Goal: Task Accomplishment & Management: Manage account settings

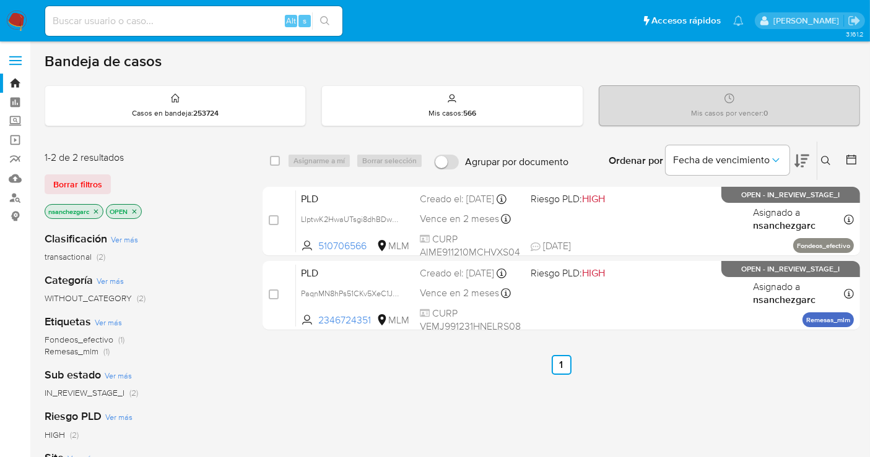
click at [24, 20] on img at bounding box center [16, 21] width 21 height 21
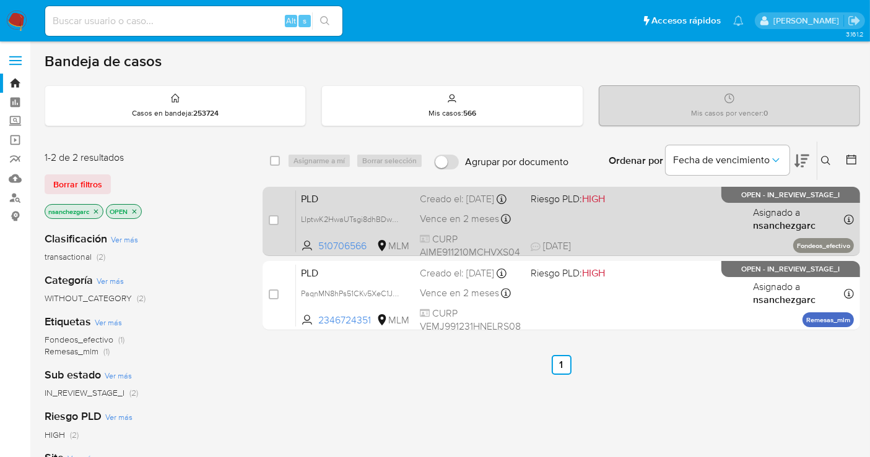
click at [446, 206] on div "Creado el: 12/09/2025 Creado el: 12/09/2025 02:16:17" at bounding box center [470, 200] width 101 height 14
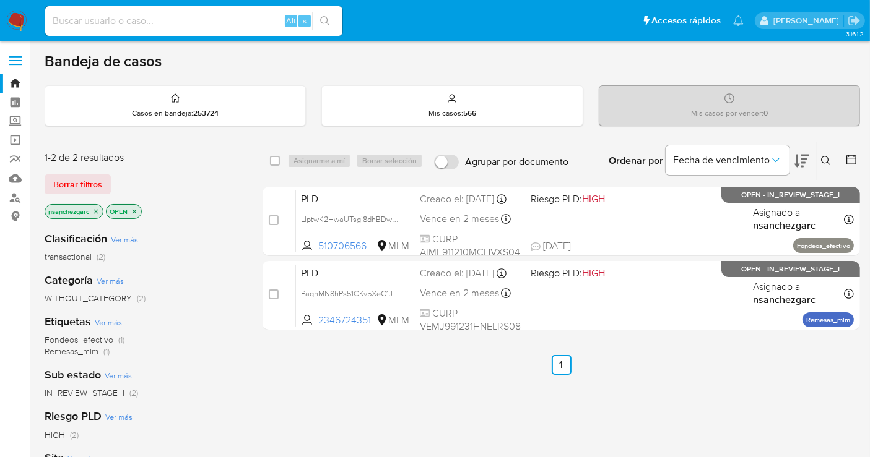
click at [97, 209] on icon "close-filter" at bounding box center [95, 211] width 7 height 7
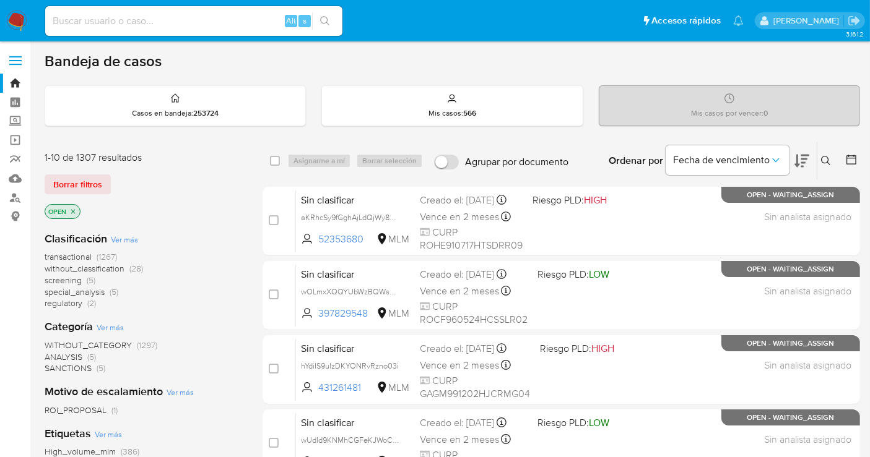
click at [100, 268] on span "without_classification" at bounding box center [85, 268] width 80 height 12
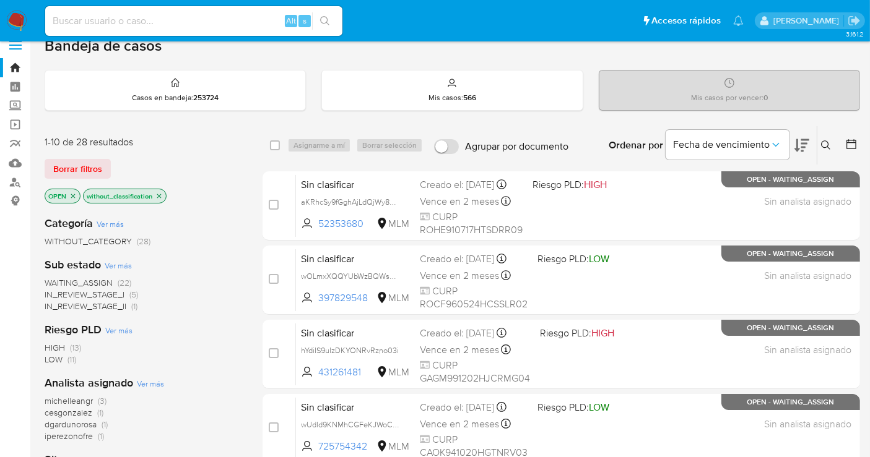
scroll to position [12, 0]
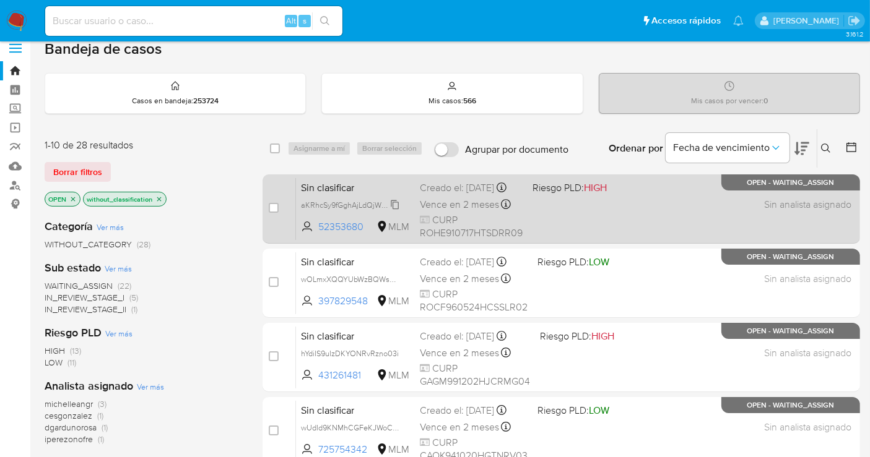
click at [399, 211] on span "aKRhcSy9fGghAjLdQjWy8oJ9" at bounding box center [351, 204] width 101 height 14
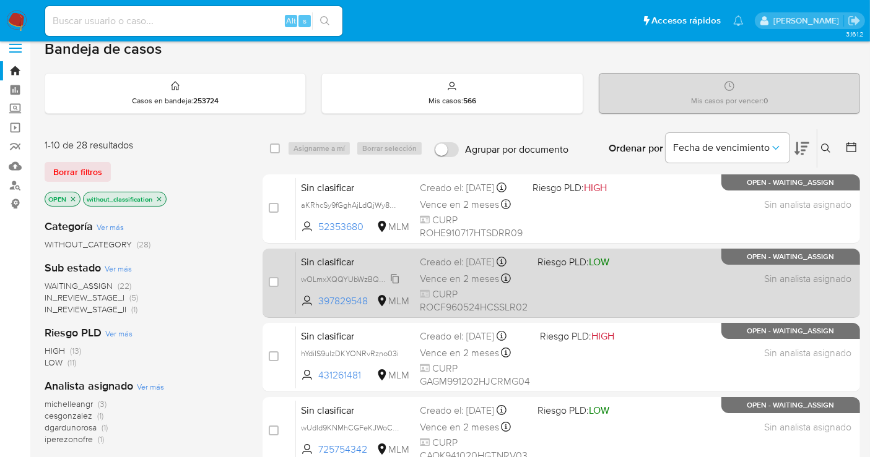
click at [393, 285] on span "wOLmxXQQYUbWzBQWsGaTugxQ" at bounding box center [361, 279] width 120 height 14
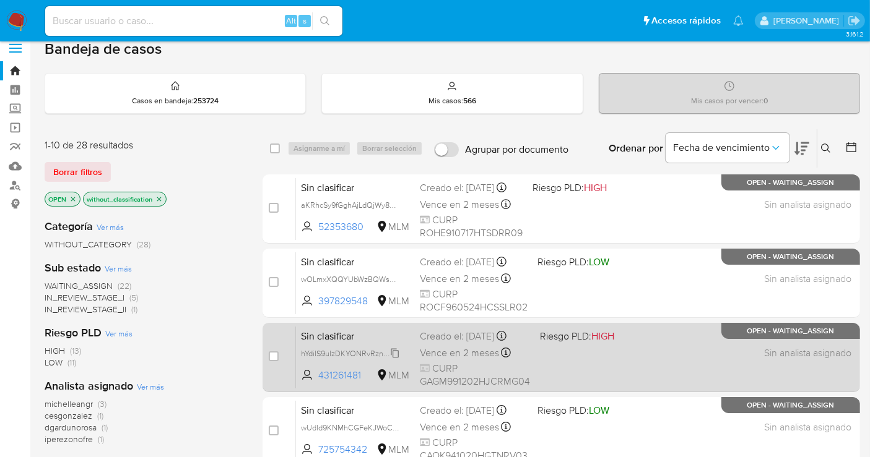
click at [397, 360] on span "hYdiIS9uIzDKYONRvRzno03i" at bounding box center [350, 353] width 98 height 14
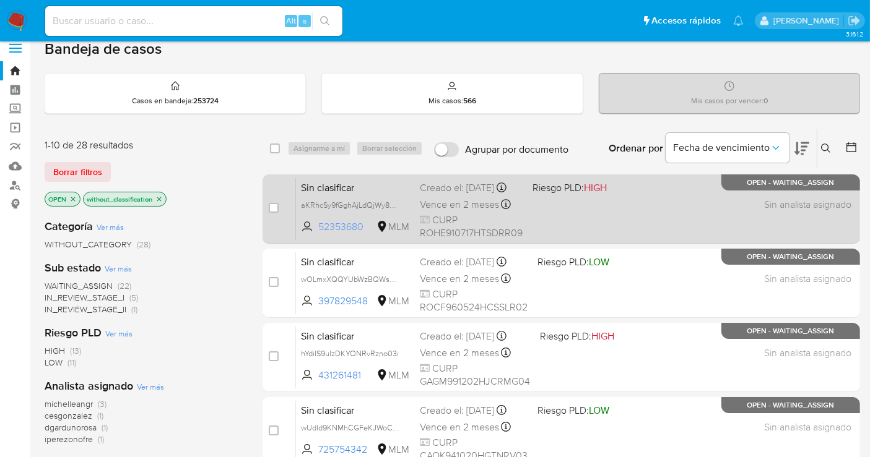
drag, startPoint x: 369, startPoint y: 233, endPoint x: 316, endPoint y: 237, distance: 52.8
click at [316, 234] on span "52353680 MLM" at bounding box center [355, 227] width 109 height 14
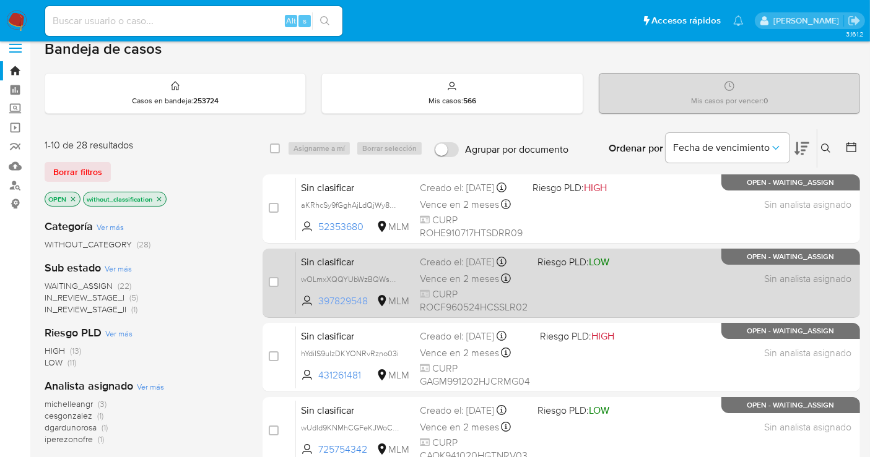
drag, startPoint x: 370, startPoint y: 307, endPoint x: 310, endPoint y: 311, distance: 59.5
click at [310, 308] on span "397829548 MLM" at bounding box center [355, 302] width 109 height 14
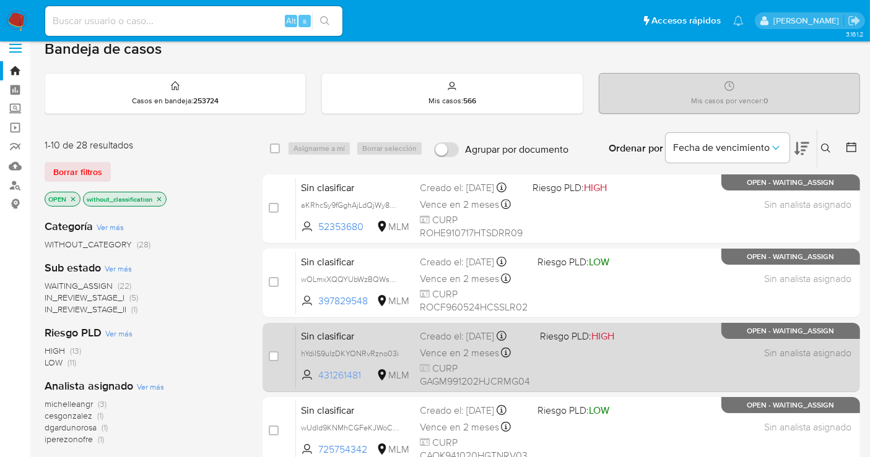
drag, startPoint x: 368, startPoint y: 384, endPoint x: 318, endPoint y: 384, distance: 49.5
click at [318, 383] on span "431261481" at bounding box center [346, 376] width 56 height 14
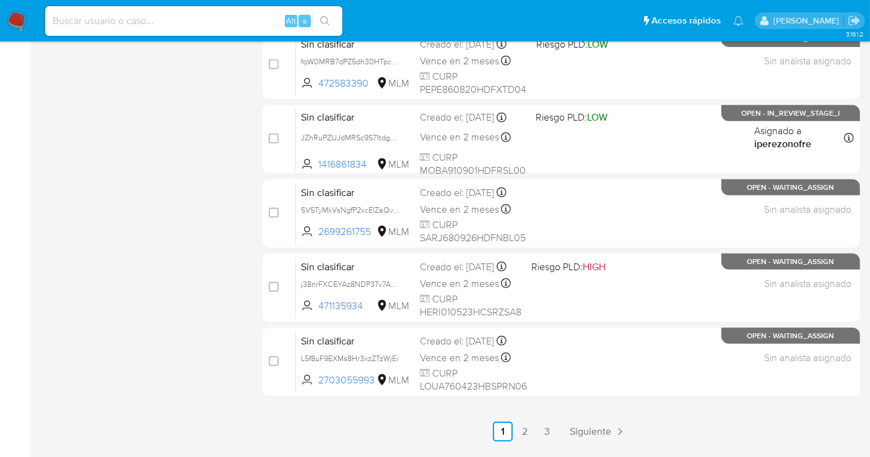
scroll to position [563, 0]
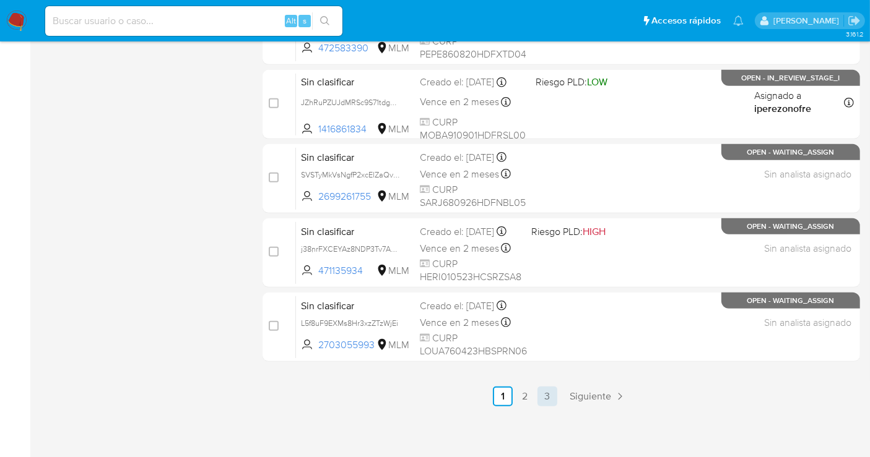
click at [548, 399] on link "3" at bounding box center [547, 397] width 20 height 20
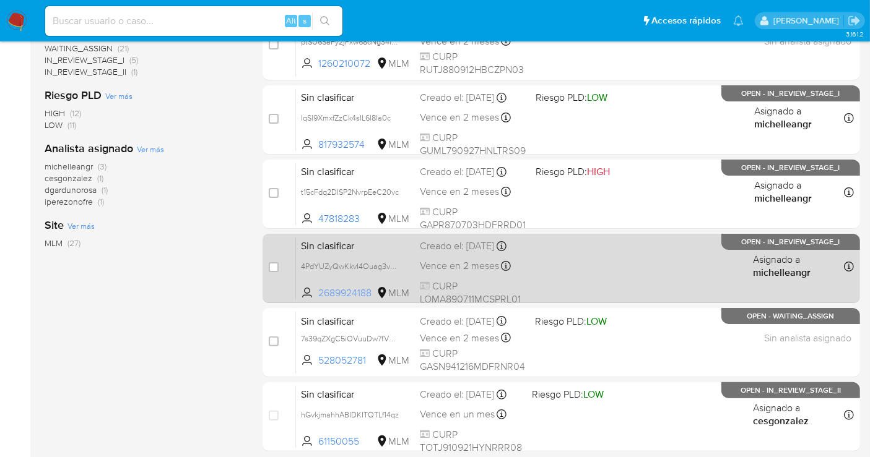
scroll to position [340, 0]
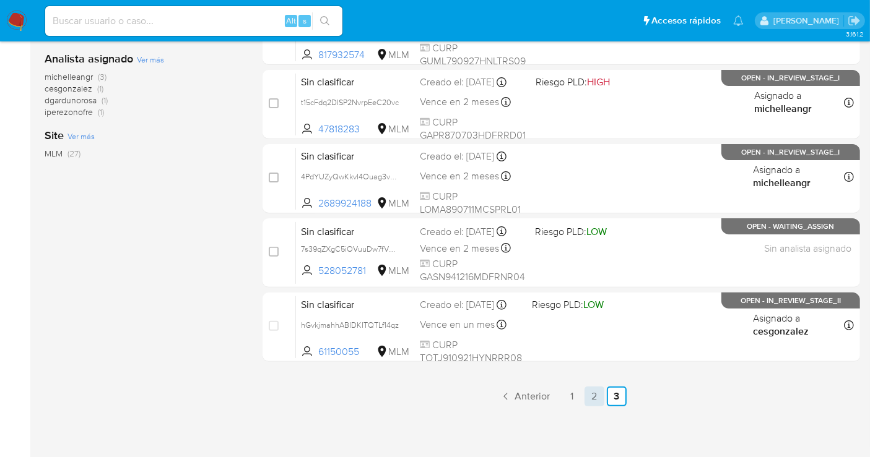
click at [599, 394] on link "2" at bounding box center [594, 397] width 20 height 20
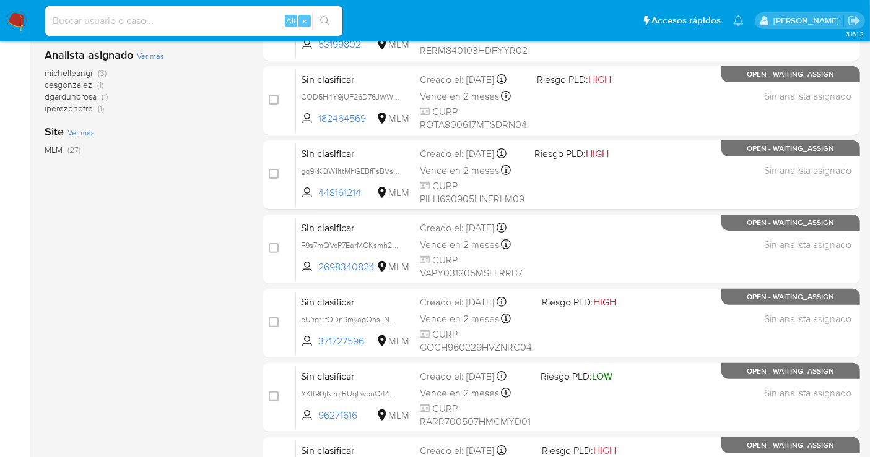
scroll to position [563, 0]
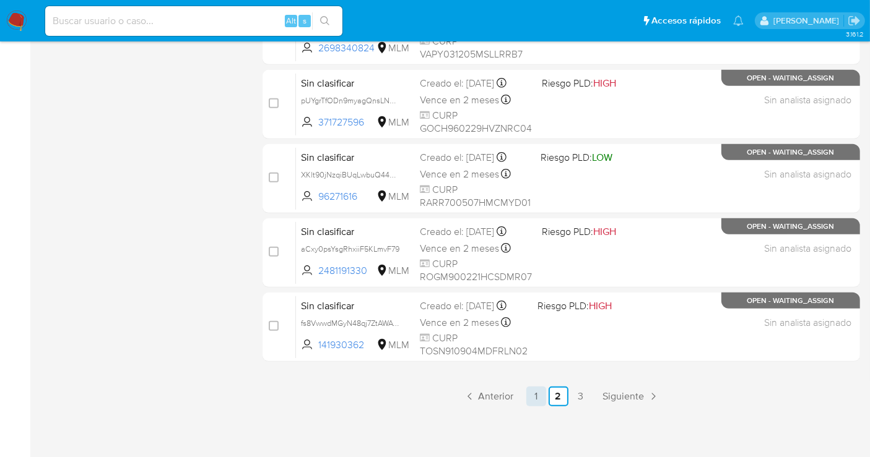
click at [535, 393] on link "1" at bounding box center [536, 397] width 20 height 20
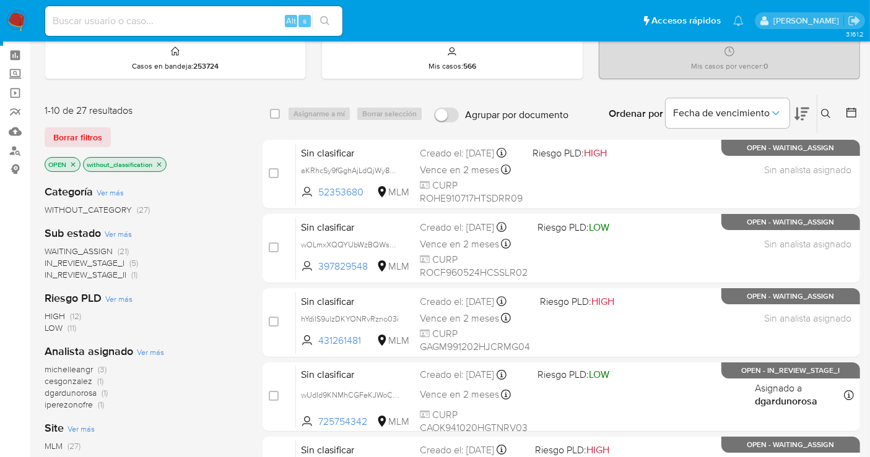
scroll to position [69, 0]
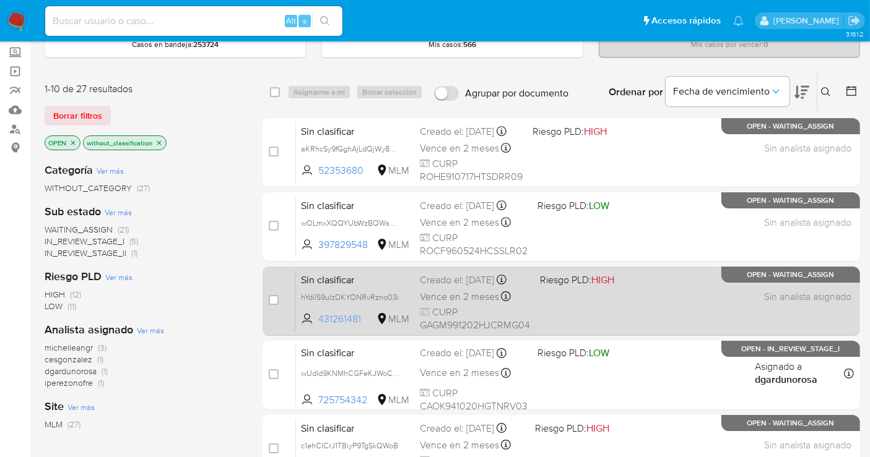
click at [380, 325] on icon at bounding box center [382, 319] width 12 height 12
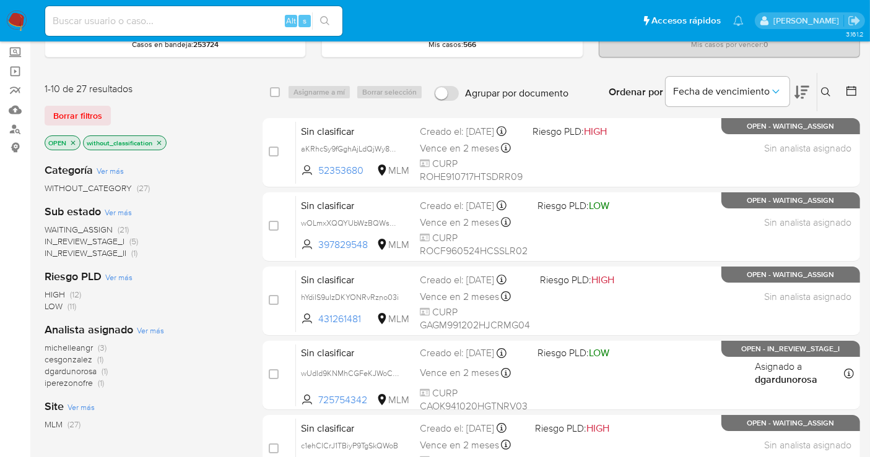
click at [353, 65] on div "Bandeja de casos Casos en bandeja : 253724 Mis casos : 566 Mis casos por vencer…" at bounding box center [452, 441] width 815 height 917
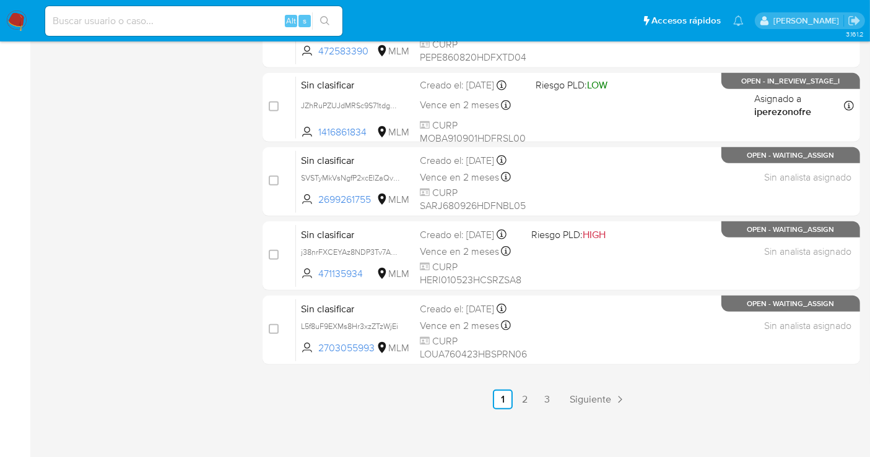
scroll to position [563, 0]
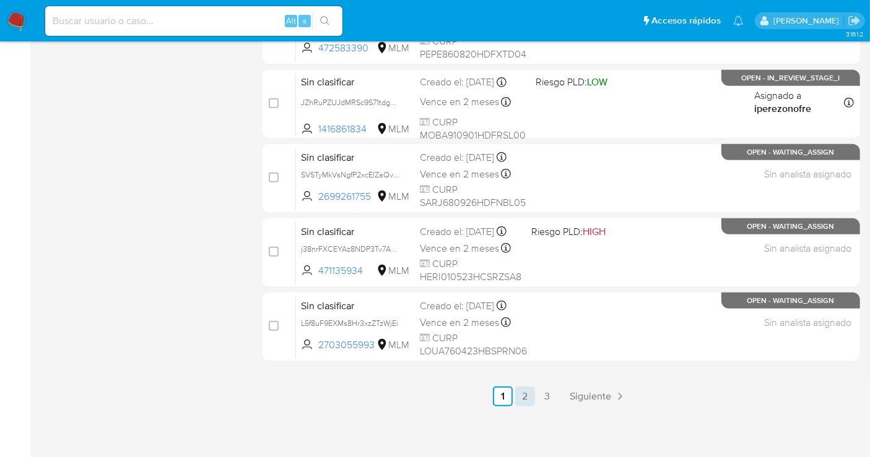
click at [529, 393] on link "2" at bounding box center [525, 397] width 20 height 20
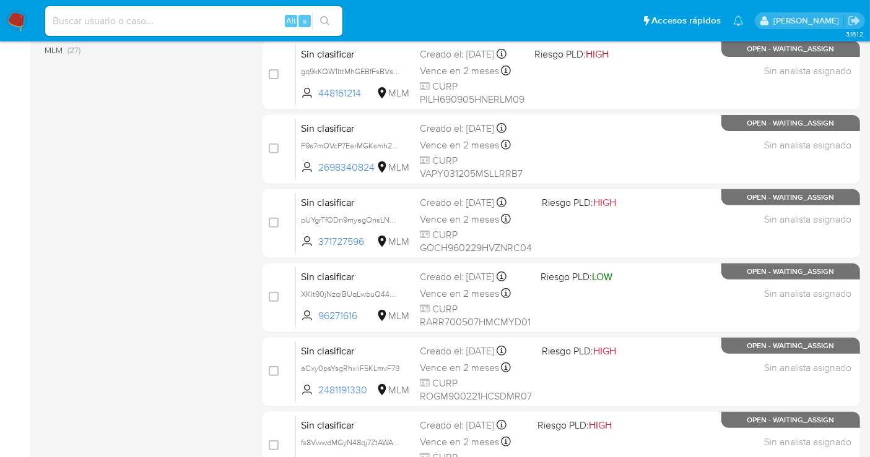
scroll to position [563, 0]
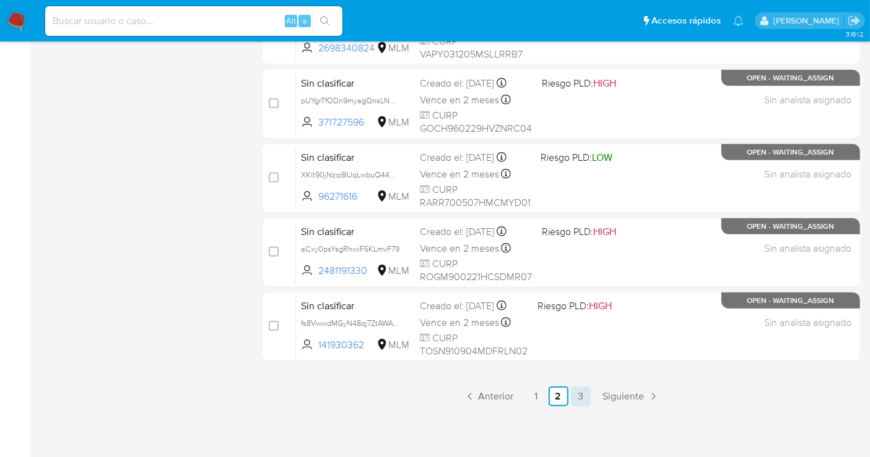
click at [580, 393] on link "3" at bounding box center [581, 397] width 20 height 20
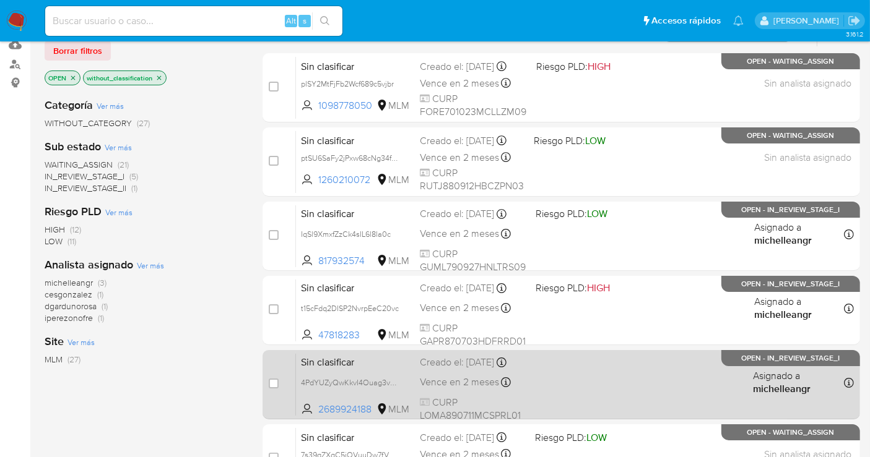
scroll to position [65, 0]
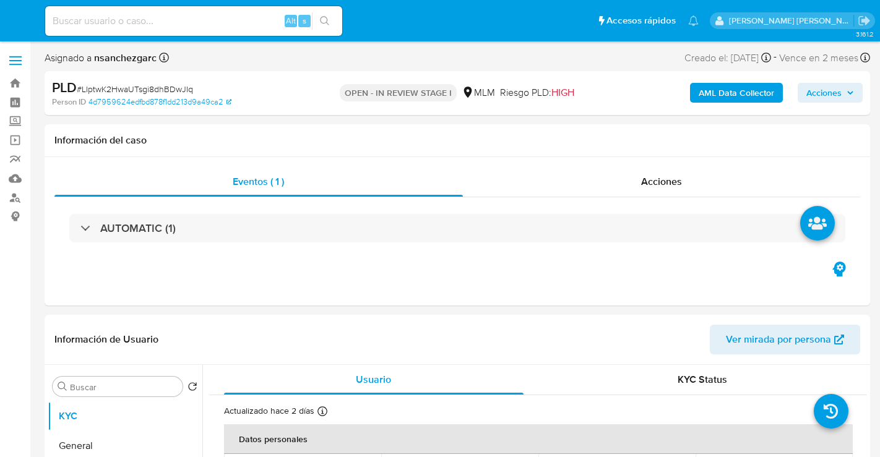
select select "10"
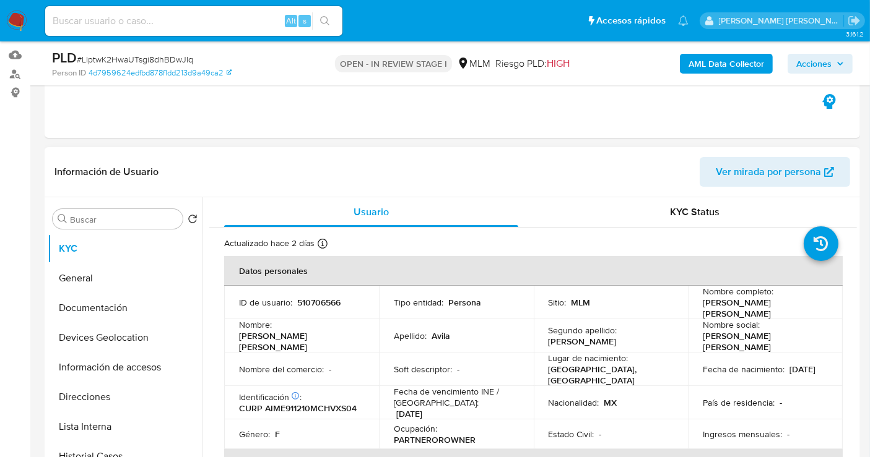
scroll to position [137, 0]
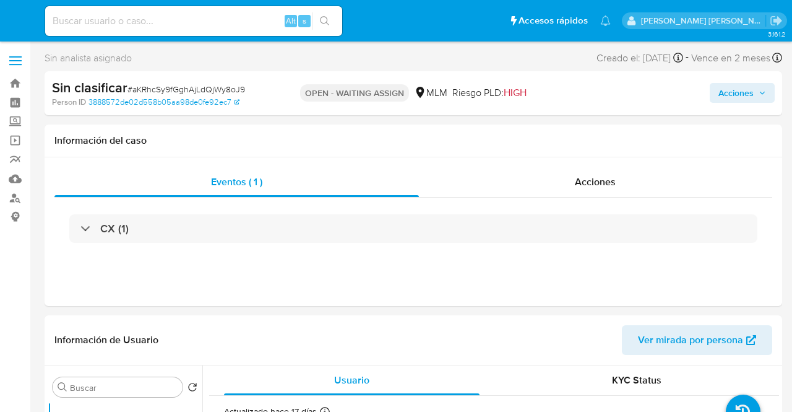
select select "10"
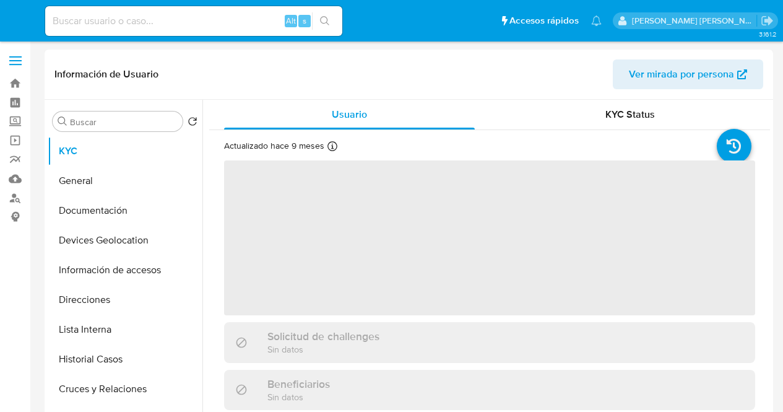
select select "10"
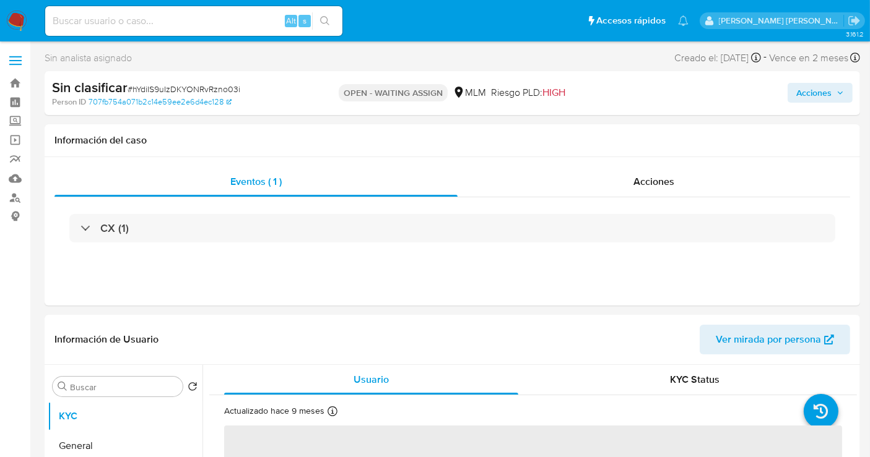
select select "10"
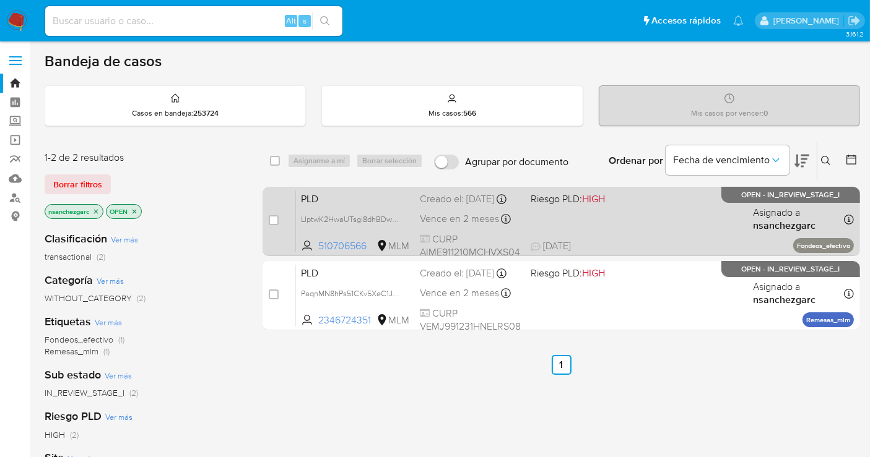
click at [436, 225] on span "Vence en 2 meses" at bounding box center [459, 219] width 79 height 14
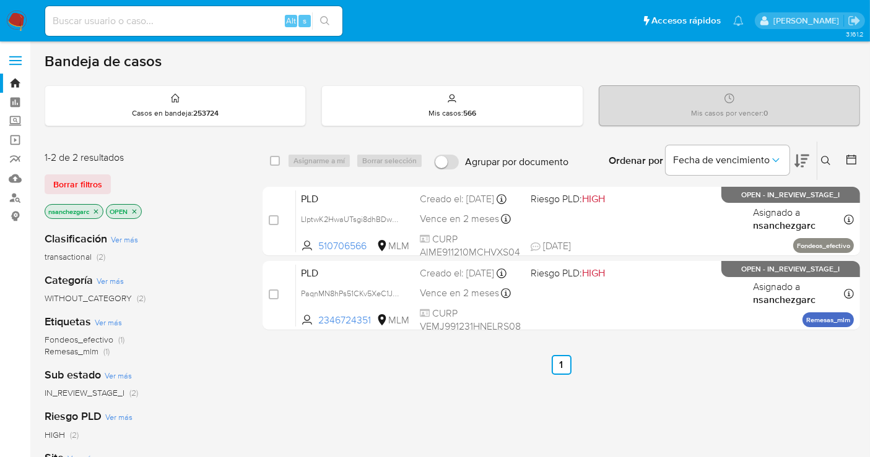
click at [97, 210] on icon "close-filter" at bounding box center [96, 211] width 4 height 4
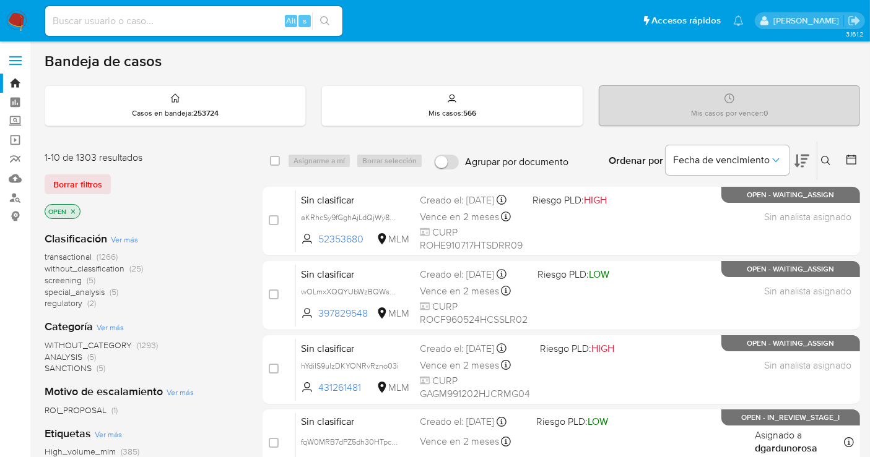
click at [115, 267] on span "without_classification" at bounding box center [85, 268] width 80 height 12
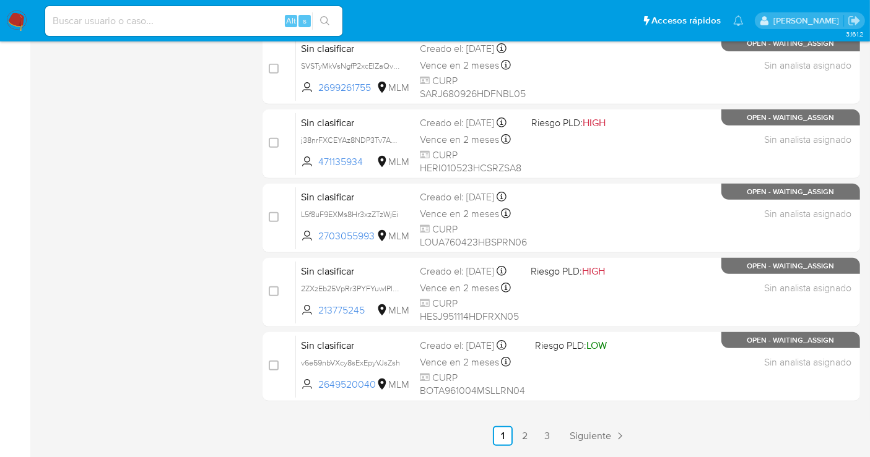
scroll to position [563, 0]
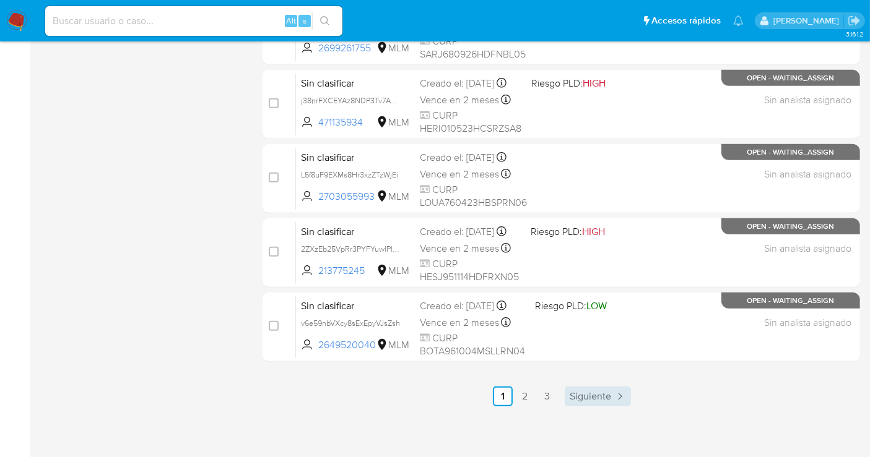
click at [579, 397] on span "Siguiente" at bounding box center [589, 397] width 41 height 10
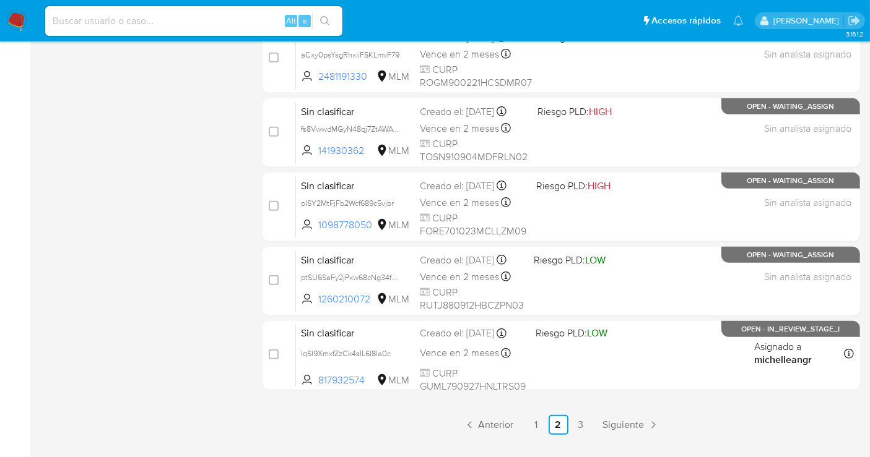
scroll to position [550, 0]
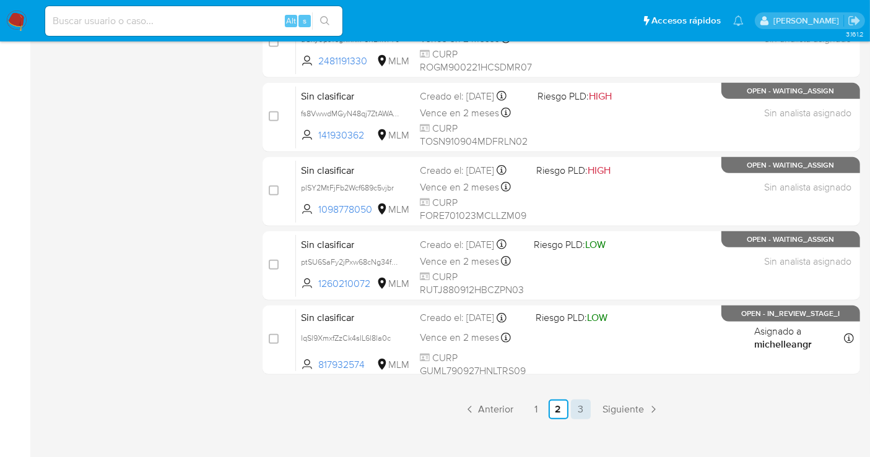
click at [576, 412] on link "3" at bounding box center [581, 410] width 20 height 20
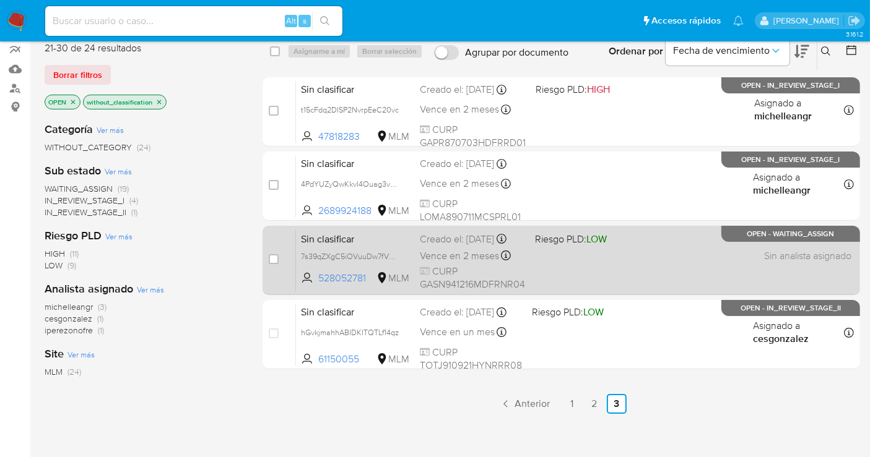
scroll to position [137, 0]
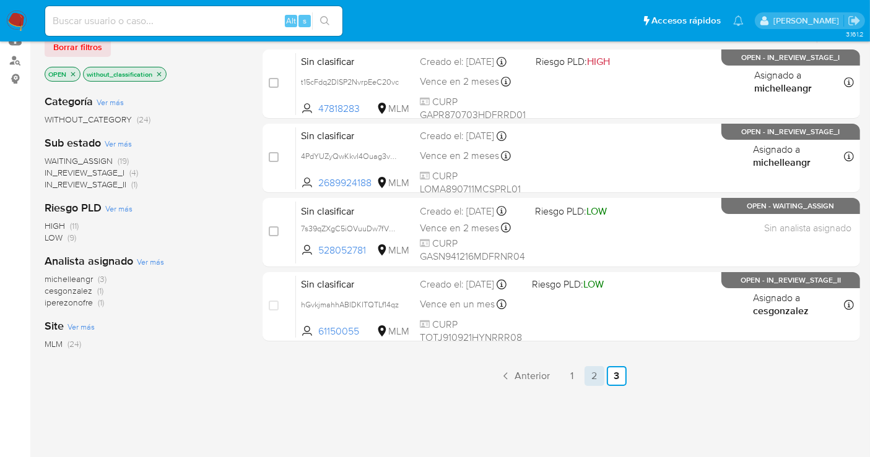
click at [589, 378] on link "2" at bounding box center [594, 376] width 20 height 20
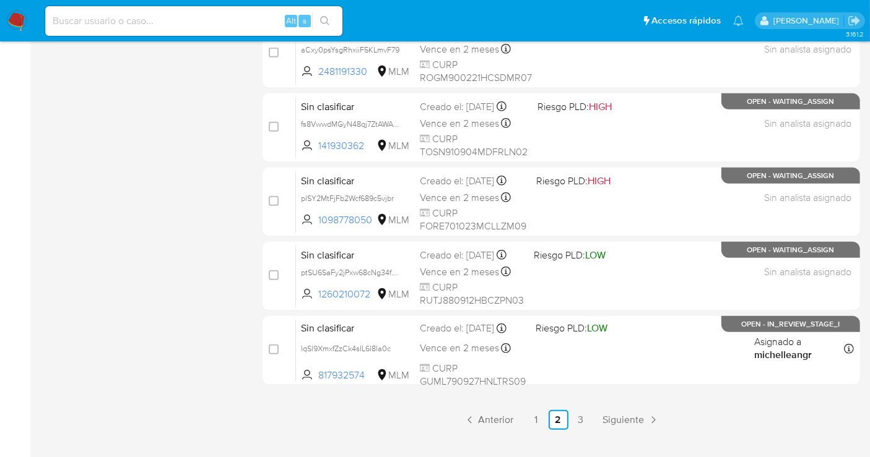
scroll to position [563, 0]
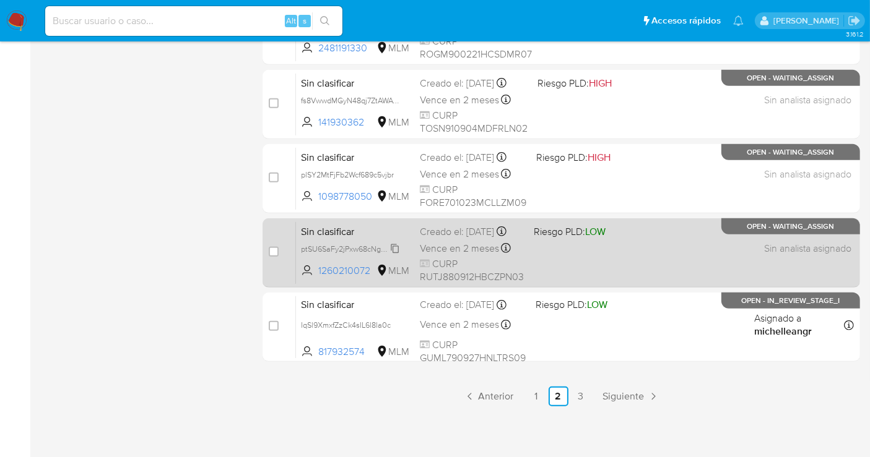
click at [394, 255] on span "ptSU6SaFy2jPxw68cNg34fGa" at bounding box center [351, 248] width 100 height 14
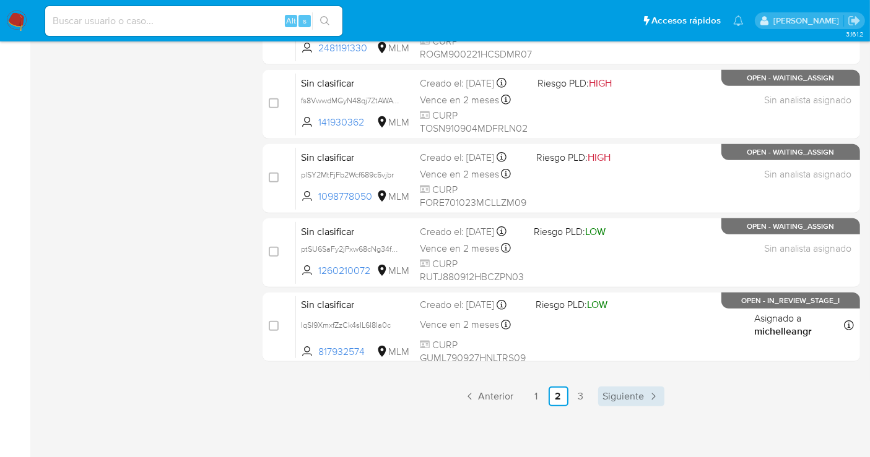
click at [620, 394] on span "Siguiente" at bounding box center [623, 397] width 41 height 10
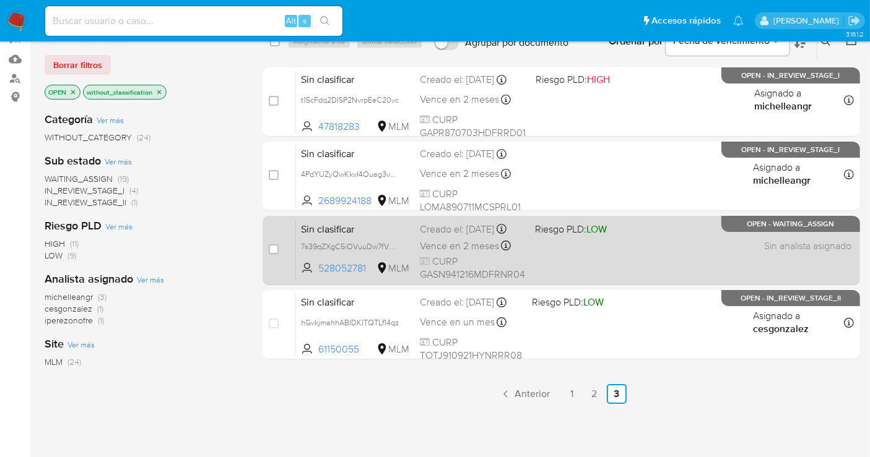
scroll to position [137, 0]
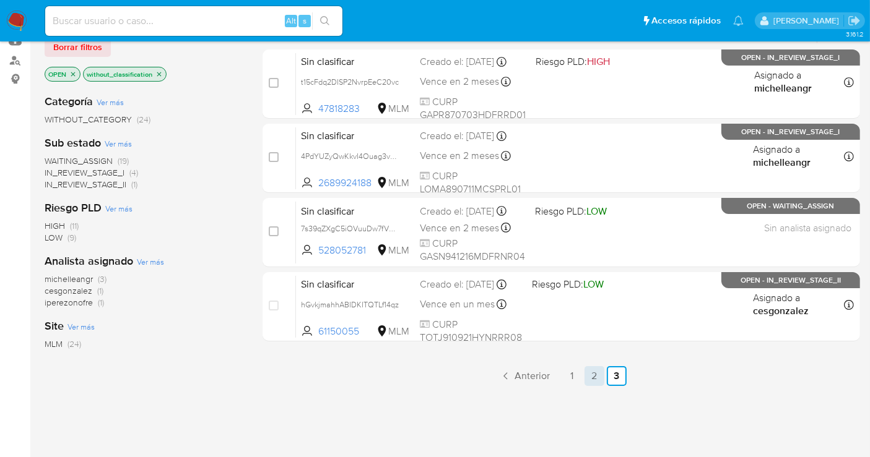
click at [588, 372] on link "2" at bounding box center [594, 376] width 20 height 20
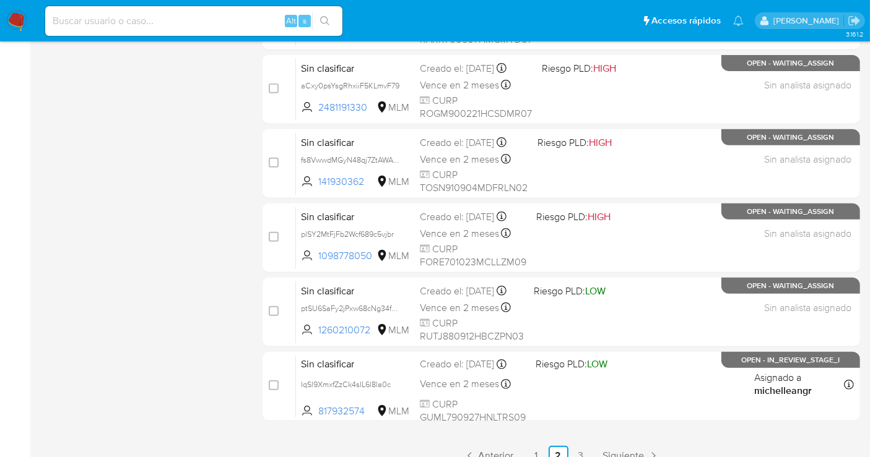
scroll to position [563, 0]
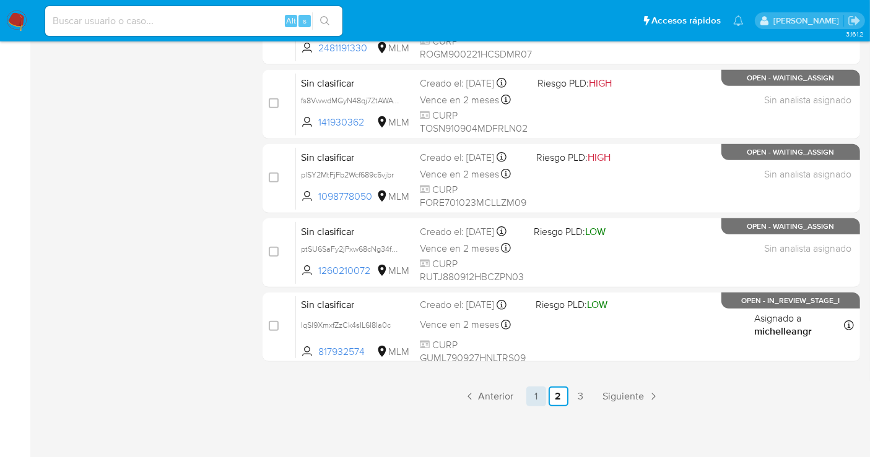
click at [537, 398] on link "1" at bounding box center [536, 397] width 20 height 20
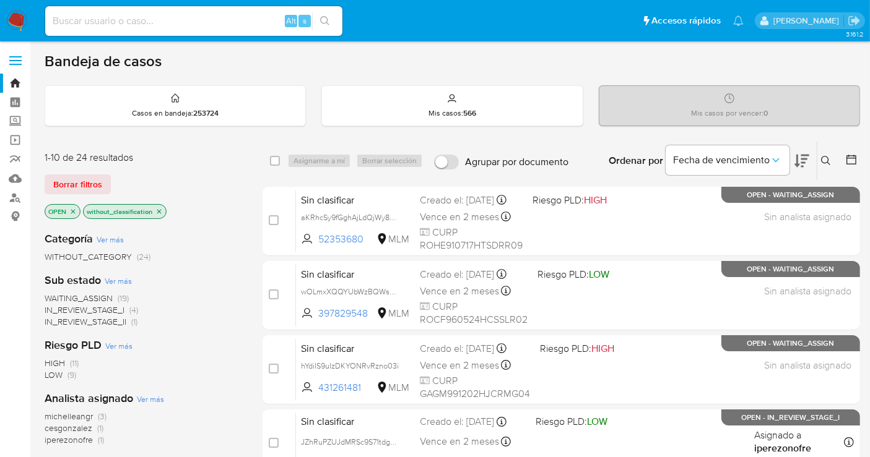
click at [12, 20] on img at bounding box center [16, 21] width 21 height 21
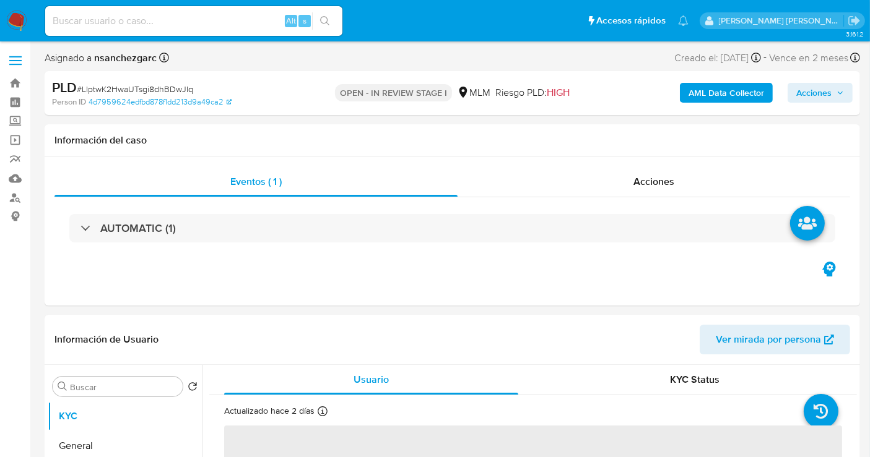
click at [818, 89] on span "Acciones" at bounding box center [813, 93] width 35 height 20
select select "10"
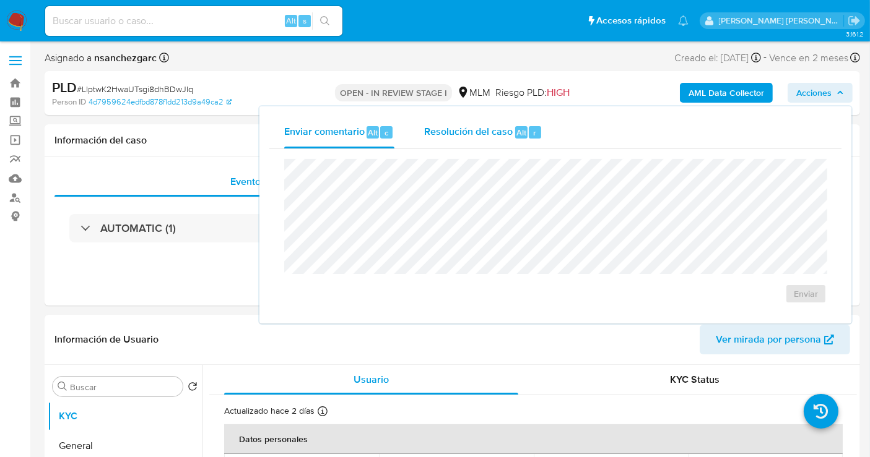
click at [454, 141] on div "Resolución del caso Alt r" at bounding box center [483, 132] width 118 height 32
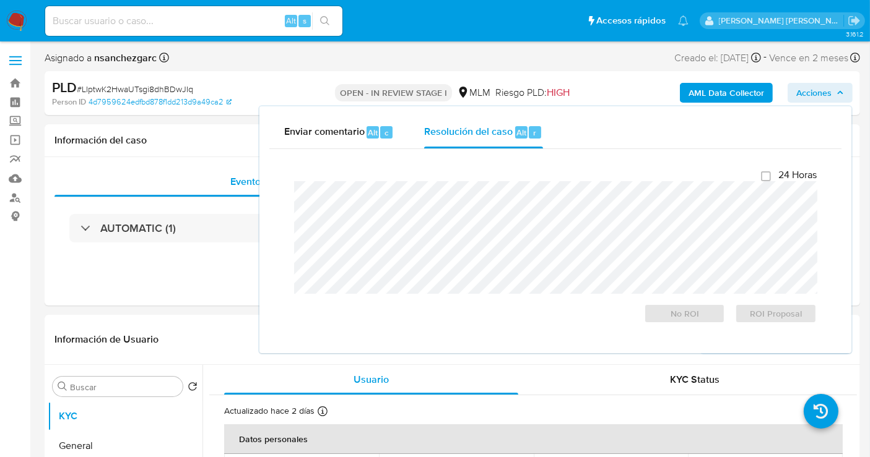
click at [844, 92] on button "Acciones" at bounding box center [819, 93] width 65 height 20
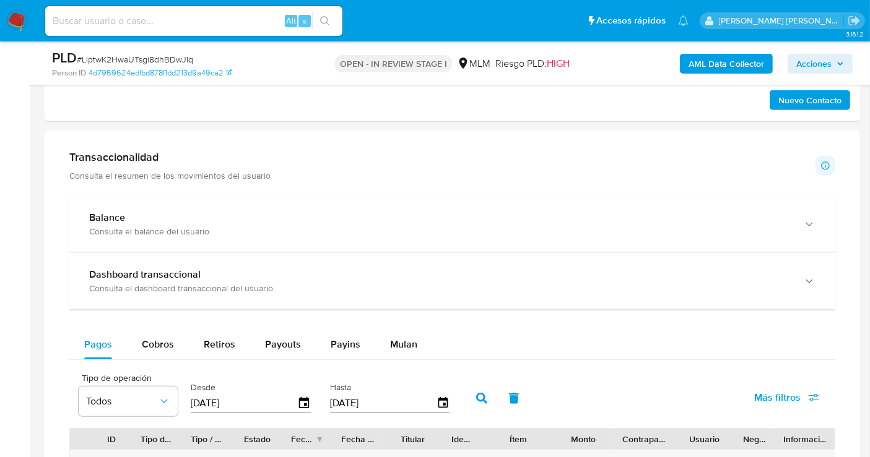
scroll to position [756, 0]
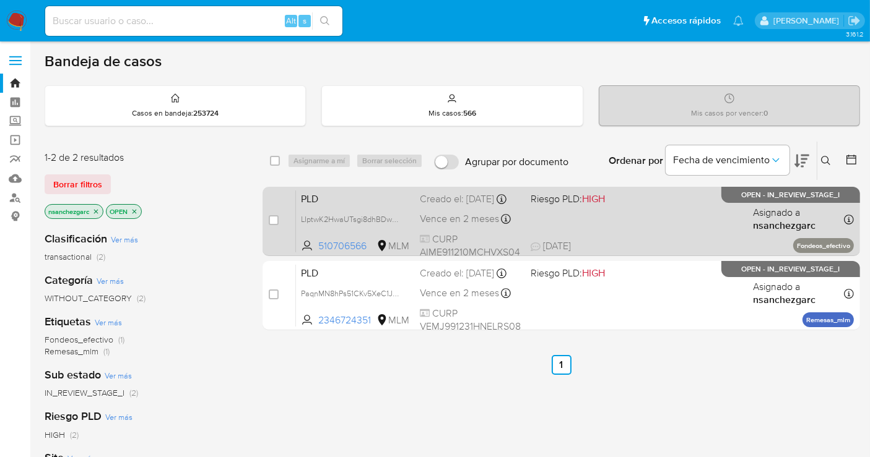
click at [444, 197] on div "Creado el: [DATE] Creado el: [DATE] 02:16:17" at bounding box center [470, 200] width 101 height 14
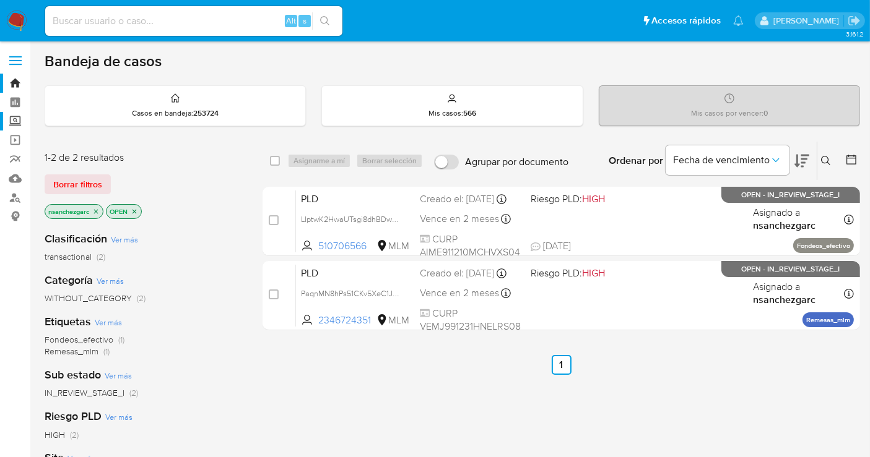
click at [12, 122] on label "Screening" at bounding box center [73, 121] width 147 height 19
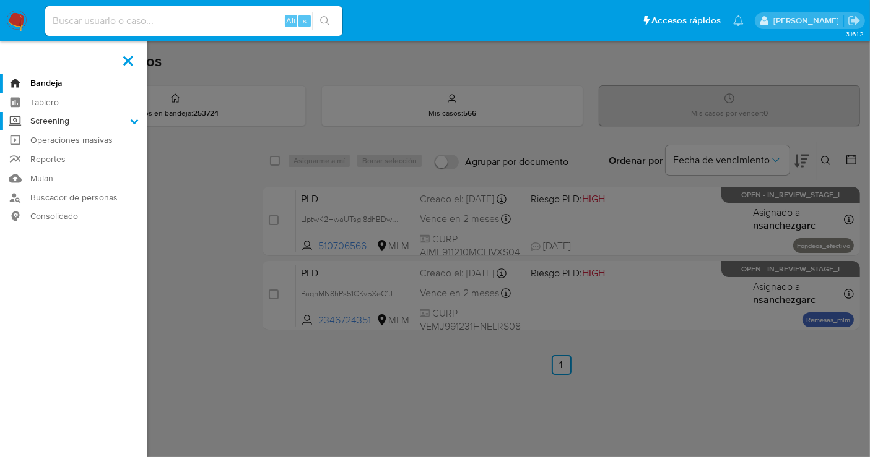
click at [0, 0] on input "Screening" at bounding box center [0, 0] width 0 height 0
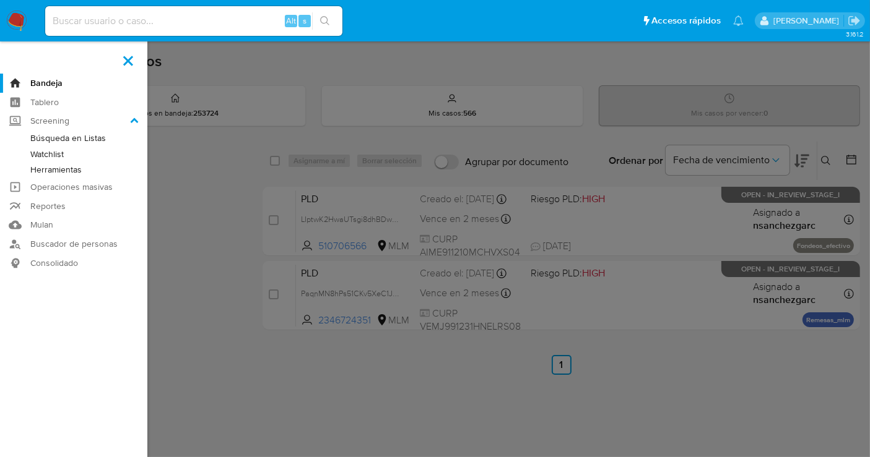
click at [51, 172] on link "Herramientas" at bounding box center [73, 169] width 147 height 15
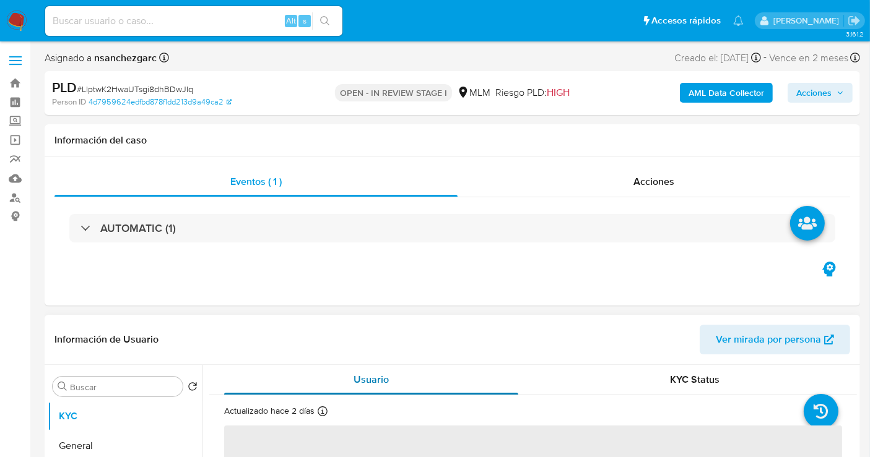
select select "10"
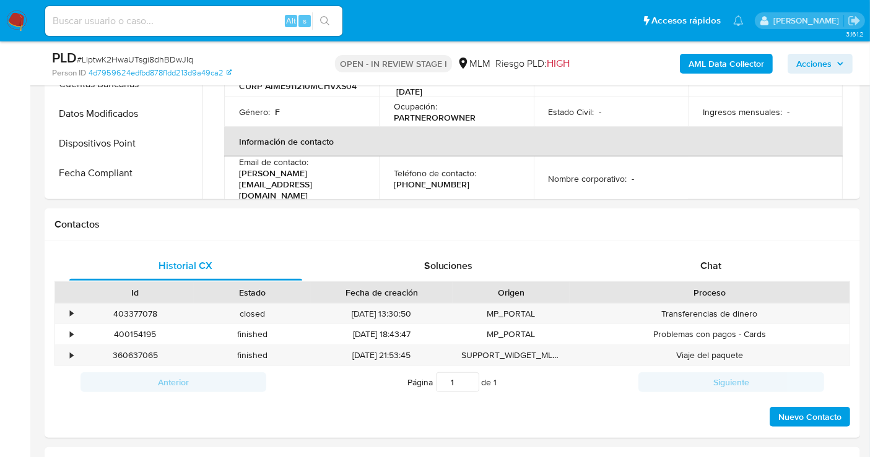
scroll to position [550, 0]
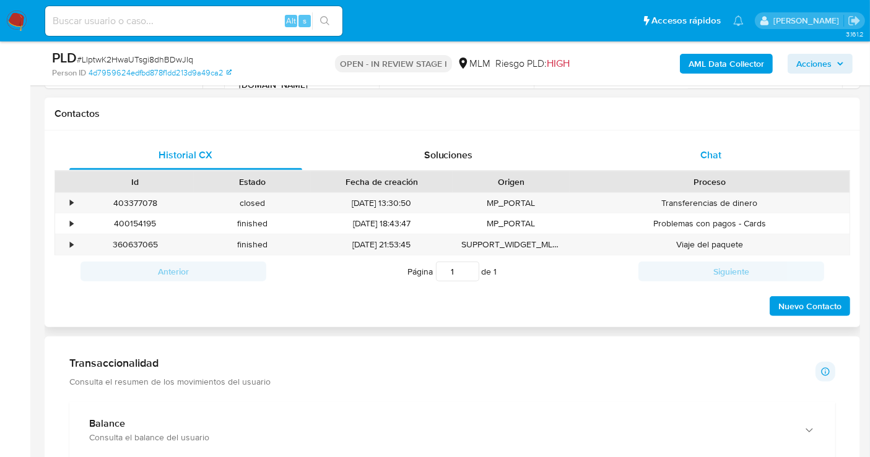
click at [710, 159] on span "Chat" at bounding box center [710, 155] width 21 height 14
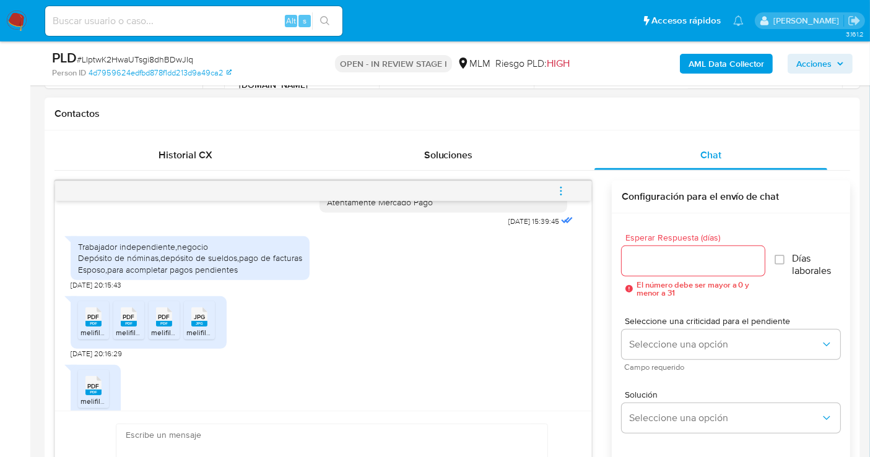
scroll to position [137, 0]
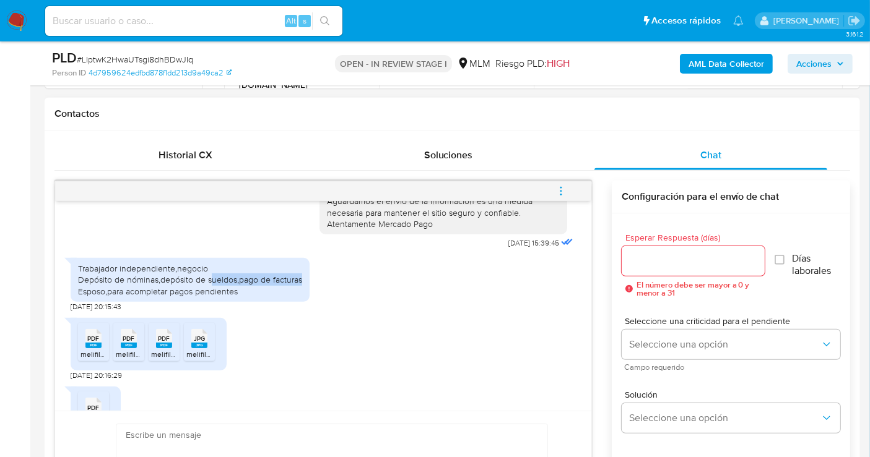
drag, startPoint x: 303, startPoint y: 277, endPoint x: 212, endPoint y: 280, distance: 91.0
click at [212, 280] on div "Trabajador independiente,negocio Depósito de nóminas,depósito de sueldos,pago d…" at bounding box center [190, 280] width 239 height 44
click at [94, 343] on rect at bounding box center [93, 346] width 16 height 6
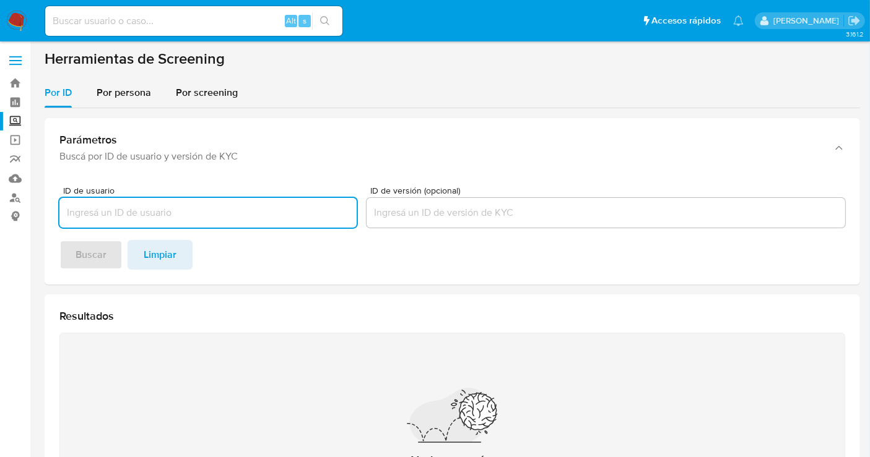
click at [99, 25] on input at bounding box center [193, 21] width 297 height 16
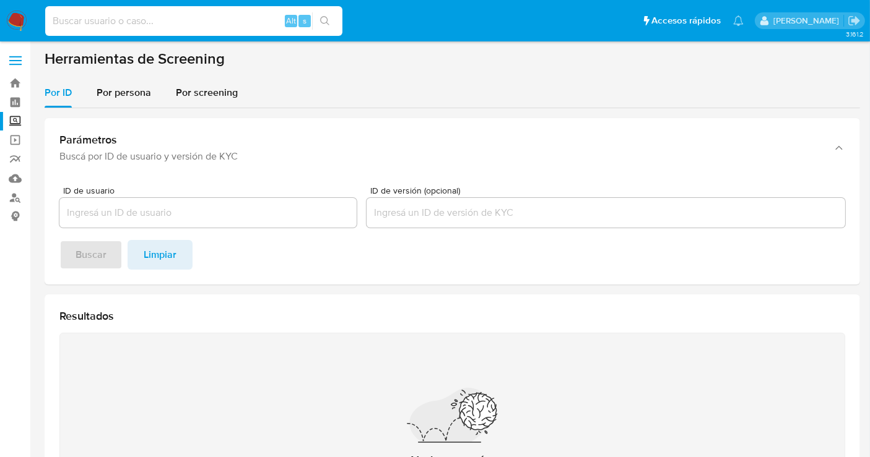
paste input "775100927"
type input "775100927"
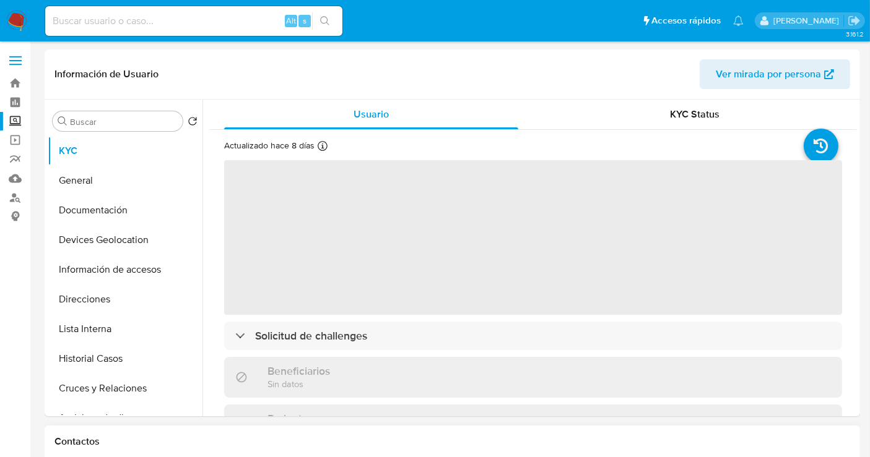
select select "10"
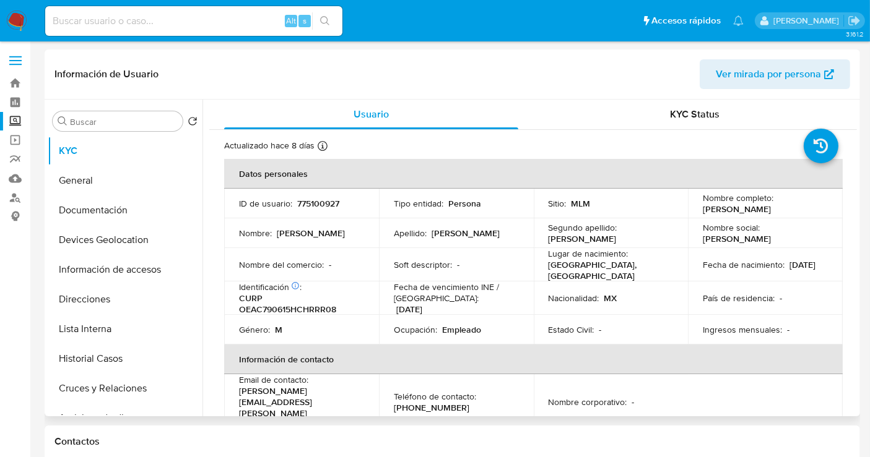
click at [511, 246] on td "Apellido : Ortega" at bounding box center [456, 234] width 155 height 30
click at [131, 349] on button "Historial Casos" at bounding box center [120, 359] width 145 height 30
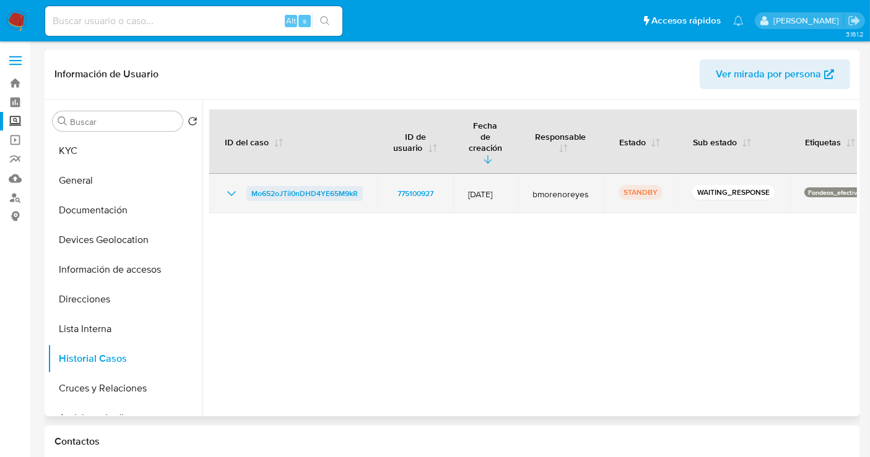
click at [334, 186] on span "Mo652oJTil0nDHD4YE65M9kR" at bounding box center [304, 193] width 106 height 15
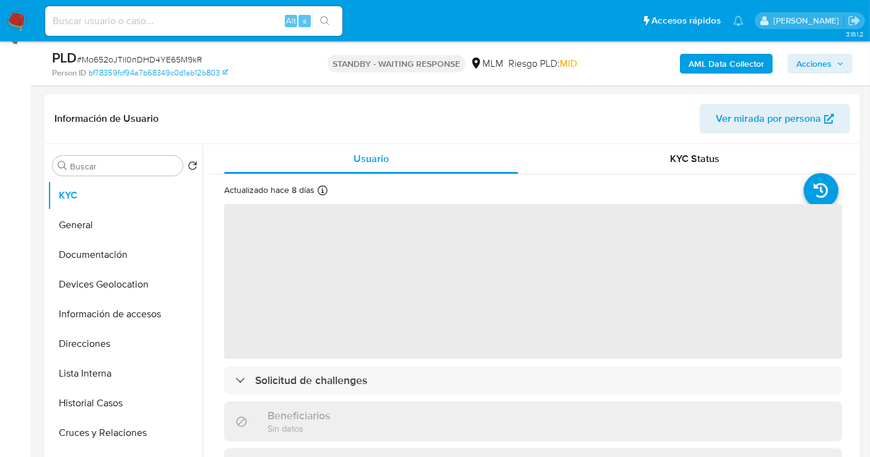
scroll to position [206, 0]
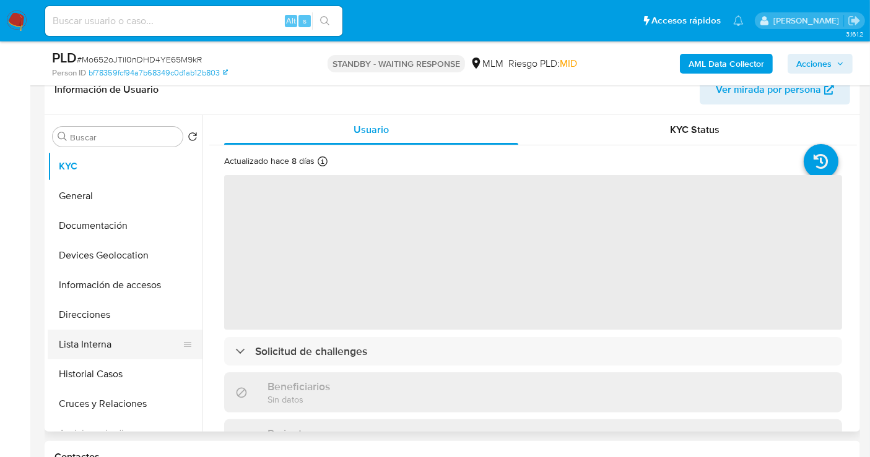
select select "10"
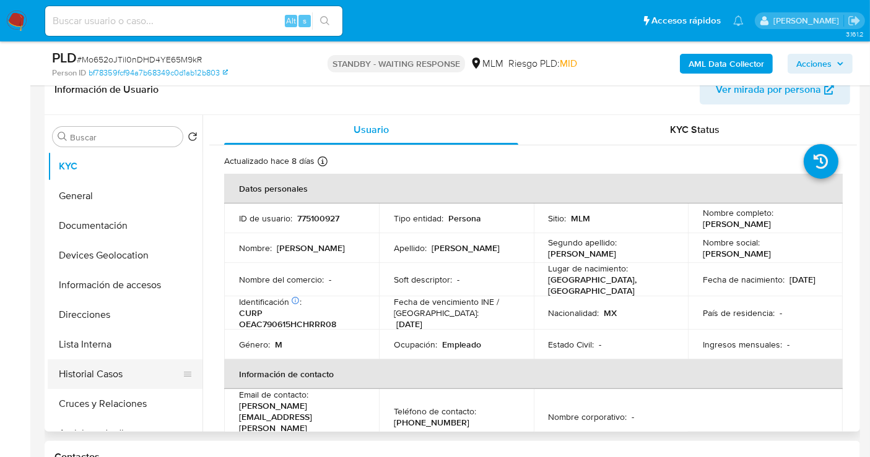
click at [87, 370] on button "Historial Casos" at bounding box center [120, 375] width 145 height 30
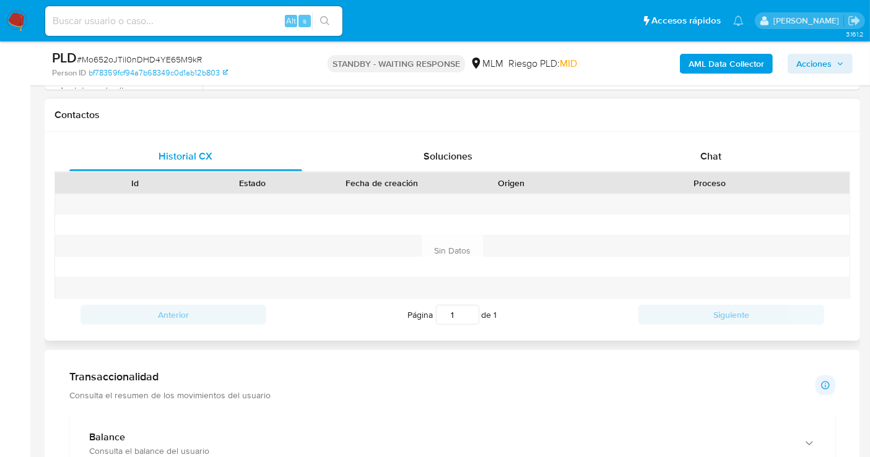
scroll to position [481, 0]
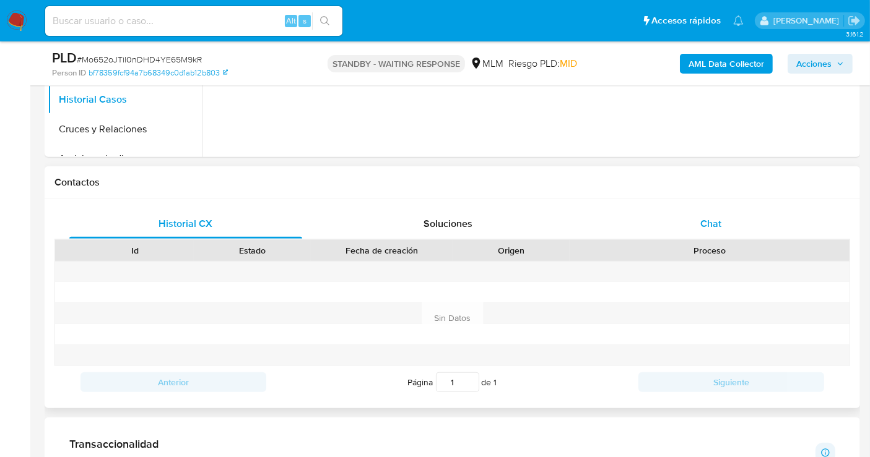
click at [709, 223] on span "Chat" at bounding box center [710, 224] width 21 height 14
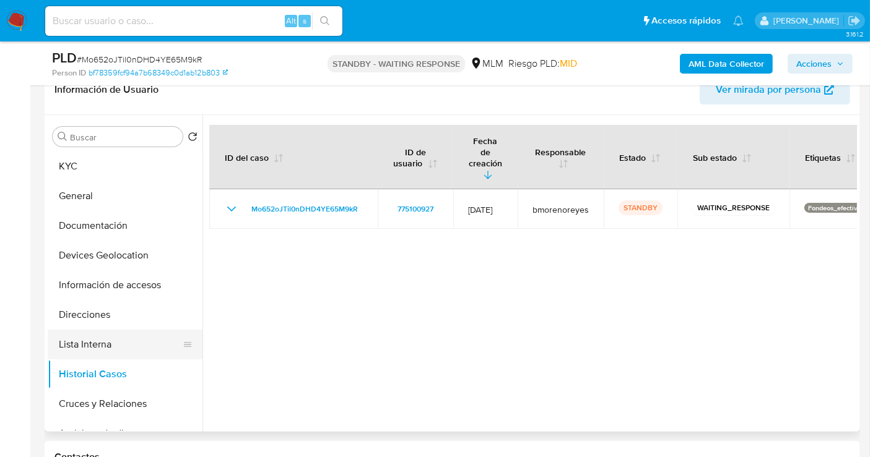
scroll to position [137, 0]
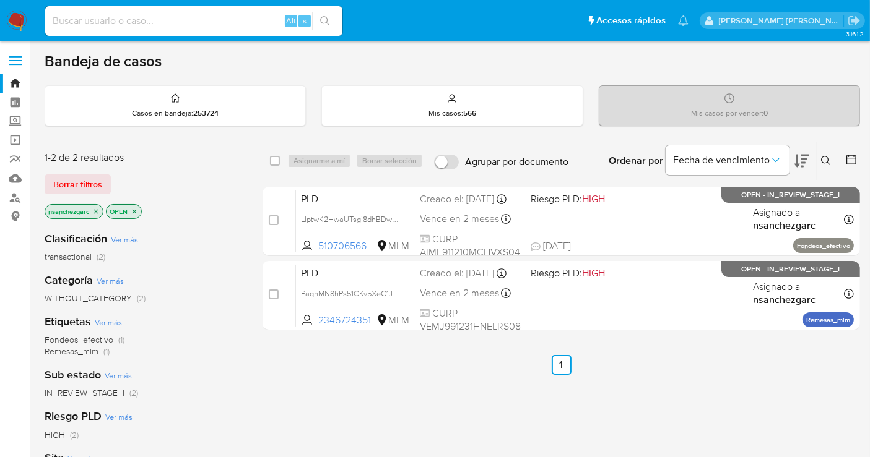
click at [62, 19] on input at bounding box center [193, 21] width 297 height 16
paste input "2504373154"
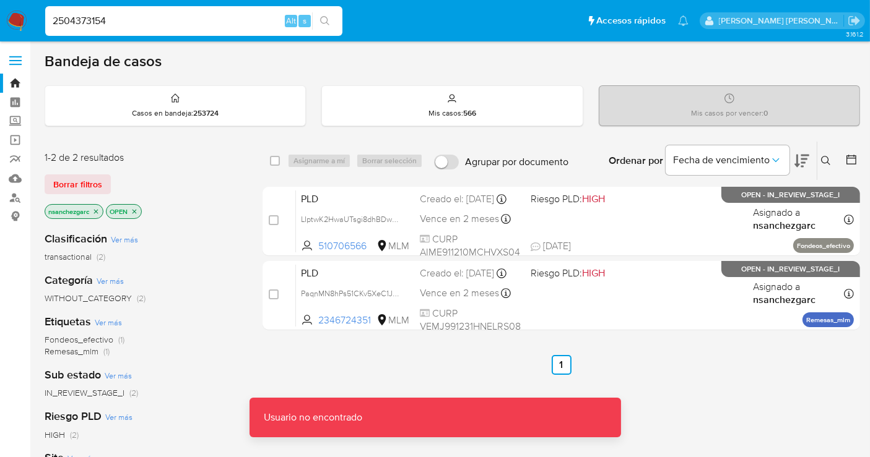
click at [124, 17] on input "2504373154" at bounding box center [193, 21] width 297 height 16
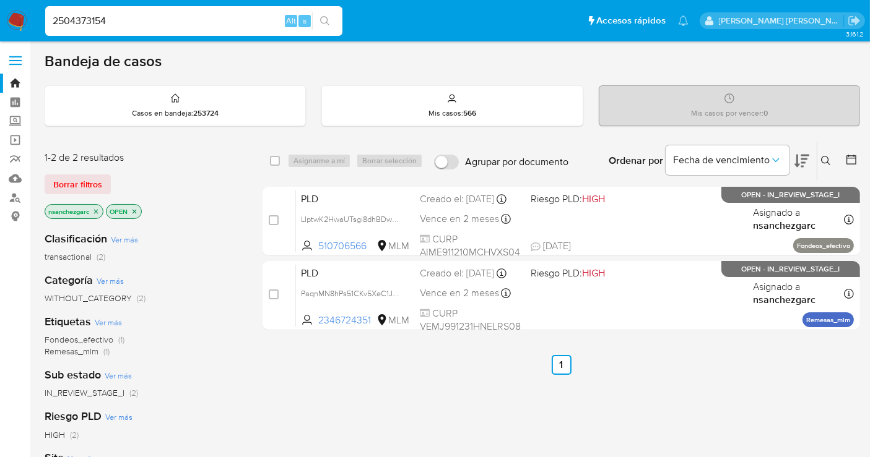
type input "2504373154"
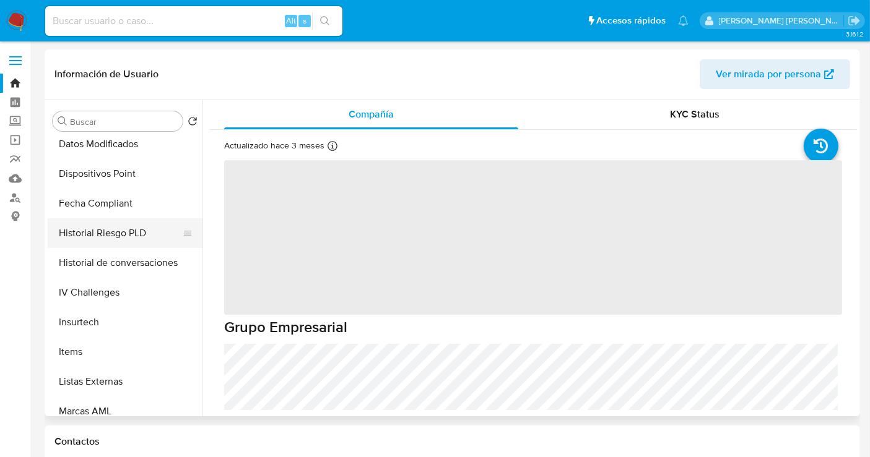
select select "10"
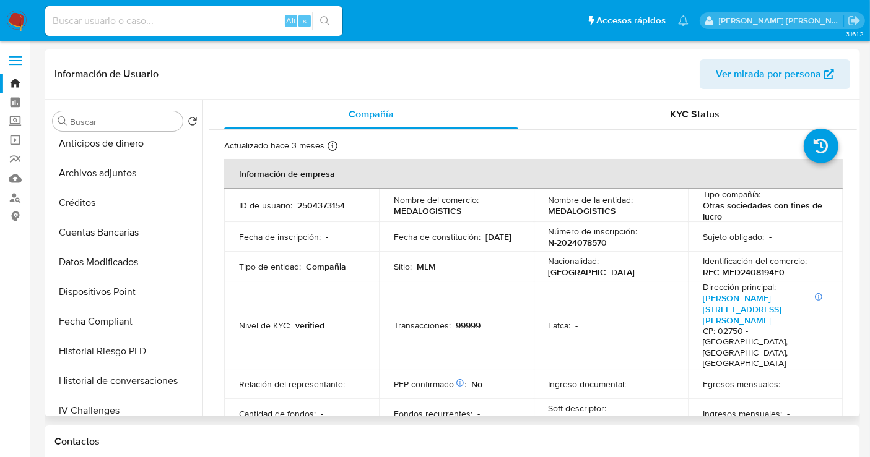
scroll to position [344, 0]
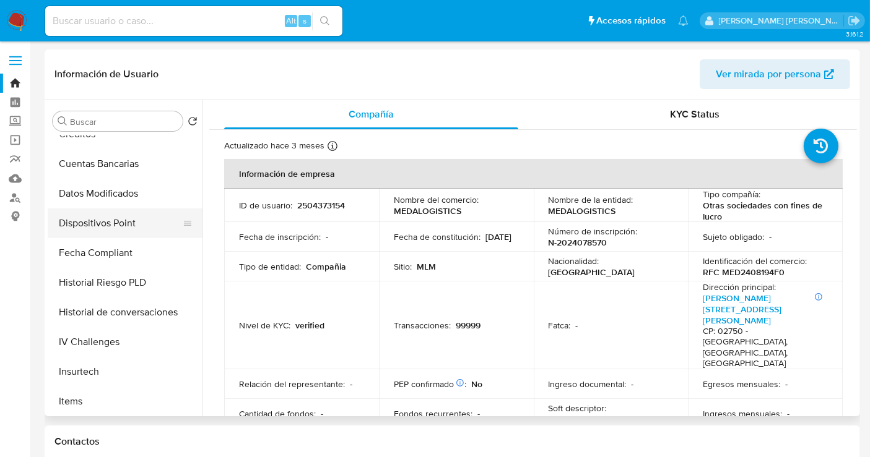
click at [104, 223] on button "Dispositivos Point" at bounding box center [120, 224] width 145 height 30
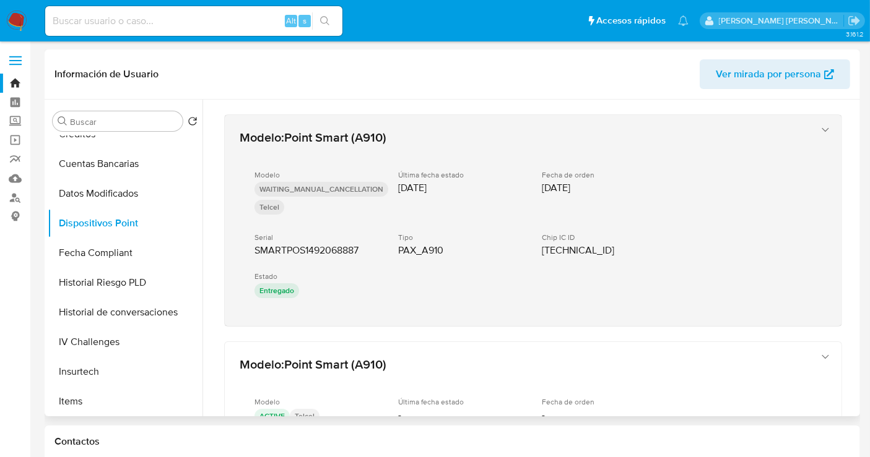
click at [297, 252] on span "SMARTPOS1492068887" at bounding box center [306, 251] width 104 height 12
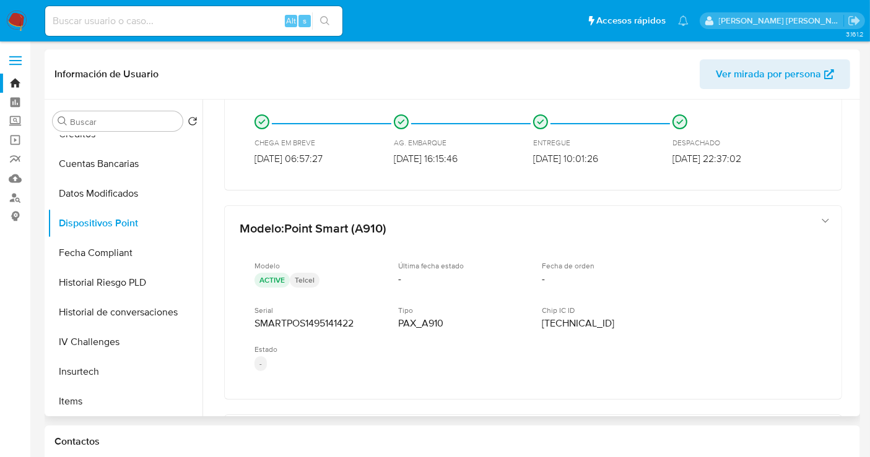
scroll to position [275, 0]
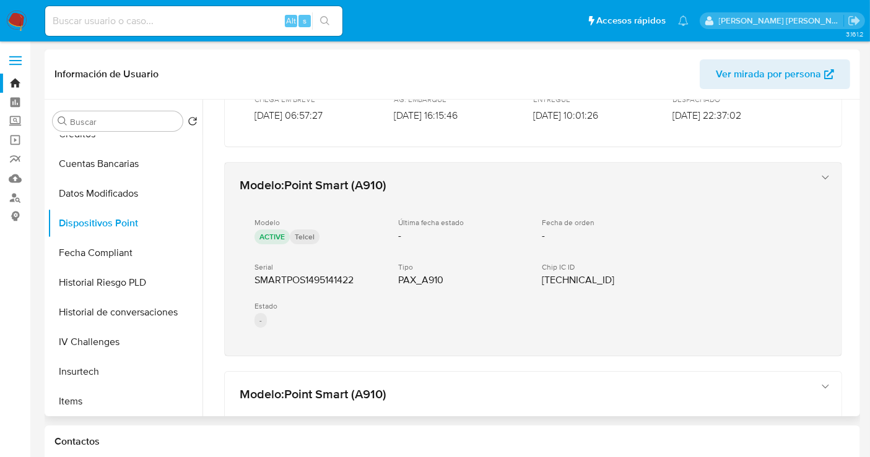
click at [266, 318] on p "-" at bounding box center [260, 320] width 12 height 15
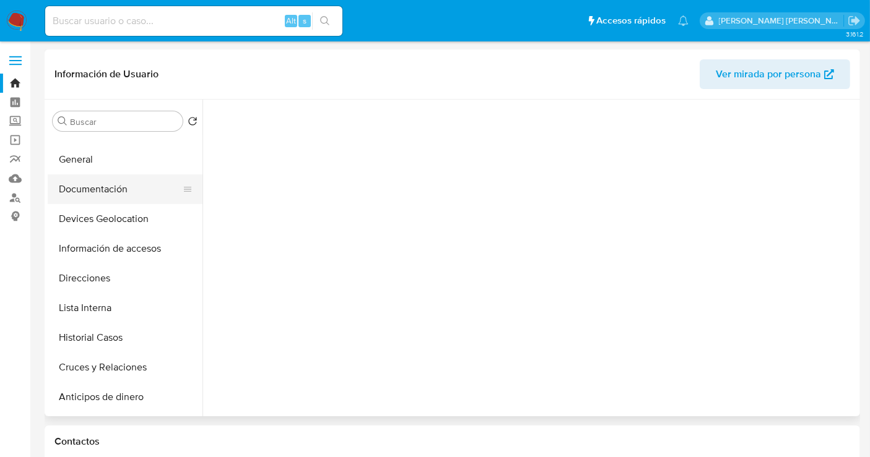
scroll to position [0, 0]
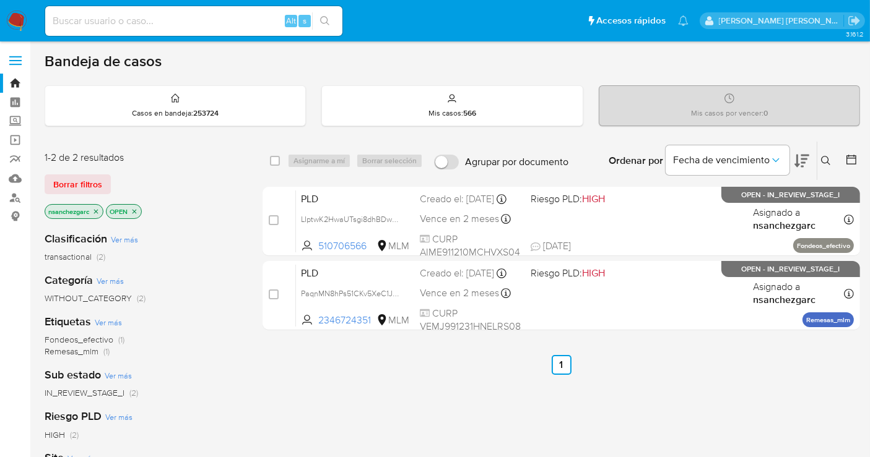
click at [88, 24] on input at bounding box center [193, 21] width 297 height 16
paste input "2504373154"
drag, startPoint x: 88, startPoint y: 24, endPoint x: 89, endPoint y: 45, distance: 21.7
click at [87, 24] on input at bounding box center [193, 21] width 297 height 16
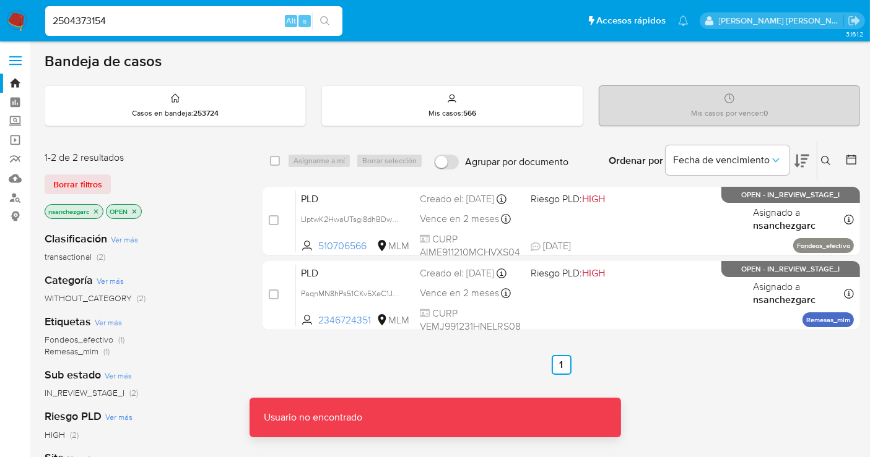
click at [137, 14] on input "2504373154" at bounding box center [193, 21] width 297 height 16
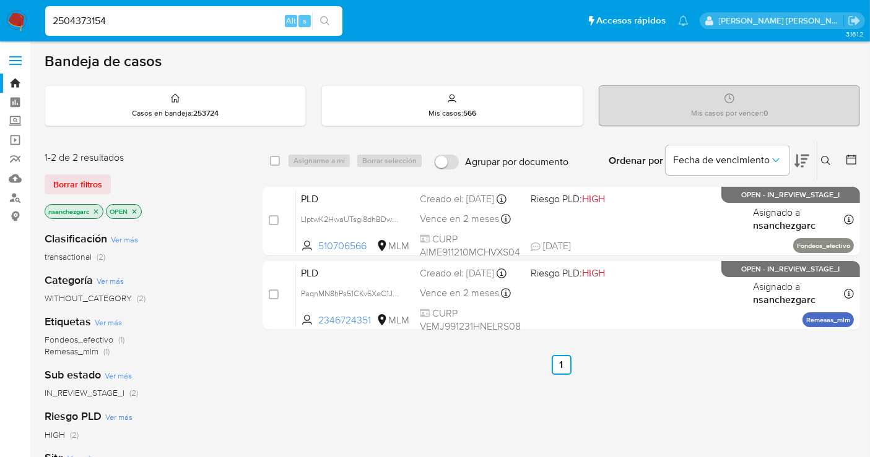
type input "2504373154"
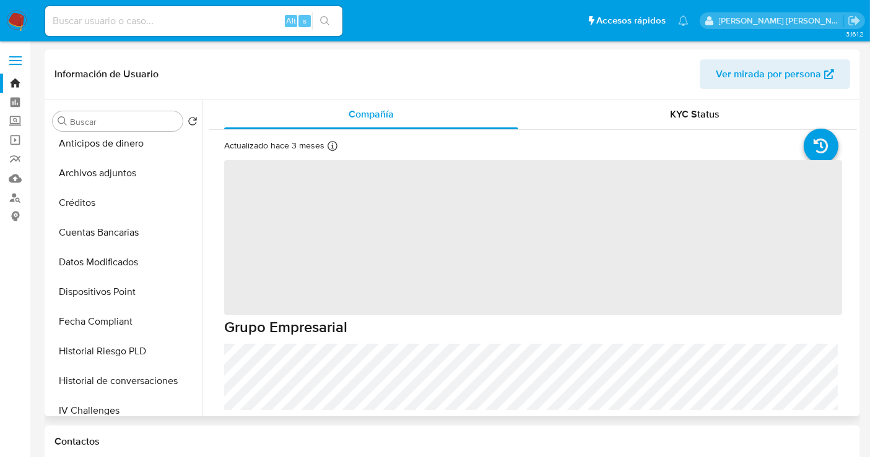
select select "10"
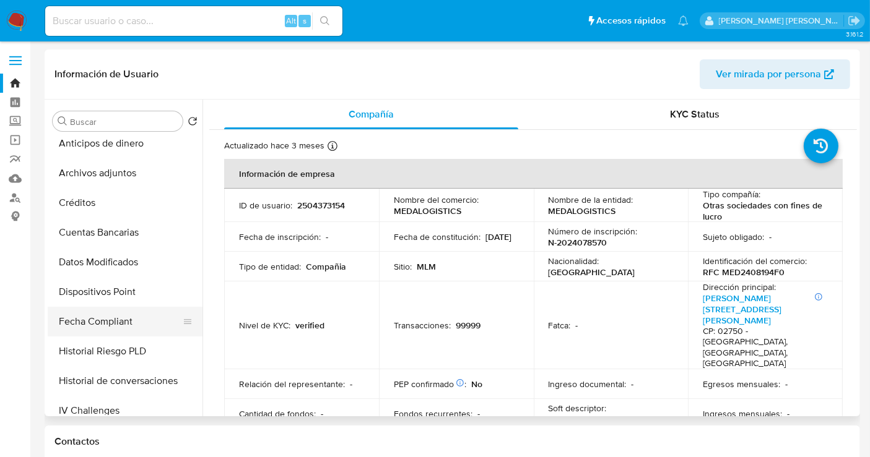
scroll to position [344, 0]
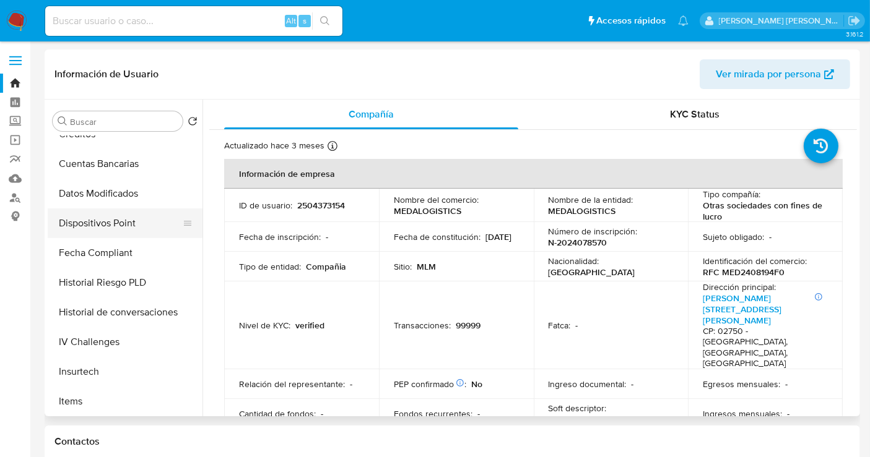
click at [95, 223] on button "Dispositivos Point" at bounding box center [120, 224] width 145 height 30
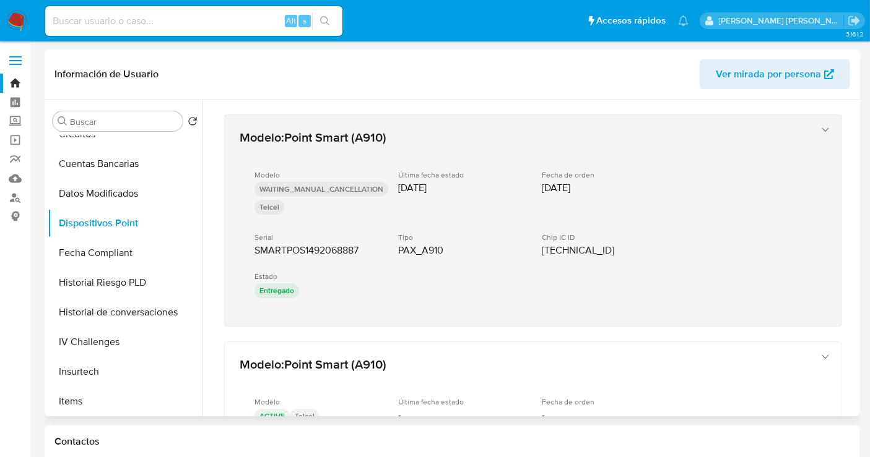
click at [280, 291] on p "Entregado" at bounding box center [276, 290] width 45 height 15
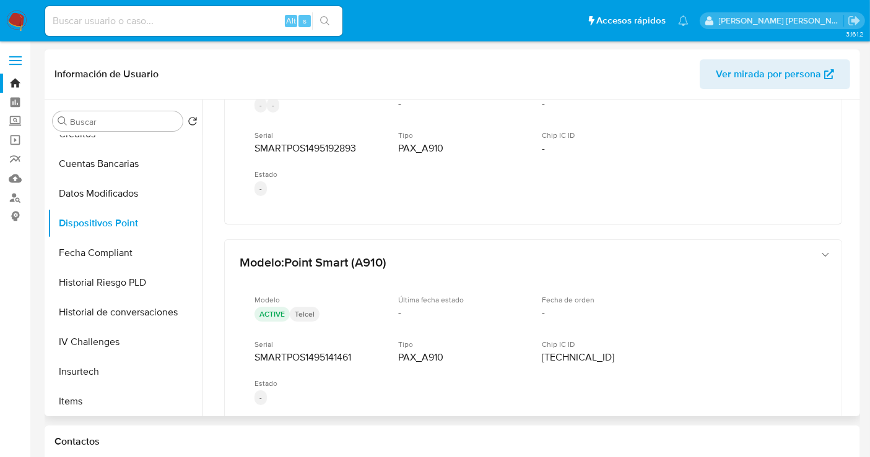
scroll to position [912, 0]
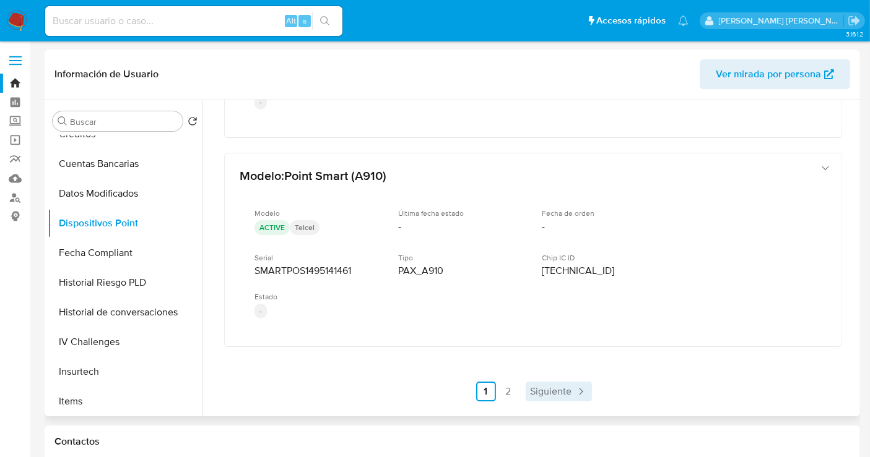
click at [545, 387] on span "Siguiente" at bounding box center [550, 392] width 41 height 10
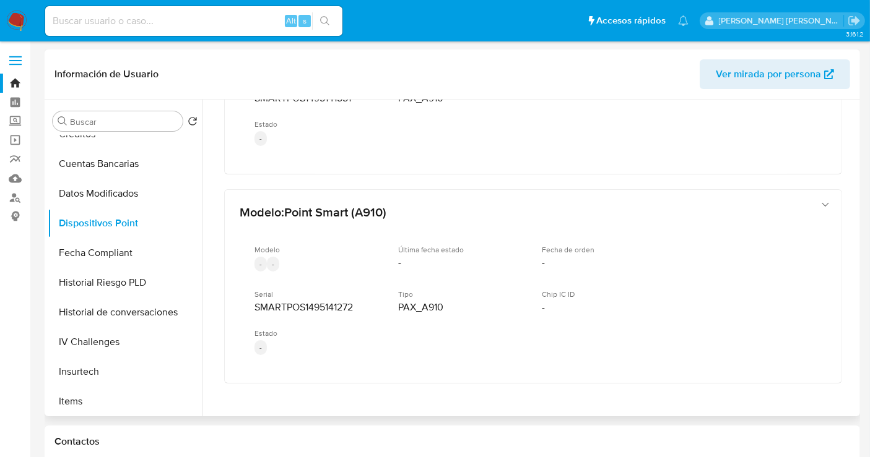
scroll to position [383, 0]
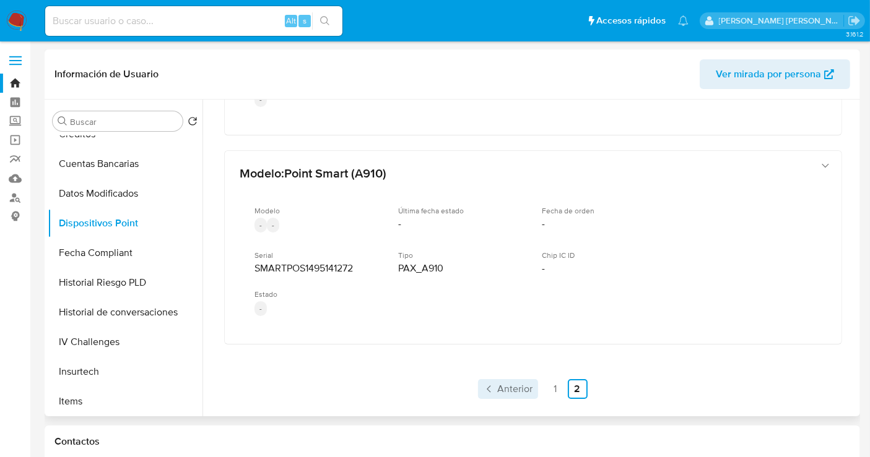
click at [498, 384] on span "Anterior" at bounding box center [515, 389] width 35 height 10
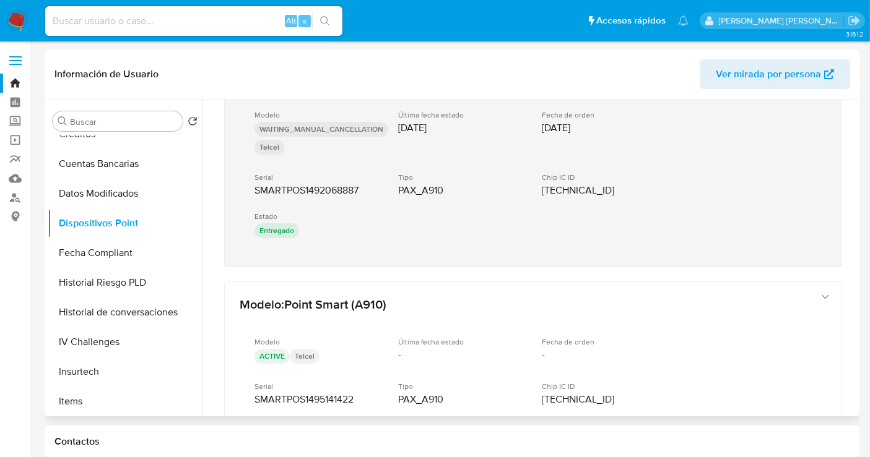
scroll to position [0, 0]
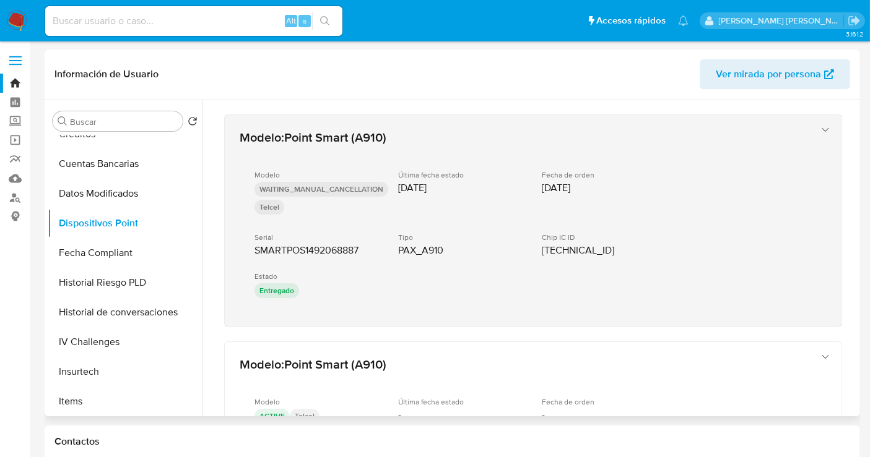
click at [272, 285] on p "Entregado" at bounding box center [276, 290] width 45 height 15
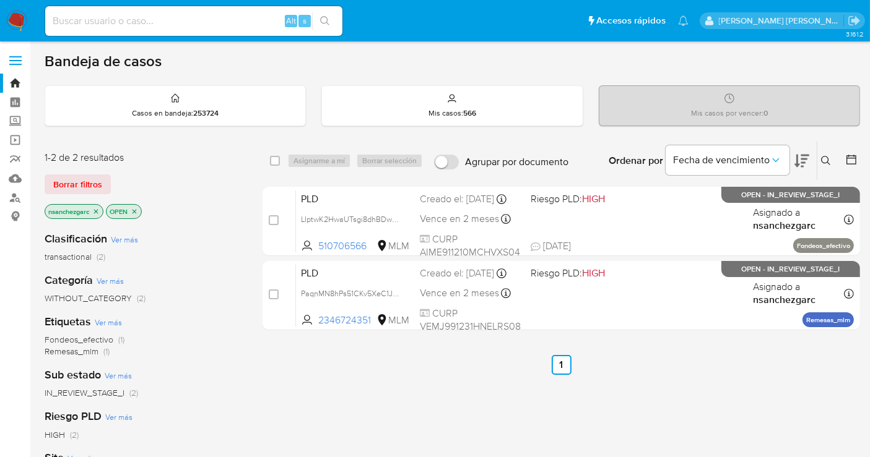
click at [87, 27] on input at bounding box center [193, 21] width 297 height 16
paste input "2504373154"
click at [186, 20] on input "2504373154" at bounding box center [193, 21] width 297 height 16
type input "2504373154"
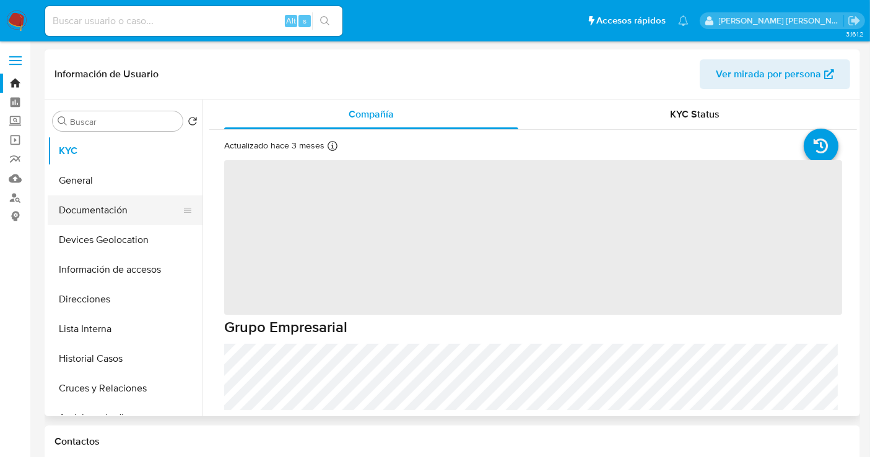
select select "10"
click at [104, 205] on button "Documentación" at bounding box center [120, 211] width 145 height 30
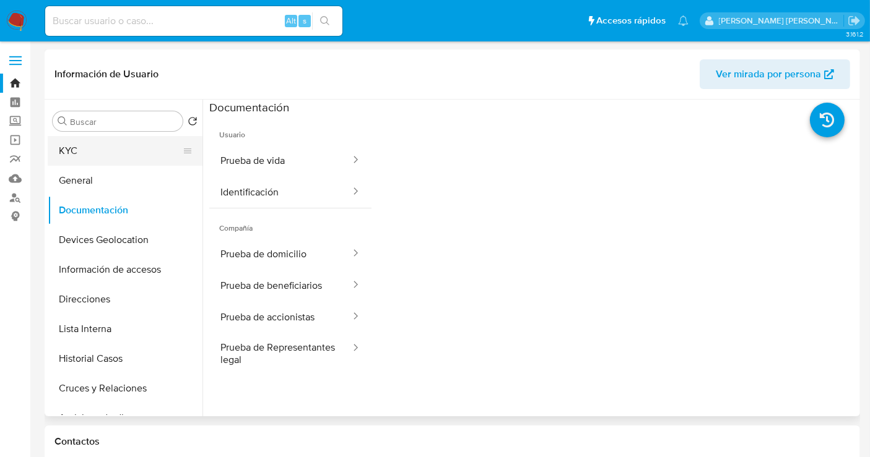
click at [102, 152] on button "KYC" at bounding box center [120, 151] width 145 height 30
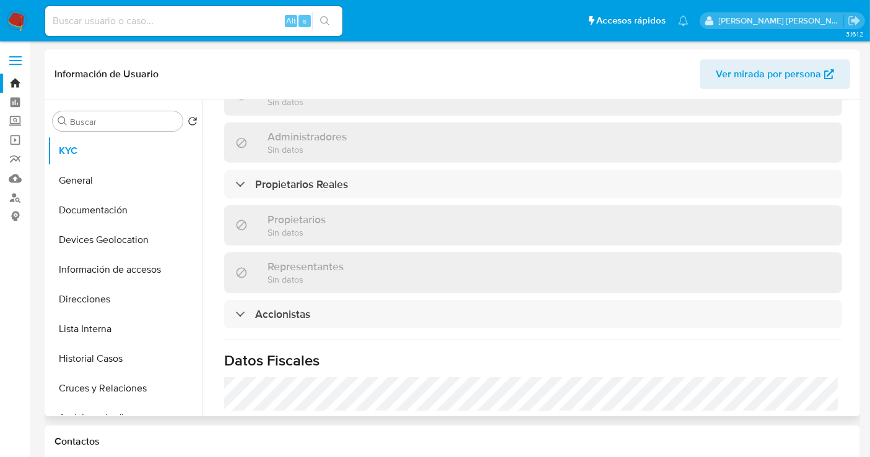
scroll to position [771, 0]
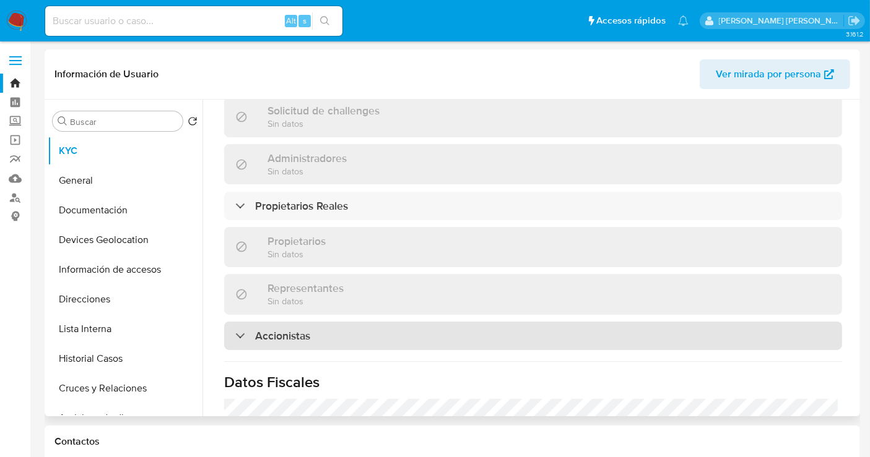
click at [290, 329] on h3 "Accionistas" at bounding box center [282, 336] width 55 height 14
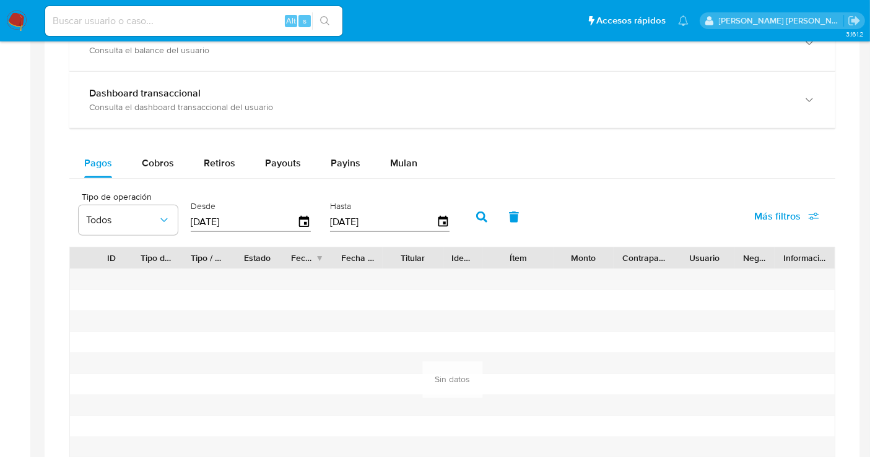
scroll to position [756, 0]
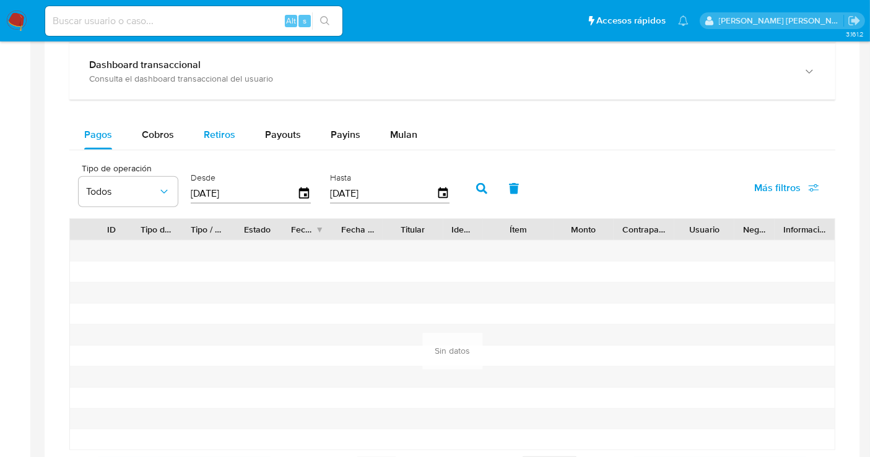
click at [222, 135] on span "Retiros" at bounding box center [220, 135] width 32 height 14
select select "10"
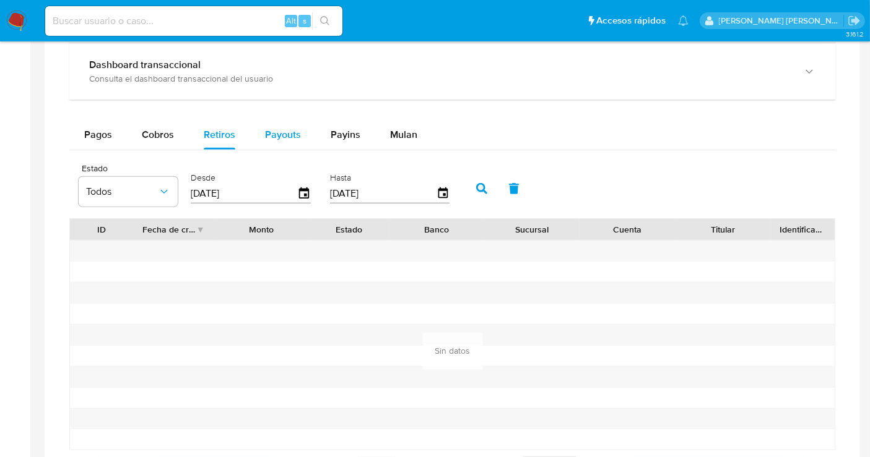
click at [290, 133] on span "Payouts" at bounding box center [283, 135] width 36 height 14
select select "10"
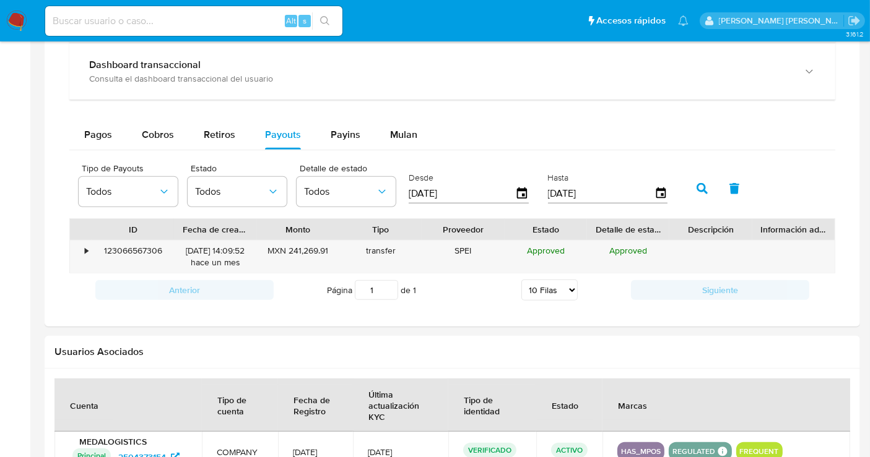
scroll to position [688, 0]
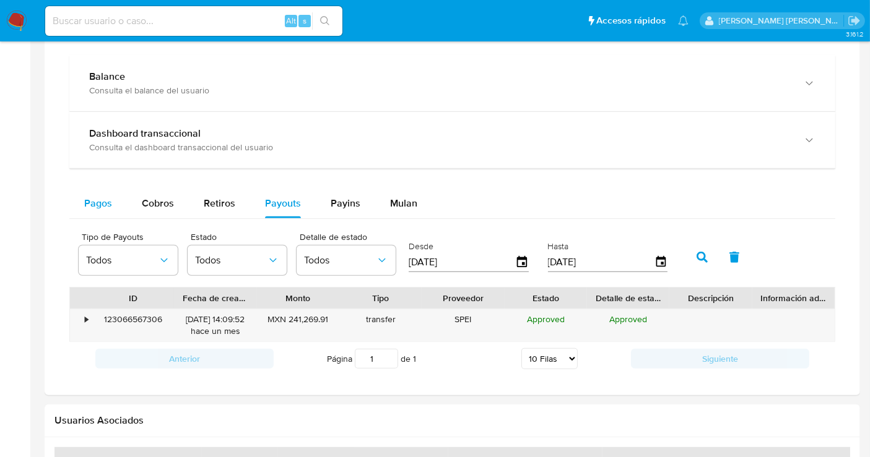
click at [103, 204] on span "Pagos" at bounding box center [98, 203] width 28 height 14
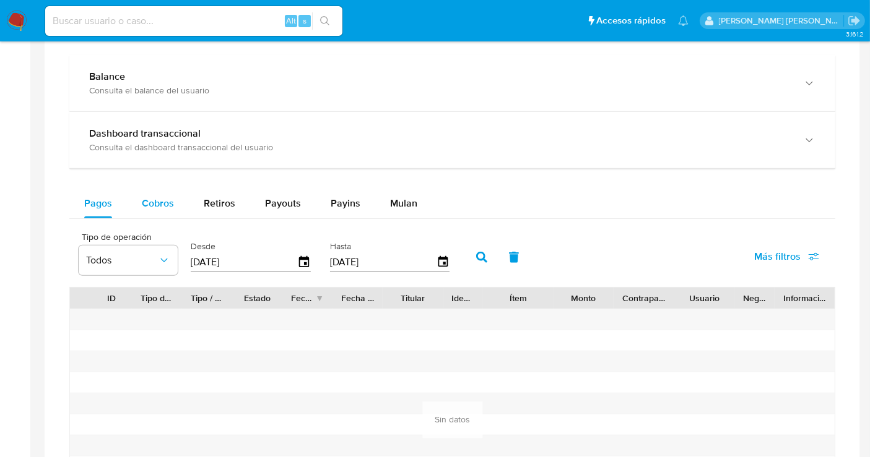
click at [163, 210] on div "Cobros" at bounding box center [158, 204] width 32 height 30
select select "10"
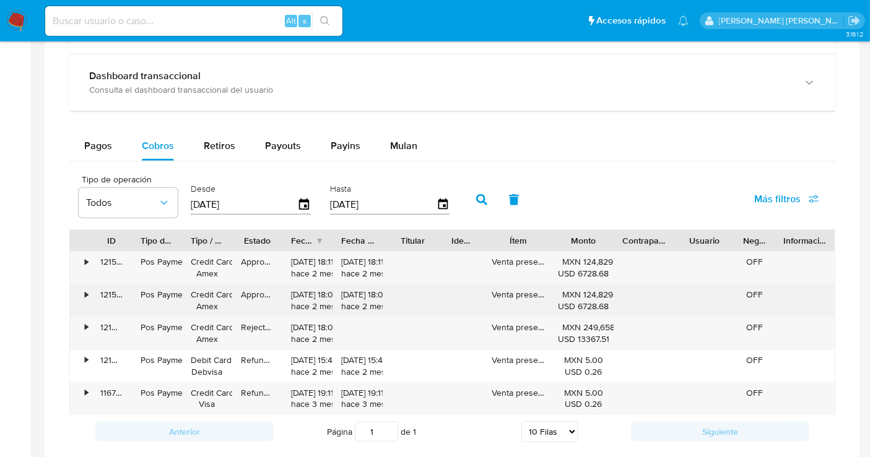
scroll to position [825, 0]
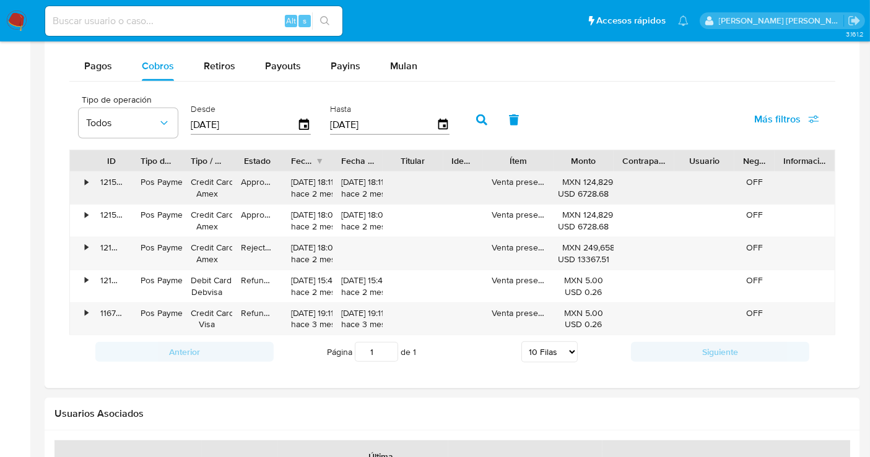
click at [319, 182] on div "08/08/2025 18:11:12 hace 2 meses" at bounding box center [307, 188] width 33 height 24
click at [83, 177] on div "•" at bounding box center [81, 188] width 22 height 32
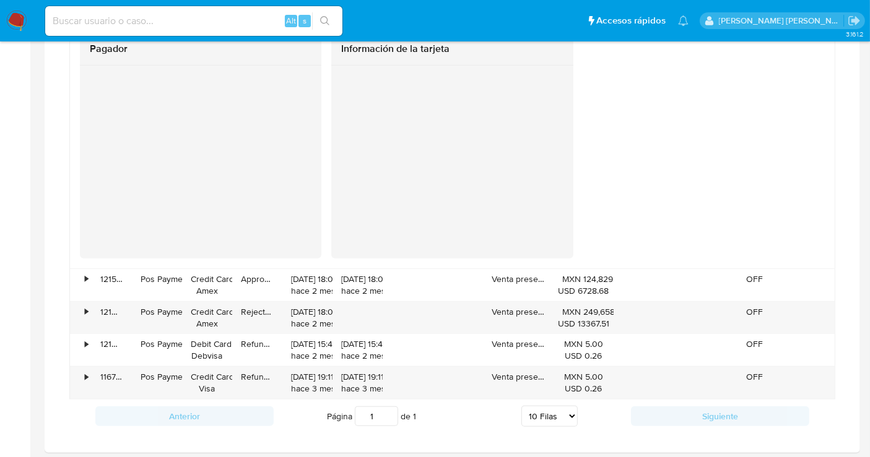
scroll to position [1238, 0]
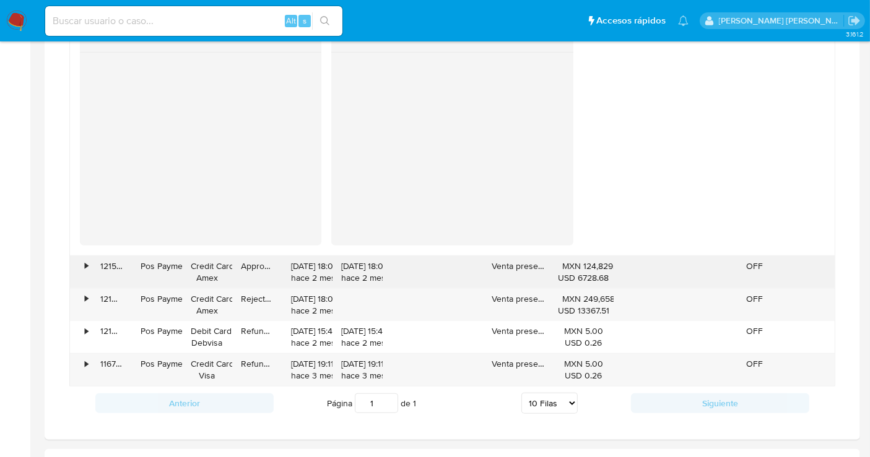
click at [85, 267] on div "•" at bounding box center [86, 267] width 3 height 12
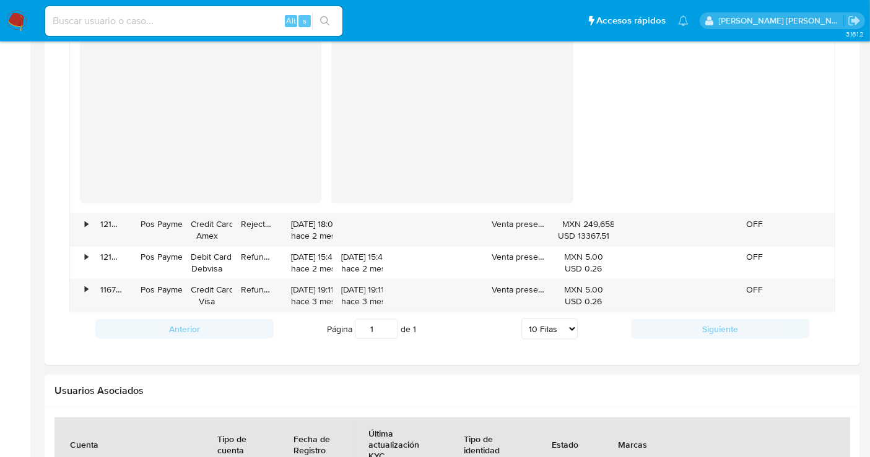
scroll to position [1788, 0]
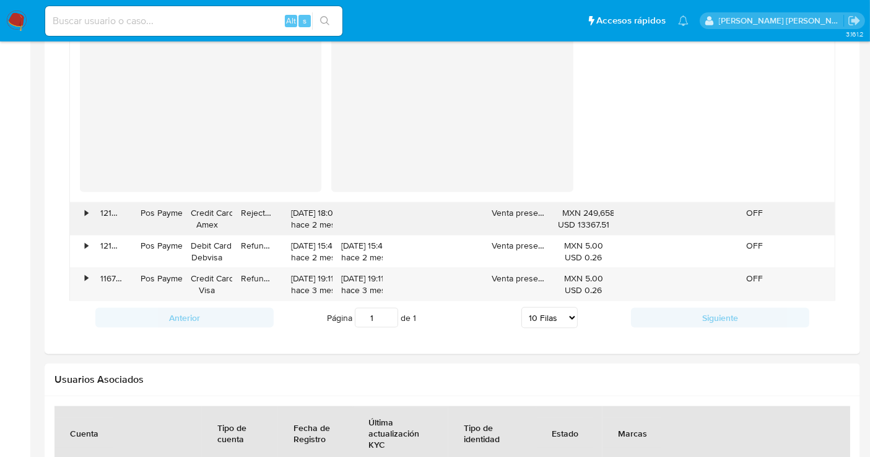
click at [87, 209] on div "•" at bounding box center [86, 213] width 3 height 12
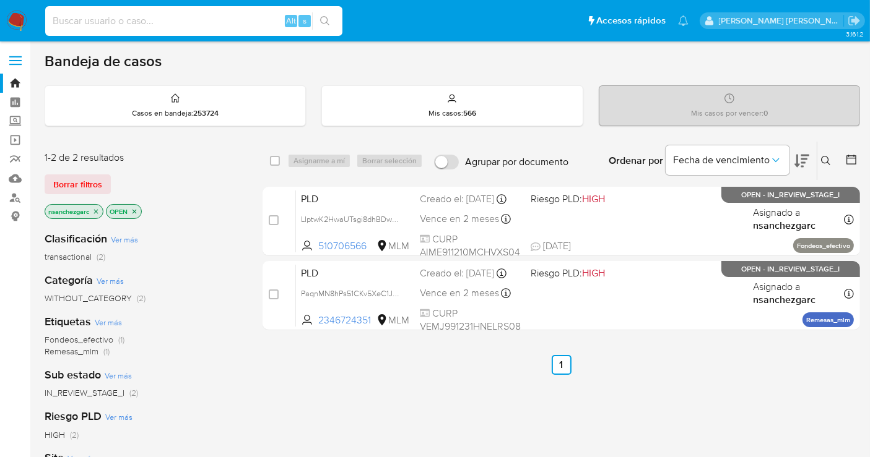
click at [132, 20] on input at bounding box center [193, 21] width 297 height 16
paste input "2504373154"
type input "2504373154"
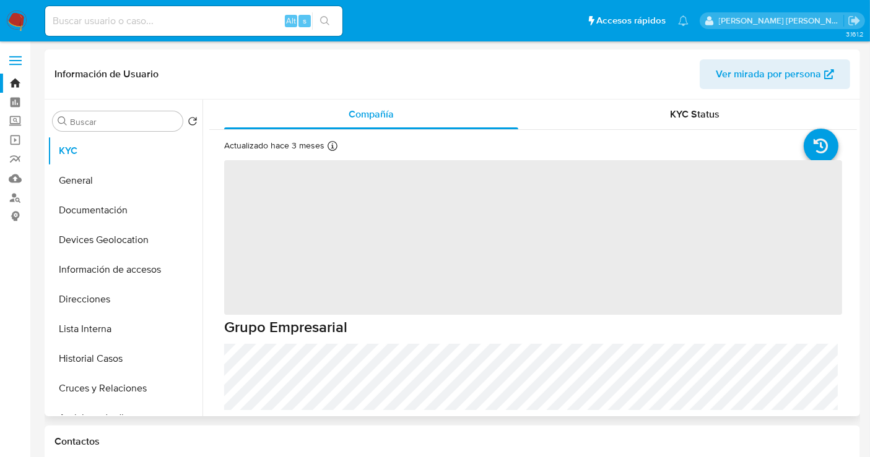
select select "10"
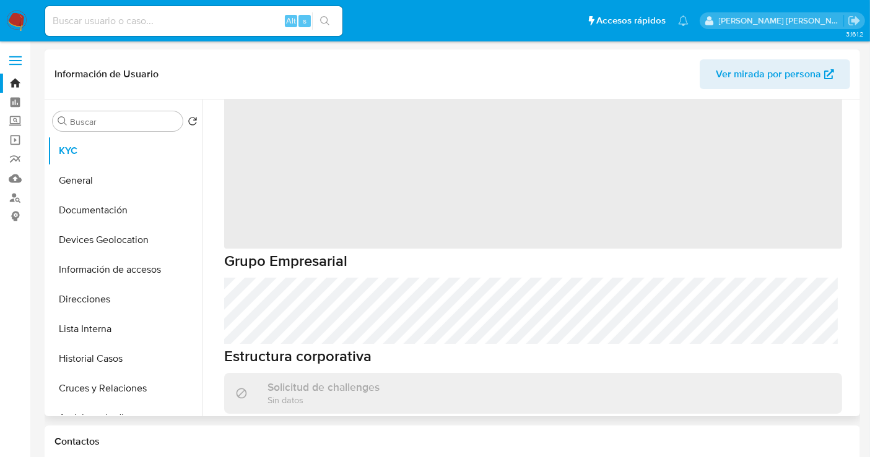
scroll to position [69, 0]
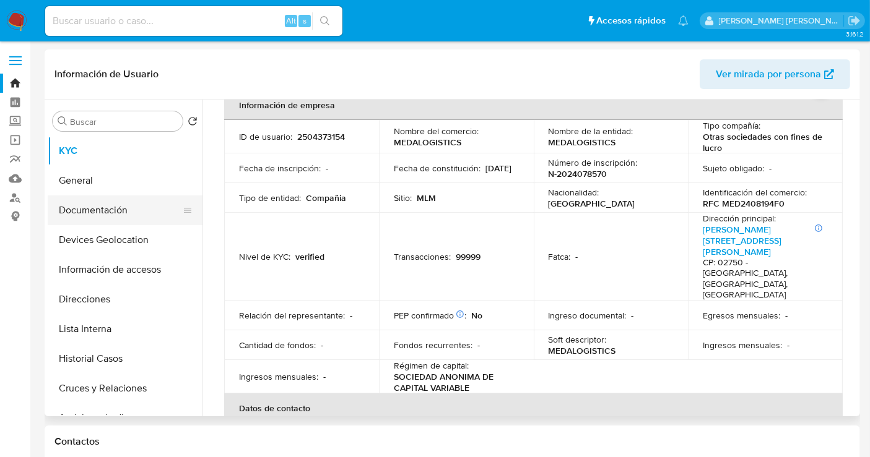
click at [93, 210] on button "Documentación" at bounding box center [120, 211] width 145 height 30
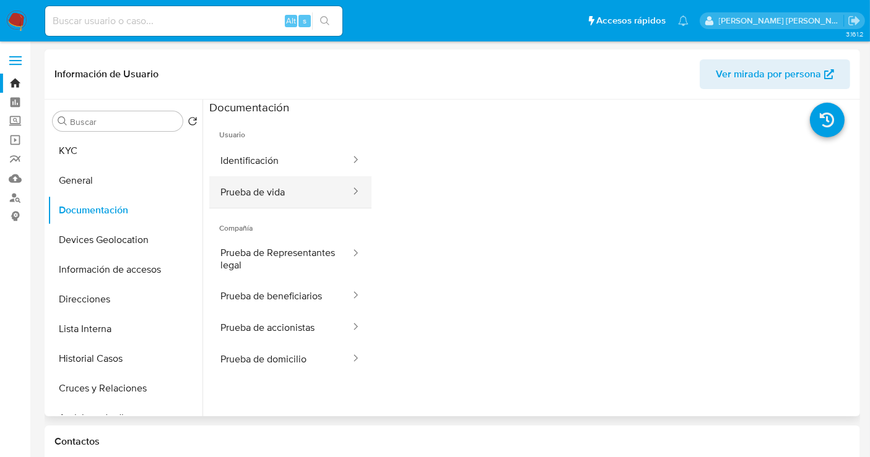
click at [276, 197] on button "Prueba de vida" at bounding box center [280, 192] width 142 height 32
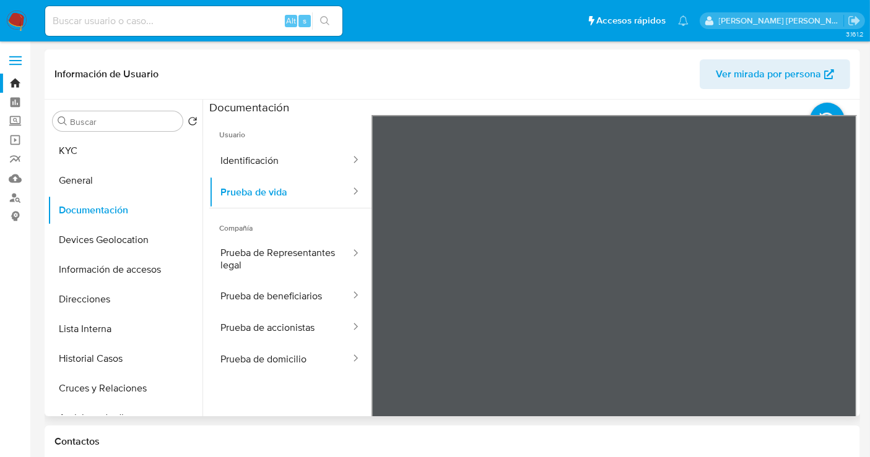
drag, startPoint x: 765, startPoint y: 360, endPoint x: 758, endPoint y: 316, distance: 44.6
click at [758, 316] on div at bounding box center [614, 318] width 486 height 406
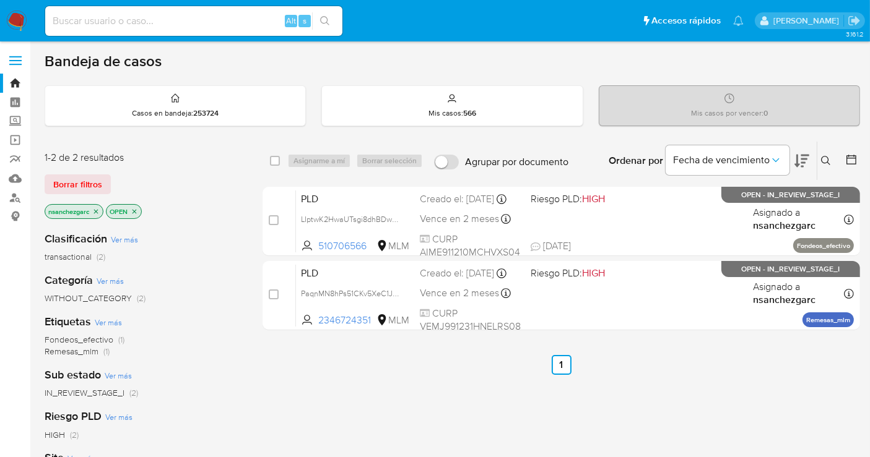
click at [97, 209] on icon "close-filter" at bounding box center [96, 211] width 4 height 4
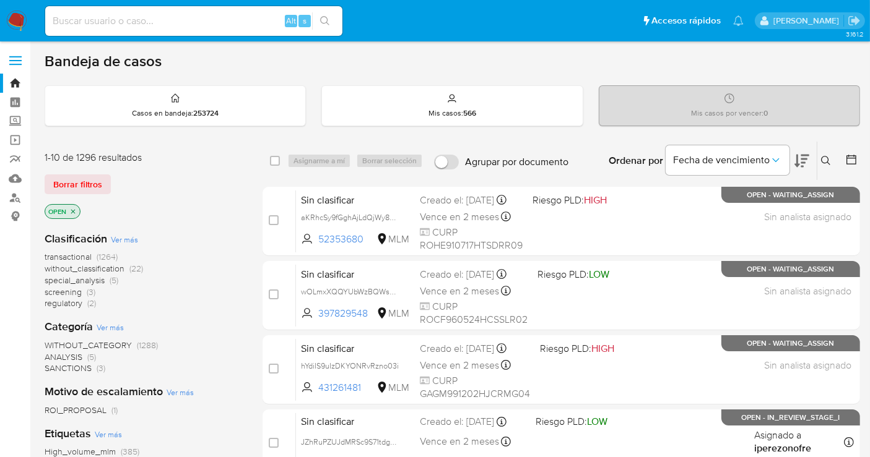
scroll to position [69, 0]
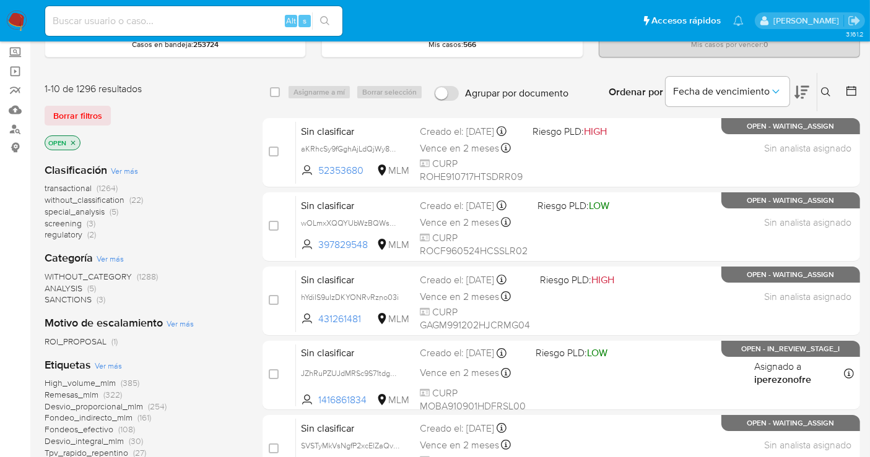
click at [98, 202] on span "without_classification" at bounding box center [85, 200] width 80 height 12
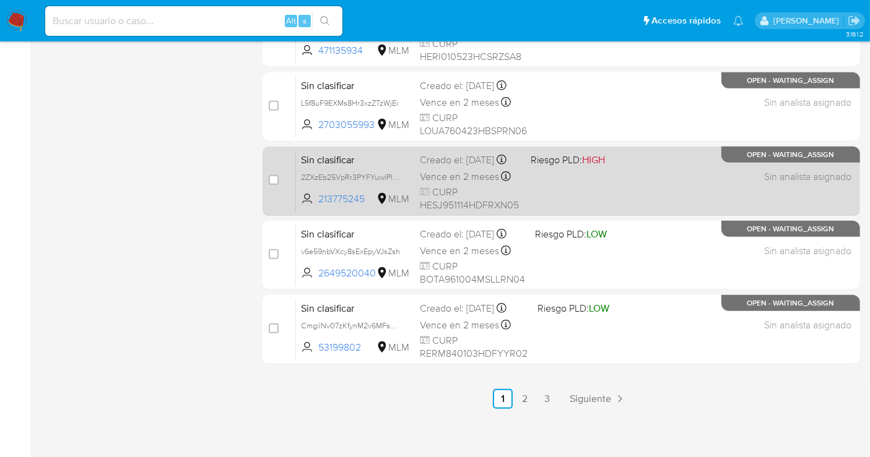
scroll to position [563, 0]
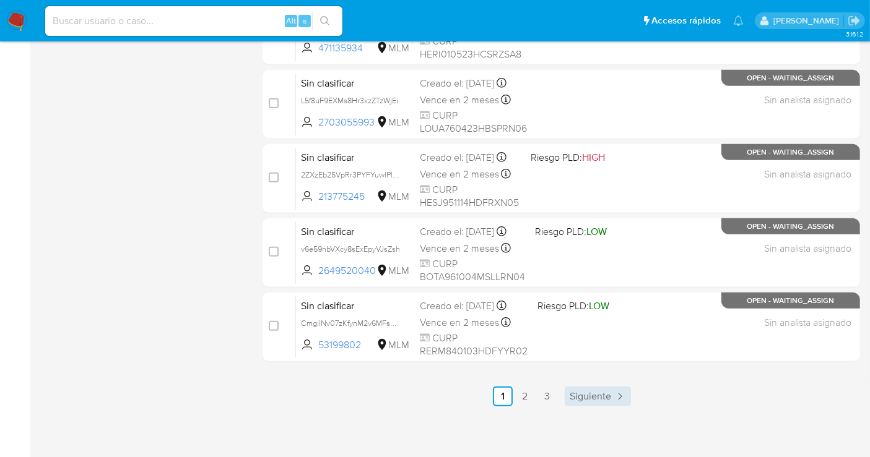
click at [595, 392] on span "Siguiente" at bounding box center [589, 397] width 41 height 10
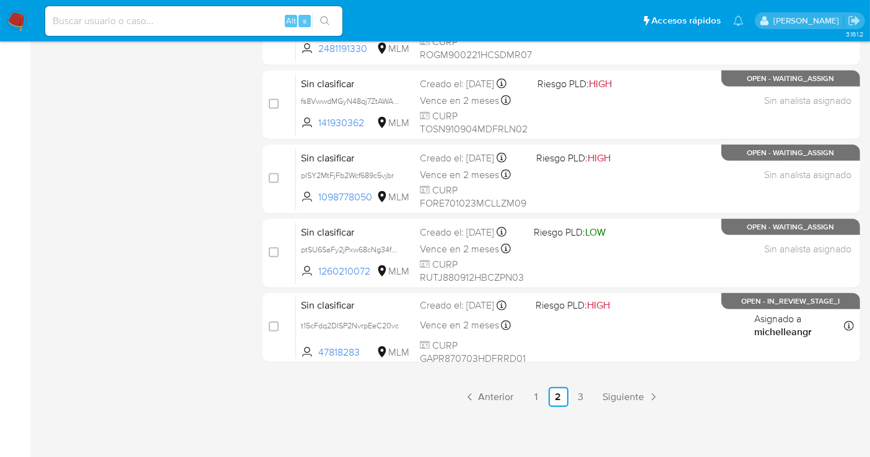
scroll to position [563, 0]
click at [618, 392] on span "Siguiente" at bounding box center [623, 397] width 41 height 10
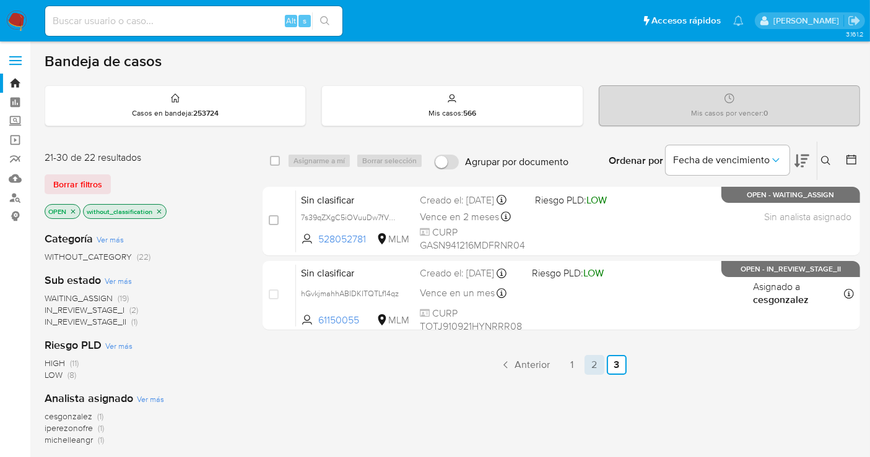
click at [589, 366] on link "2" at bounding box center [594, 365] width 20 height 20
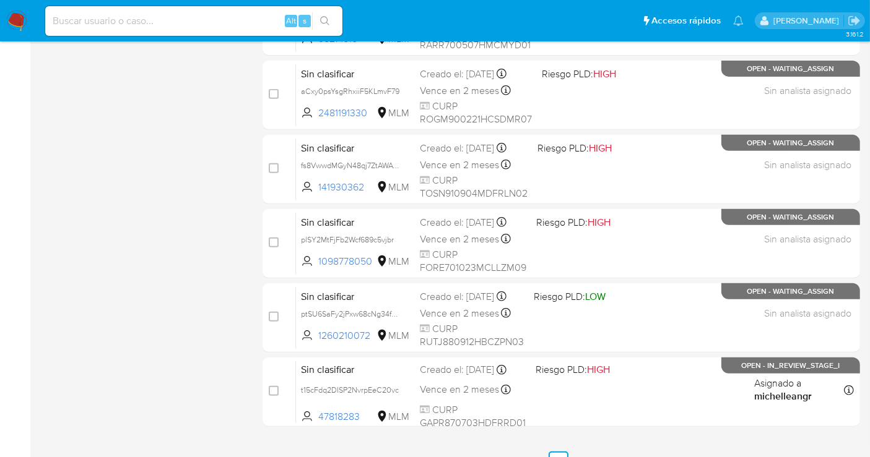
scroll to position [563, 0]
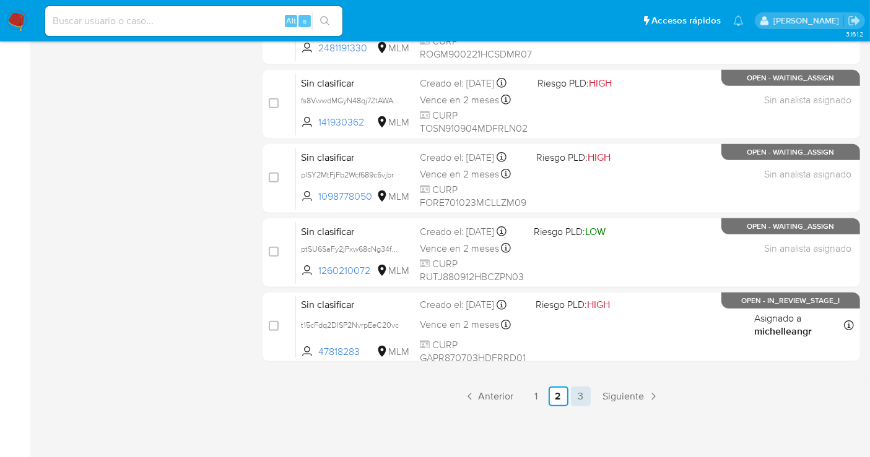
click at [583, 396] on link "3" at bounding box center [581, 397] width 20 height 20
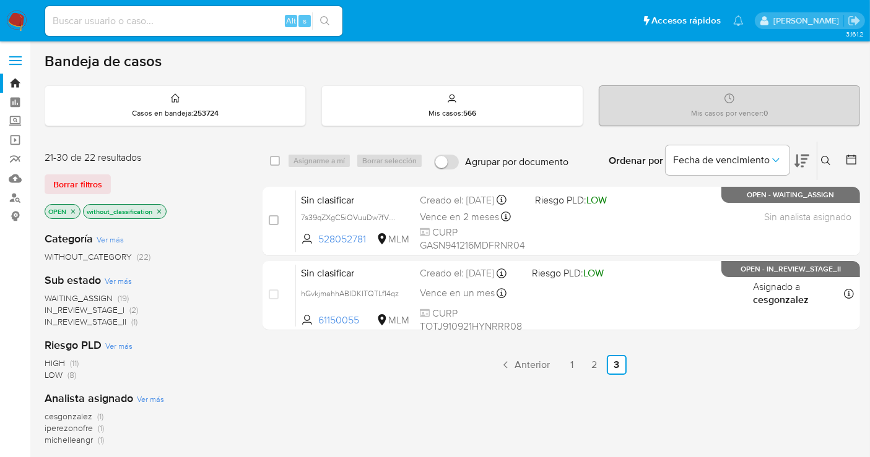
scroll to position [69, 0]
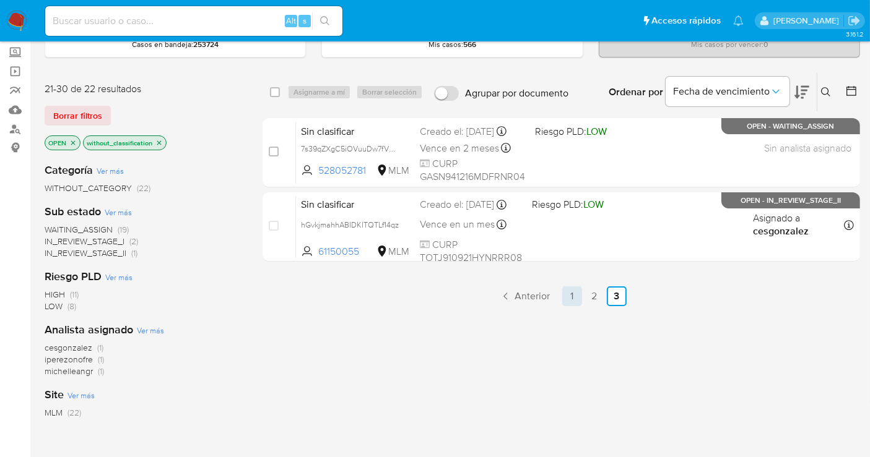
click at [568, 298] on link "1" at bounding box center [572, 297] width 20 height 20
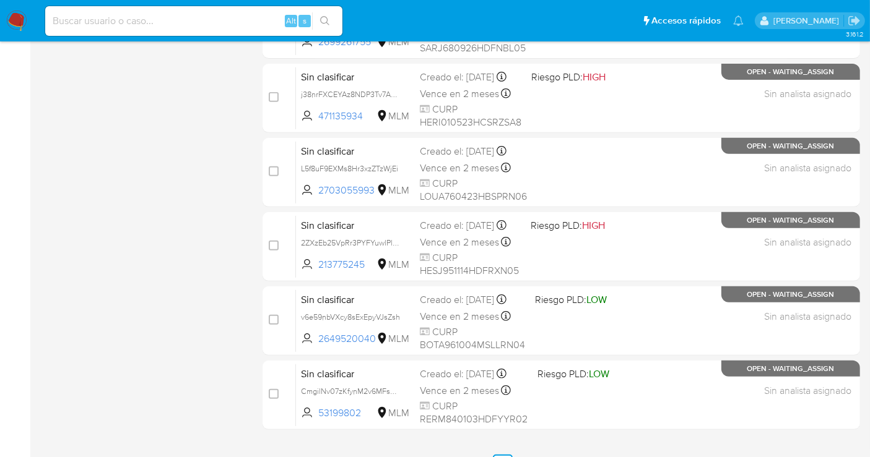
scroll to position [563, 0]
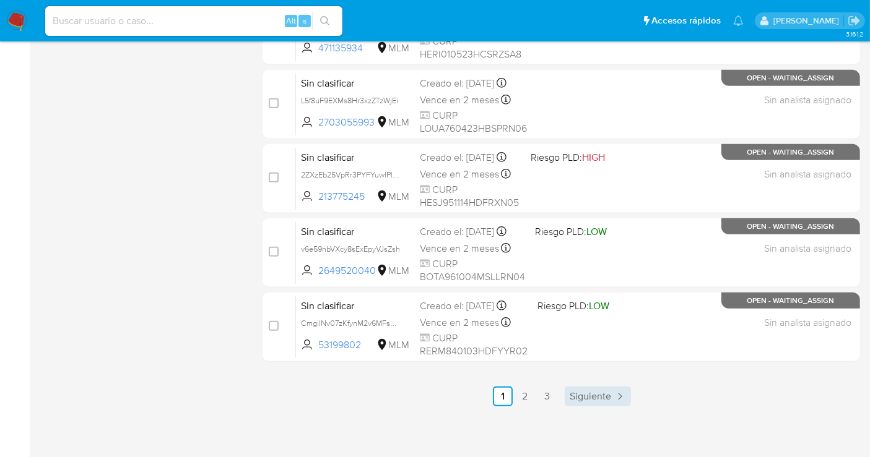
click at [576, 399] on span "Siguiente" at bounding box center [589, 397] width 41 height 10
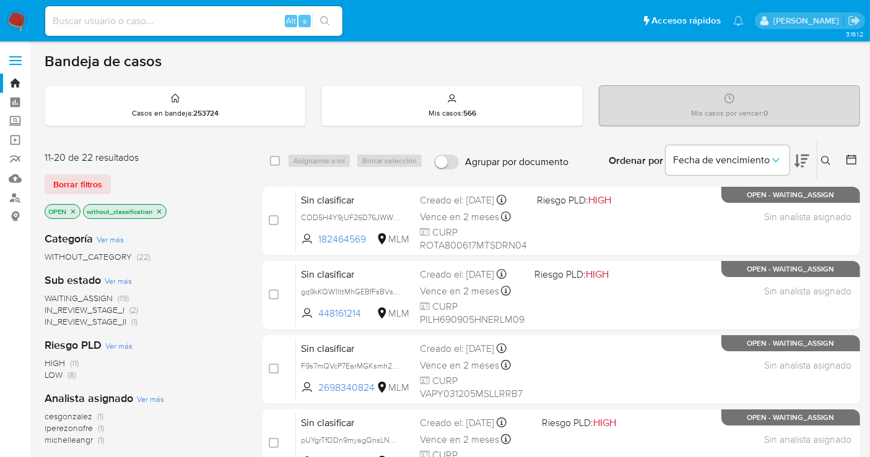
click at [829, 158] on icon at bounding box center [826, 161] width 10 height 10
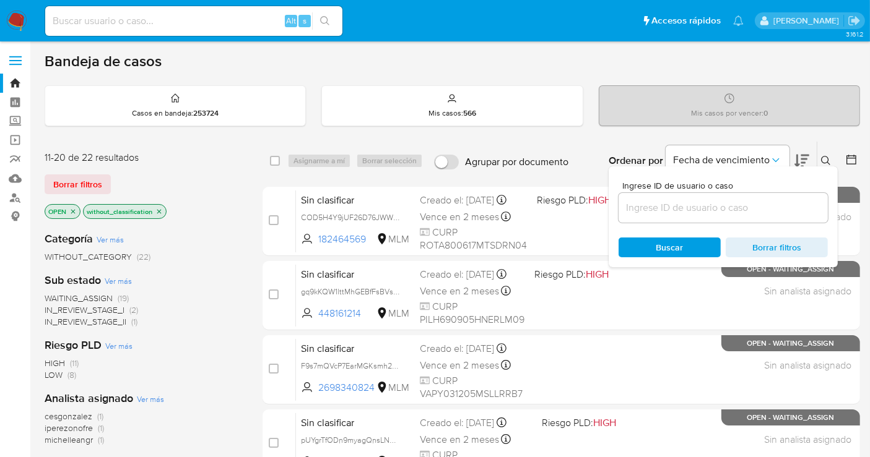
click at [690, 206] on input at bounding box center [722, 208] width 209 height 16
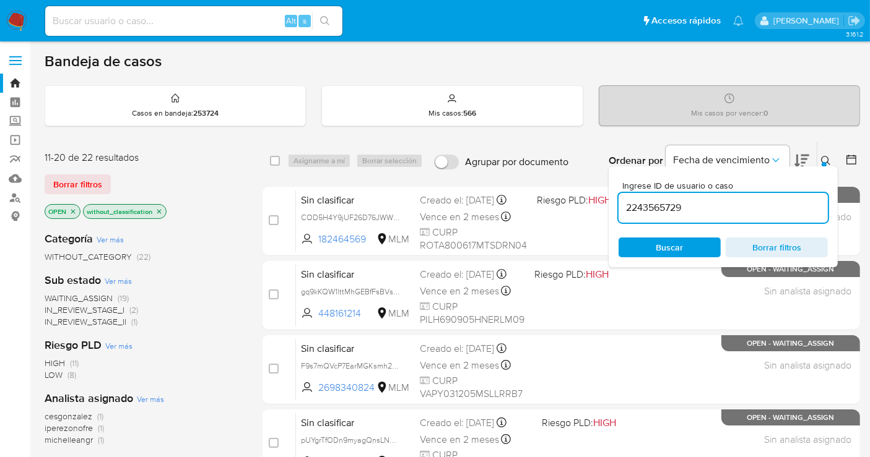
type input "2243565729"
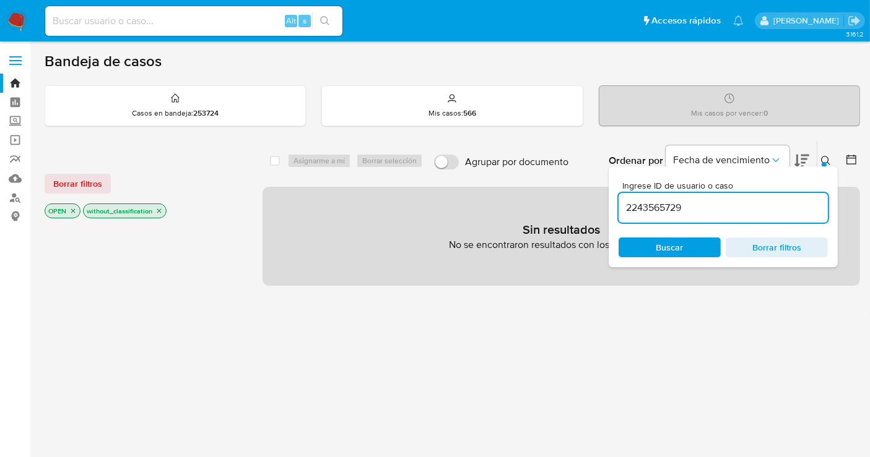
click at [157, 209] on icon "close-filter" at bounding box center [159, 211] width 4 height 4
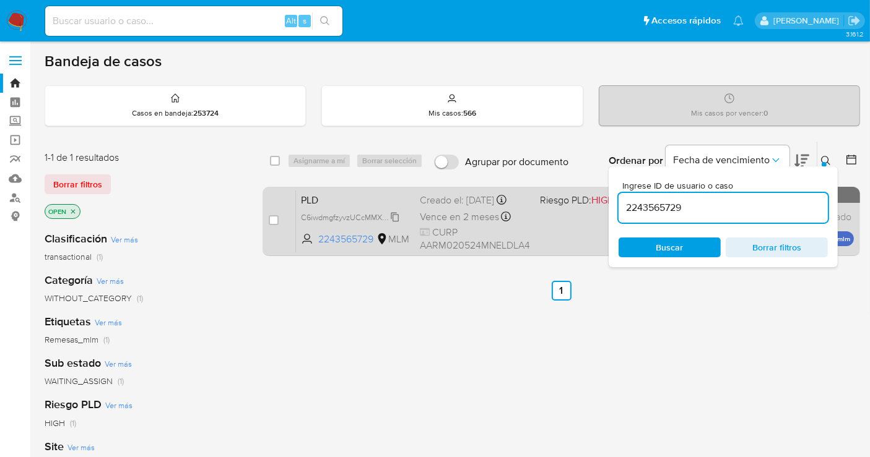
click at [392, 216] on span "C6iwdmgfzyvzUCcMMXXAdVEh" at bounding box center [355, 217] width 109 height 14
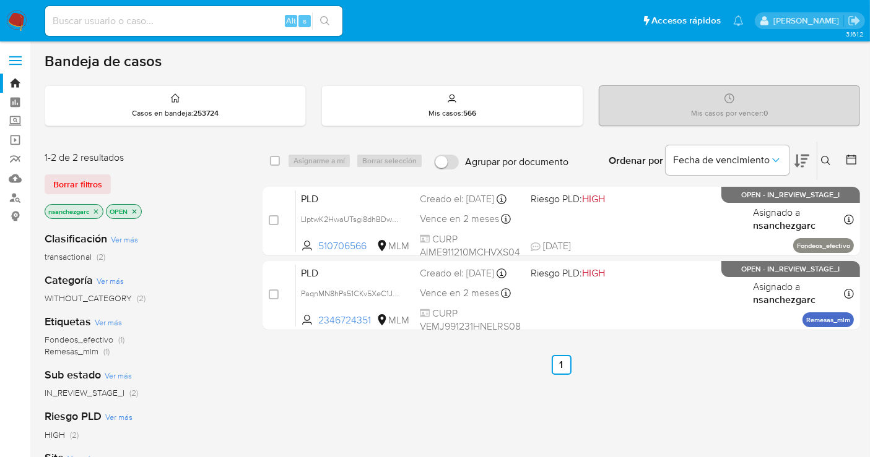
click at [821, 160] on icon at bounding box center [825, 160] width 9 height 9
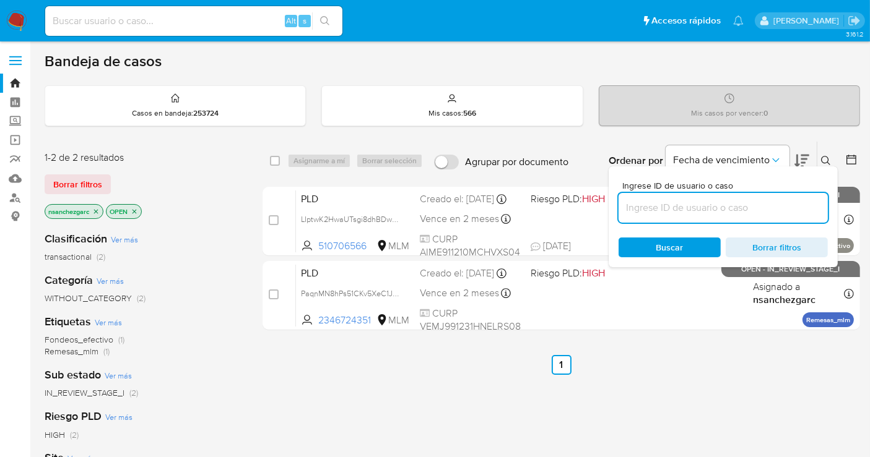
click at [679, 206] on input at bounding box center [722, 208] width 209 height 16
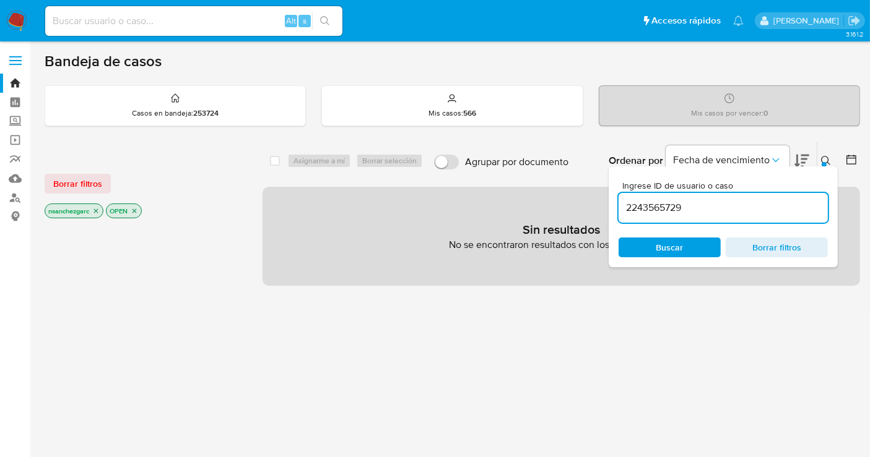
click at [98, 209] on icon "close-filter" at bounding box center [96, 211] width 4 height 4
click at [708, 206] on input "2243565729" at bounding box center [722, 208] width 209 height 16
type input "2243565729"
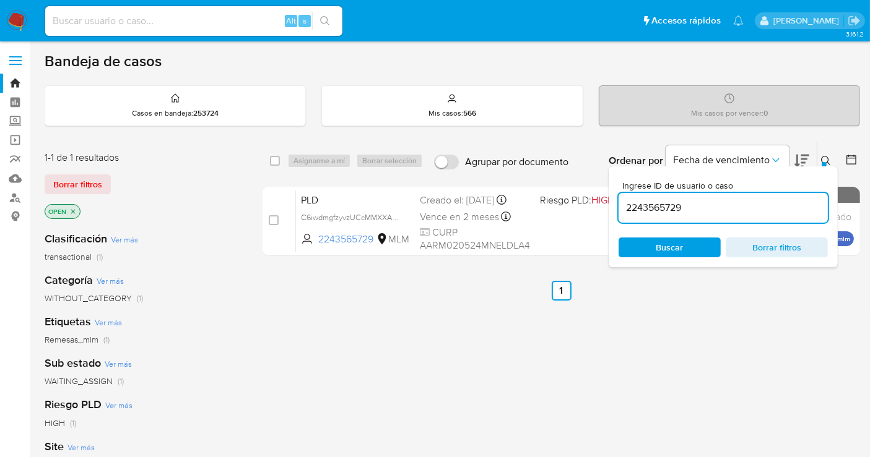
click at [779, 360] on div "select-all-cases-checkbox Asignarme a mí Borrar selección Agrupar por documento…" at bounding box center [560, 421] width 597 height 561
click at [819, 161] on button at bounding box center [827, 161] width 20 height 15
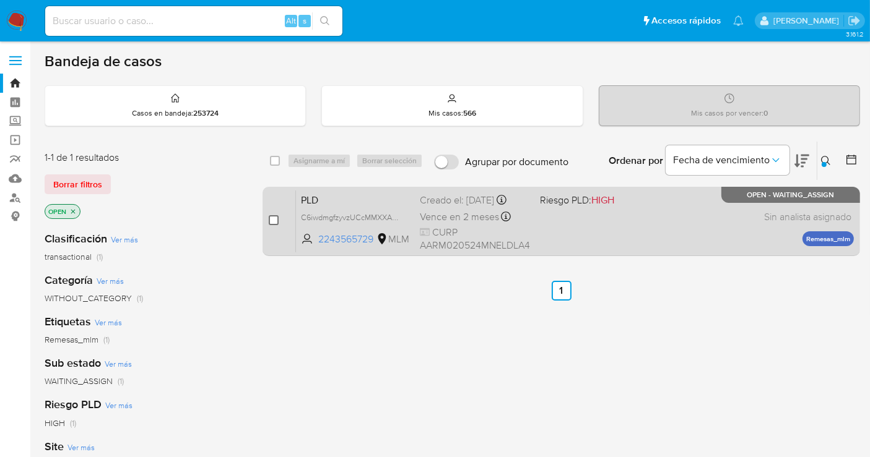
click at [272, 218] on input "checkbox" at bounding box center [274, 220] width 10 height 10
checkbox input "true"
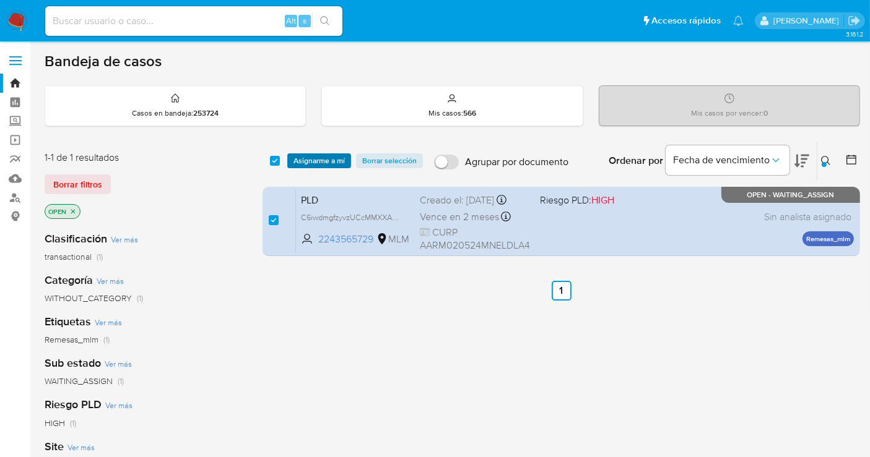
click at [309, 167] on span "Asignarme a mí" at bounding box center [318, 161] width 51 height 12
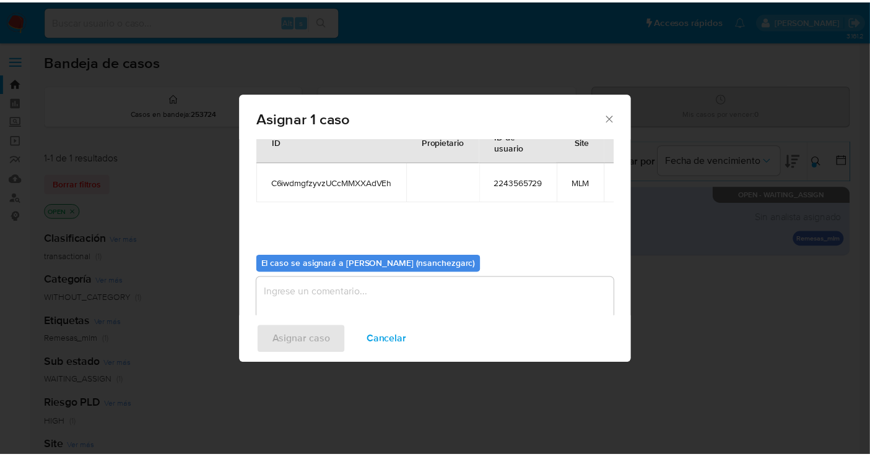
scroll to position [74, 0]
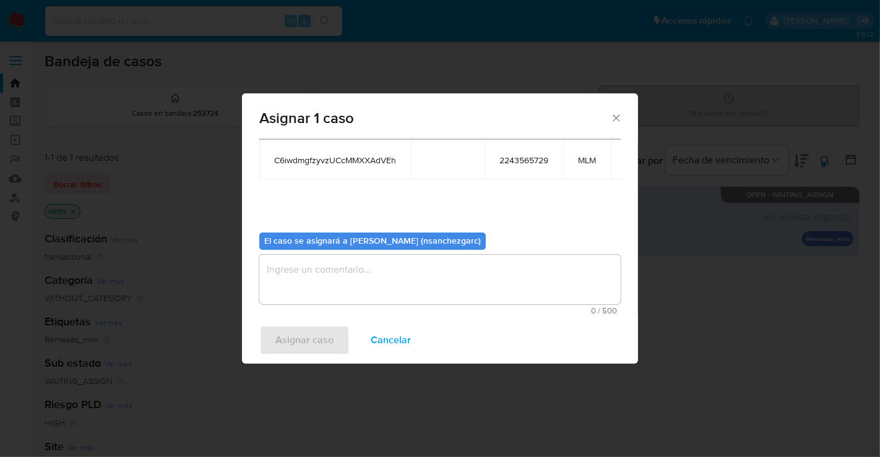
click at [296, 288] on textarea "assign-modal" at bounding box center [439, 280] width 361 height 50
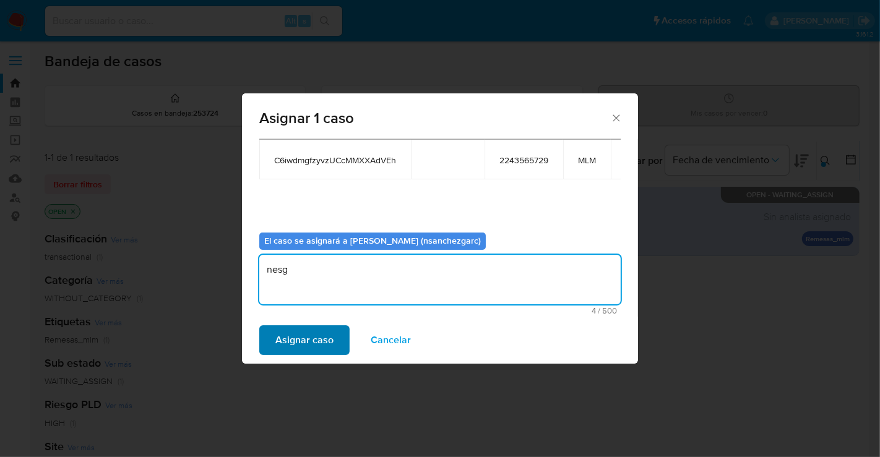
type textarea "nesg"
click at [306, 349] on span "Asignar caso" at bounding box center [304, 340] width 58 height 27
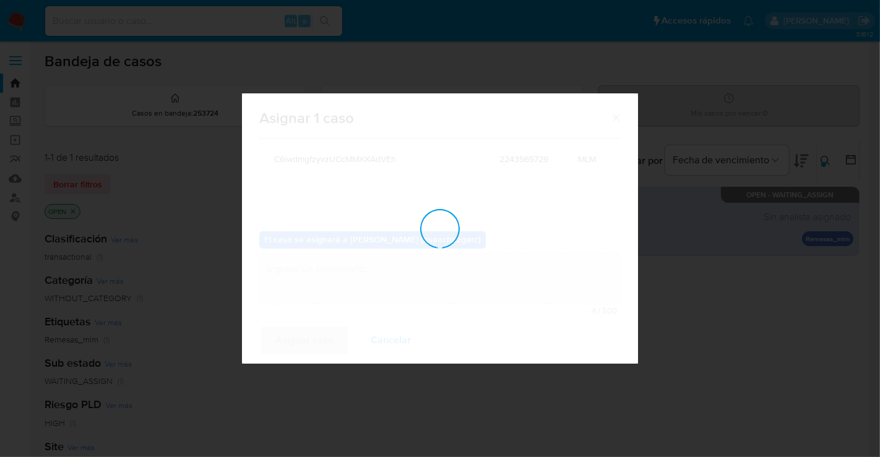
checkbox input "false"
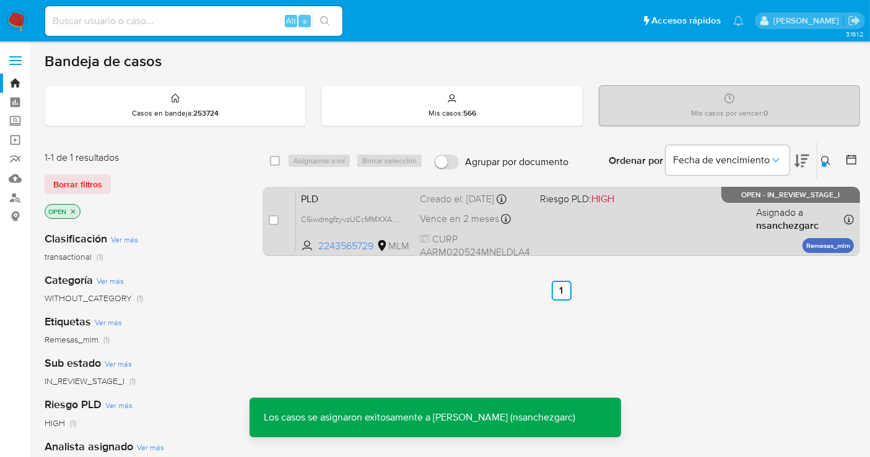
click at [444, 214] on span "Vence en 2 meses" at bounding box center [459, 219] width 79 height 14
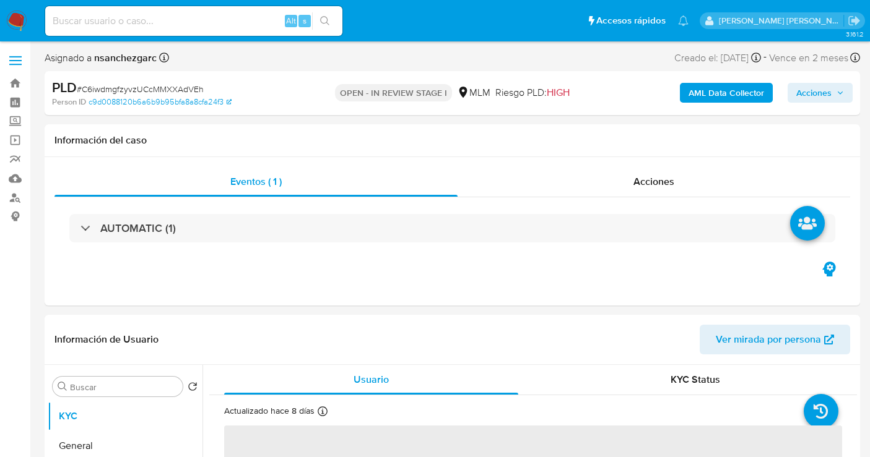
select select "10"
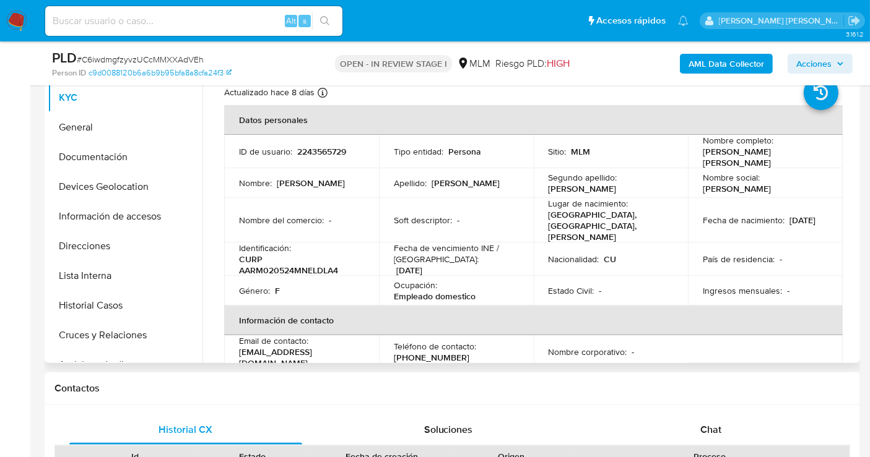
scroll to position [206, 0]
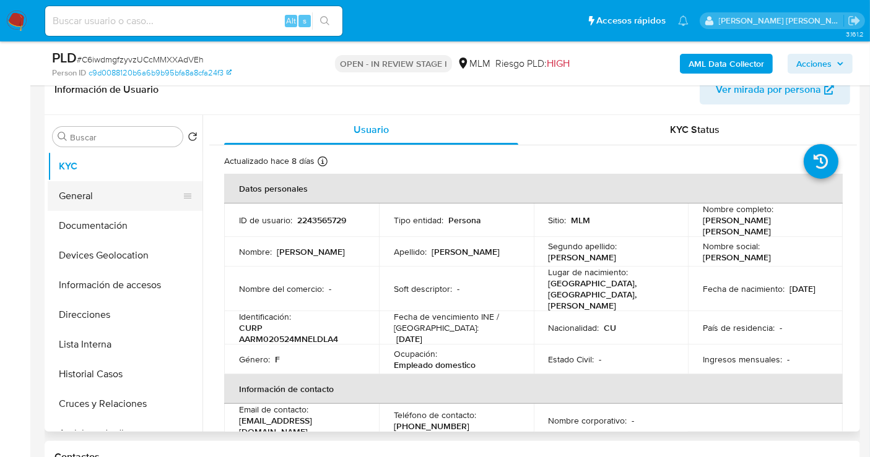
click at [84, 199] on button "General" at bounding box center [120, 196] width 145 height 30
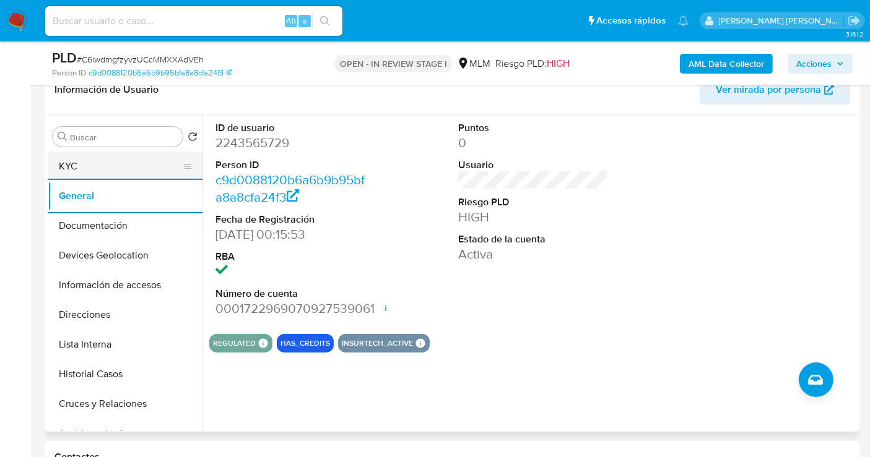
click at [68, 160] on button "KYC" at bounding box center [120, 167] width 145 height 30
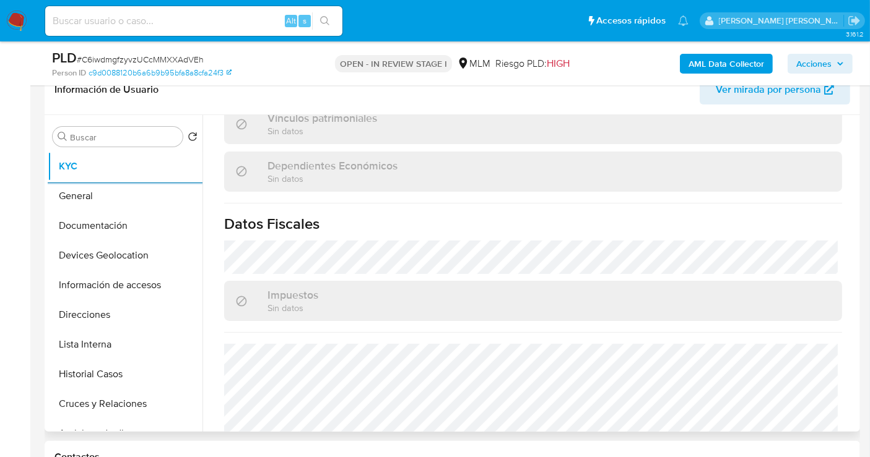
scroll to position [773, 0]
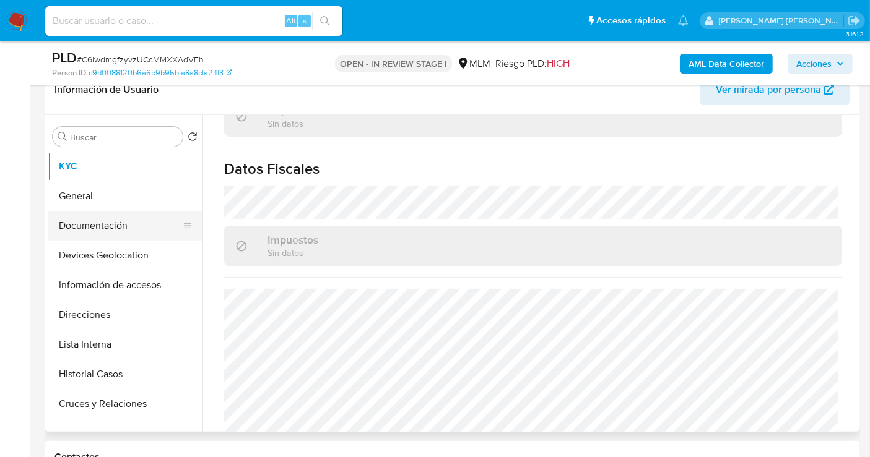
click at [90, 222] on button "Documentación" at bounding box center [120, 226] width 145 height 30
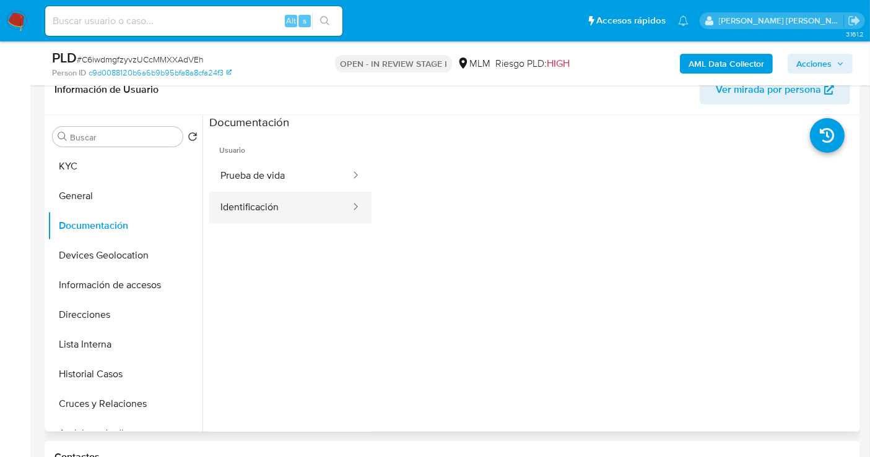
click at [245, 218] on button "Identificación" at bounding box center [280, 208] width 142 height 32
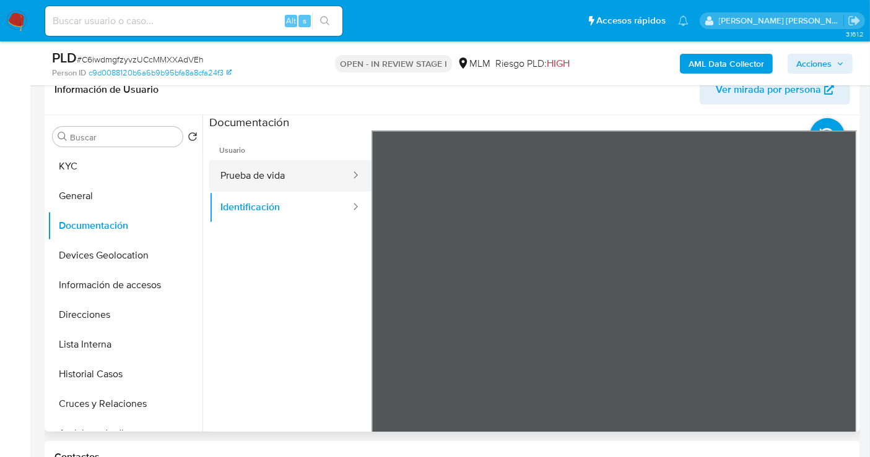
click at [290, 181] on button "Prueba de vida" at bounding box center [280, 176] width 142 height 32
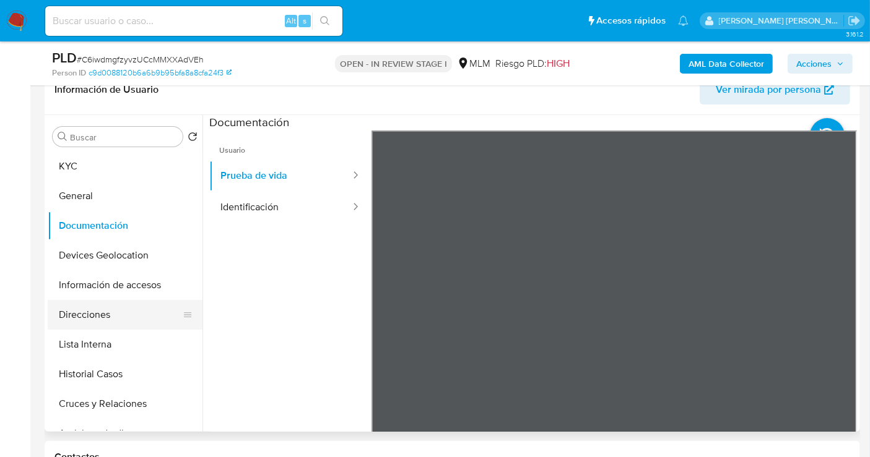
click at [90, 311] on button "Direcciones" at bounding box center [120, 315] width 145 height 30
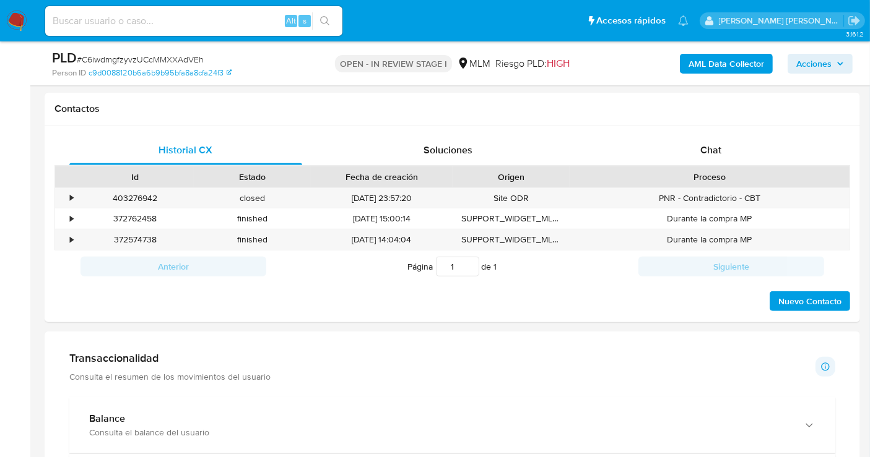
scroll to position [756, 0]
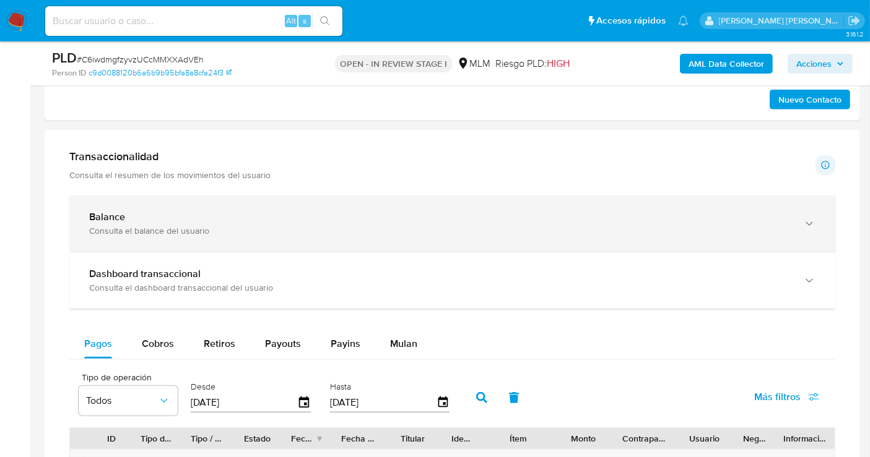
click at [210, 212] on div "Balance" at bounding box center [439, 217] width 701 height 12
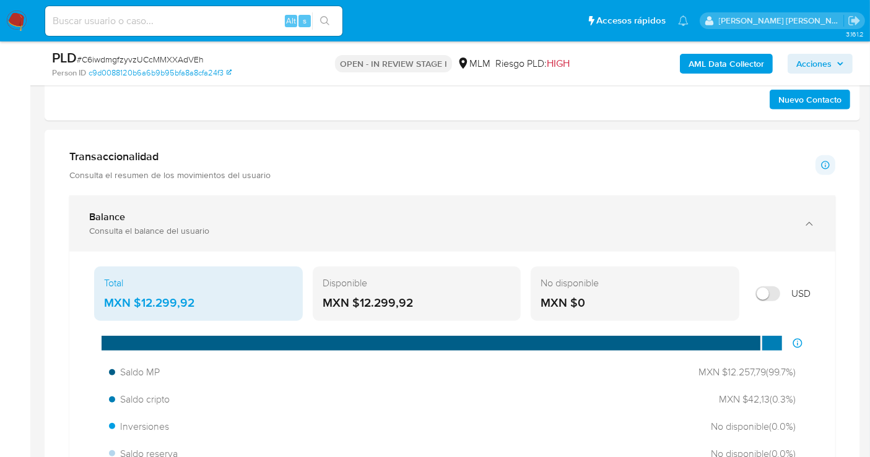
scroll to position [825, 0]
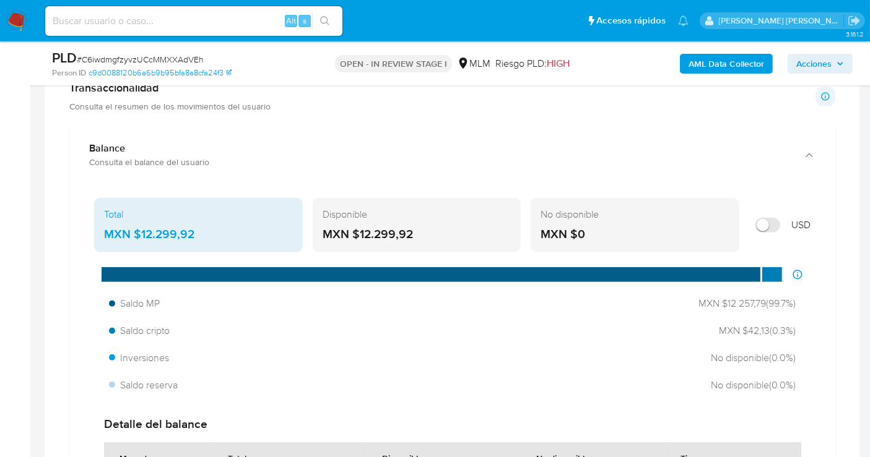
click at [161, 230] on div "MXN $12.299,92" at bounding box center [198, 235] width 189 height 16
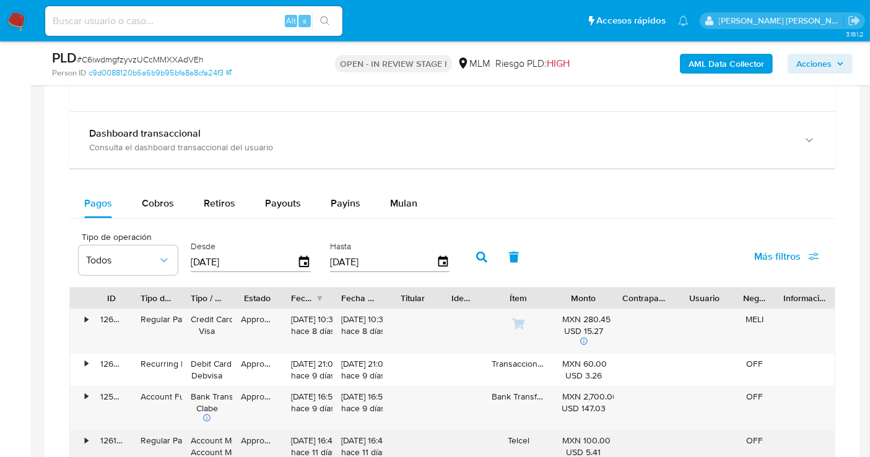
scroll to position [1444, 0]
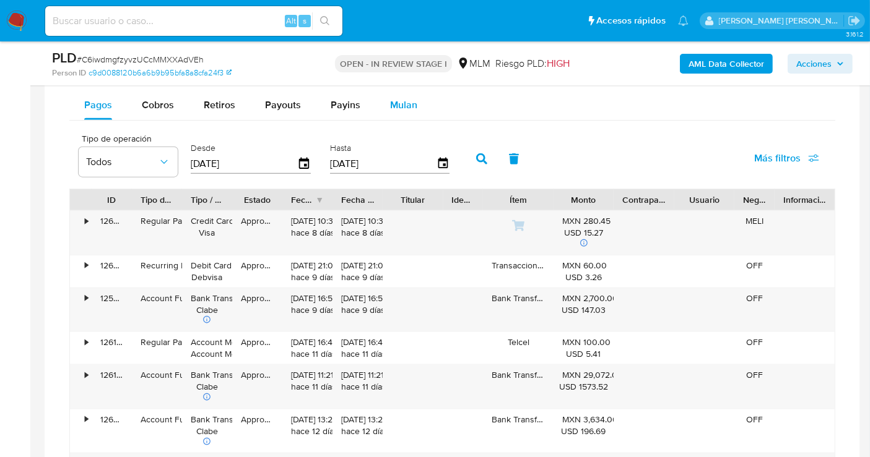
click at [399, 100] on span "Mulan" at bounding box center [403, 105] width 27 height 14
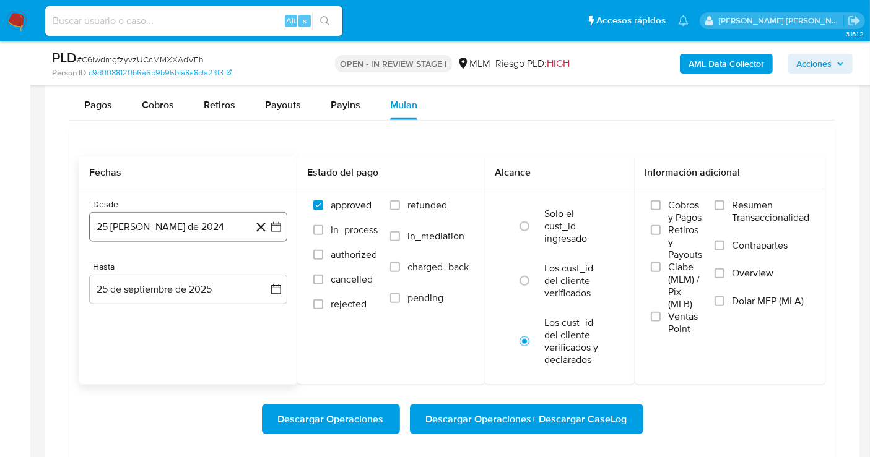
click at [168, 221] on button "25 de agosto de 2024" at bounding box center [188, 227] width 198 height 30
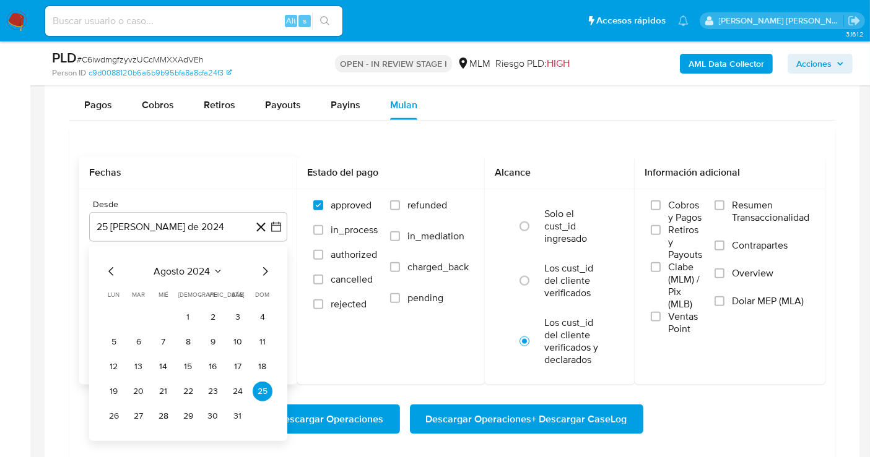
click at [260, 271] on icon "Mes siguiente" at bounding box center [265, 271] width 15 height 15
click at [262, 266] on icon "Mes siguiente" at bounding box center [265, 271] width 15 height 15
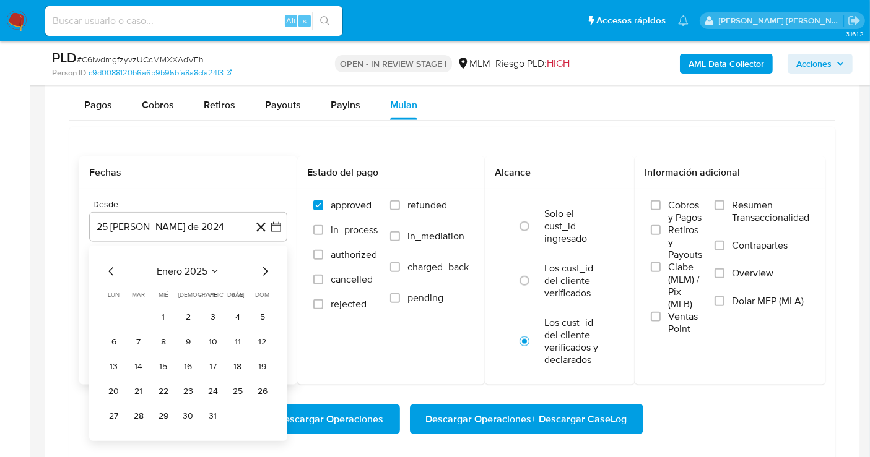
click at [262, 266] on icon "Mes siguiente" at bounding box center [265, 271] width 15 height 15
click at [265, 268] on icon "Mes siguiente" at bounding box center [265, 271] width 15 height 15
click at [191, 312] on button "1" at bounding box center [188, 318] width 20 height 20
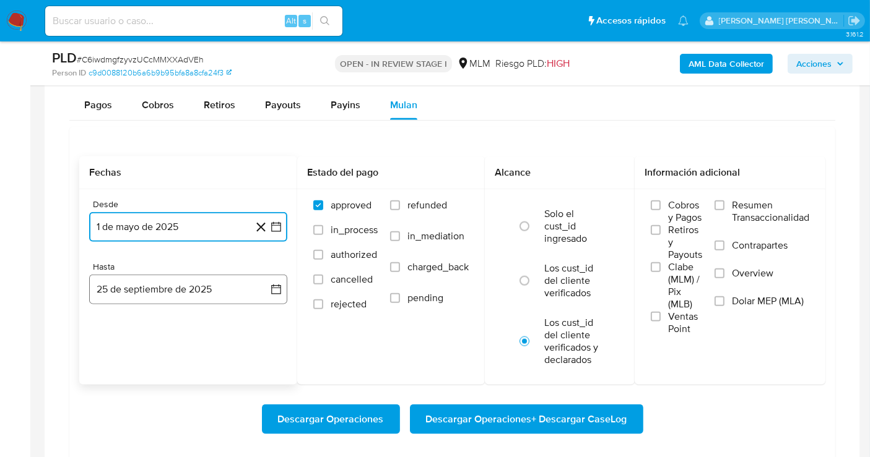
click at [221, 287] on button "25 de septiembre de 2025" at bounding box center [188, 290] width 198 height 30
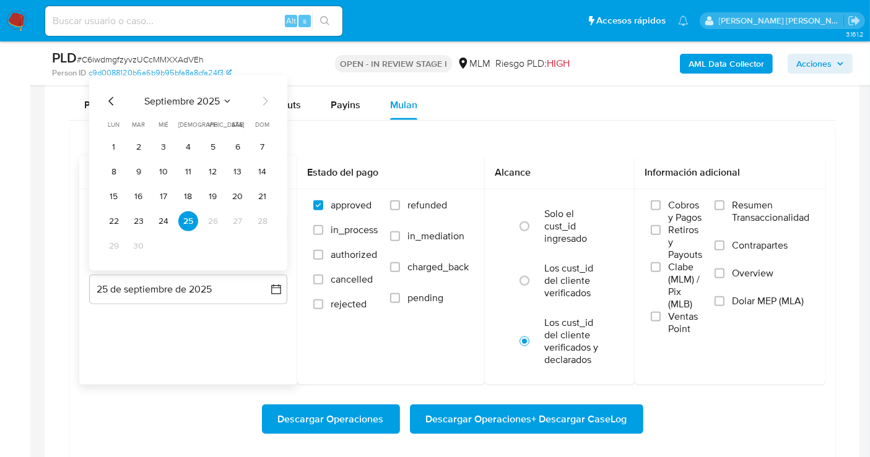
click at [108, 96] on icon "Mes anterior" at bounding box center [111, 101] width 15 height 15
click at [261, 245] on button "31" at bounding box center [263, 246] width 20 height 20
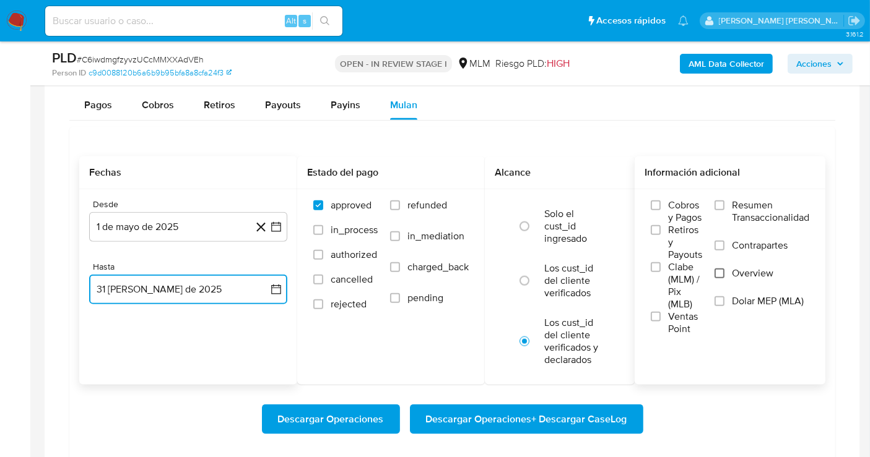
click at [723, 273] on input "Overview" at bounding box center [719, 274] width 10 height 10
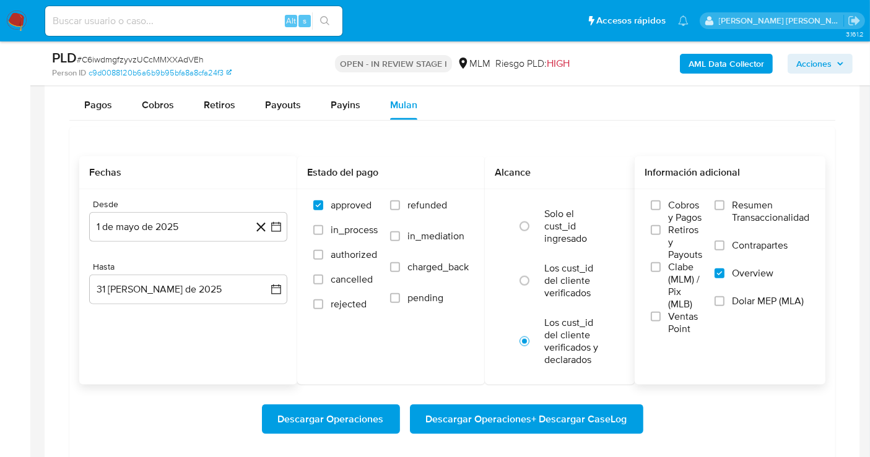
click at [723, 273] on input "Overview" at bounding box center [719, 274] width 10 height 10
click at [462, 423] on span "Descargar Operaciones + Descargar CaseLog" at bounding box center [526, 419] width 201 height 27
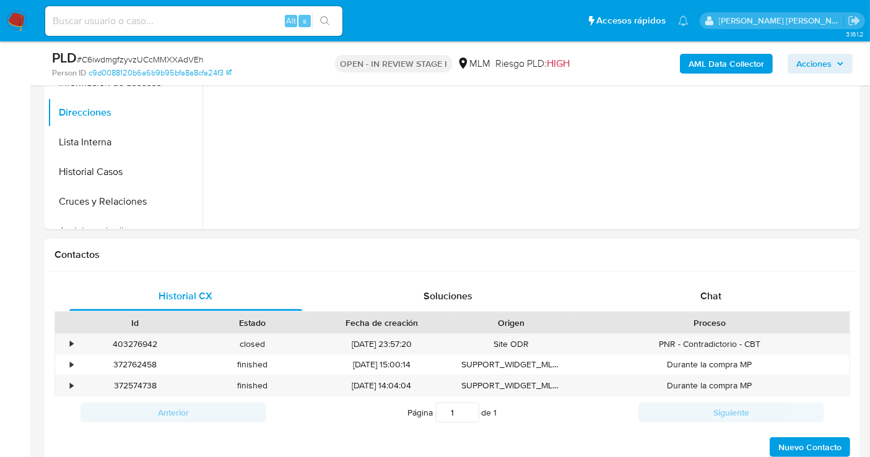
scroll to position [275, 0]
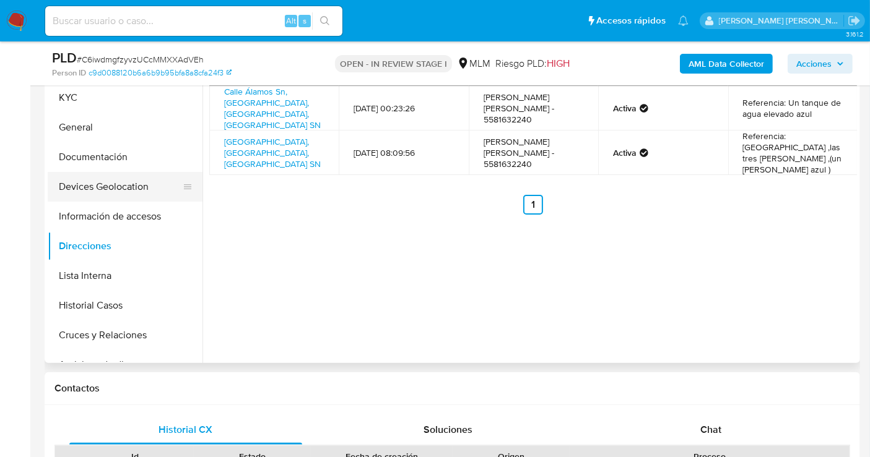
click at [108, 180] on button "Devices Geolocation" at bounding box center [120, 187] width 145 height 30
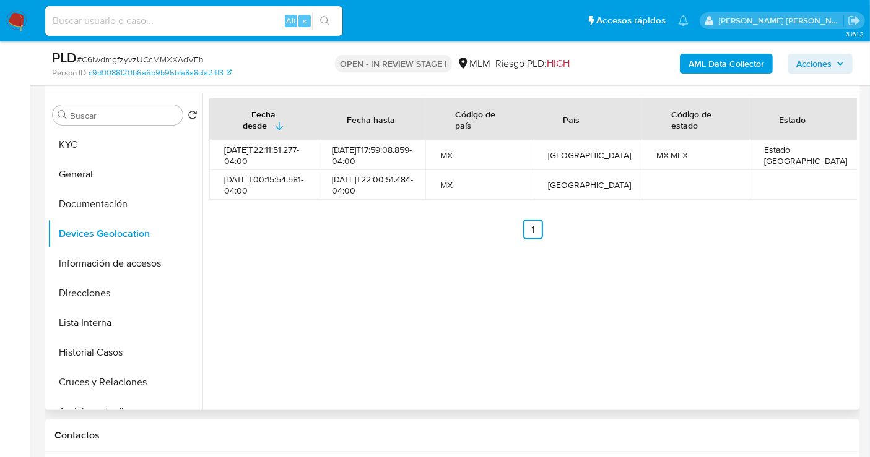
scroll to position [206, 0]
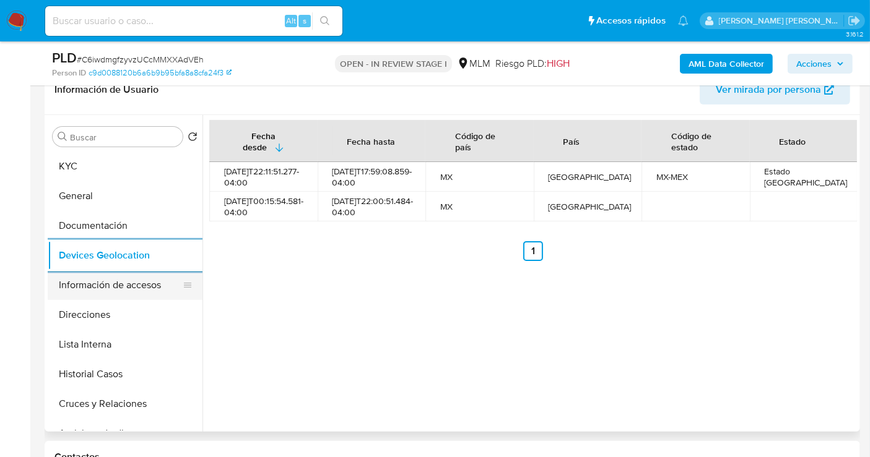
click at [123, 280] on button "Información de accesos" at bounding box center [120, 286] width 145 height 30
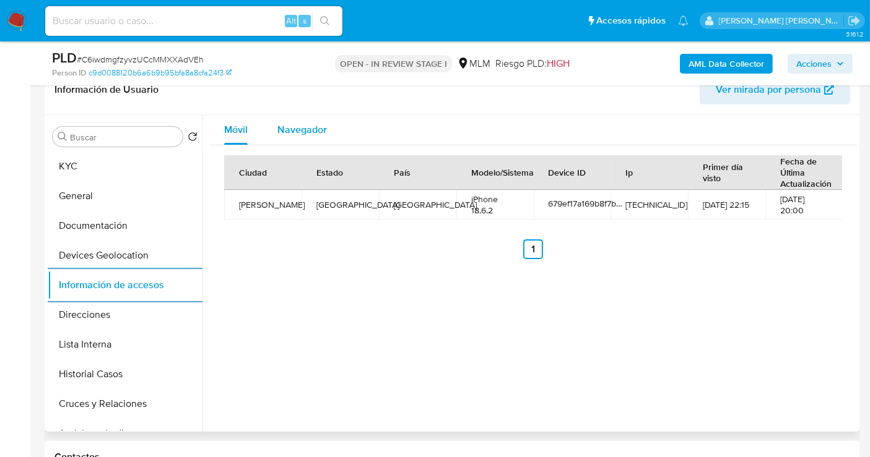
click at [288, 123] on span "Navegador" at bounding box center [302, 130] width 50 height 14
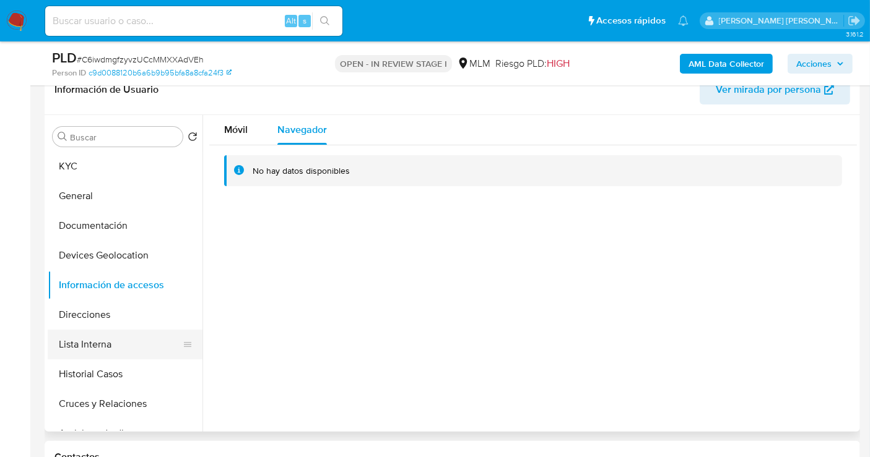
click at [80, 344] on button "Lista Interna" at bounding box center [120, 345] width 145 height 30
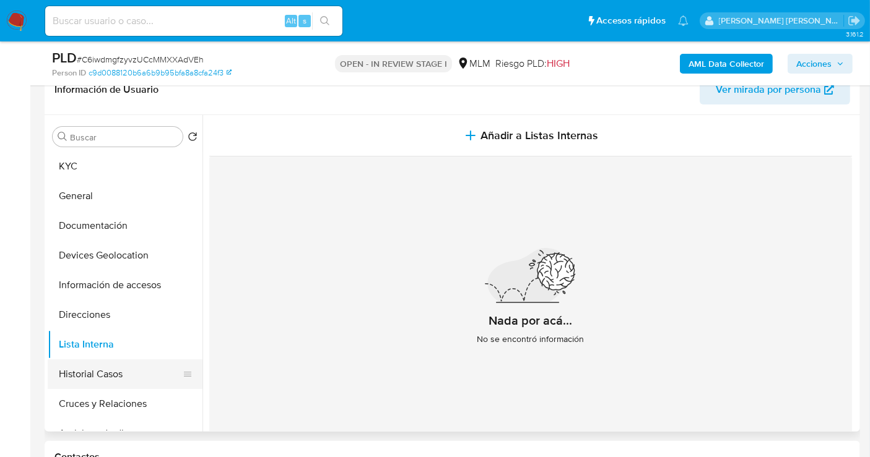
click at [99, 378] on button "Historial Casos" at bounding box center [120, 375] width 145 height 30
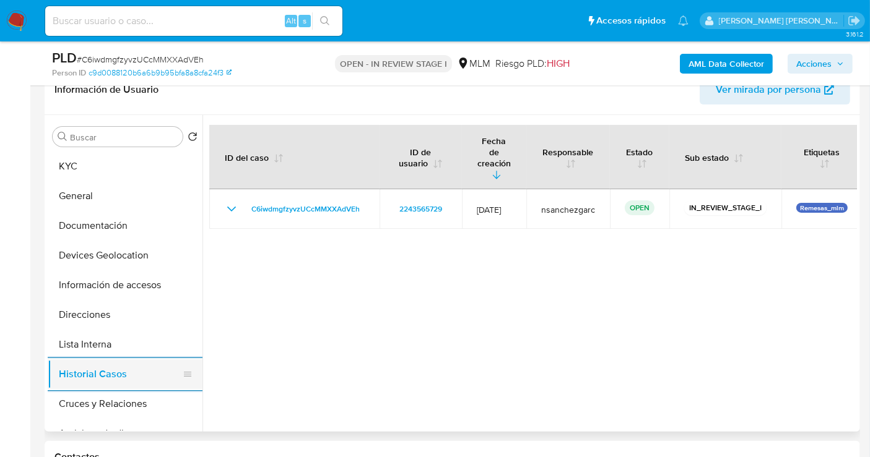
scroll to position [69, 0]
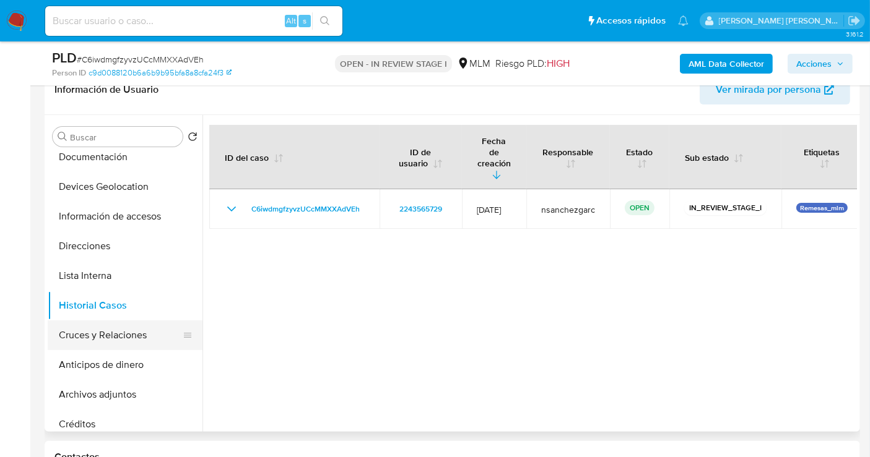
click at [106, 335] on button "Cruces y Relaciones" at bounding box center [120, 336] width 145 height 30
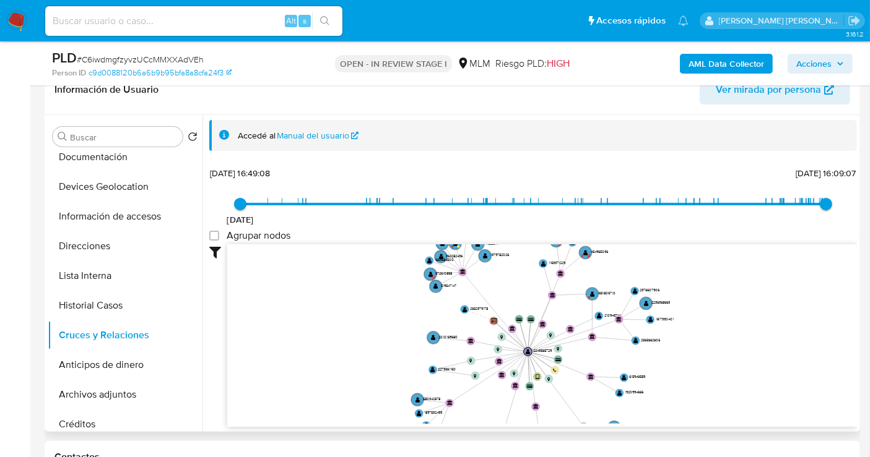
drag, startPoint x: 791, startPoint y: 339, endPoint x: 321, endPoint y: 396, distance: 473.3
click at [693, 408] on icon "device-679ef17a169b8f7bd1b74c26  user-2243565729  2243565729 card-DNXRYLVYIML…" at bounding box center [542, 335] width 630 height 180
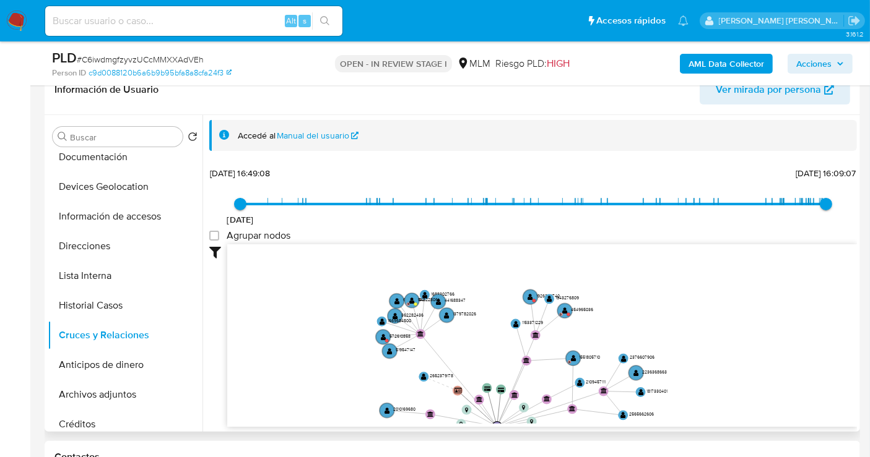
drag, startPoint x: 701, startPoint y: 294, endPoint x: 706, endPoint y: 364, distance: 70.1
click at [706, 364] on icon "device-679ef17a169b8f7bd1b74c26  user-2243565729  2243565729 card-DNXRYLVYIML…" at bounding box center [542, 335] width 630 height 180
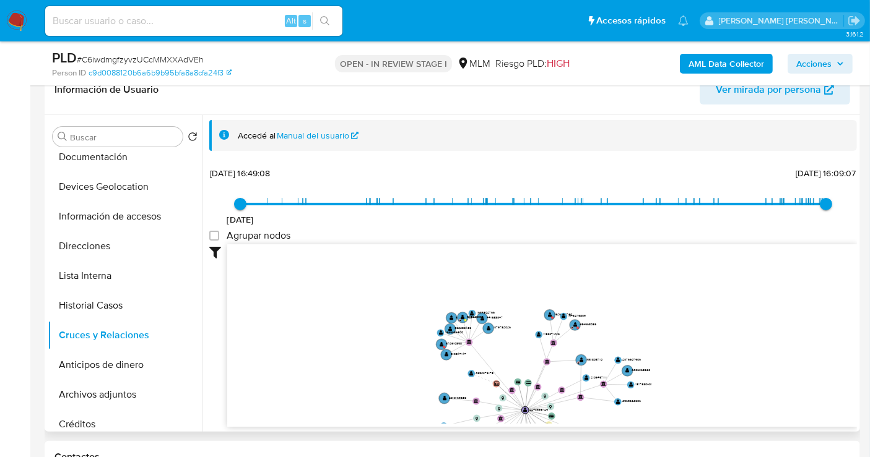
drag, startPoint x: 718, startPoint y: 373, endPoint x: 691, endPoint y: 397, distance: 36.4
click at [691, 397] on icon "device-679ef17a169b8f7bd1b74c26  user-2243565729  2243565729 card-DNXRYLVYIML…" at bounding box center [542, 335] width 630 height 180
click at [589, 323] on text "454965036" at bounding box center [587, 324] width 17 height 5
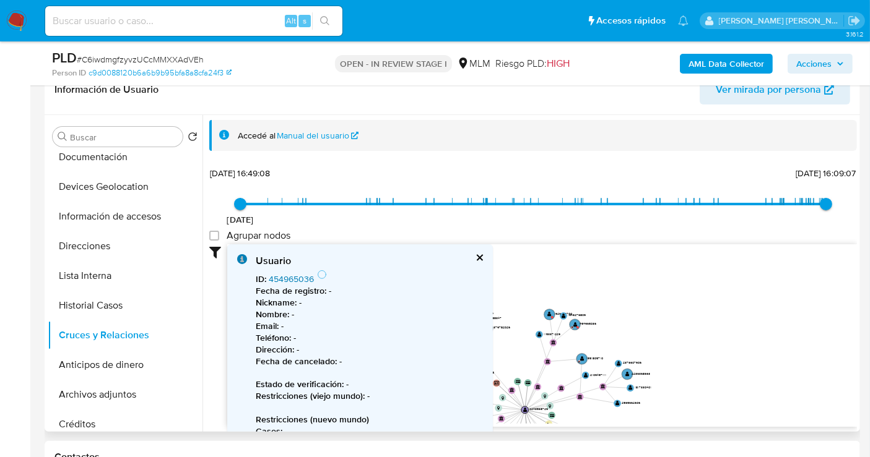
click at [286, 276] on link "454965036" at bounding box center [291, 279] width 45 height 12
drag, startPoint x: 319, startPoint y: 279, endPoint x: 298, endPoint y: 309, distance: 36.9
click at [267, 280] on span "ID : 454965036" at bounding box center [286, 279] width 61 height 12
click at [475, 256] on button "cerrar" at bounding box center [479, 258] width 8 height 8
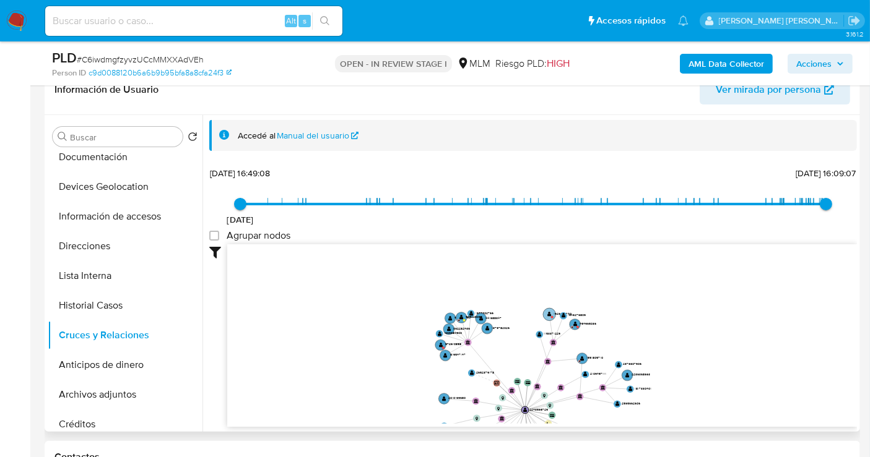
click at [557, 313] on text "1926383740" at bounding box center [563, 313] width 18 height 5
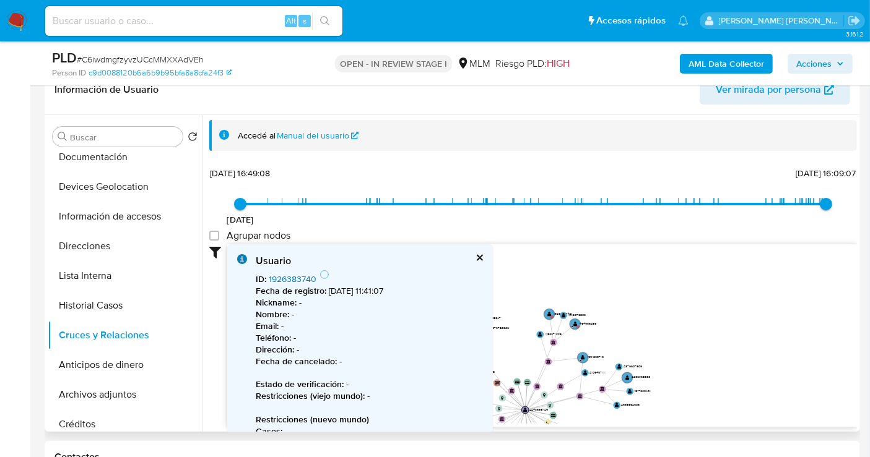
click at [304, 276] on link "1926383740" at bounding box center [293, 279] width 48 height 12
click at [475, 259] on button "cerrar" at bounding box center [479, 258] width 8 height 8
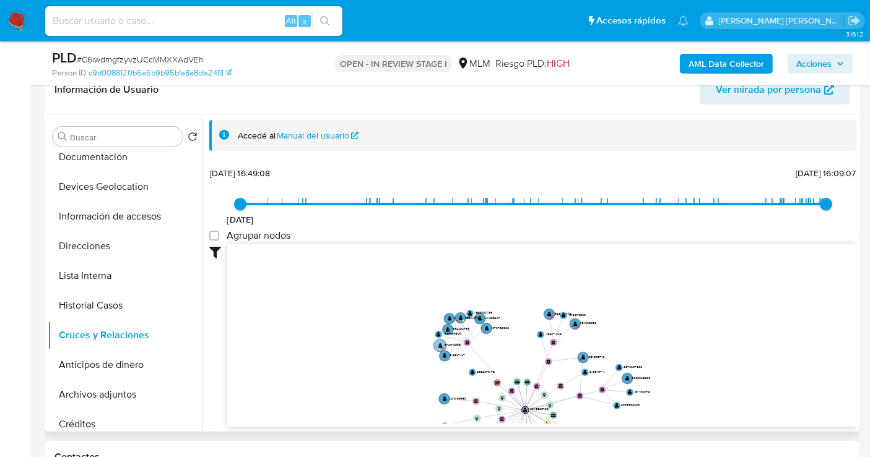
click at [448, 343] on text "572610858" at bounding box center [452, 344] width 16 height 5
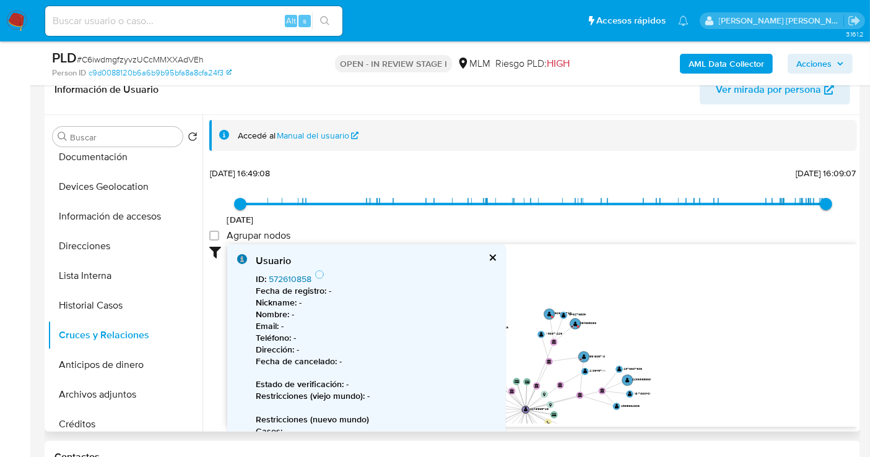
click at [288, 279] on link "572610858" at bounding box center [290, 279] width 43 height 12
click at [490, 254] on button "cerrar" at bounding box center [492, 258] width 8 height 8
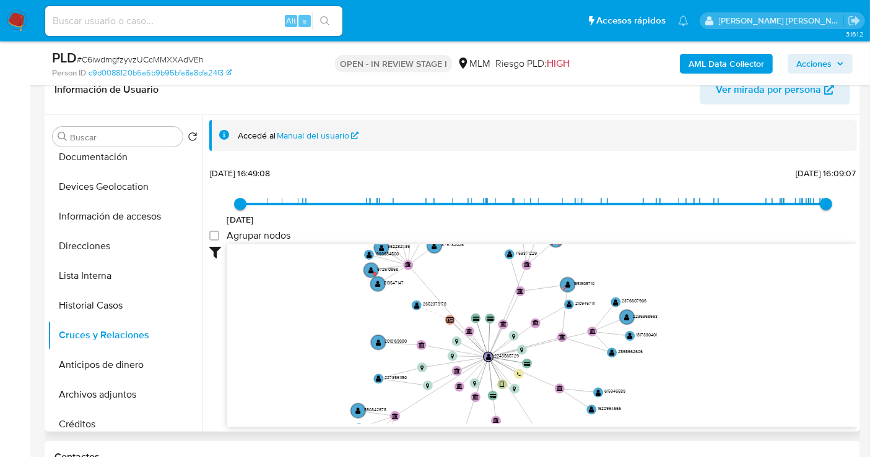
drag, startPoint x: 637, startPoint y: 355, endPoint x: 634, endPoint y: 270, distance: 85.5
click at [634, 270] on icon "device-679ef17a169b8f7bd1b74c26  user-2243565729  2243565729 card-DNXRYLVYIML…" at bounding box center [542, 335] width 630 height 180
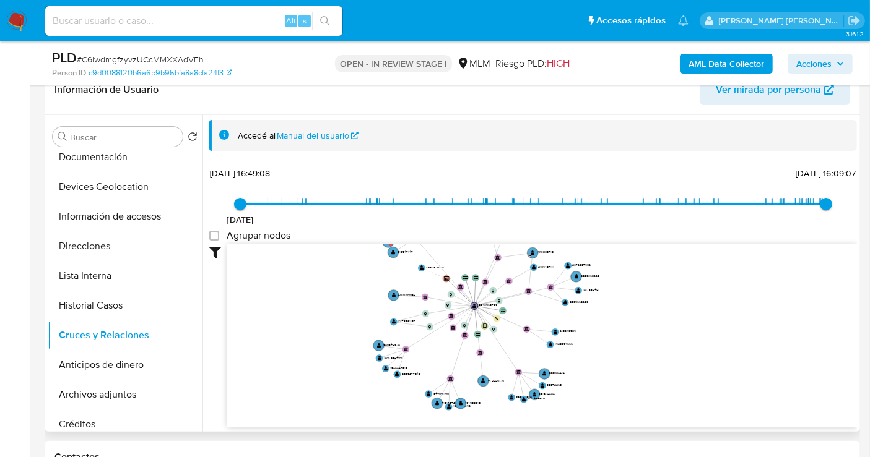
drag, startPoint x: 683, startPoint y: 309, endPoint x: 638, endPoint y: 269, distance: 60.1
click at [638, 269] on icon "device-679ef17a169b8f7bd1b74c26  user-2243565729  2243565729 card-DNXRYLVYIML…" at bounding box center [542, 335] width 630 height 180
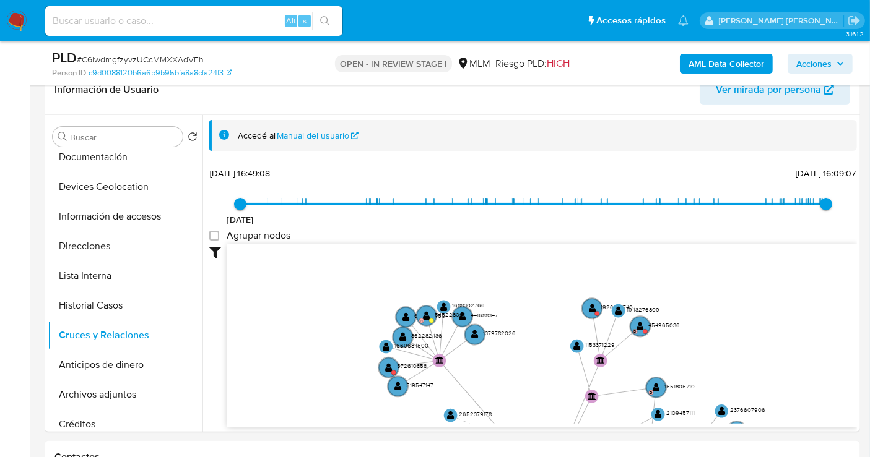
drag, startPoint x: 339, startPoint y: 274, endPoint x: 409, endPoint y: 459, distance: 197.9
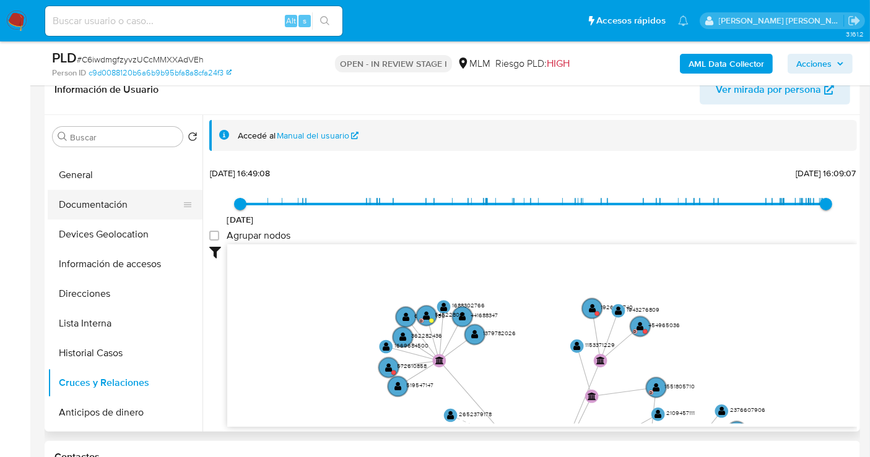
scroll to position [0, 0]
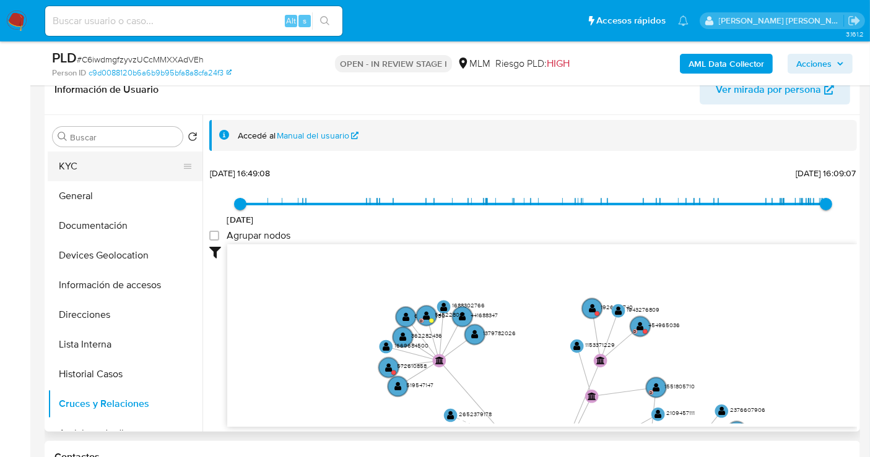
click at [77, 168] on button "KYC" at bounding box center [120, 167] width 145 height 30
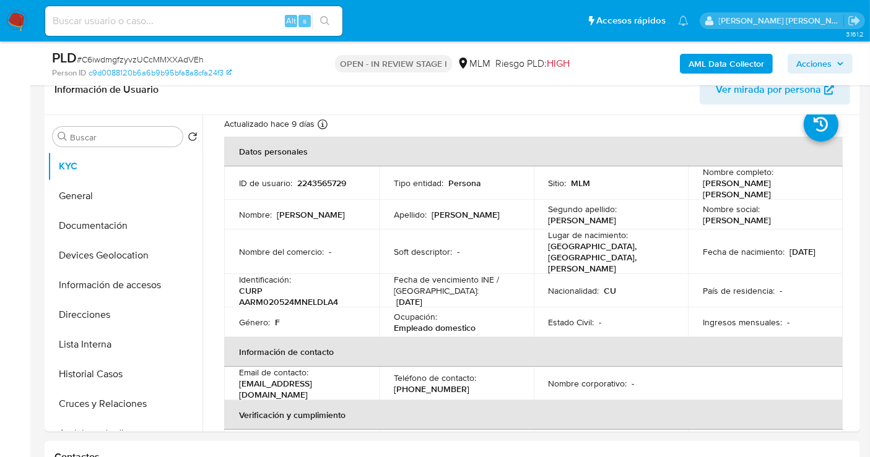
scroll to position [69, 0]
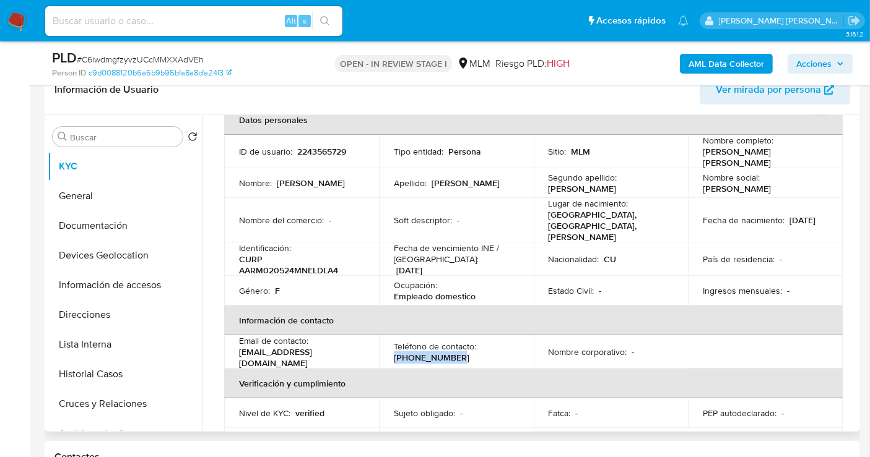
drag, startPoint x: 459, startPoint y: 339, endPoint x: 391, endPoint y: 345, distance: 68.4
click at [391, 345] on td "Teléfono de contacto : (55) 81632240" at bounding box center [456, 351] width 155 height 33
copy p "[PHONE_NUMBER]"
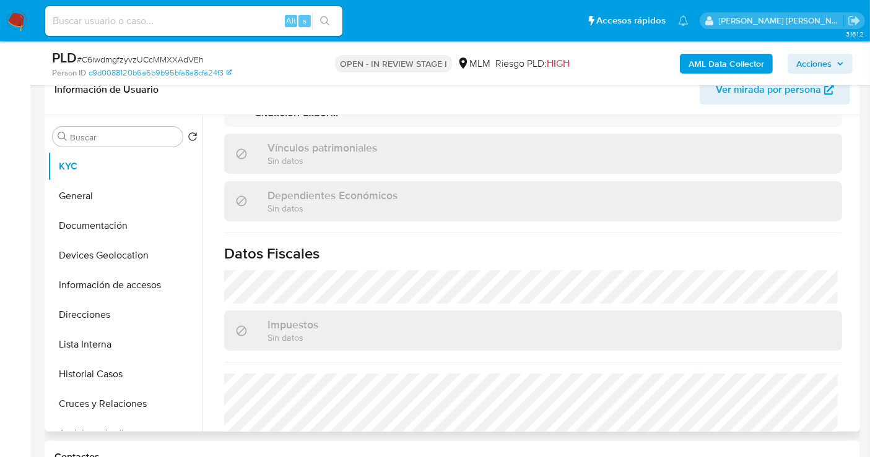
scroll to position [773, 0]
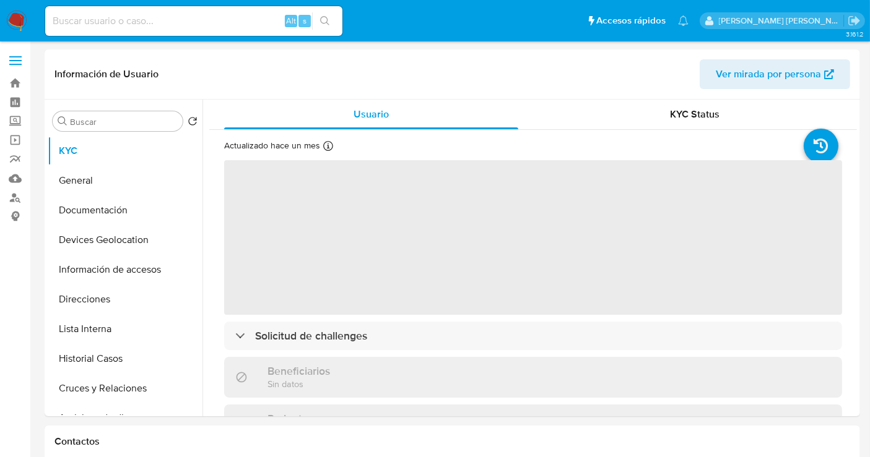
select select "10"
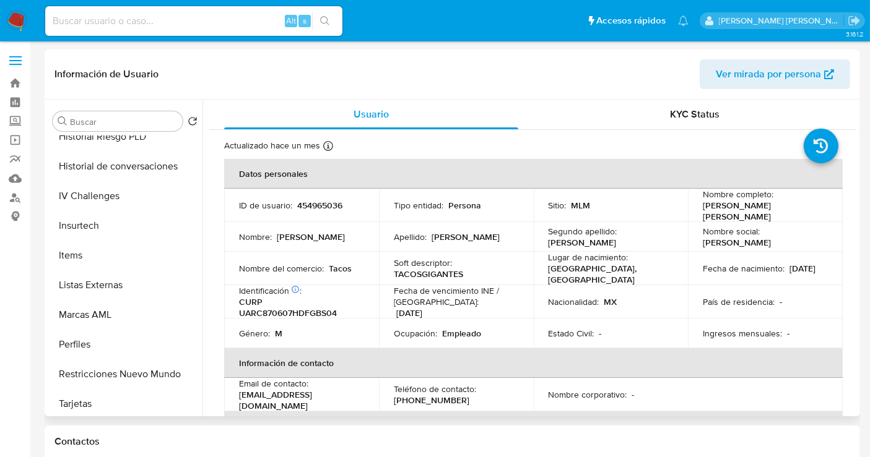
scroll to position [550, 0]
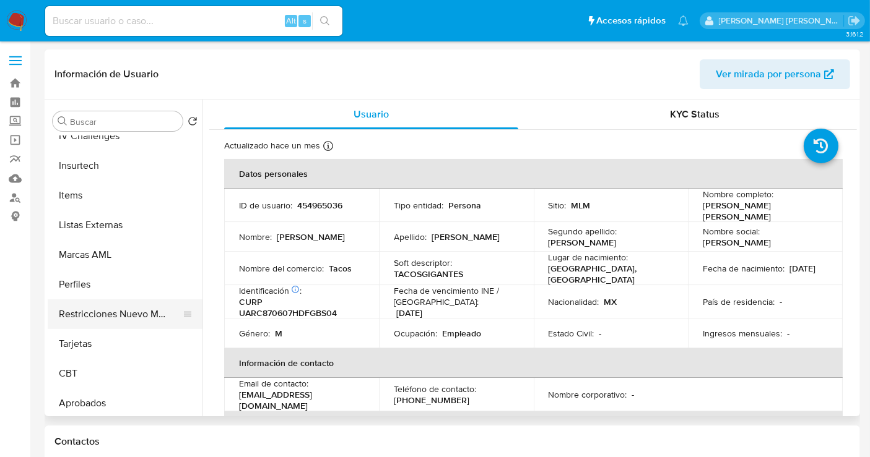
click at [113, 312] on button "Restricciones Nuevo Mundo" at bounding box center [120, 315] width 145 height 30
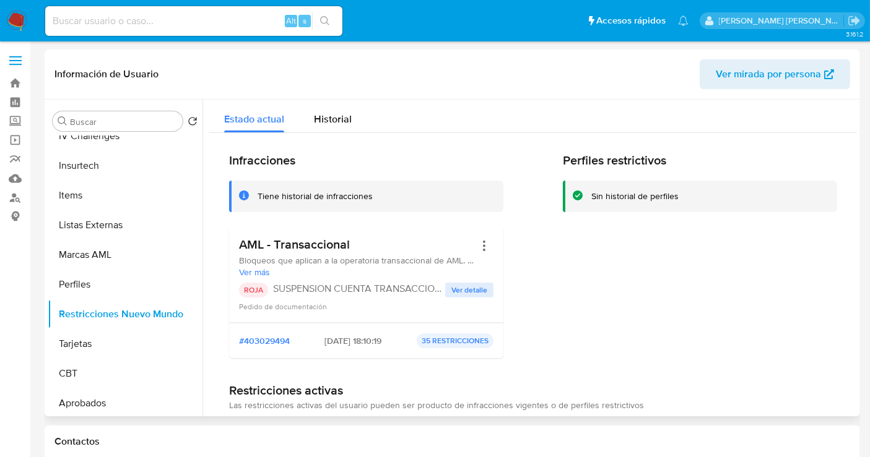
click at [467, 291] on span "Ver detalle" at bounding box center [469, 290] width 36 height 12
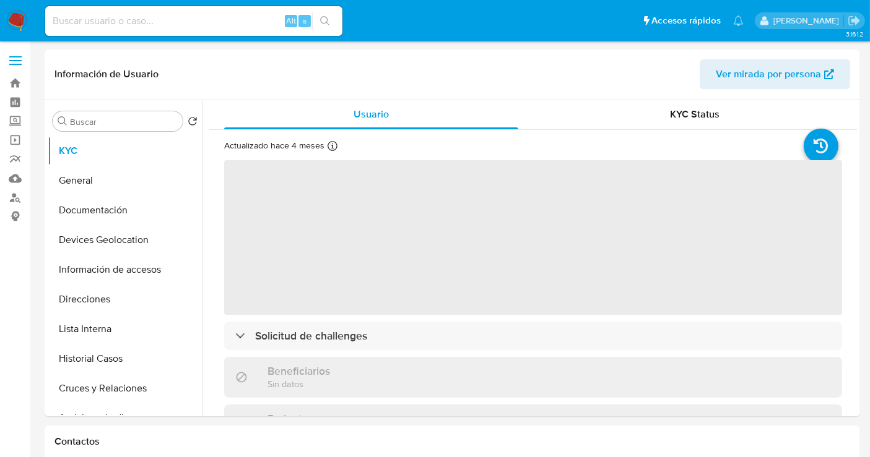
select select "10"
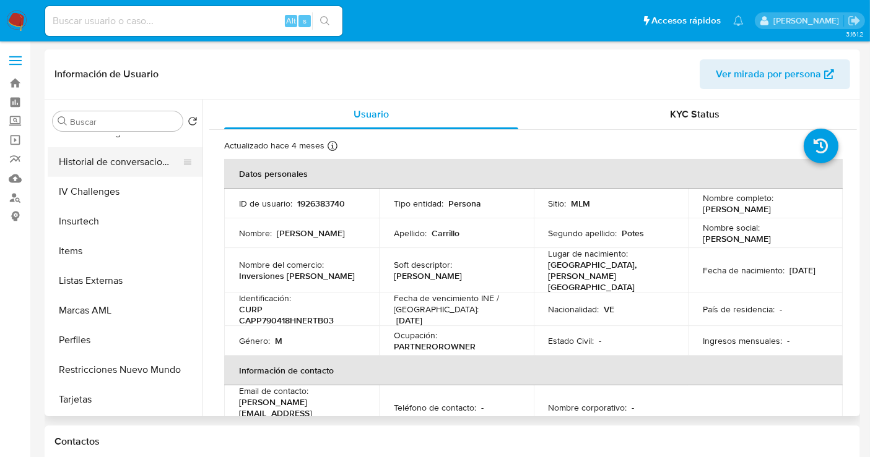
scroll to position [582, 0]
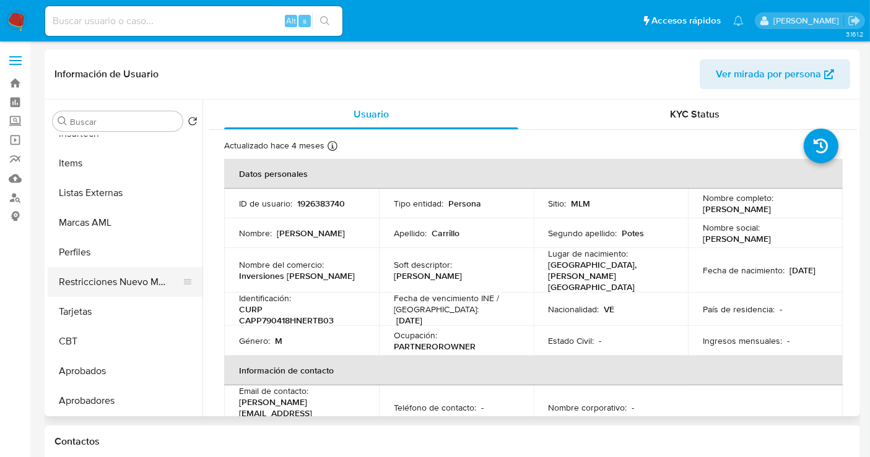
click at [108, 285] on button "Restricciones Nuevo Mundo" at bounding box center [120, 282] width 145 height 30
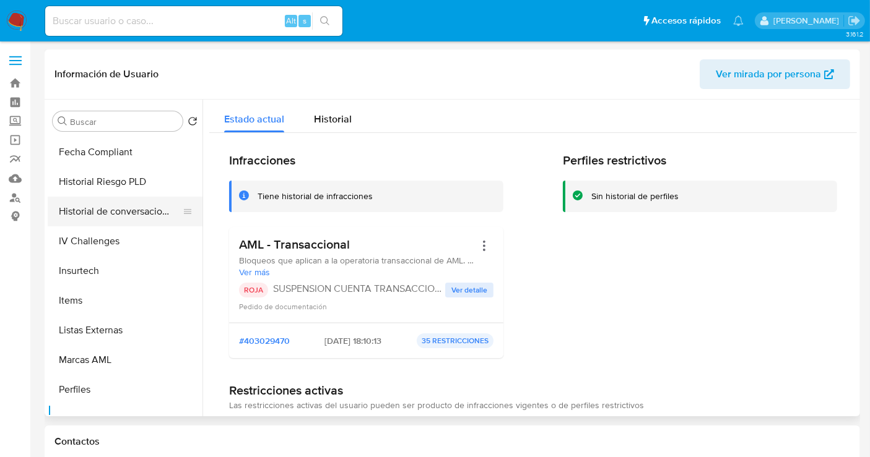
scroll to position [170, 0]
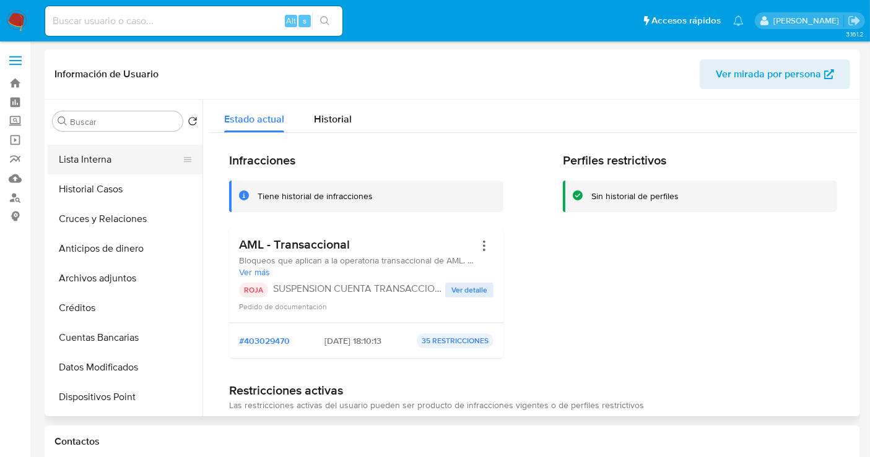
click at [74, 158] on button "Lista Interna" at bounding box center [120, 160] width 145 height 30
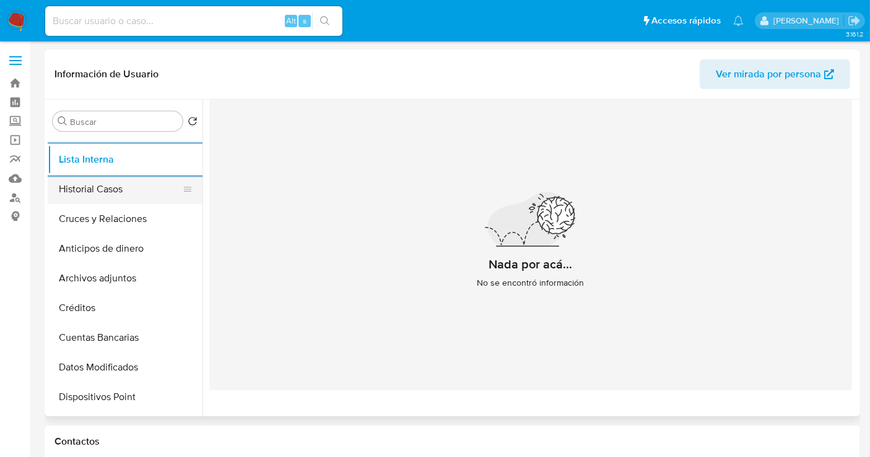
scroll to position [0, 0]
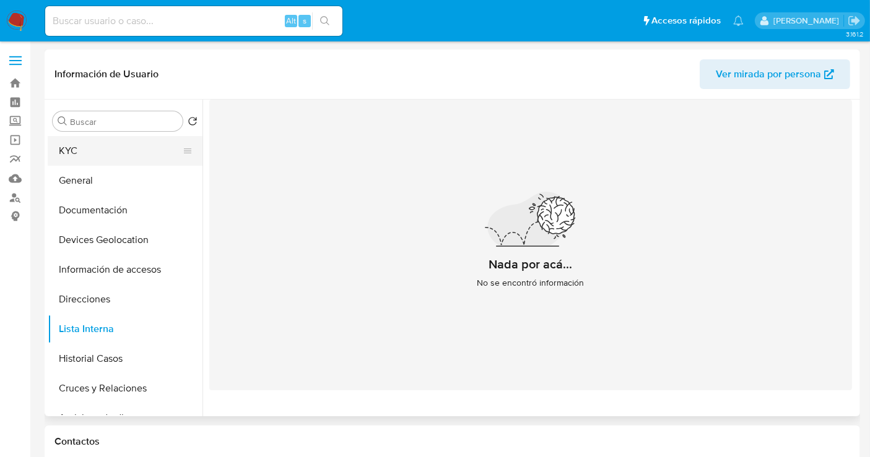
click at [71, 154] on button "KYC" at bounding box center [120, 151] width 145 height 30
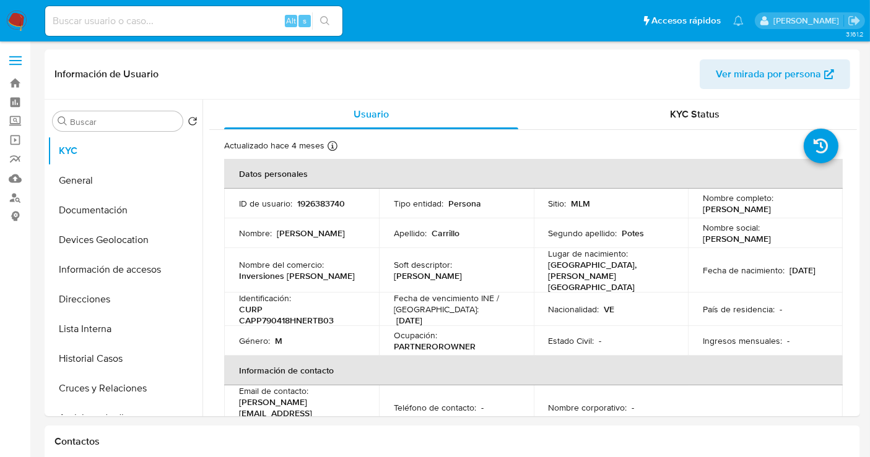
click at [318, 202] on p "1926383740" at bounding box center [321, 203] width 48 height 11
copy p "1926383740"
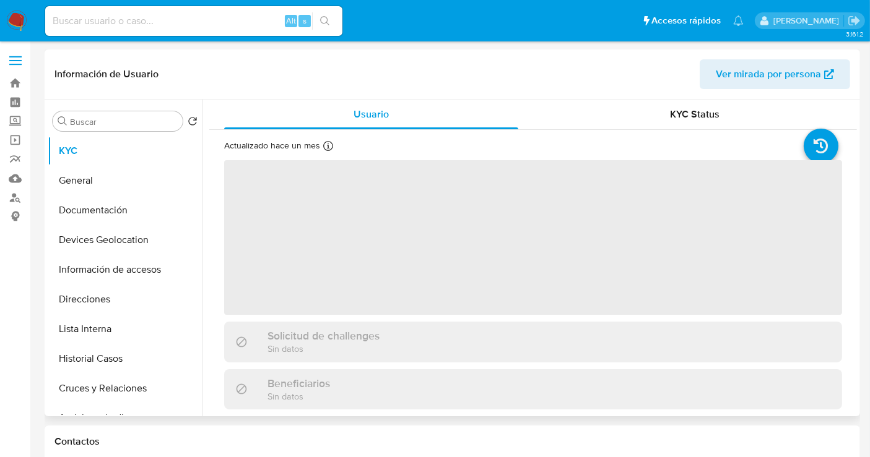
select select "10"
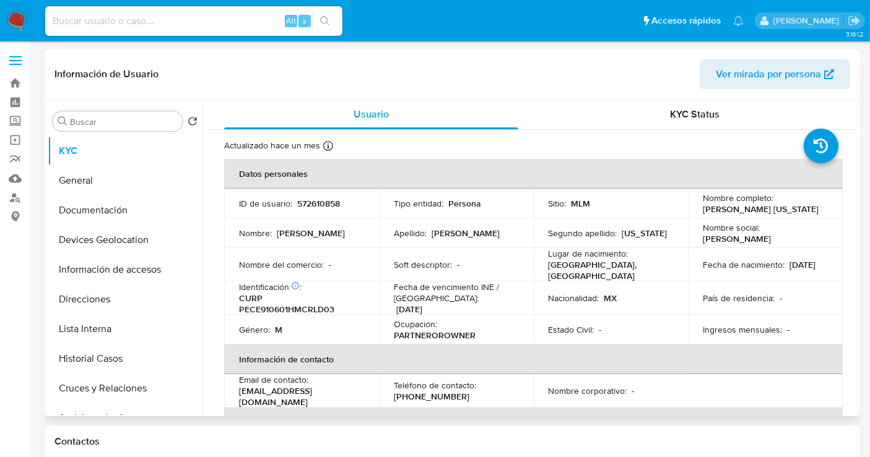
click at [307, 205] on p "572610858" at bounding box center [318, 203] width 43 height 11
copy p "572610858"
click at [73, 183] on button "General" at bounding box center [120, 181] width 145 height 30
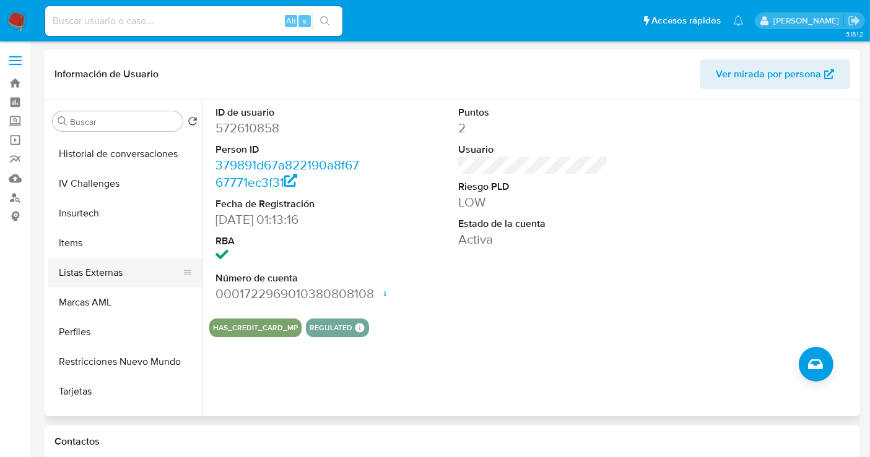
scroll to position [550, 0]
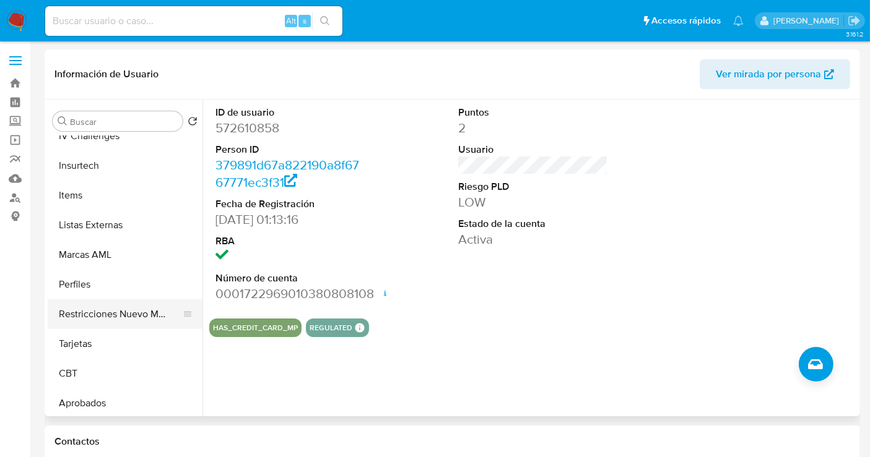
click at [132, 314] on button "Restricciones Nuevo Mundo" at bounding box center [120, 315] width 145 height 30
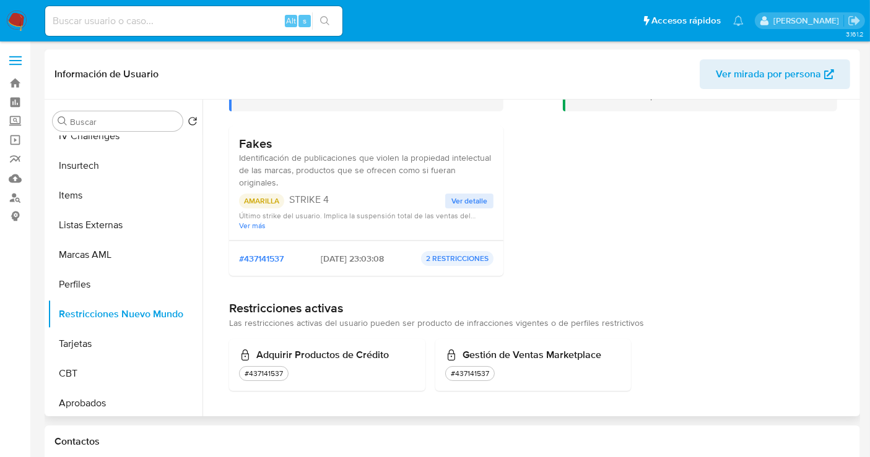
scroll to position [102, 0]
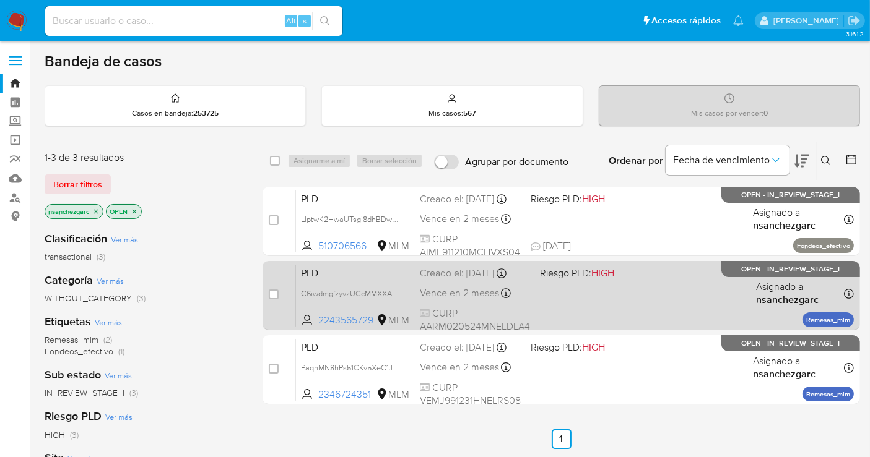
click at [461, 288] on span "Vence en 2 meses" at bounding box center [459, 294] width 79 height 14
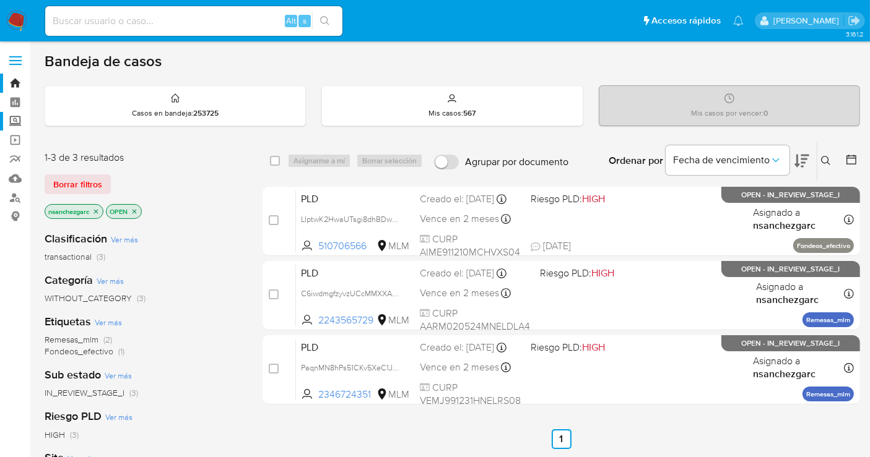
click at [15, 122] on label "Screening" at bounding box center [73, 121] width 147 height 19
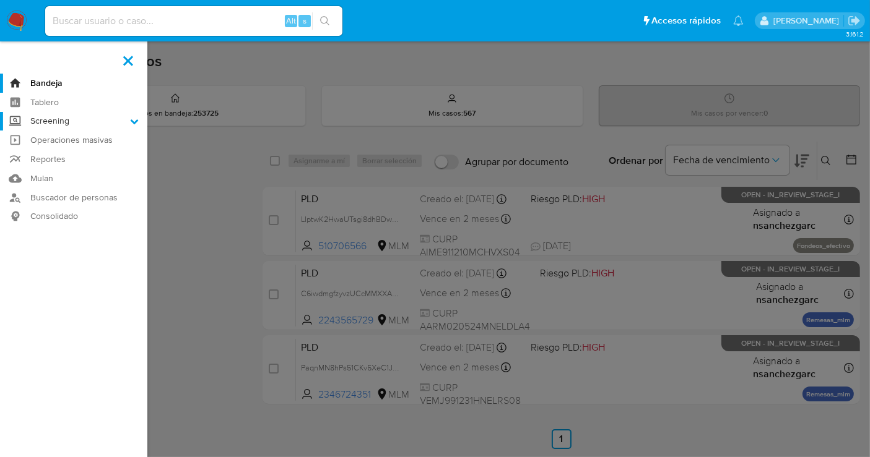
click at [0, 0] on input "Screening" at bounding box center [0, 0] width 0 height 0
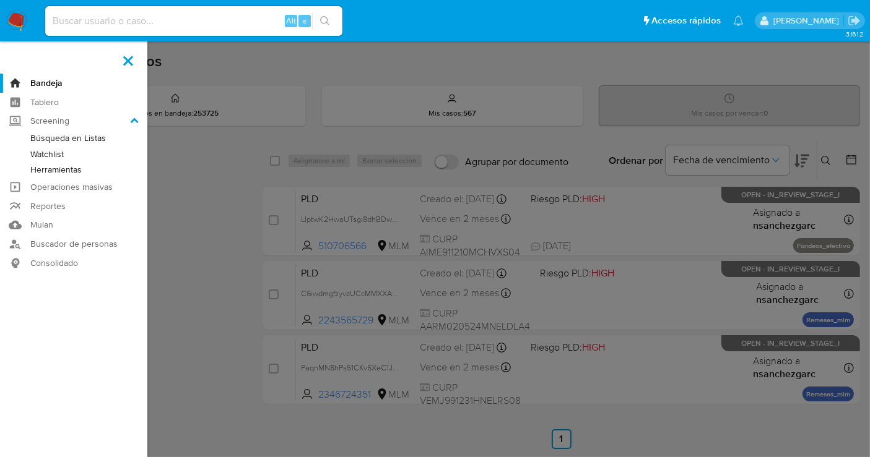
click at [61, 168] on link "Herramientas" at bounding box center [73, 169] width 147 height 15
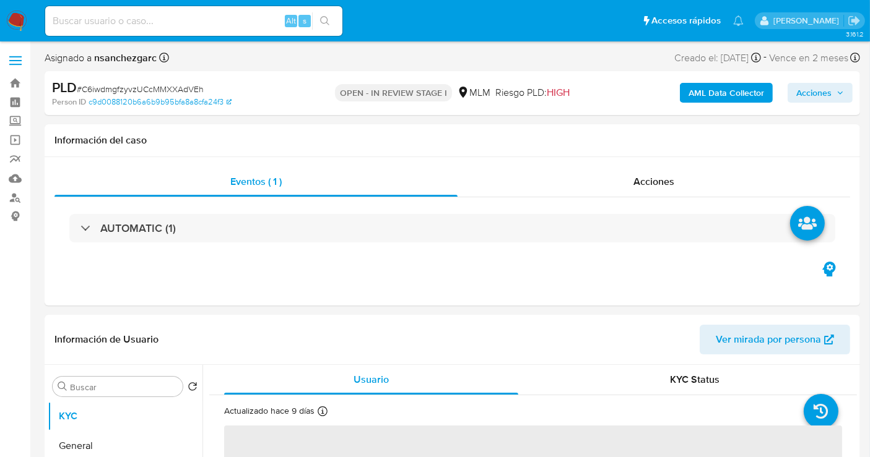
select select "10"
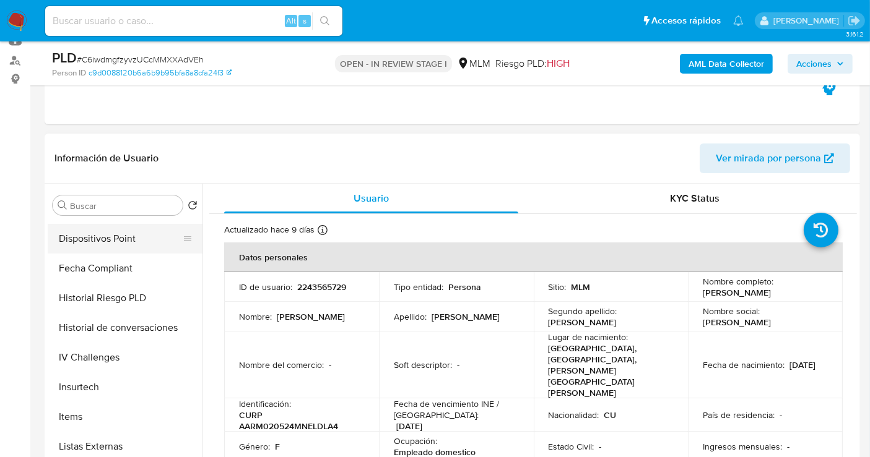
scroll to position [550, 0]
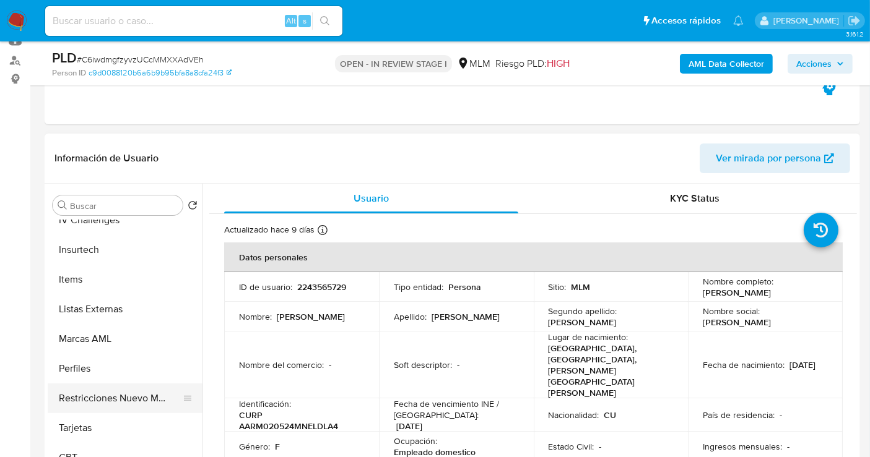
click at [143, 391] on button "Restricciones Nuevo Mundo" at bounding box center [120, 399] width 145 height 30
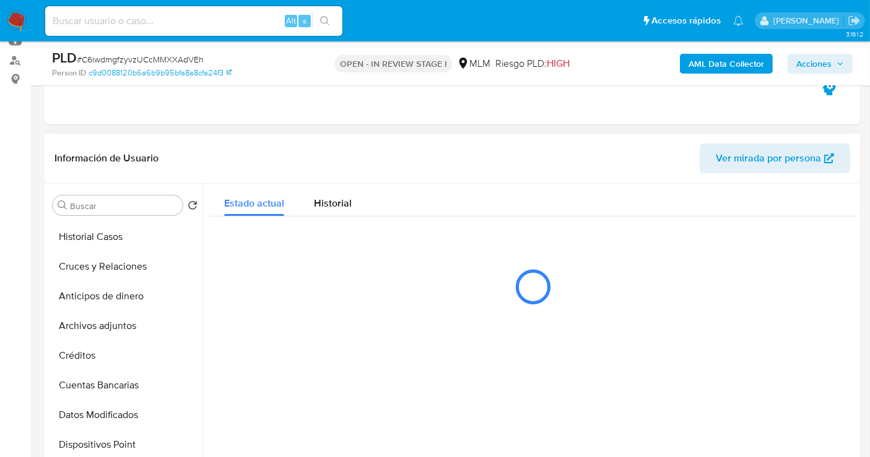
scroll to position [137, 0]
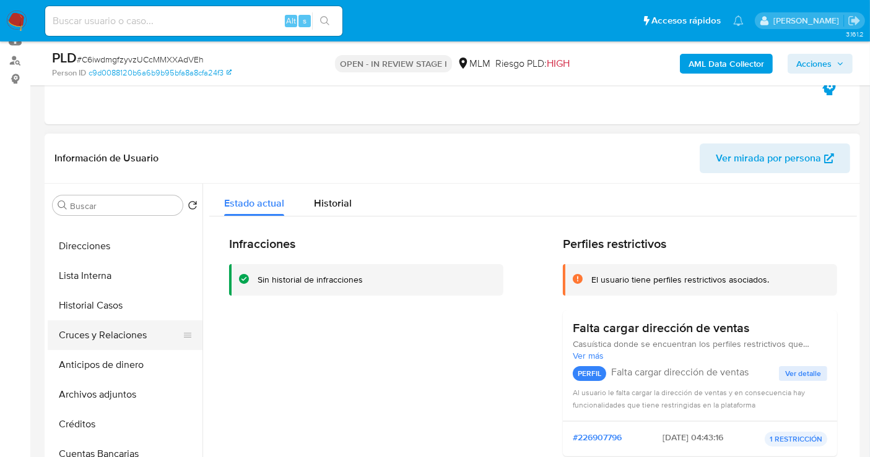
click at [110, 334] on button "Cruces y Relaciones" at bounding box center [120, 336] width 145 height 30
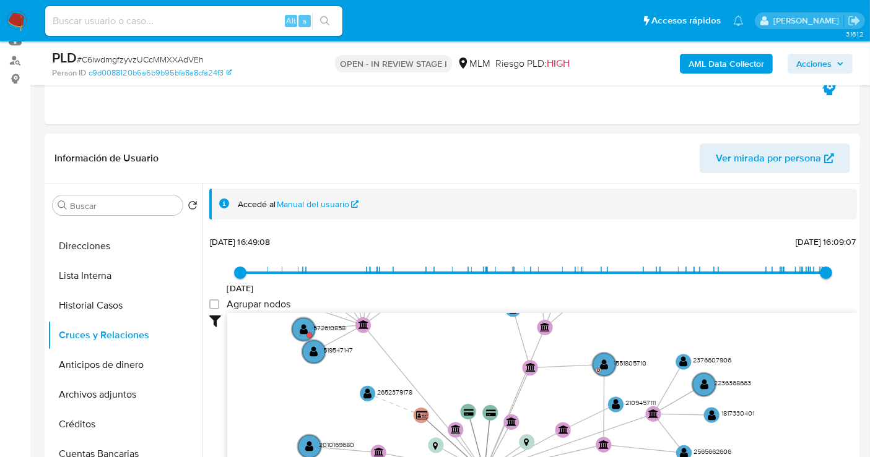
drag, startPoint x: 732, startPoint y: 339, endPoint x: 634, endPoint y: 433, distance: 135.7
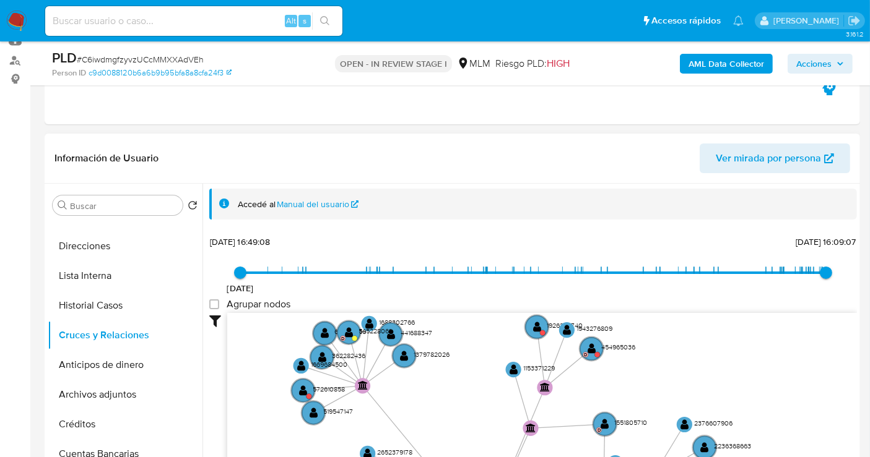
drag, startPoint x: 705, startPoint y: 348, endPoint x: 688, endPoint y: 407, distance: 61.7
click at [709, 404] on icon "device-679ef17a169b8f7bd1b74c26  user-2243565729  2243565729 card-DNXRYLVYIML…" at bounding box center [542, 403] width 630 height 180
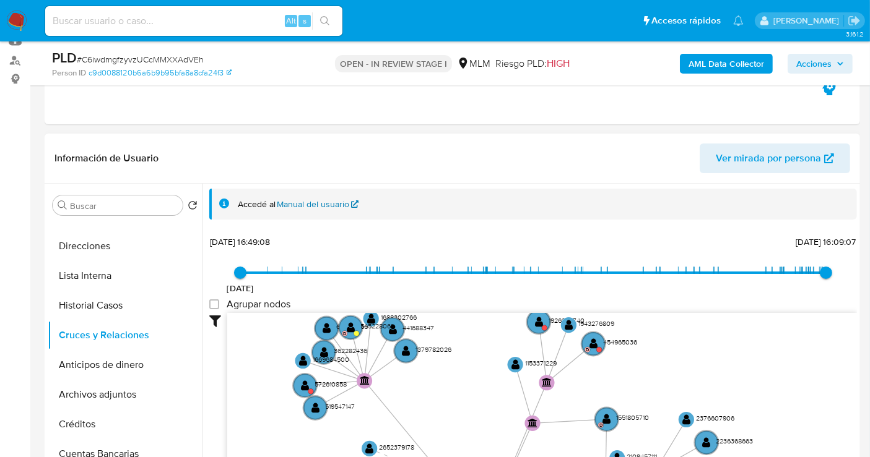
click at [302, 204] on link "Manual del usuario" at bounding box center [318, 205] width 82 height 12
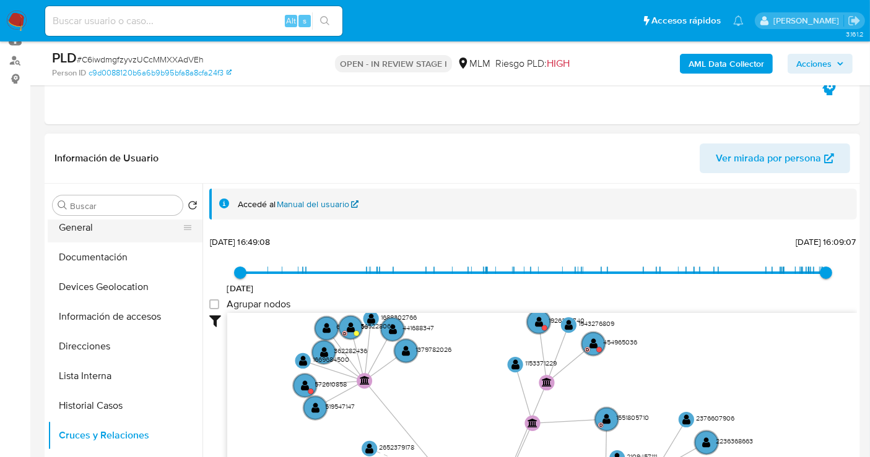
scroll to position [0, 0]
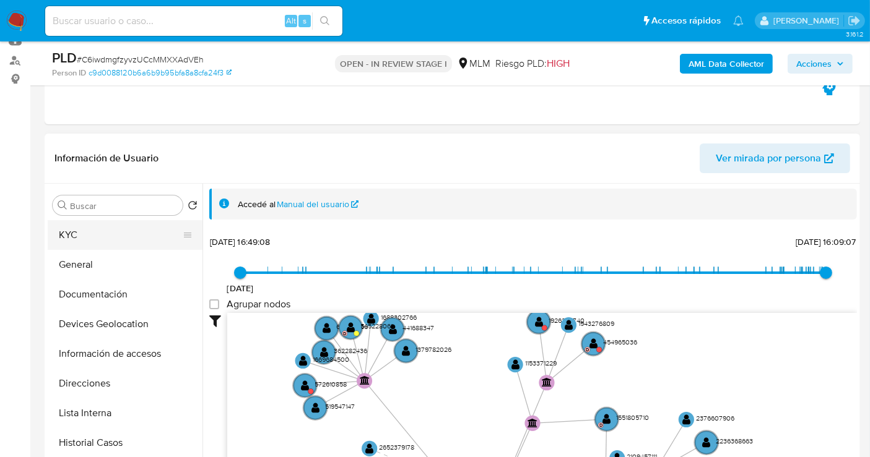
click at [71, 238] on button "KYC" at bounding box center [120, 235] width 145 height 30
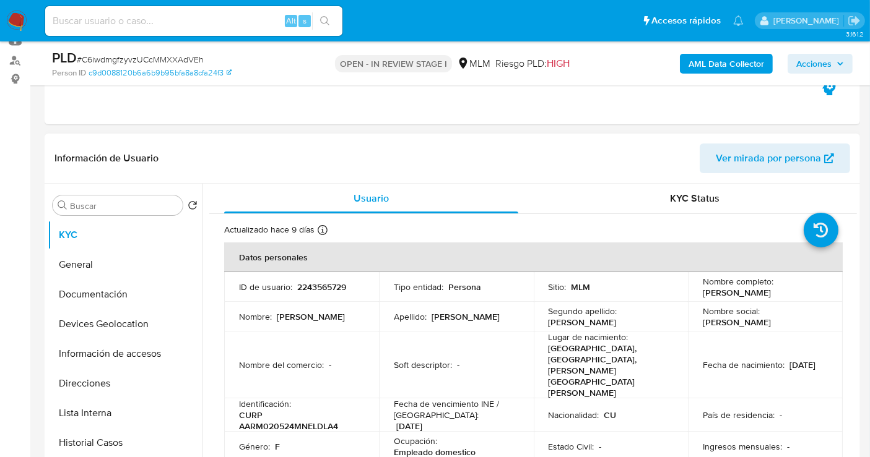
drag, startPoint x: 815, startPoint y: 290, endPoint x: 695, endPoint y: 299, distance: 120.4
click at [695, 299] on td "Nombre completo : Melissa Alvarez Rodriguez" at bounding box center [765, 287] width 155 height 30
copy p "Melissa Alvarez Rodriguez"
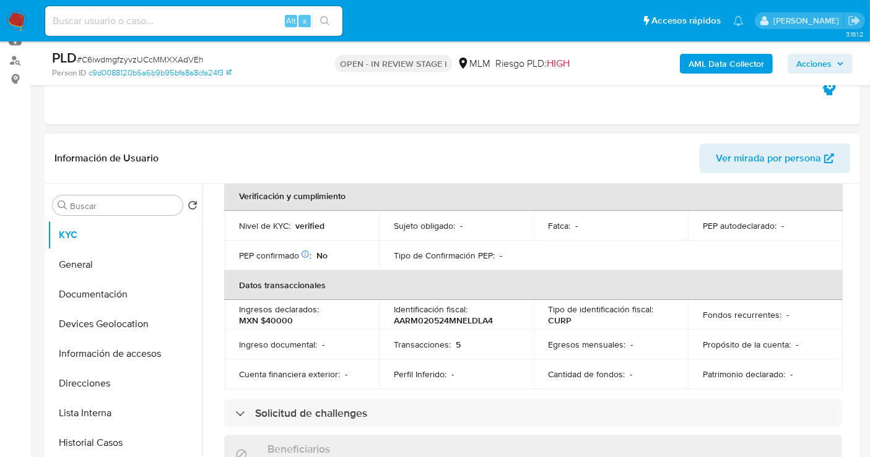
scroll to position [773, 0]
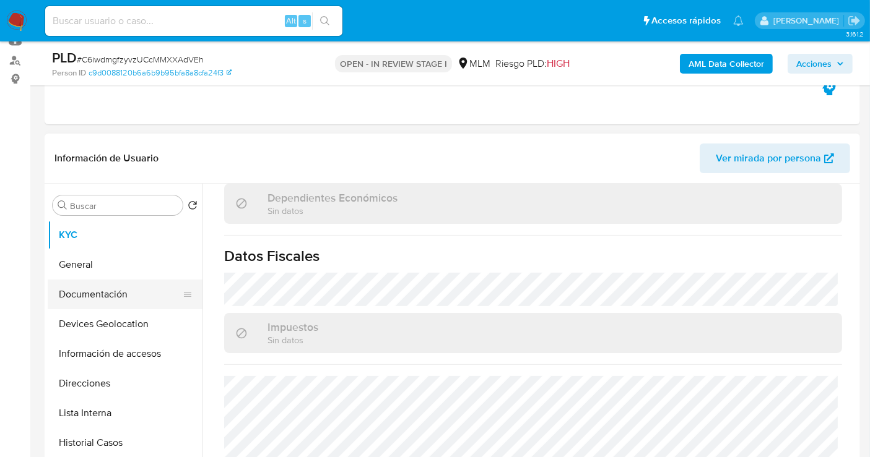
drag, startPoint x: 97, startPoint y: 303, endPoint x: 104, endPoint y: 302, distance: 7.5
click at [97, 303] on button "Documentación" at bounding box center [120, 295] width 145 height 30
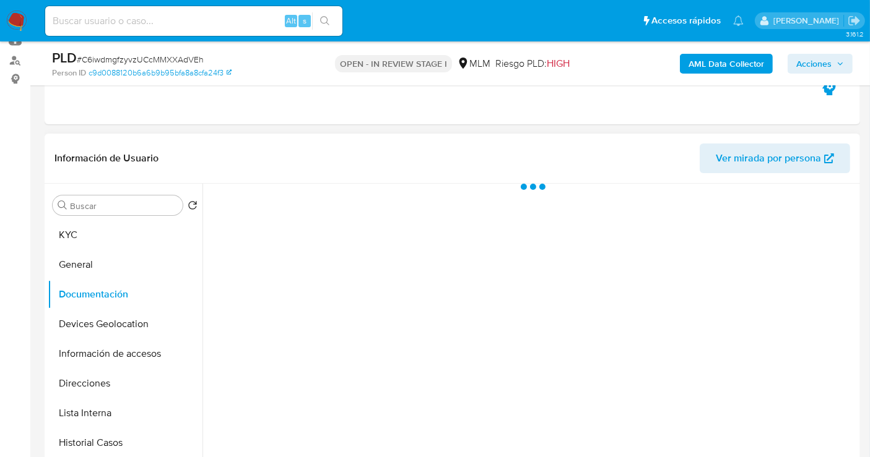
scroll to position [0, 0]
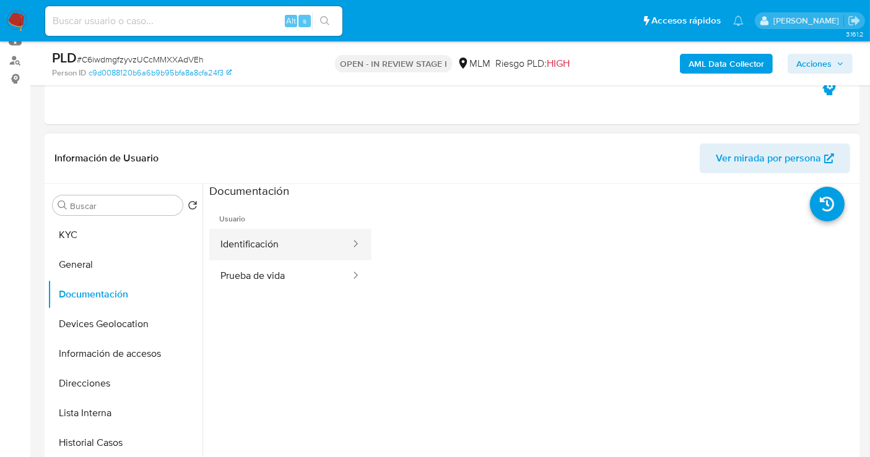
click at [251, 251] on button "Identificación" at bounding box center [280, 245] width 142 height 32
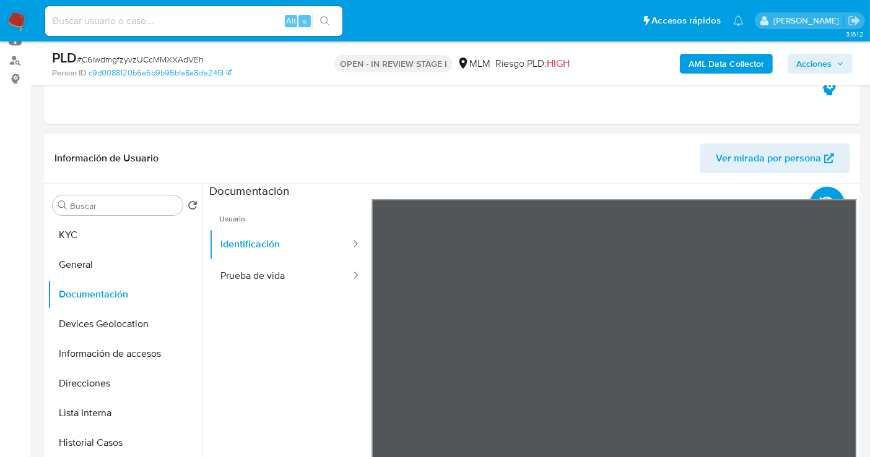
scroll to position [113, 0]
click at [261, 274] on button "Prueba de vida" at bounding box center [280, 277] width 142 height 32
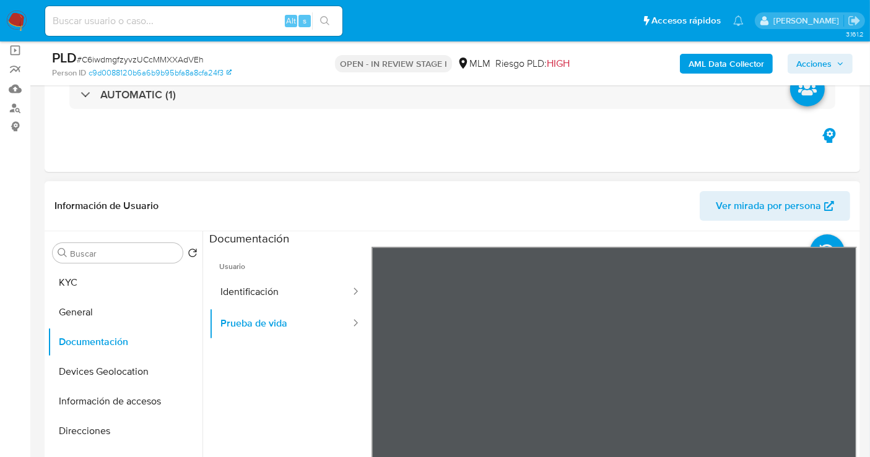
scroll to position [69, 0]
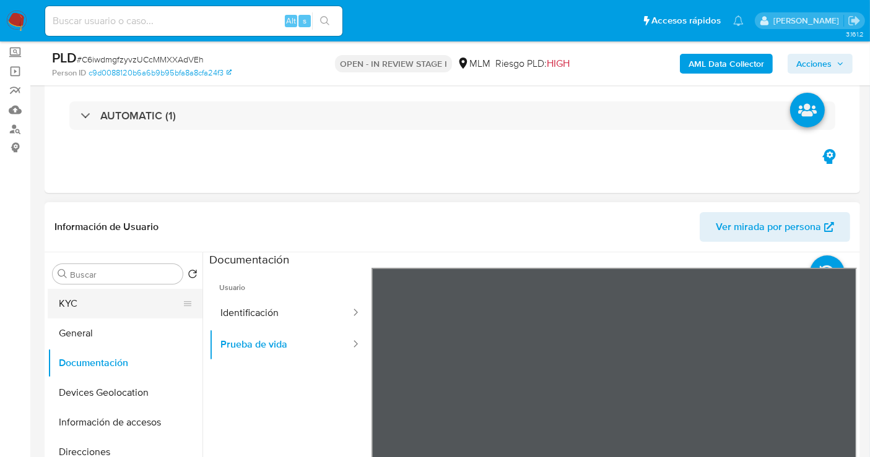
click at [81, 297] on button "KYC" at bounding box center [120, 304] width 145 height 30
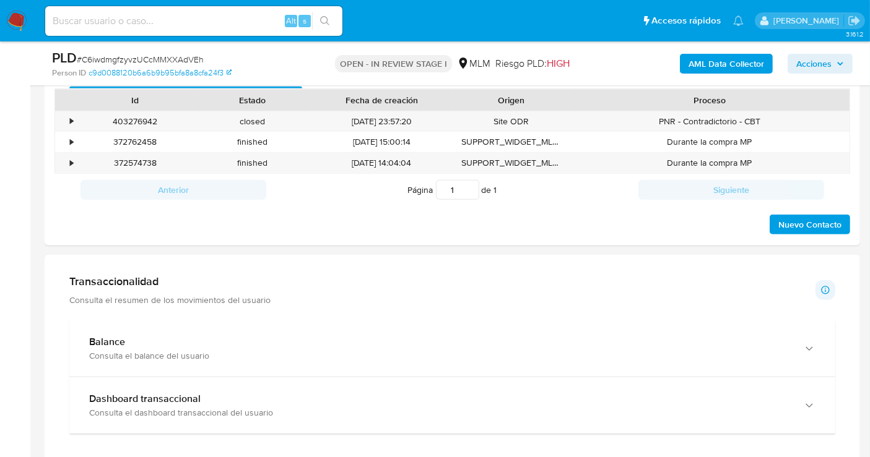
scroll to position [550, 0]
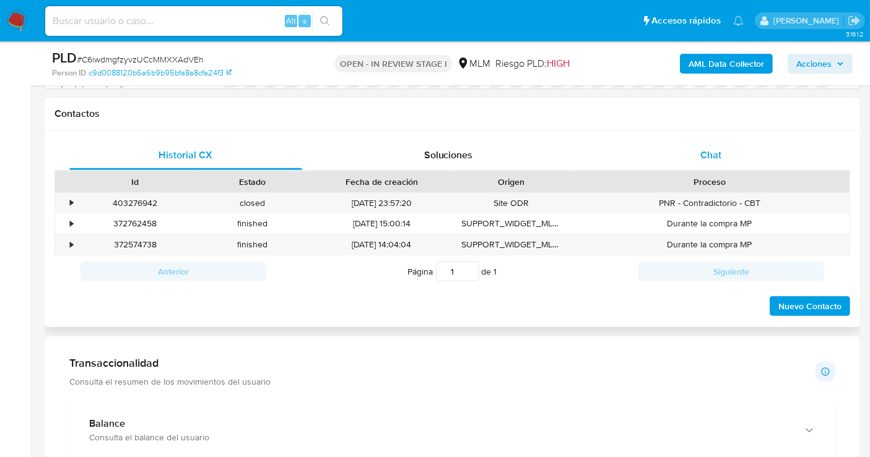
click at [716, 148] on span "Chat" at bounding box center [710, 155] width 21 height 14
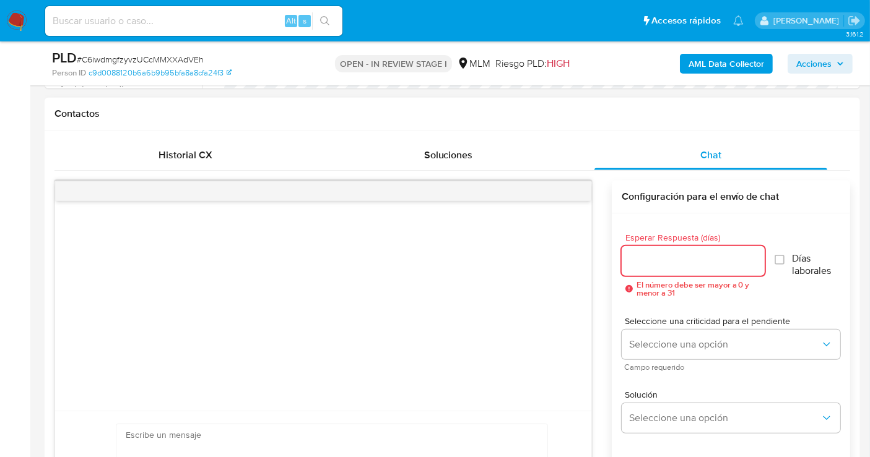
click at [650, 261] on input "Esperar Respuesta (días)" at bounding box center [692, 261] width 143 height 16
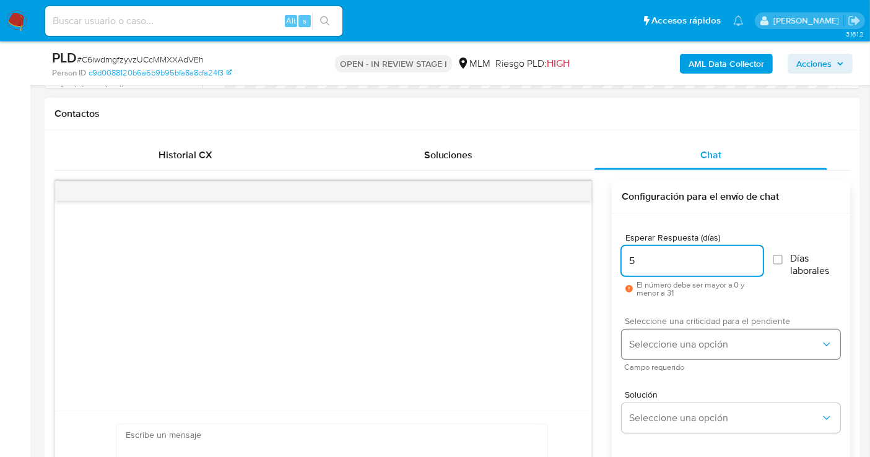
type input "5"
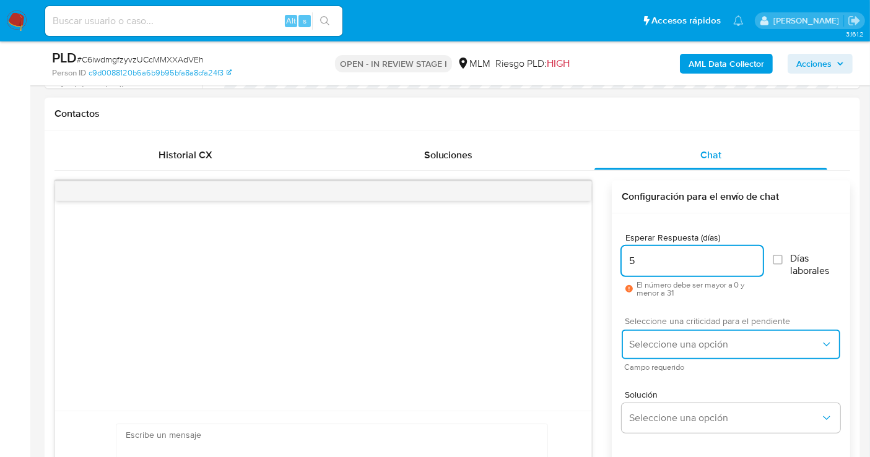
drag, startPoint x: 659, startPoint y: 344, endPoint x: 659, endPoint y: 356, distance: 11.8
click at [659, 345] on span "Seleccione una opción" at bounding box center [724, 345] width 191 height 12
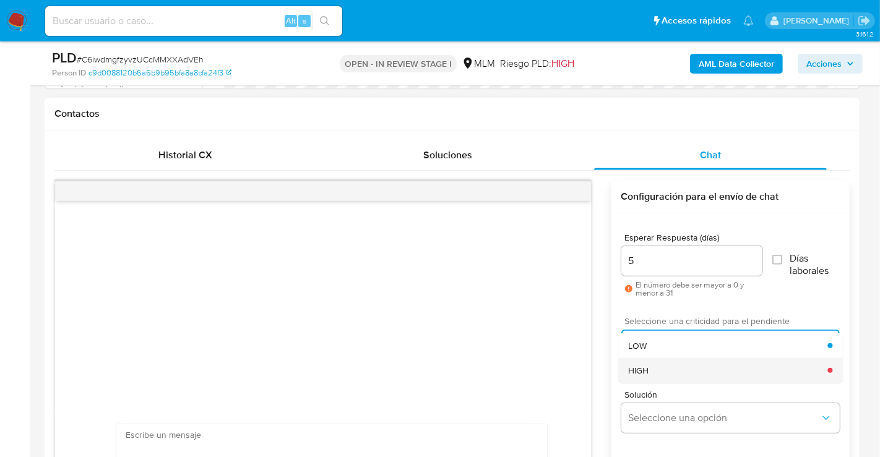
click at [649, 379] on div "HIGH" at bounding box center [727, 370] width 199 height 25
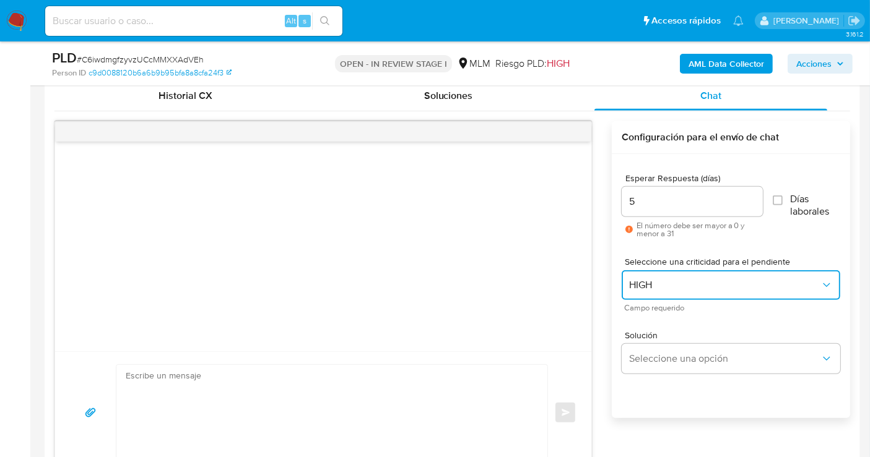
scroll to position [688, 0]
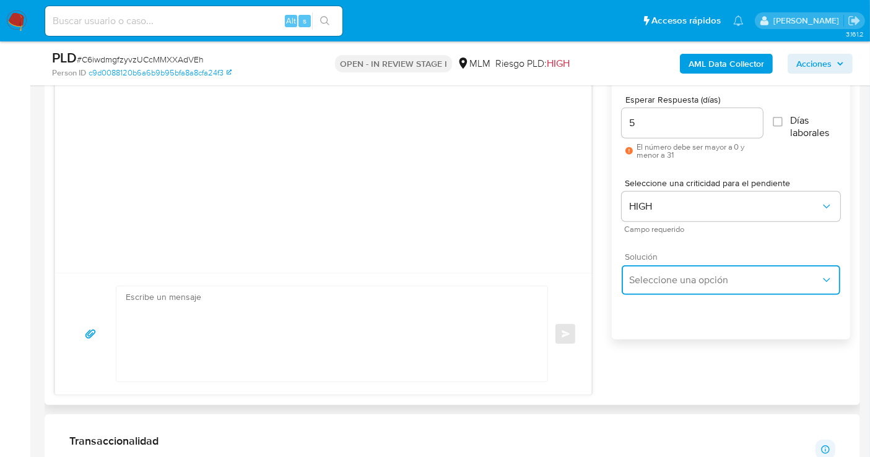
click at [652, 280] on span "Seleccione una opción" at bounding box center [724, 280] width 191 height 12
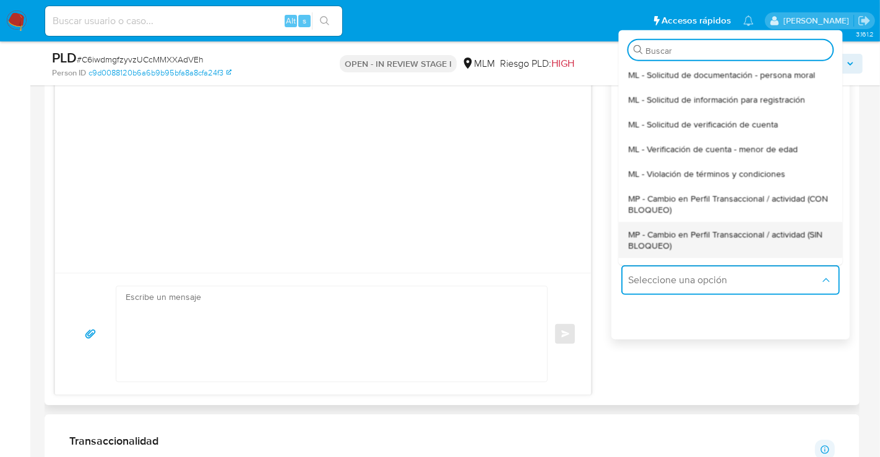
click at [652, 240] on span "MP - Cambio en Perfil Transaccional / actividad (SIN BLOQUEO)" at bounding box center [730, 239] width 204 height 22
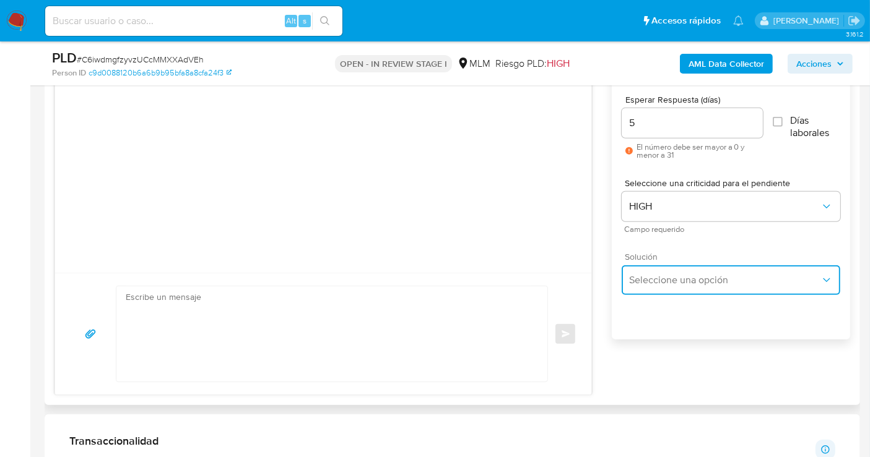
type textarea "Estimado ,Te comunicamos que se ha identificado un cambio en el uso habitual de…"
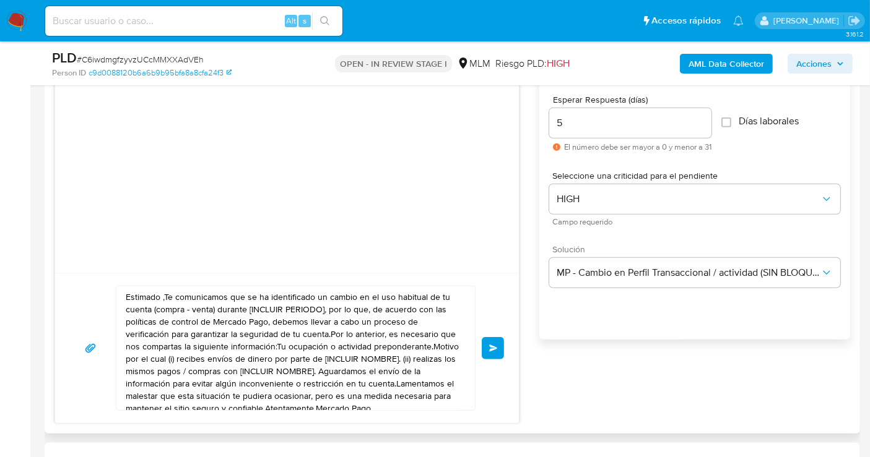
click at [376, 314] on textarea "Estimado ,Te comunicamos que se ha identificado un cambio en el uso habitual de…" at bounding box center [293, 349] width 334 height 124
paste textarea "cliente se ha identificado un cambio en el uso habitual de tu cuenta para garan…"
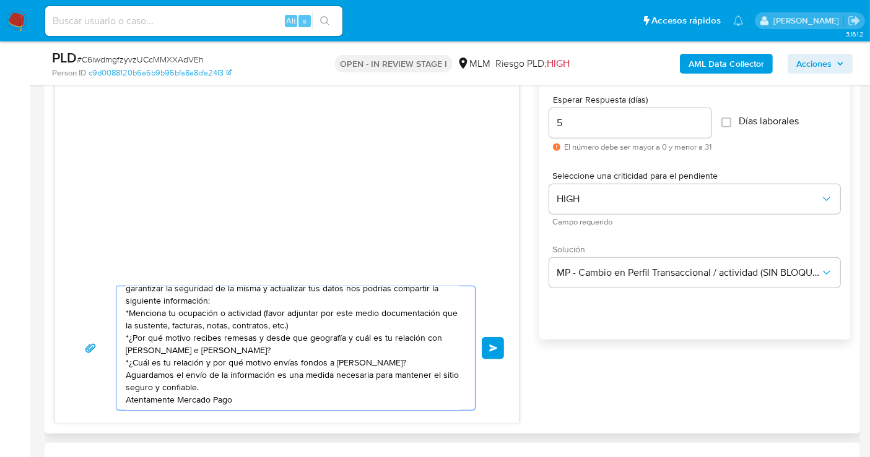
scroll to position [33, 0]
type textarea "Estimado cliente se ha identificado un cambio en el uso habitual de tu cuenta p…"
drag, startPoint x: 499, startPoint y: 341, endPoint x: 584, endPoint y: 360, distance: 87.4
click at [596, 397] on div "Estimado cliente se ha identificado un cambio en el uso habitual de tu cuenta p…" at bounding box center [451, 233] width 795 height 381
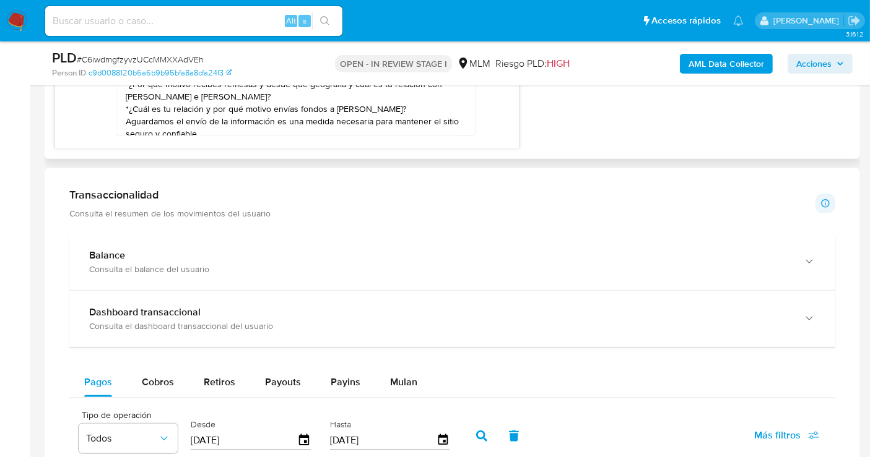
scroll to position [825, 0]
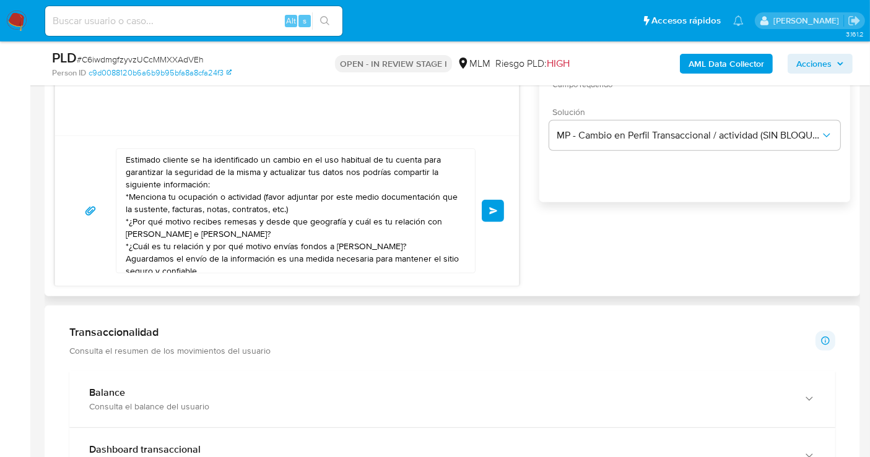
click at [493, 207] on span "Enviar" at bounding box center [493, 210] width 9 height 7
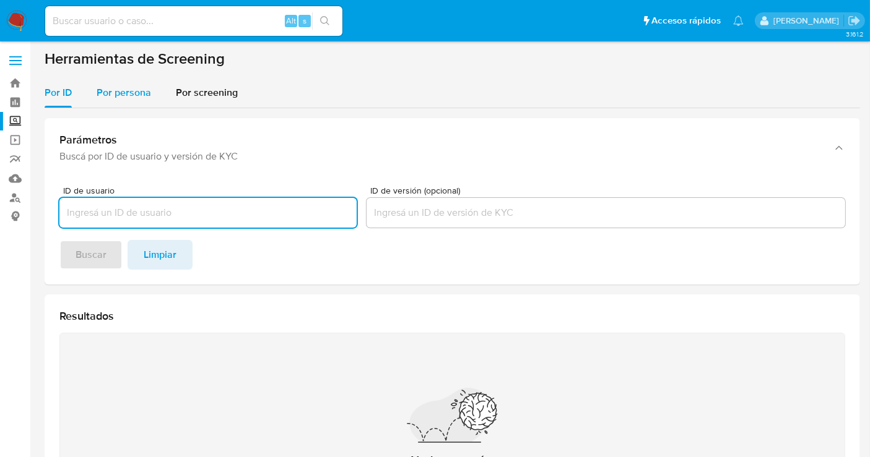
click at [127, 96] on span "Por persona" at bounding box center [124, 92] width 54 height 14
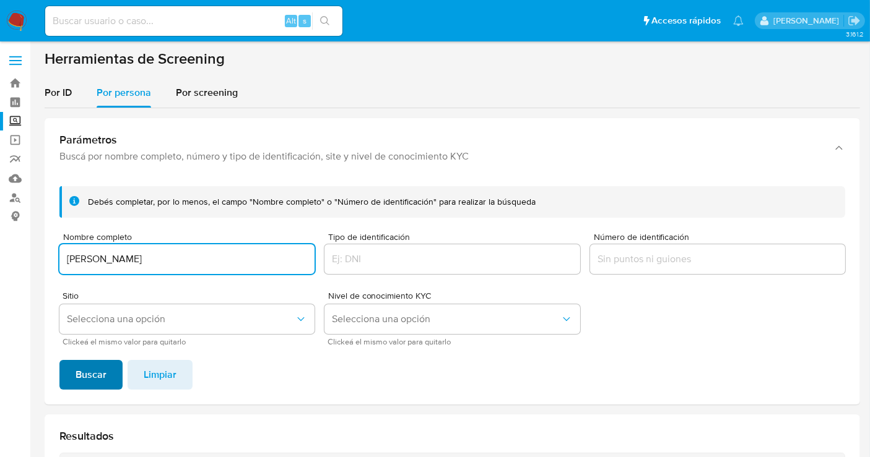
type input "[PERSON_NAME]"
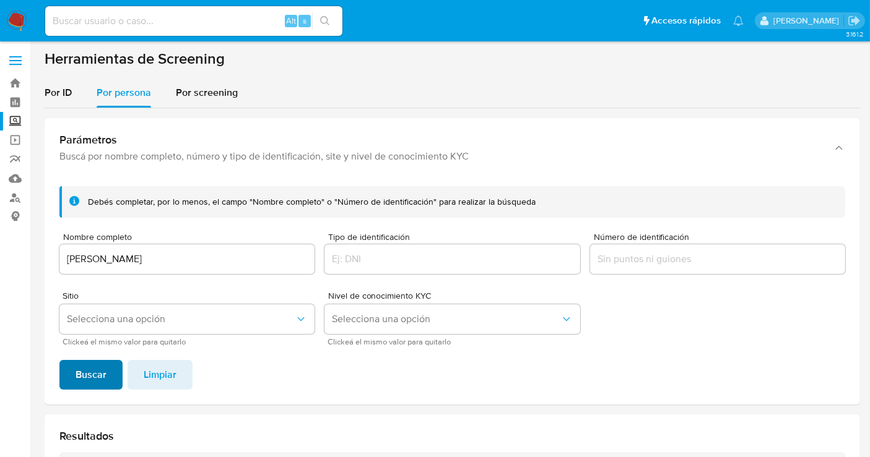
click at [88, 365] on span "Buscar" at bounding box center [91, 374] width 31 height 27
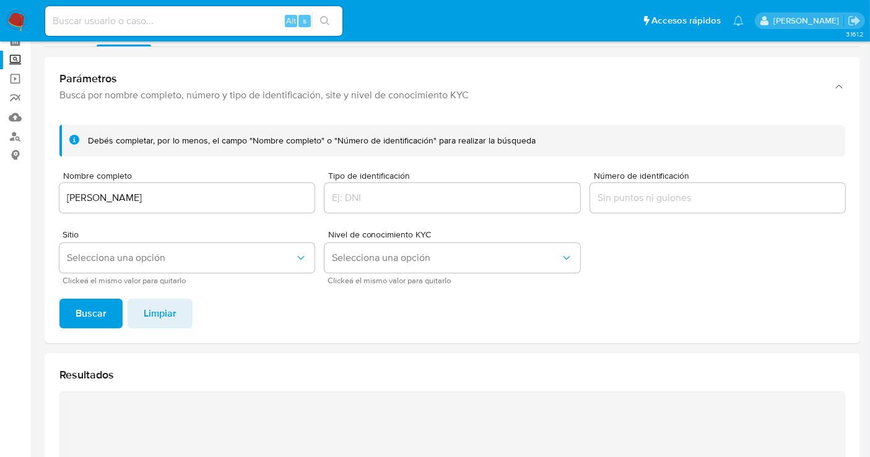
scroll to position [14, 0]
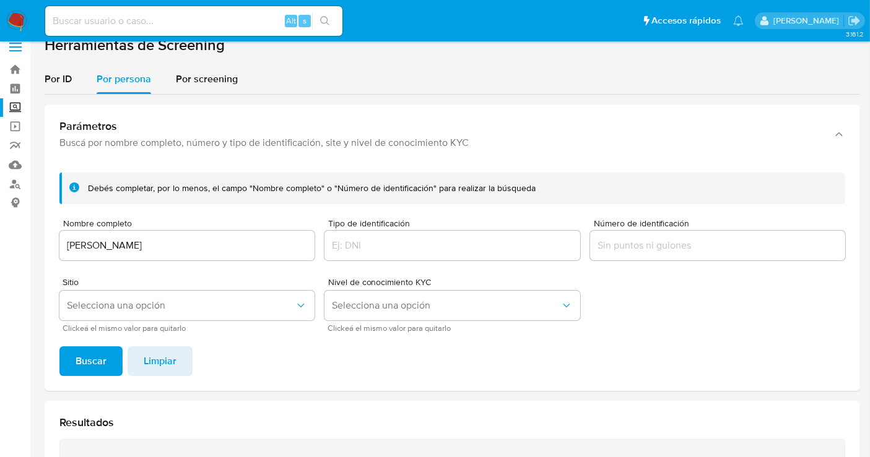
click at [181, 241] on input "[PERSON_NAME]" at bounding box center [186, 246] width 255 height 16
click at [97, 361] on span "Buscar" at bounding box center [91, 361] width 31 height 27
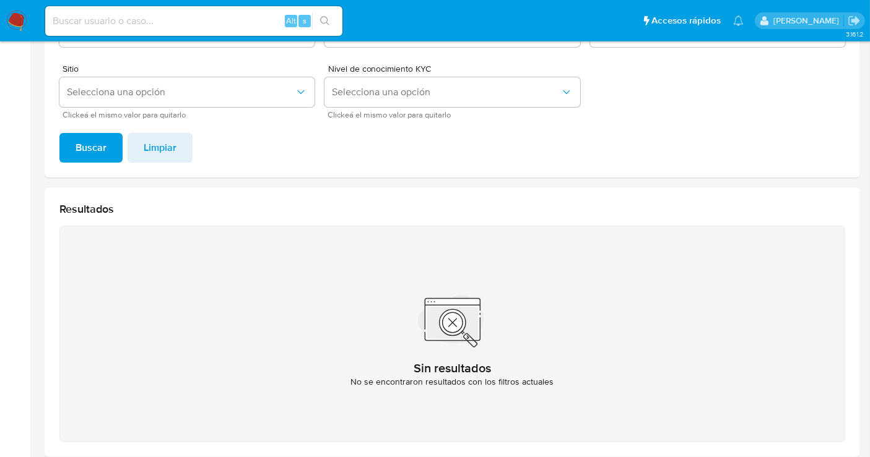
scroll to position [152, 0]
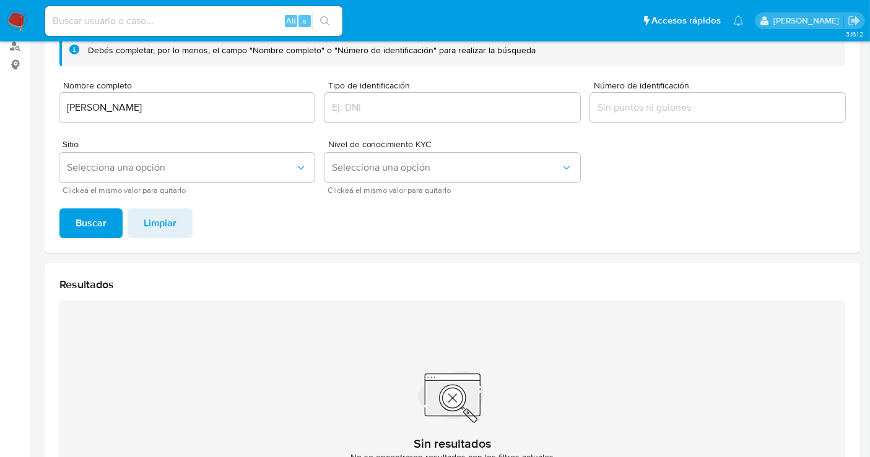
click at [107, 102] on input "[PERSON_NAME]" at bounding box center [186, 108] width 255 height 16
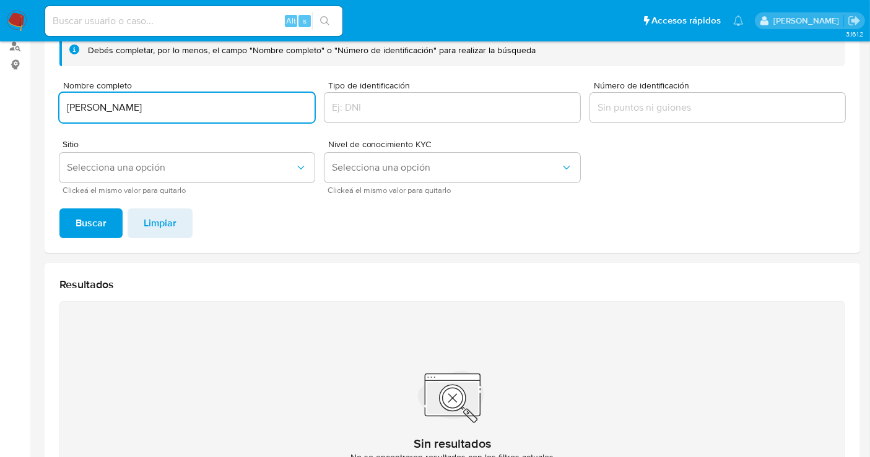
click at [107, 102] on input "[PERSON_NAME]" at bounding box center [186, 108] width 255 height 16
type input "[PERSON_NAME]"
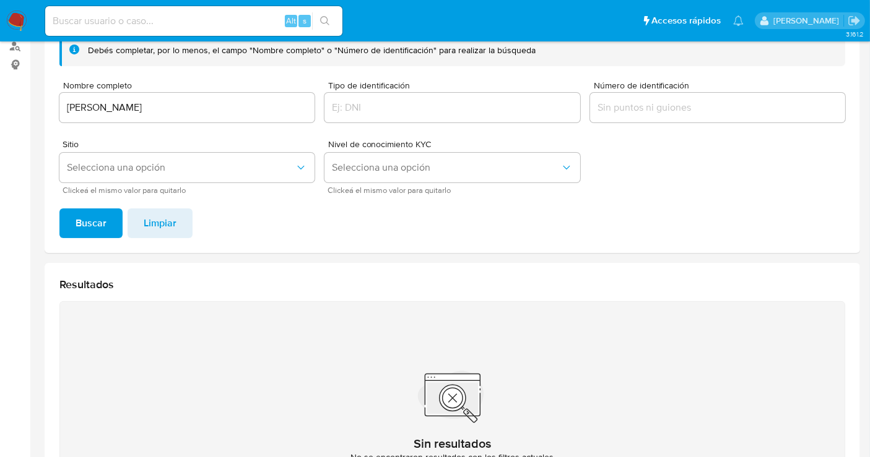
click at [87, 217] on span "Buscar" at bounding box center [91, 223] width 31 height 27
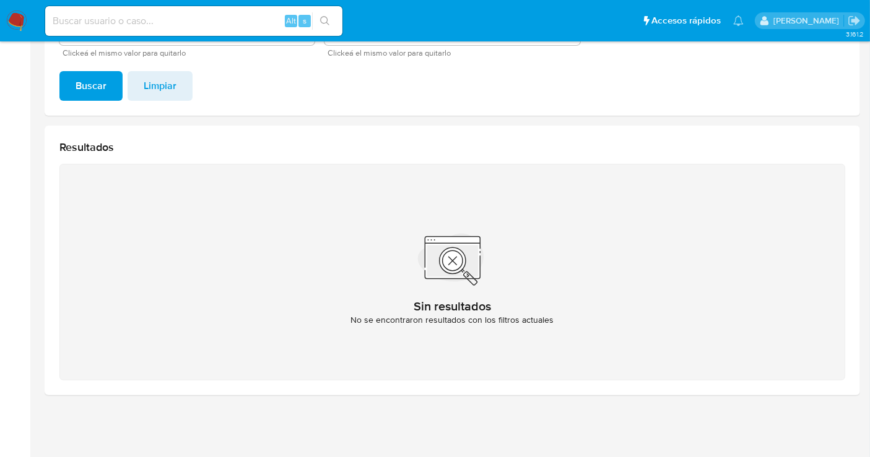
scroll to position [0, 0]
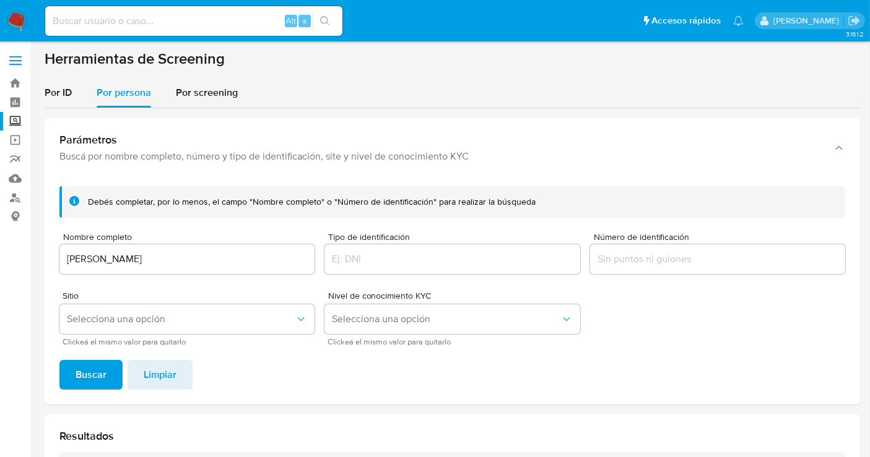
click at [124, 25] on input at bounding box center [193, 21] width 297 height 16
paste input "454965036"
type input "454965036"
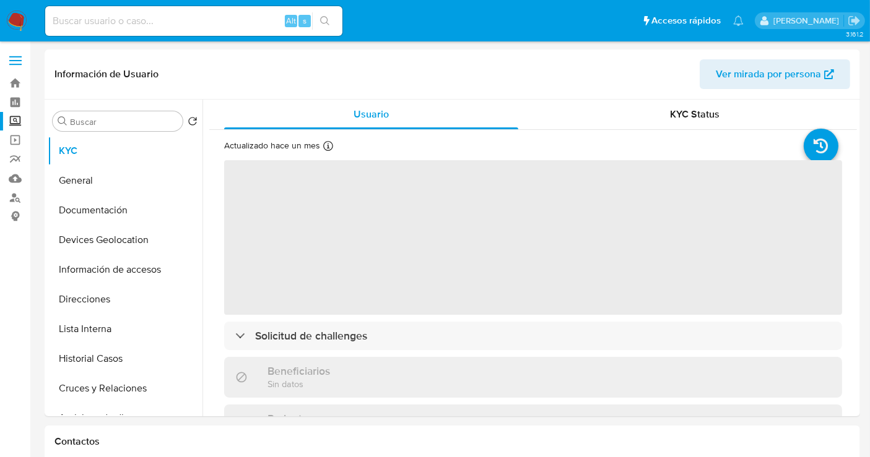
select select "10"
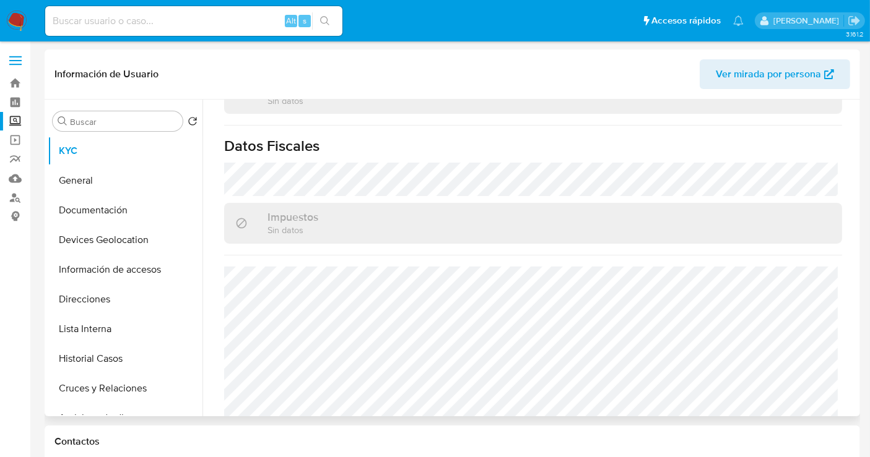
scroll to position [769, 0]
click at [83, 356] on button "Historial Casos" at bounding box center [120, 359] width 145 height 30
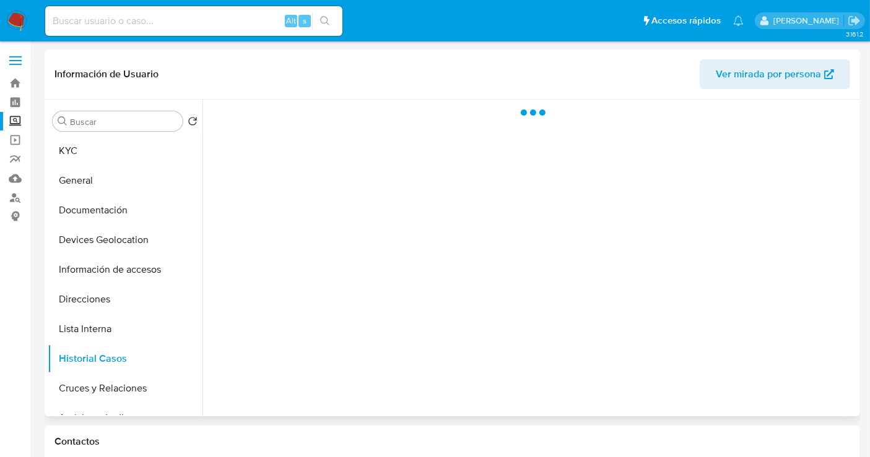
scroll to position [0, 0]
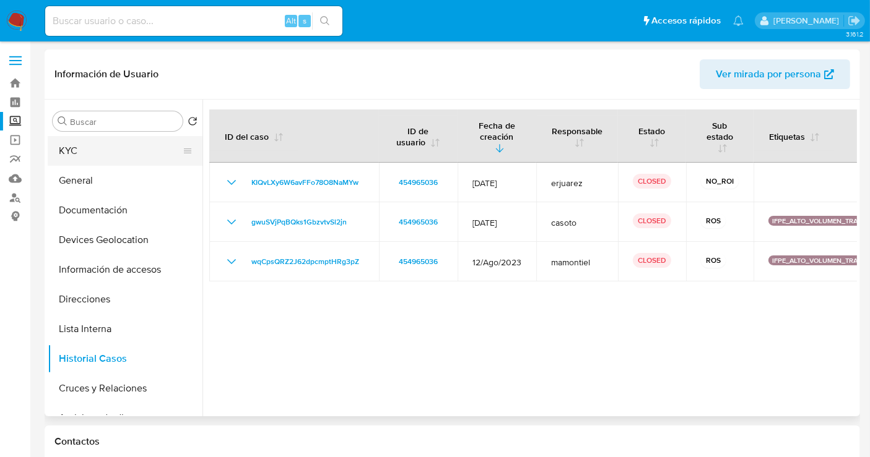
click at [80, 154] on button "KYC" at bounding box center [120, 151] width 145 height 30
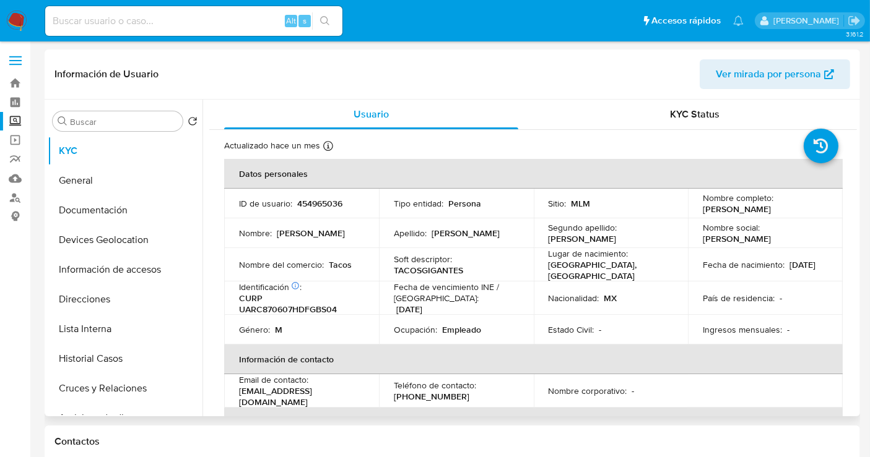
click at [712, 210] on p "[PERSON_NAME]" at bounding box center [737, 209] width 68 height 11
click at [807, 212] on div "Nombre completo : Cesar Ivan Ugalde Robledo" at bounding box center [765, 204] width 125 height 22
copy p "Cesar Ivan Ugalde Robledo"
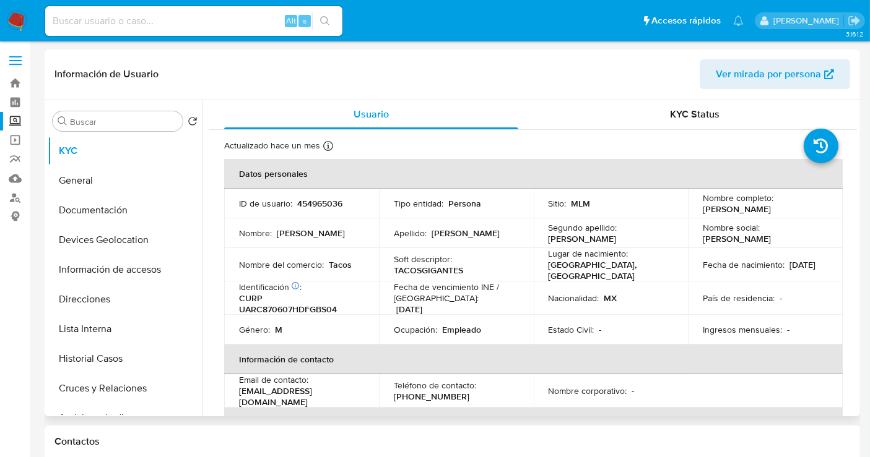
drag, startPoint x: 806, startPoint y: 211, endPoint x: 702, endPoint y: 215, distance: 104.1
click at [703, 215] on div "Nombre completo : Cesar Ivan Ugalde Robledo" at bounding box center [765, 204] width 125 height 22
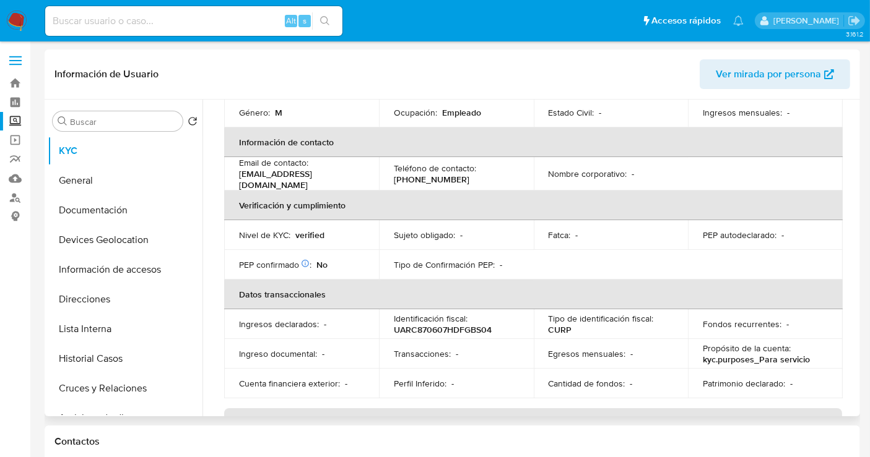
scroll to position [150, 0]
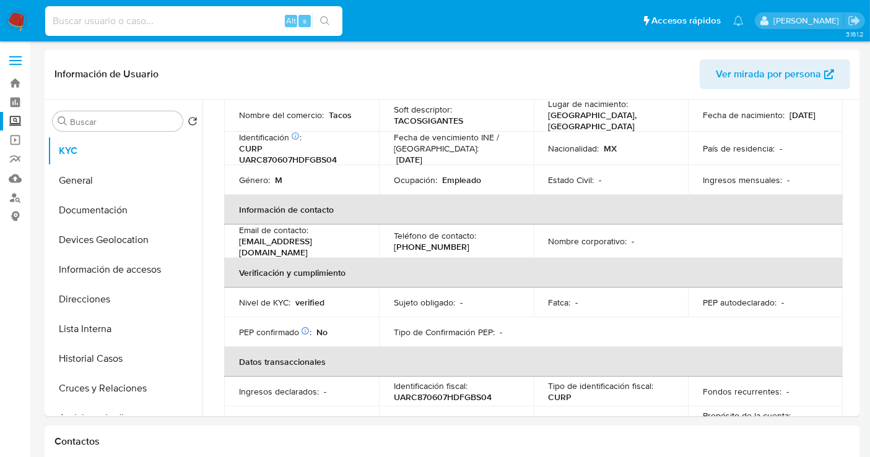
click at [98, 27] on input at bounding box center [193, 21] width 297 height 16
paste input "1926383740"
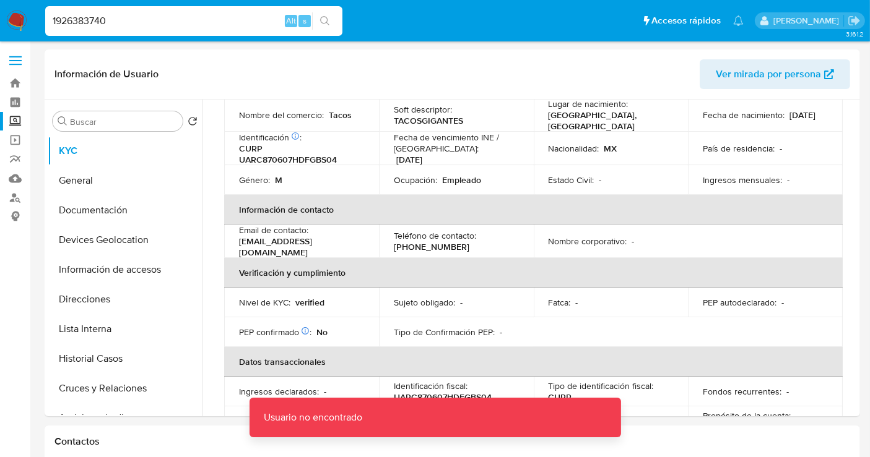
click at [145, 19] on input "1926383740" at bounding box center [193, 21] width 297 height 16
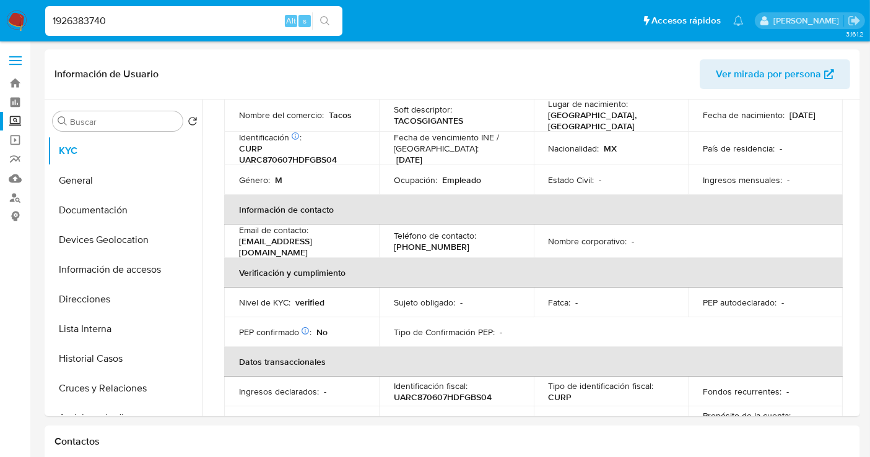
type input "1926383740"
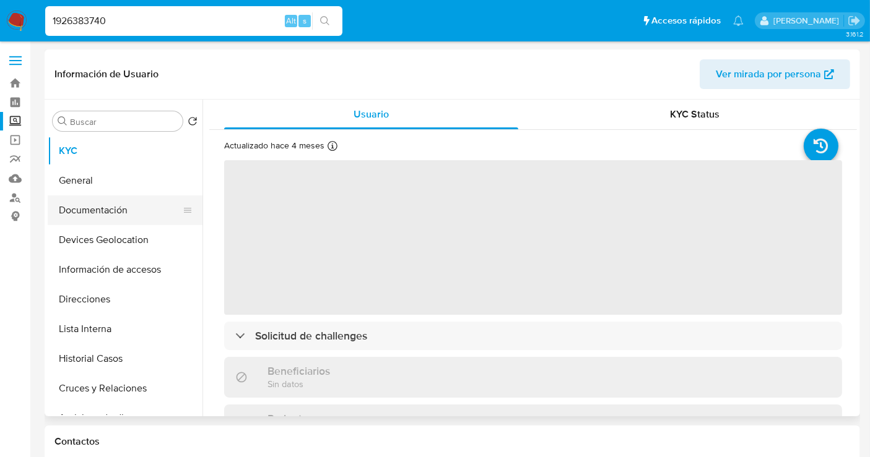
select select "10"
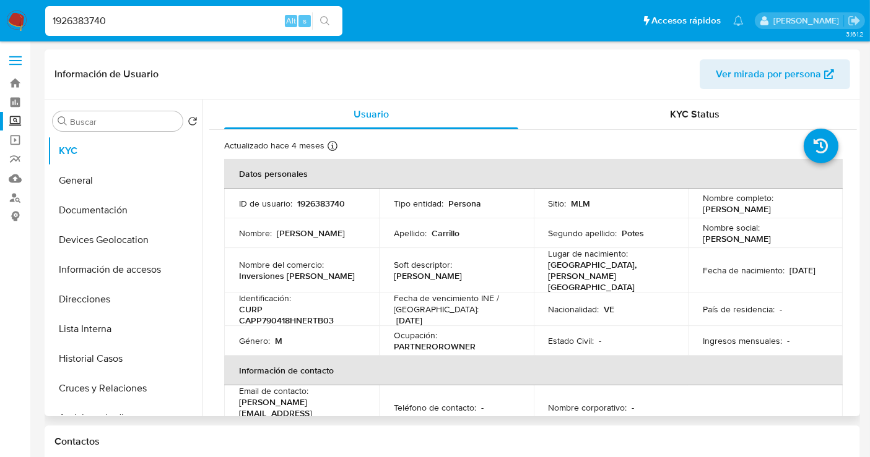
click at [313, 199] on p "1926383740" at bounding box center [321, 203] width 48 height 11
copy p "1926383740"
drag, startPoint x: 803, startPoint y: 209, endPoint x: 697, endPoint y: 211, distance: 105.9
click at [697, 211] on td "Nombre completo : Pablo Andres Carrillo Potes" at bounding box center [765, 204] width 155 height 30
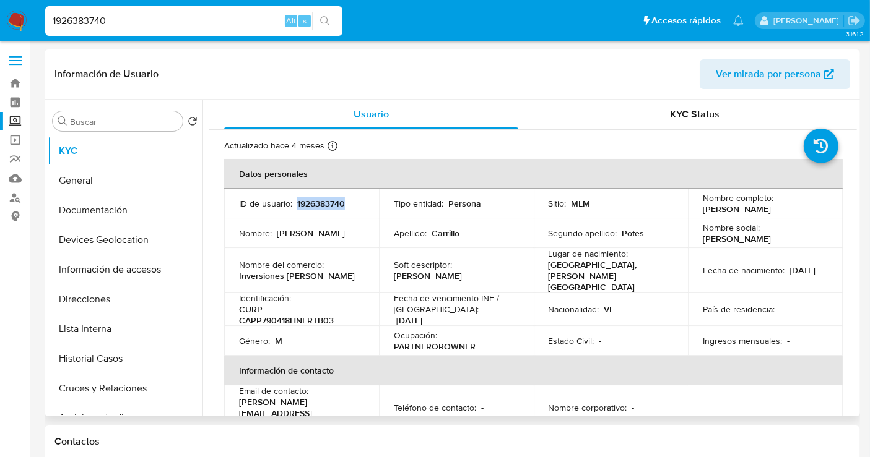
copy p "Pablo Andres Carrillo Potes"
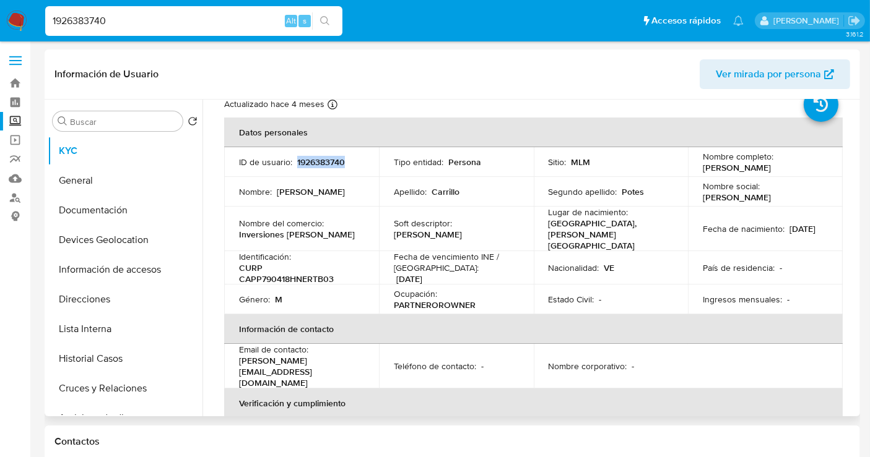
scroll to position [12, 0]
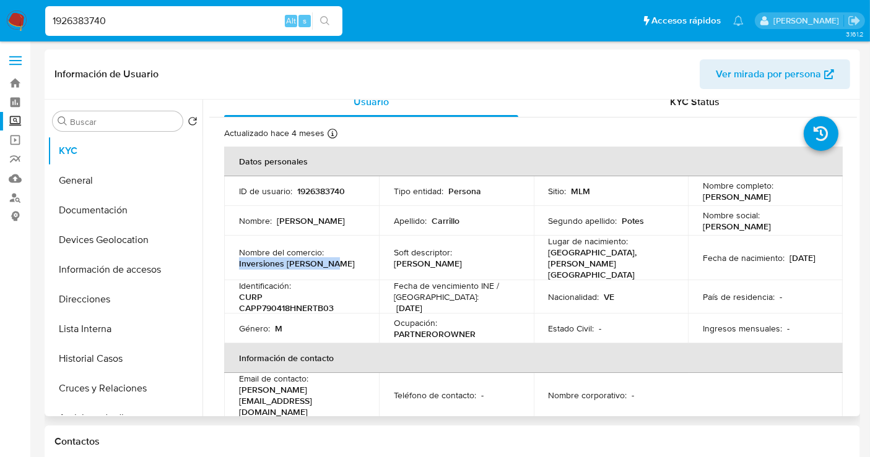
copy p "Inversiones don genaro"
drag, startPoint x: 331, startPoint y: 259, endPoint x: 235, endPoint y: 258, distance: 95.3
click at [235, 258] on td "Nombre del comercio : Inversiones don genaro" at bounding box center [301, 258] width 155 height 45
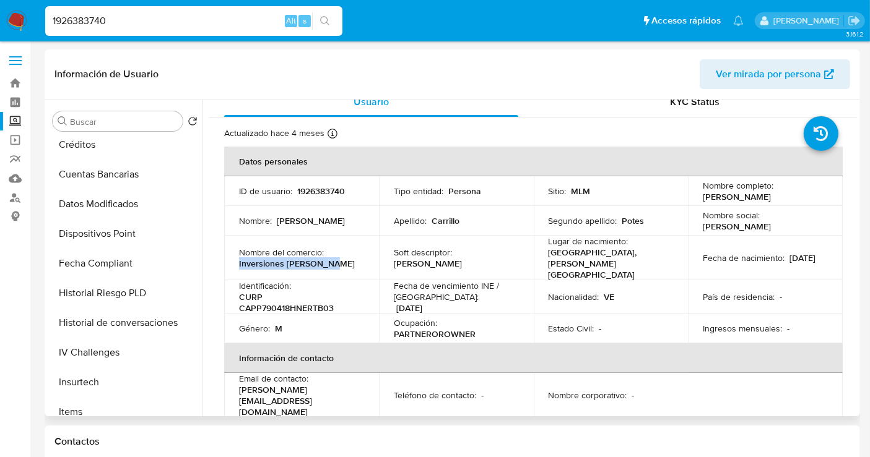
scroll to position [344, 0]
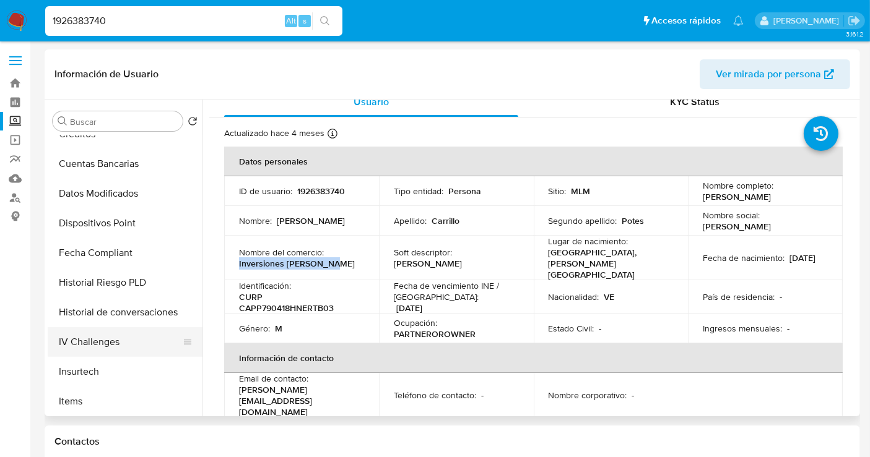
drag, startPoint x: 110, startPoint y: 314, endPoint x: 111, endPoint y: 345, distance: 31.6
click at [111, 345] on ul "KYC General Documentación Devices Geolocation Información de accesos Direccione…" at bounding box center [125, 275] width 155 height 279
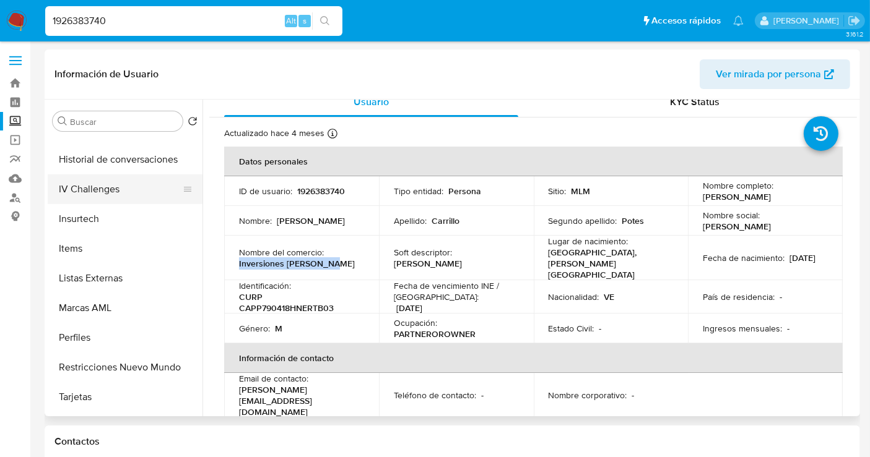
scroll to position [582, 0]
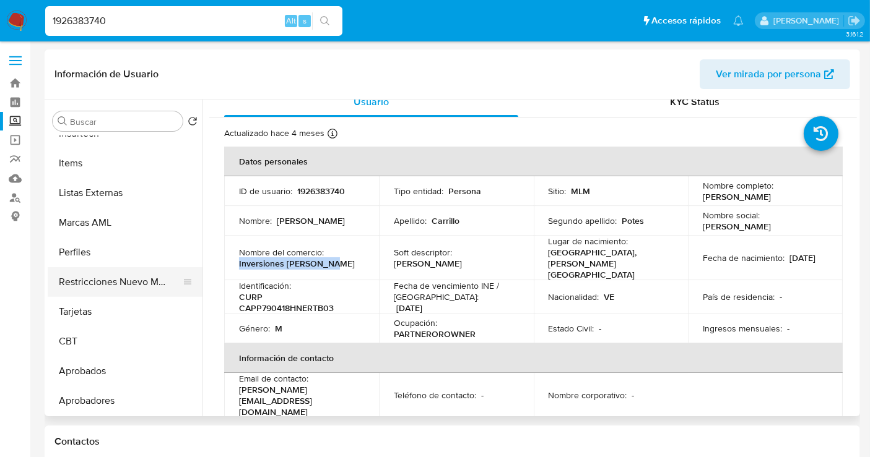
click at [115, 282] on button "Restricciones Nuevo Mundo" at bounding box center [120, 282] width 145 height 30
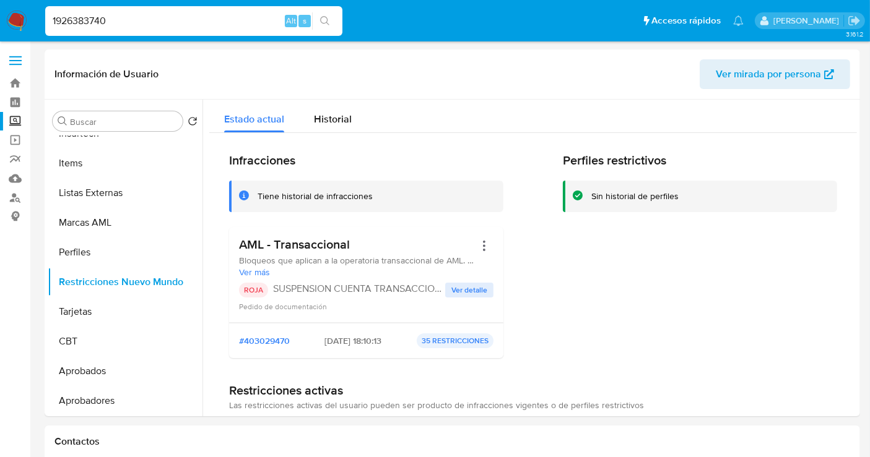
click at [7, 15] on img at bounding box center [16, 21] width 21 height 21
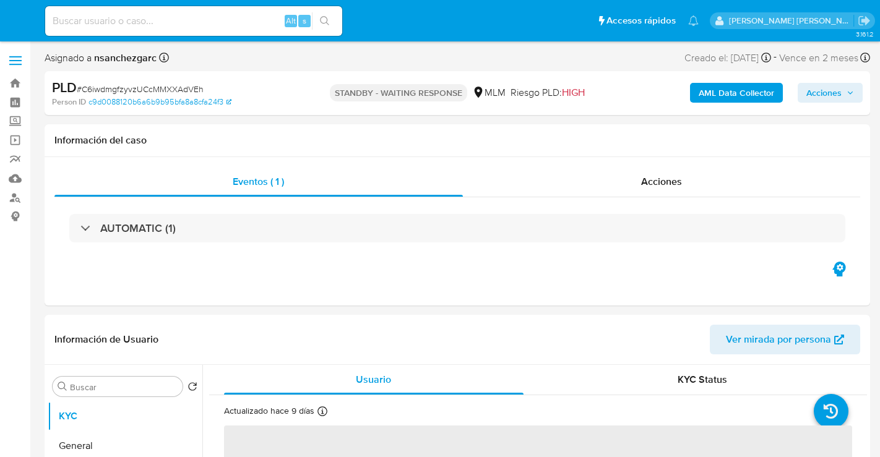
select select "10"
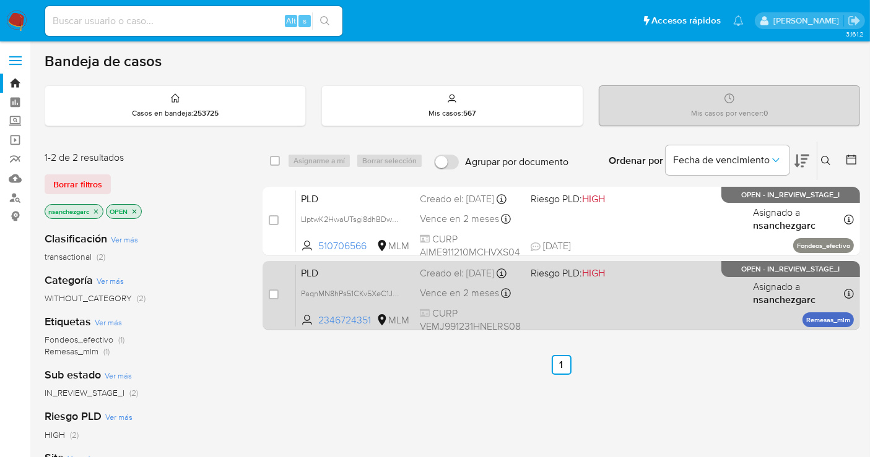
click at [461, 280] on div "Creado el: [DATE] Creado el: [DATE] 02:09:34" at bounding box center [470, 274] width 101 height 14
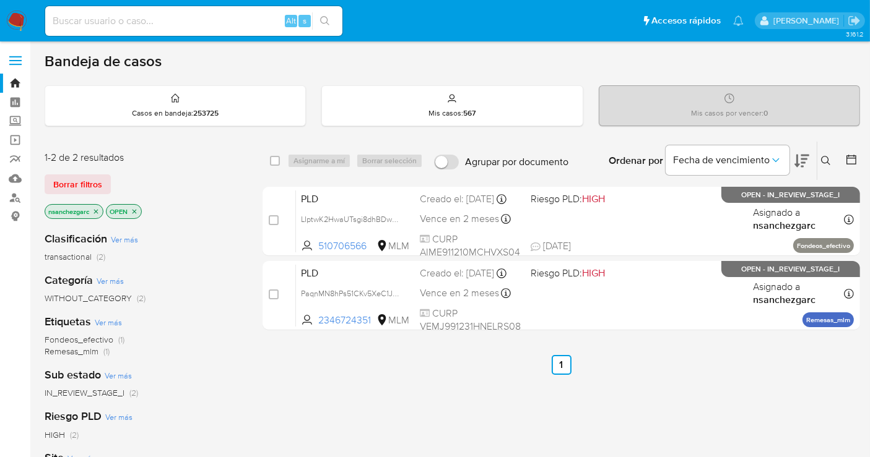
click at [14, 17] on img at bounding box center [16, 21] width 21 height 21
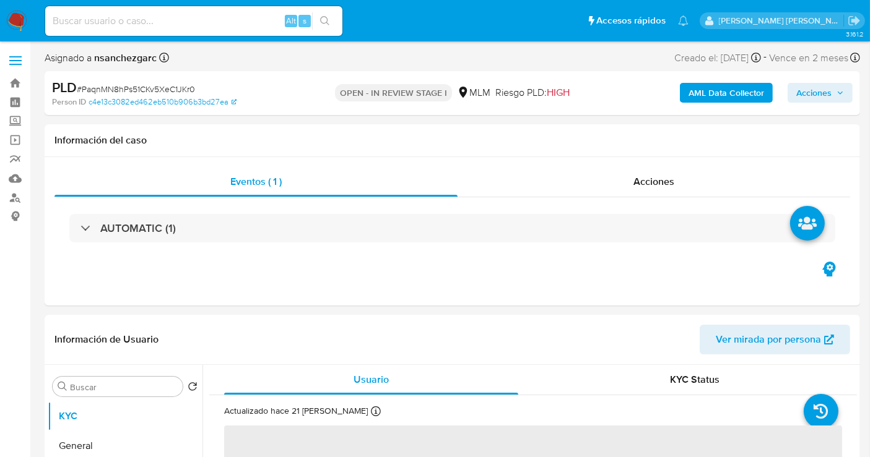
select select "10"
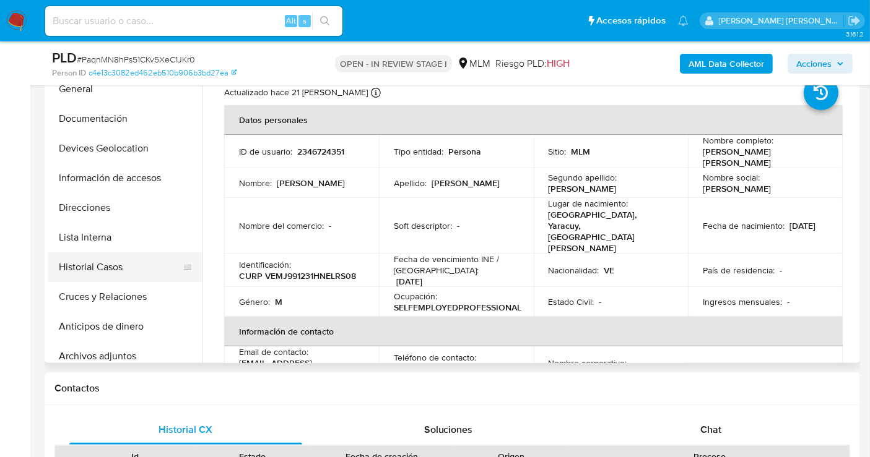
scroll to position [69, 0]
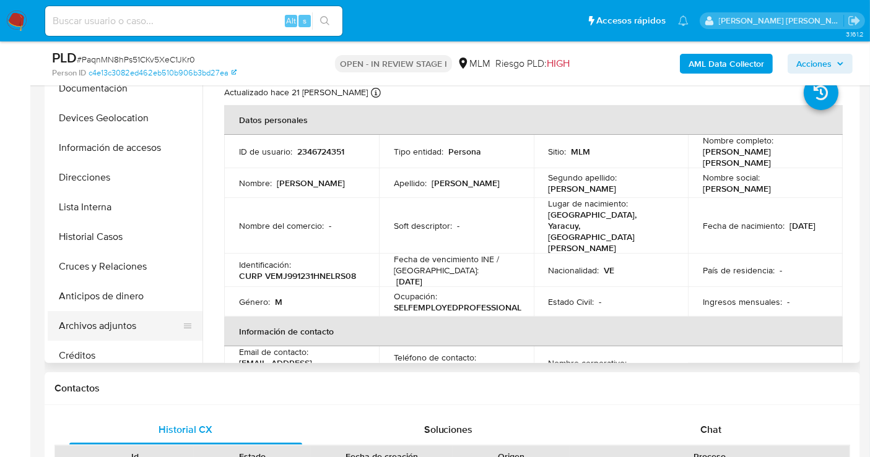
click at [101, 328] on button "Archivos adjuntos" at bounding box center [120, 326] width 145 height 30
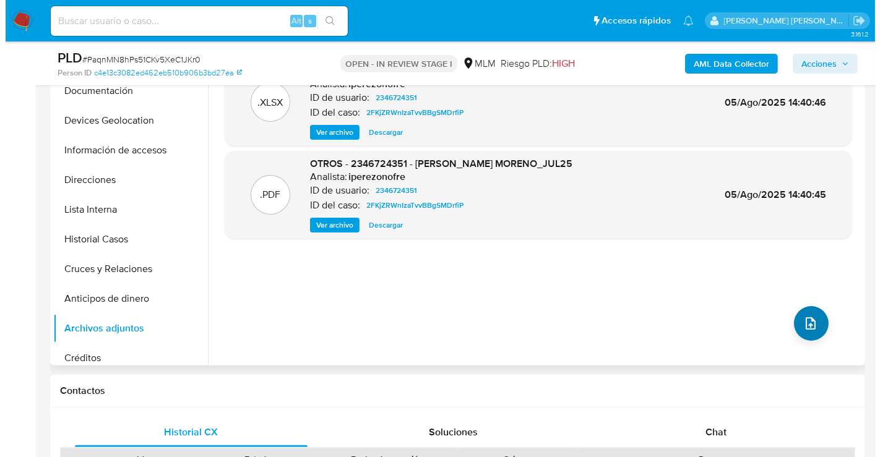
scroll to position [275, 0]
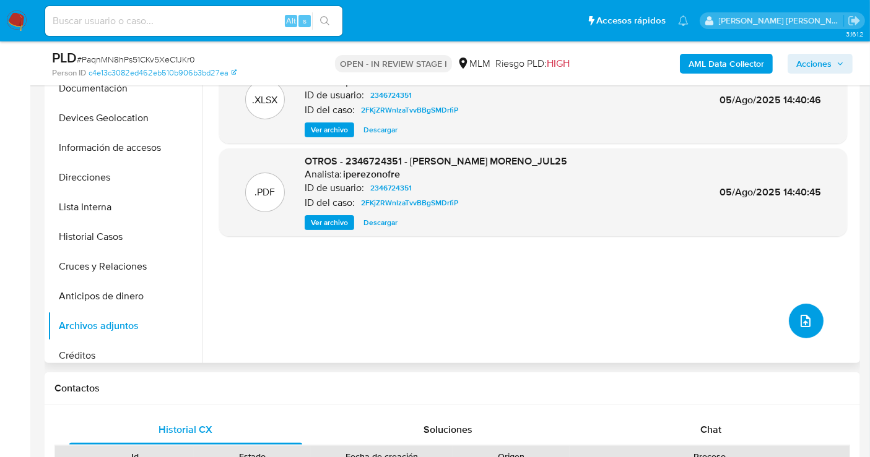
click at [799, 314] on icon "upload-file" at bounding box center [805, 321] width 15 height 15
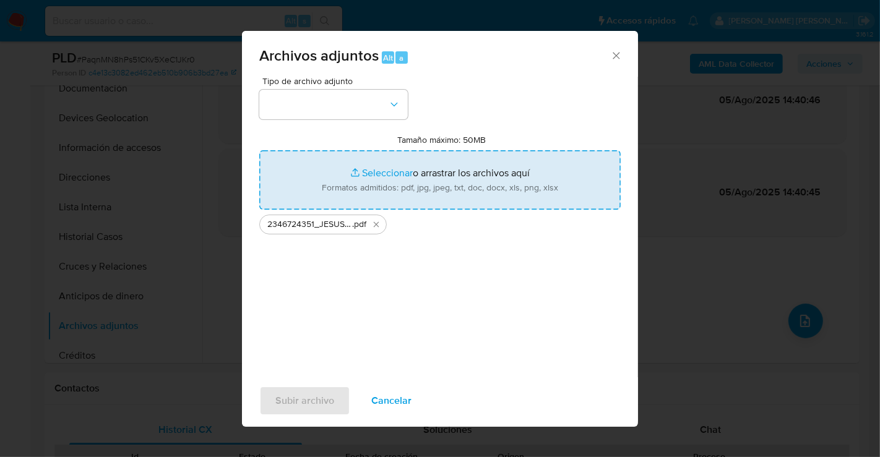
type input "C:\fakepath\2346724351_JESUS ALBERTO VELOZ MORENO_SEP25.xlsx"
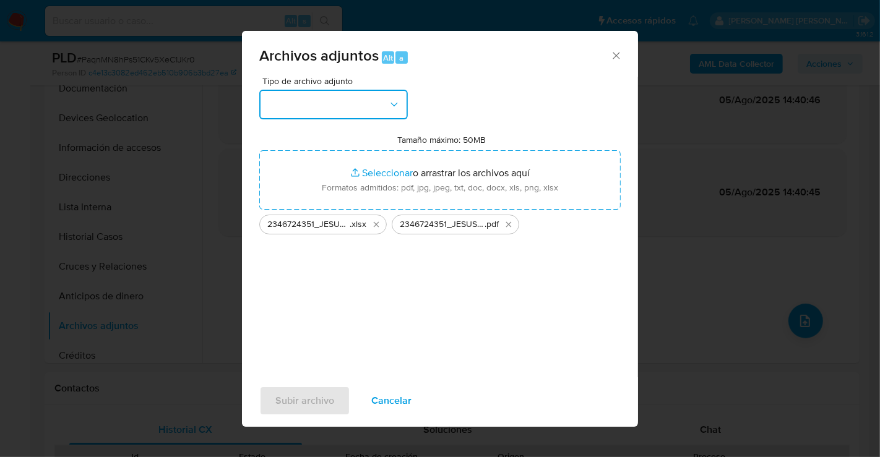
click at [301, 108] on button "button" at bounding box center [333, 105] width 149 height 30
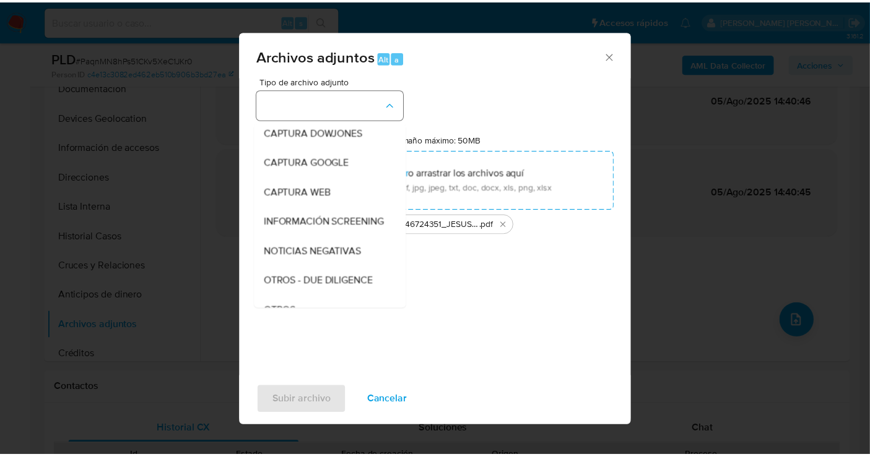
scroll to position [64, 0]
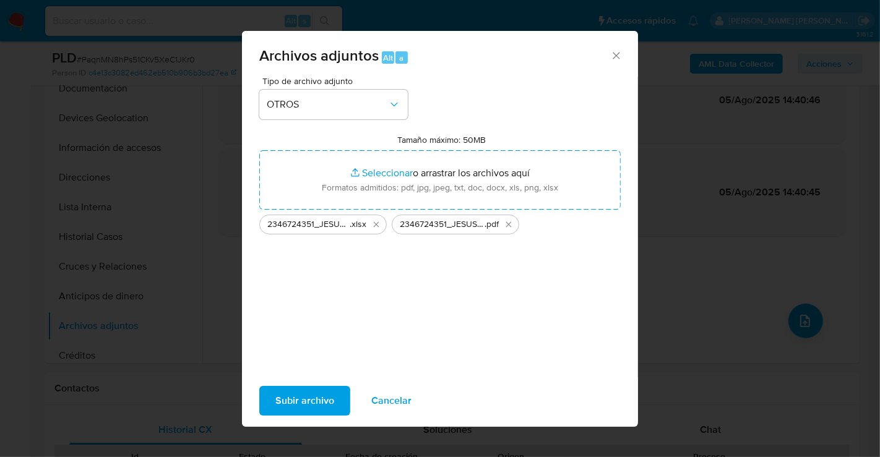
click at [323, 396] on span "Subir archivo" at bounding box center [304, 400] width 59 height 27
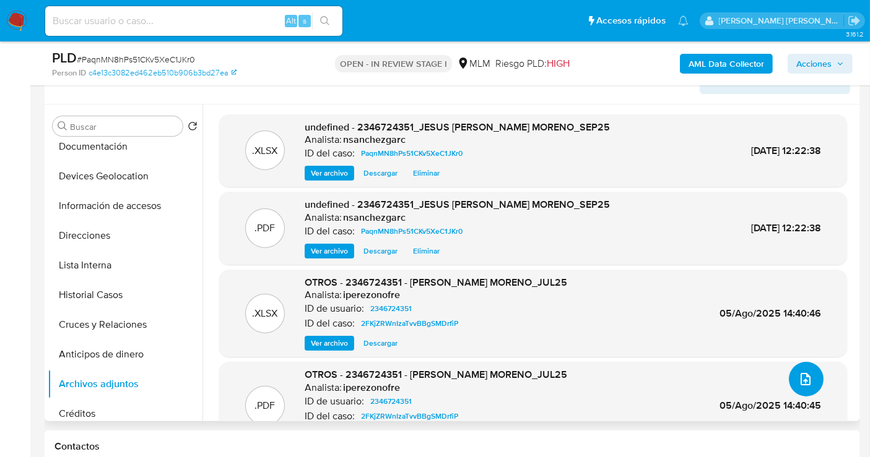
scroll to position [137, 0]
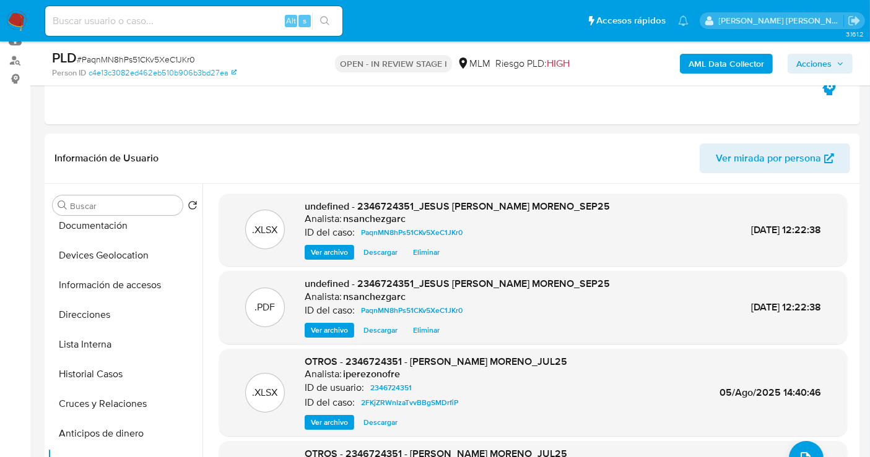
click at [814, 68] on span "Acciones" at bounding box center [813, 64] width 35 height 20
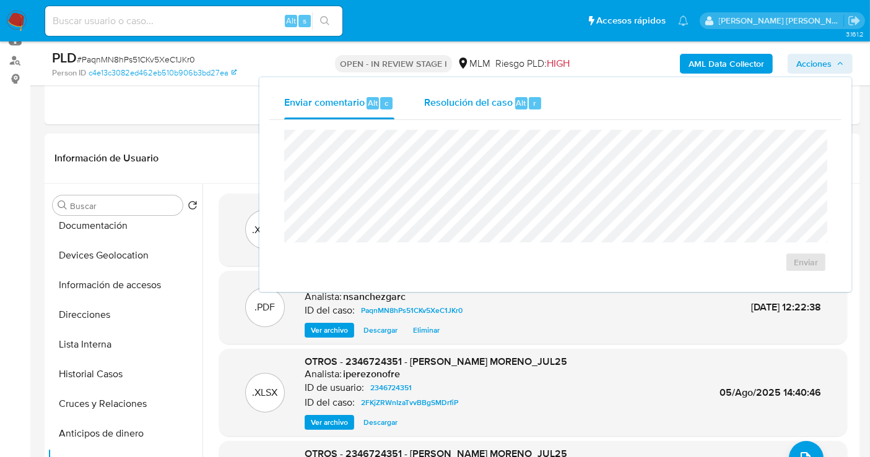
click at [475, 93] on div "Resolución del caso Alt r" at bounding box center [483, 103] width 118 height 32
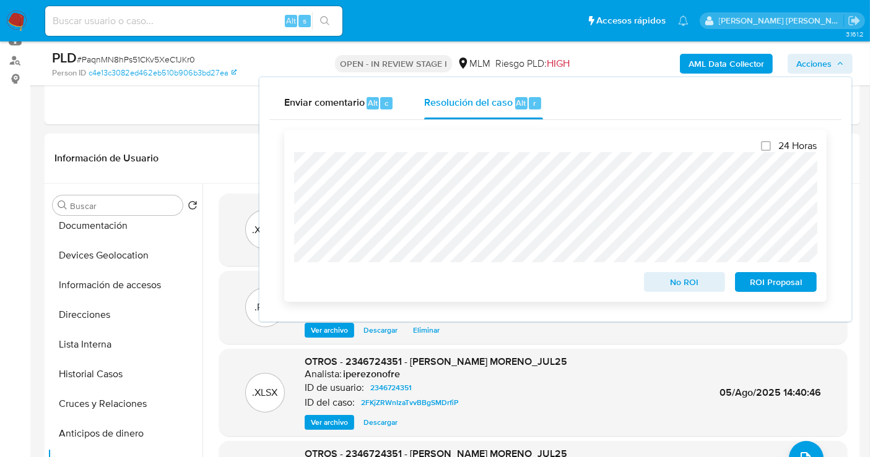
click at [293, 209] on div "24 Horas No ROI ROI Proposal Algo salió mal Algo salió mal" at bounding box center [555, 216] width 542 height 172
click at [776, 282] on span "ROI Proposal" at bounding box center [775, 282] width 64 height 17
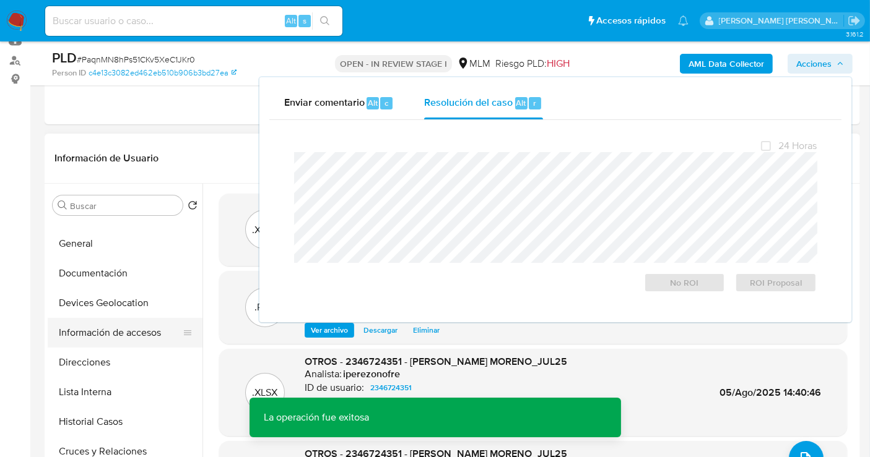
scroll to position [0, 0]
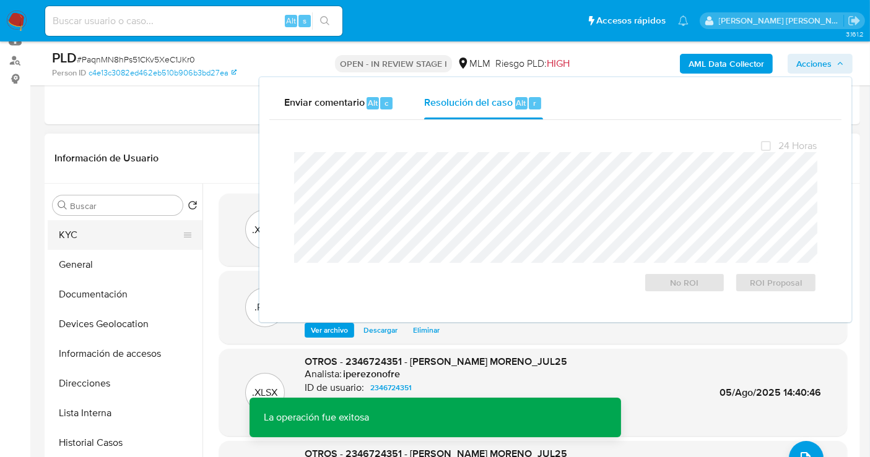
click at [76, 239] on button "KYC" at bounding box center [120, 235] width 145 height 30
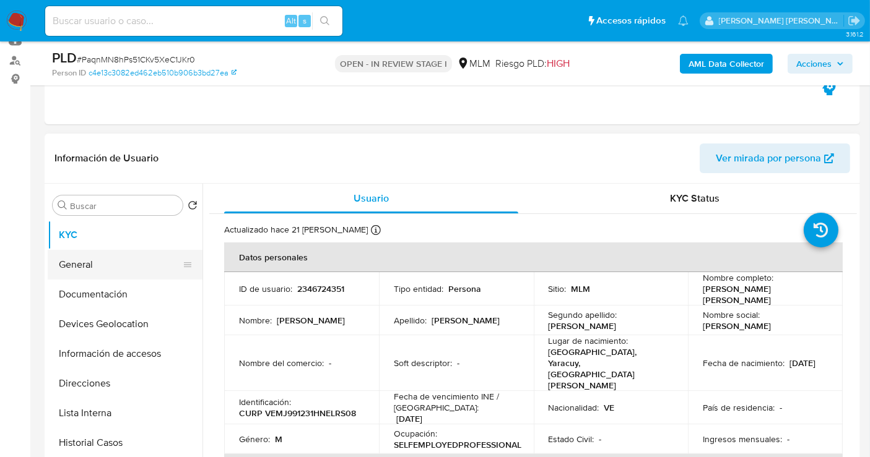
click at [71, 259] on button "General" at bounding box center [120, 265] width 145 height 30
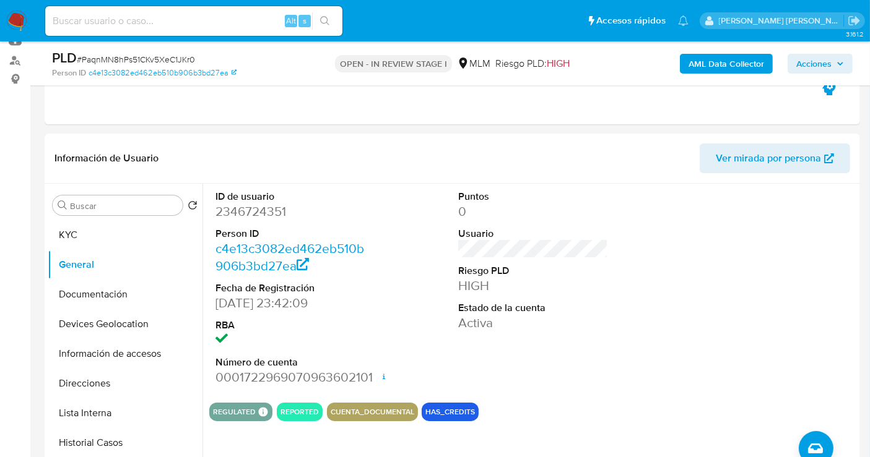
click at [163, 30] on div "Alt s" at bounding box center [193, 21] width 297 height 30
click at [147, 25] on input at bounding box center [193, 21] width 297 height 16
paste input "82105256"
type input "82105256"
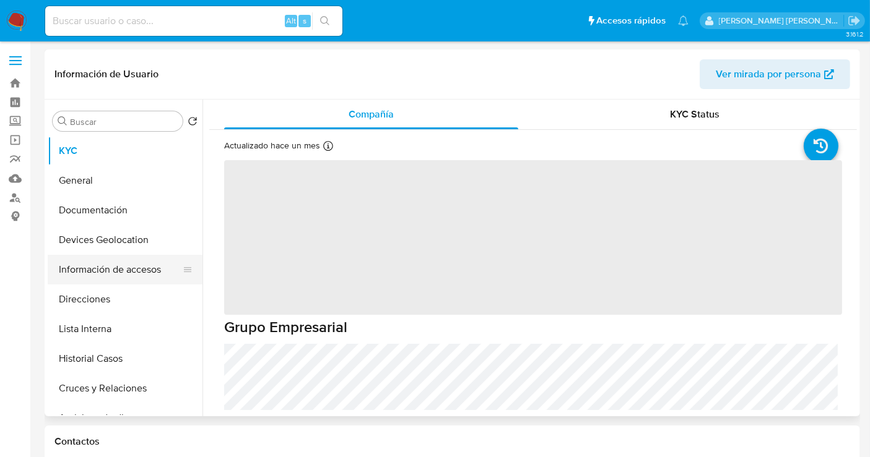
select select "10"
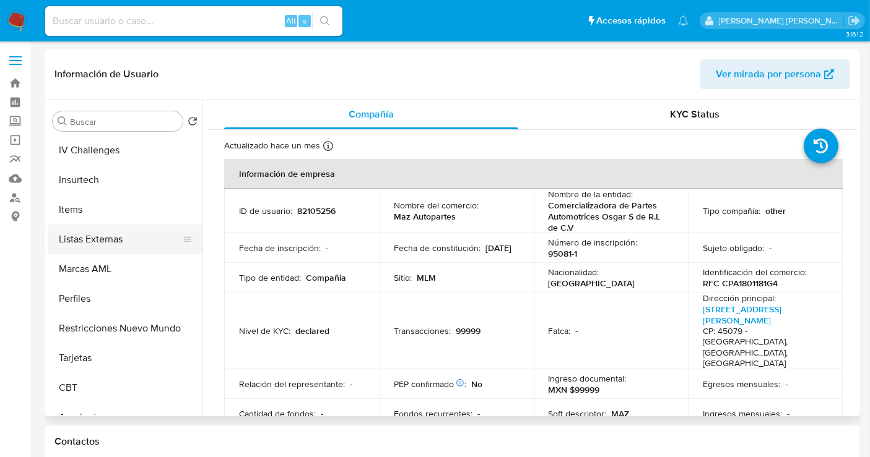
scroll to position [514, 0]
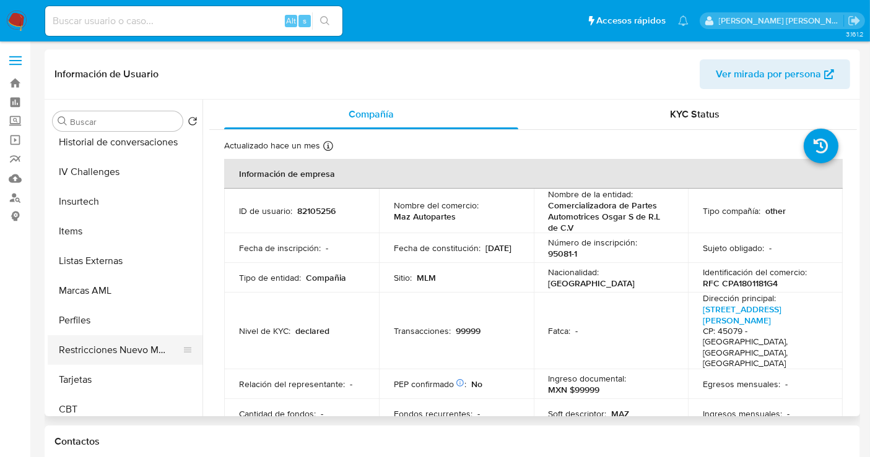
click at [118, 351] on button "Restricciones Nuevo Mundo" at bounding box center [120, 350] width 145 height 30
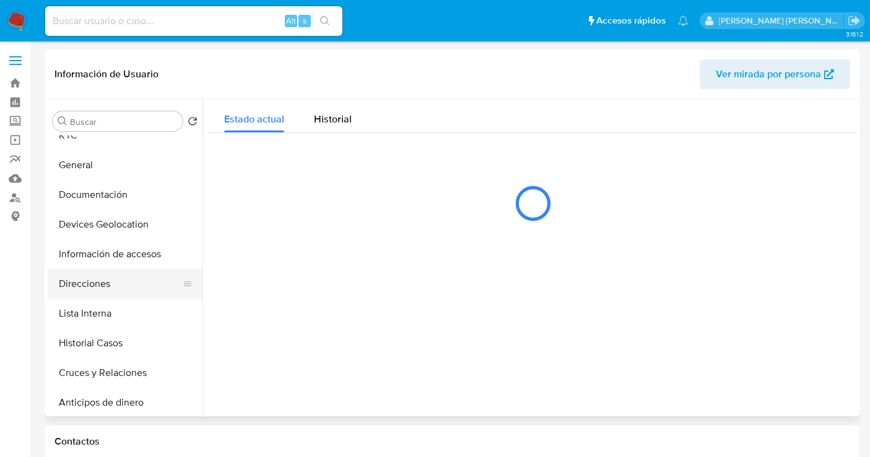
scroll to position [0, 0]
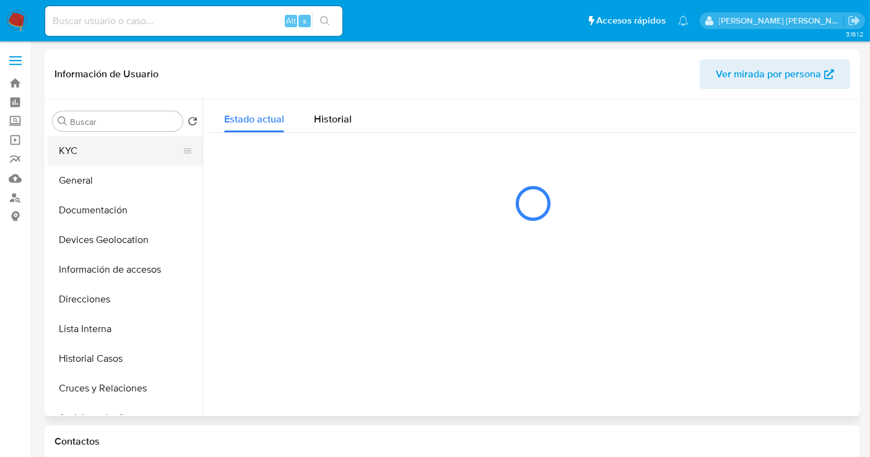
click at [72, 151] on button "KYC" at bounding box center [120, 151] width 145 height 30
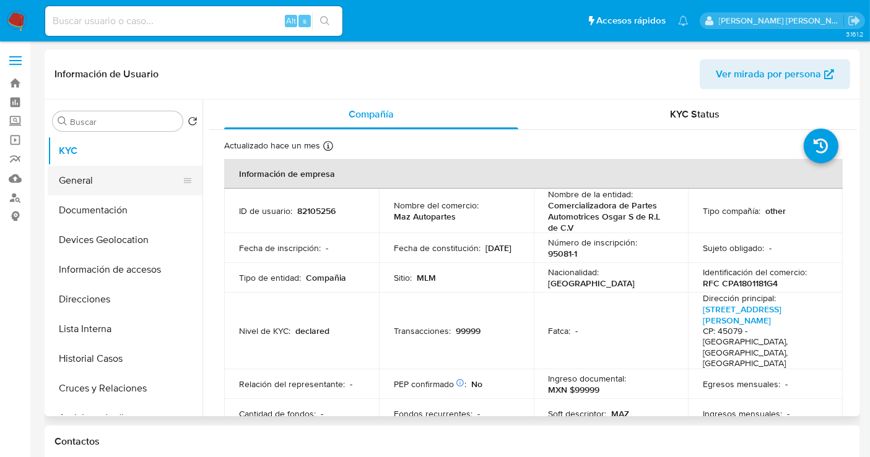
click at [74, 183] on button "General" at bounding box center [120, 181] width 145 height 30
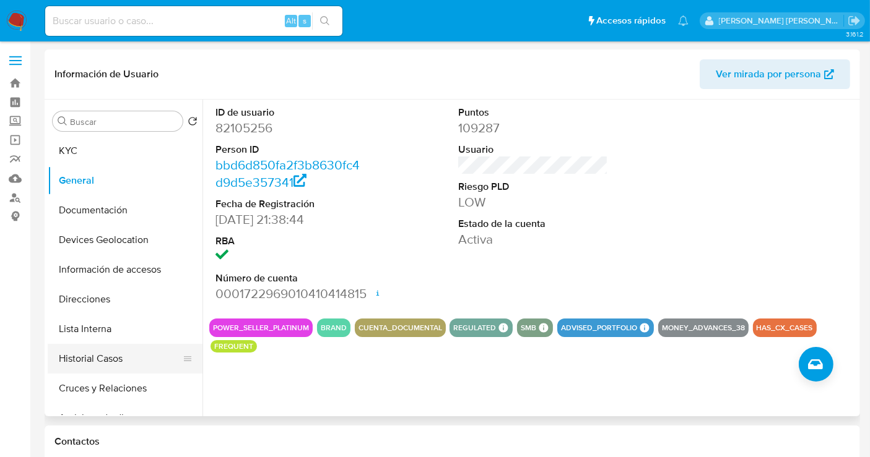
click at [87, 352] on button "Historial Casos" at bounding box center [120, 359] width 145 height 30
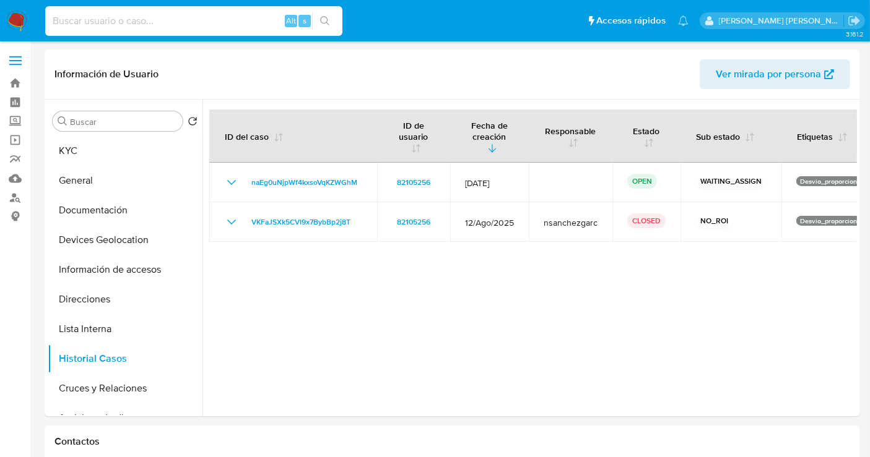
click at [101, 19] on input at bounding box center [193, 21] width 297 height 16
paste input "19642990"
type input "19642990"
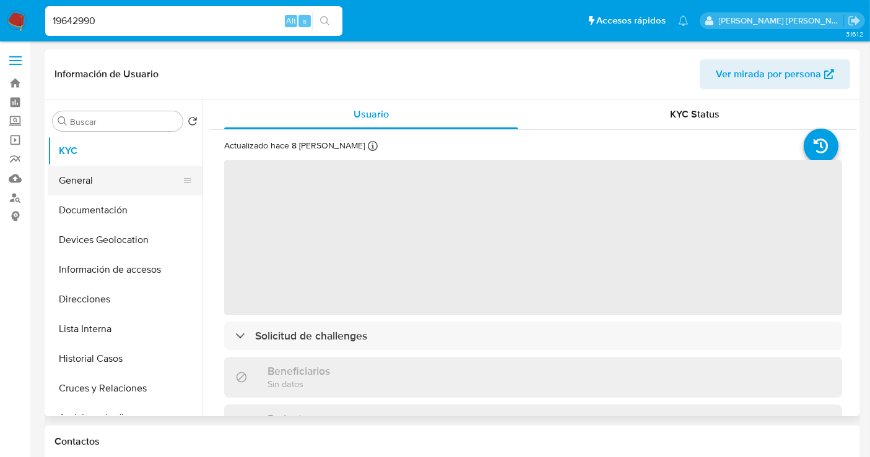
select select "10"
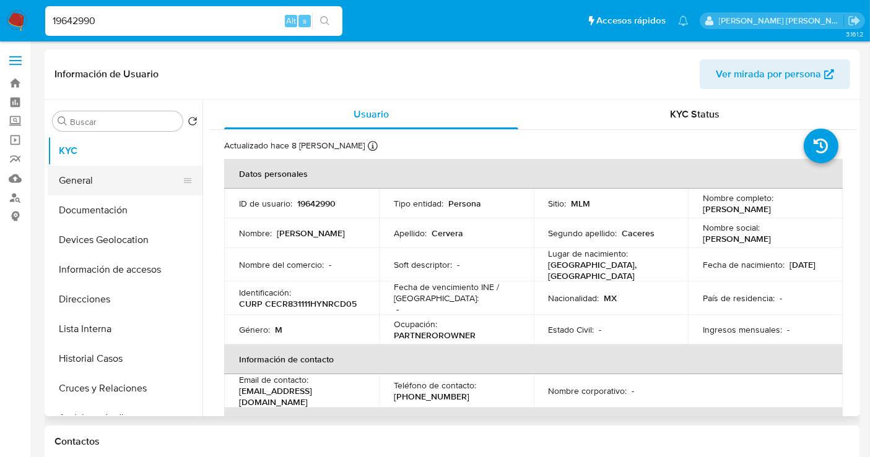
click at [75, 189] on button "General" at bounding box center [120, 181] width 145 height 30
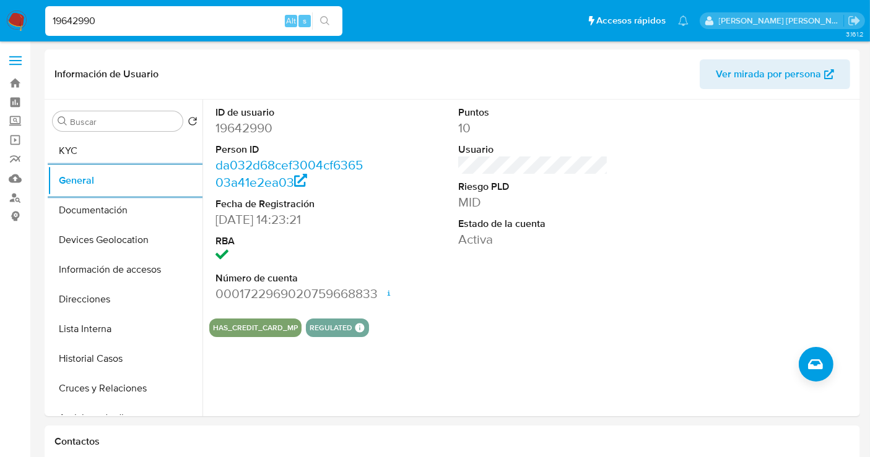
click at [72, 28] on input "19642990" at bounding box center [193, 21] width 297 height 16
paste input "882766294"
type input "1882766294"
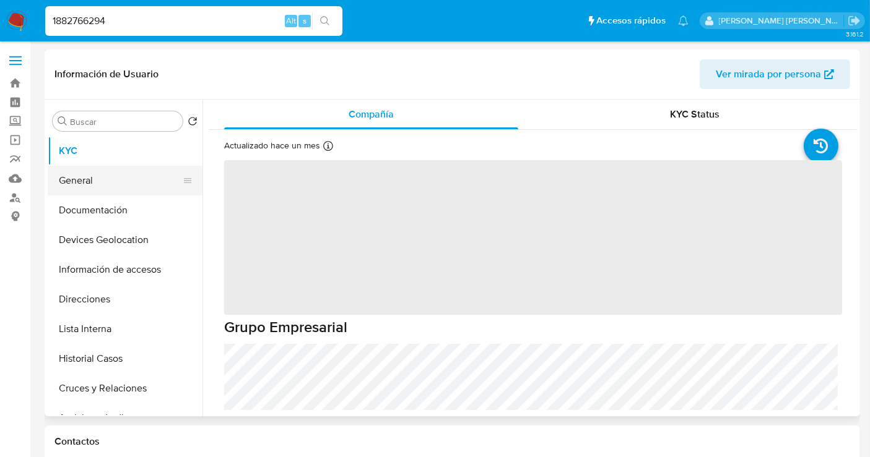
click at [85, 181] on button "General" at bounding box center [120, 181] width 145 height 30
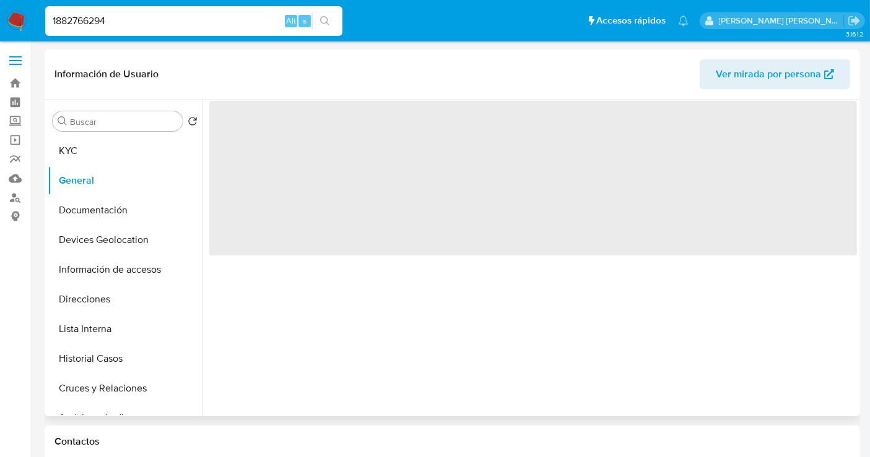
select select "10"
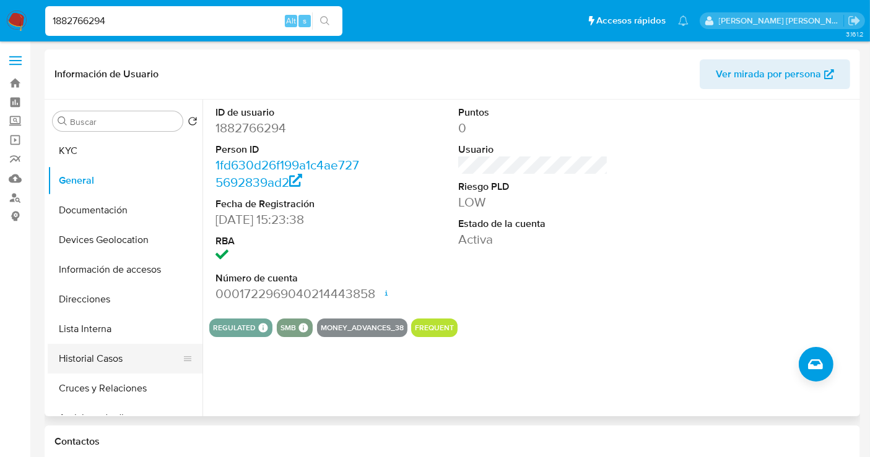
click at [92, 356] on button "Historial Casos" at bounding box center [120, 359] width 145 height 30
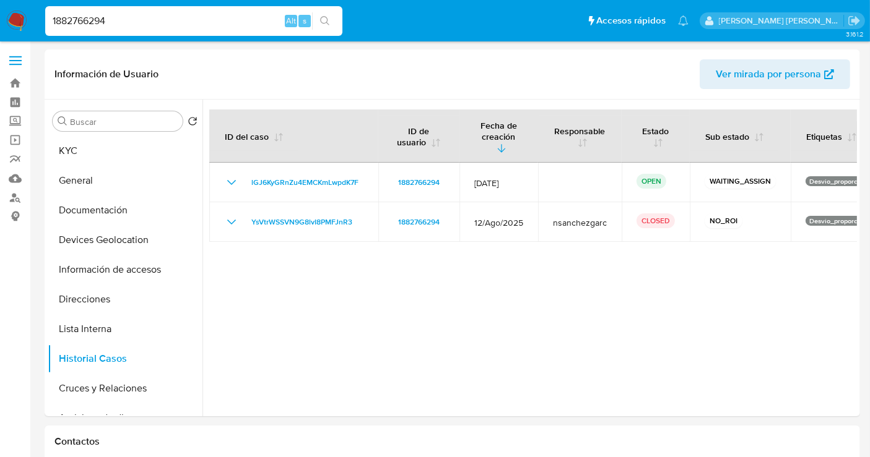
click at [79, 19] on input "1882766294" at bounding box center [193, 21] width 297 height 16
paste input "292846173"
type input "292846173"
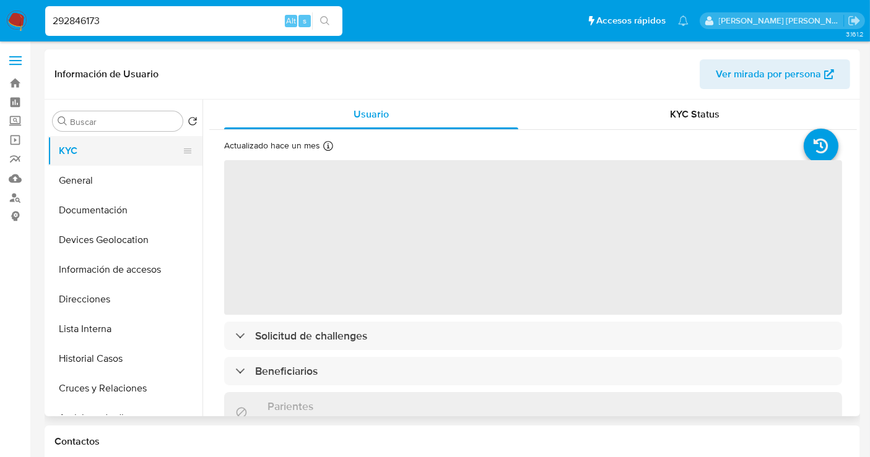
select select "10"
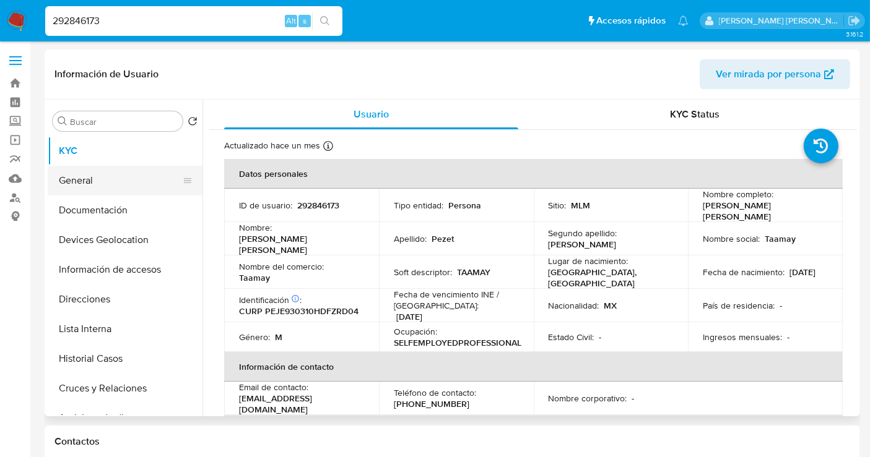
click at [71, 176] on button "General" at bounding box center [120, 181] width 145 height 30
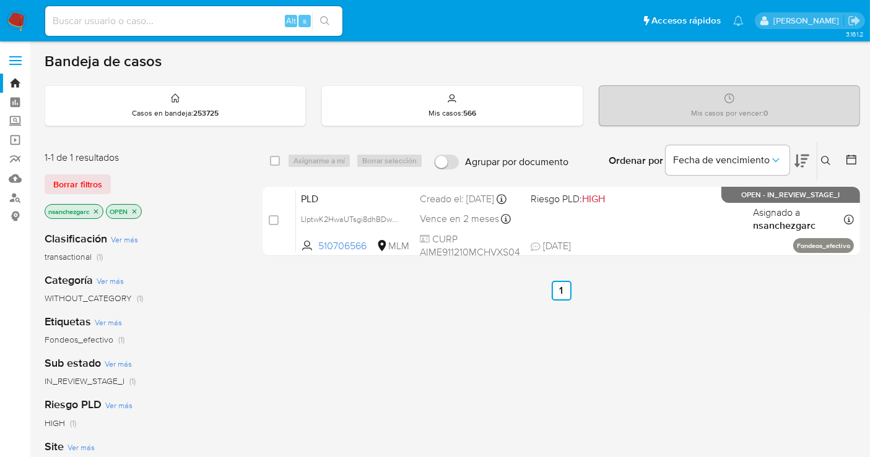
click at [828, 157] on icon at bounding box center [826, 161] width 10 height 10
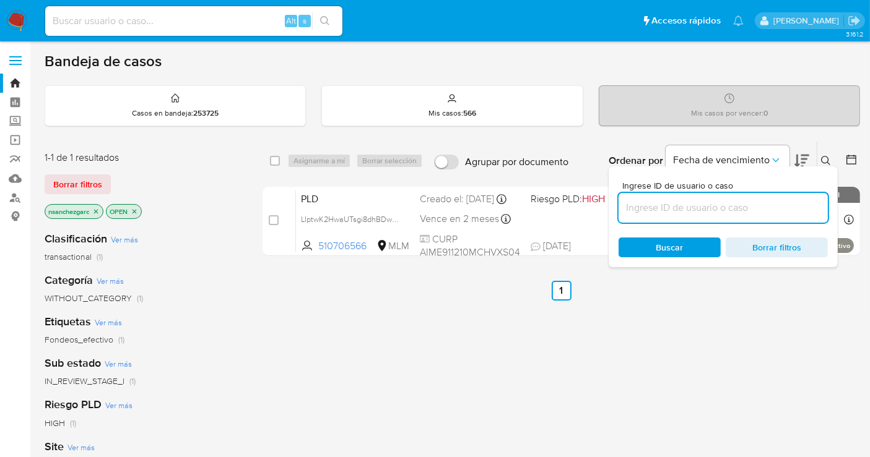
click at [649, 206] on input at bounding box center [722, 208] width 209 height 16
type input "689151438"
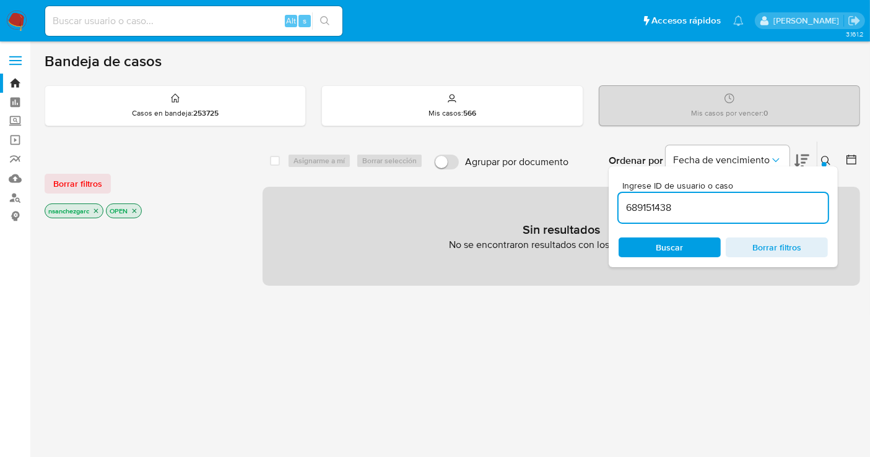
click at [95, 209] on icon "close-filter" at bounding box center [95, 210] width 7 height 7
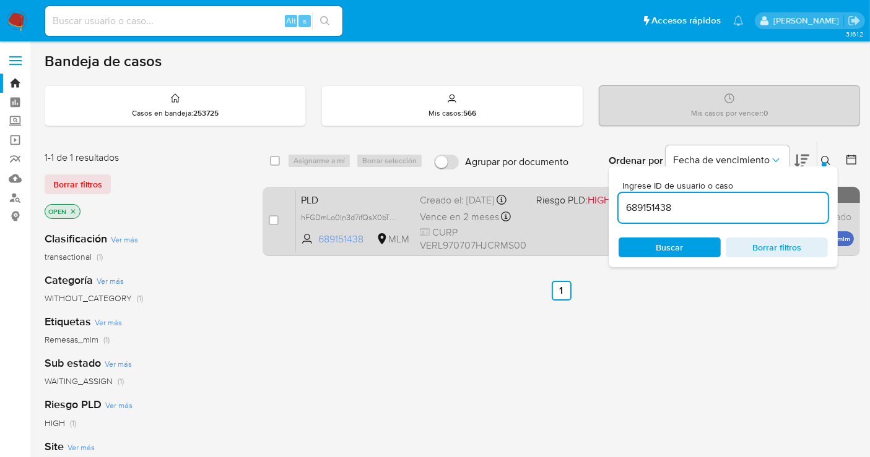
drag, startPoint x: 390, startPoint y: 227, endPoint x: 392, endPoint y: 246, distance: 18.7
click at [390, 223] on span "hFGDmLo0In3d7ifQsX0bT5LU" at bounding box center [352, 217] width 102 height 14
click at [269, 218] on input "checkbox" at bounding box center [274, 220] width 10 height 10
checkbox input "true"
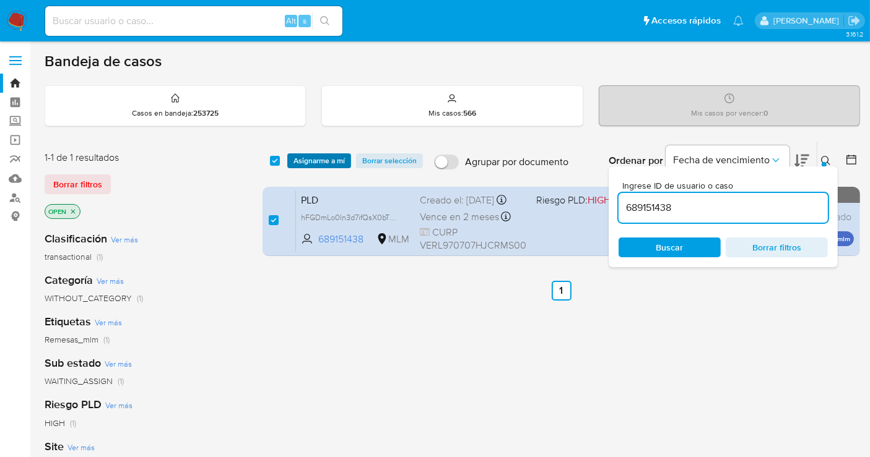
click at [316, 157] on span "Asignarme a mí" at bounding box center [318, 161] width 51 height 12
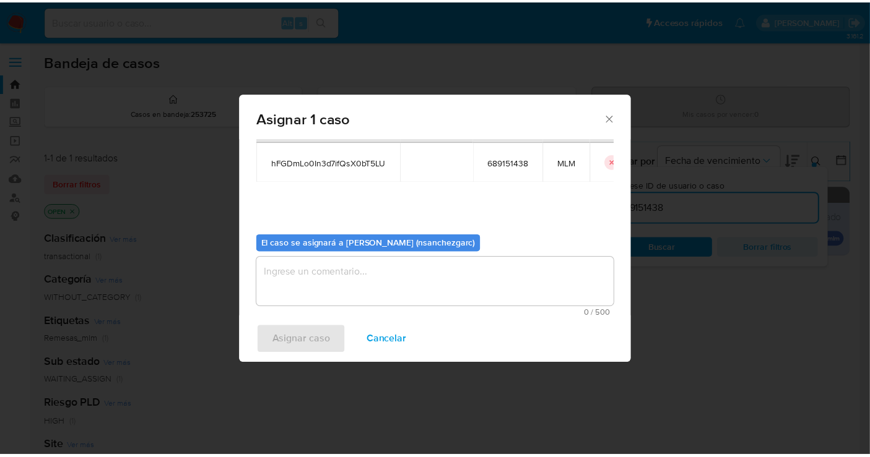
scroll to position [63, 0]
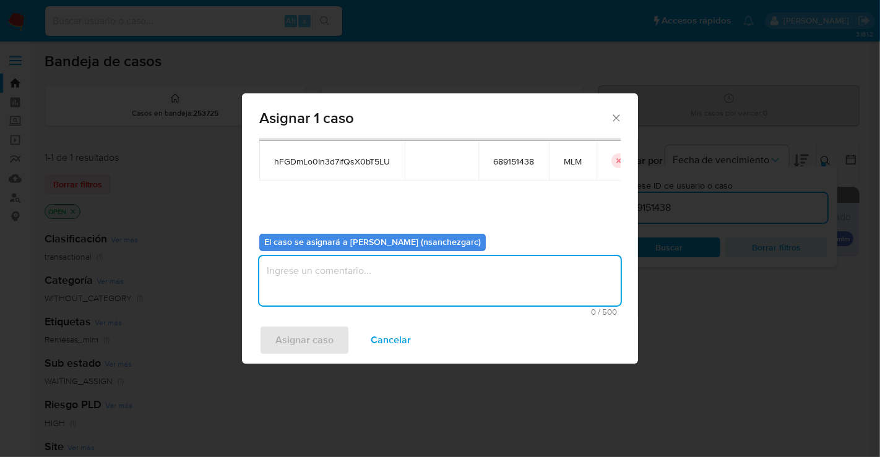
click at [304, 282] on textarea "assign-modal" at bounding box center [439, 281] width 361 height 50
type textarea "nesg"
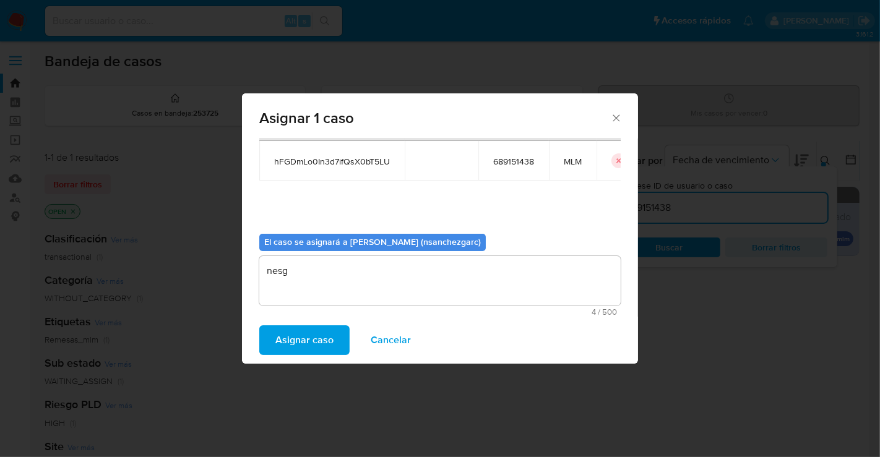
click at [308, 337] on span "Asignar caso" at bounding box center [304, 340] width 58 height 27
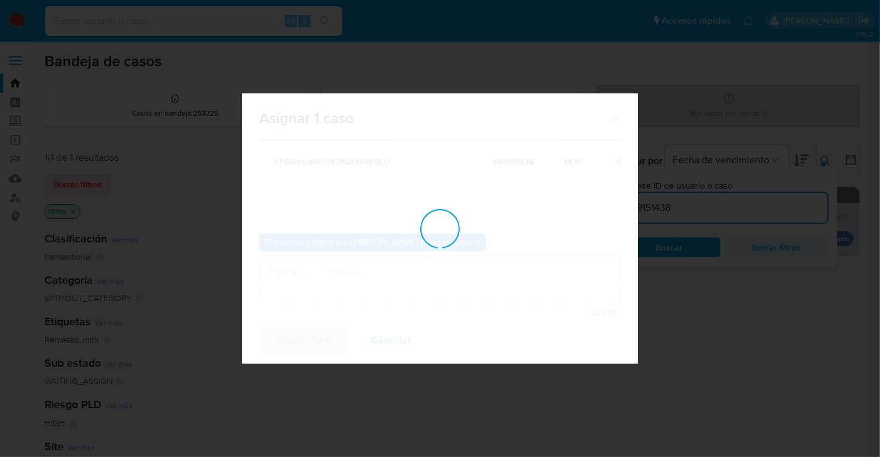
checkbox input "false"
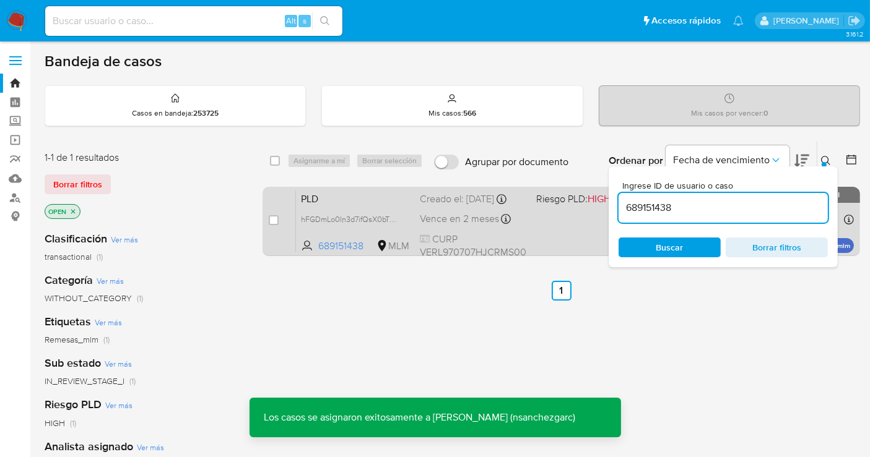
click at [431, 226] on span "Vence en 2 meses" at bounding box center [459, 219] width 79 height 14
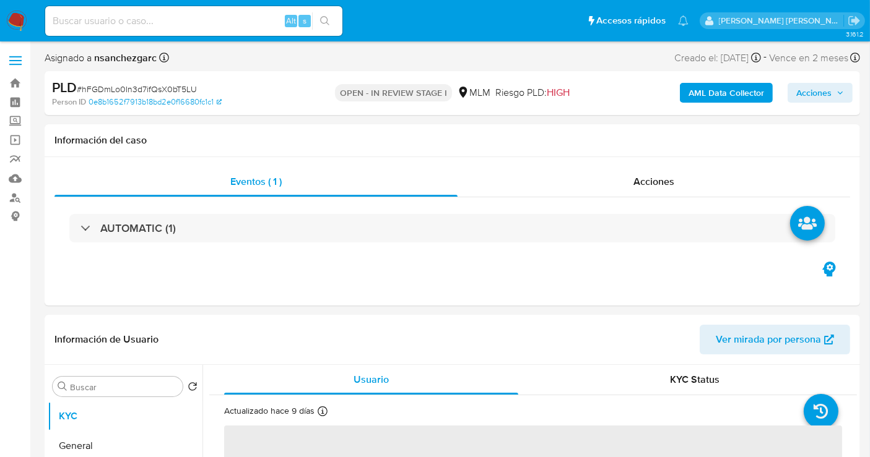
select select "10"
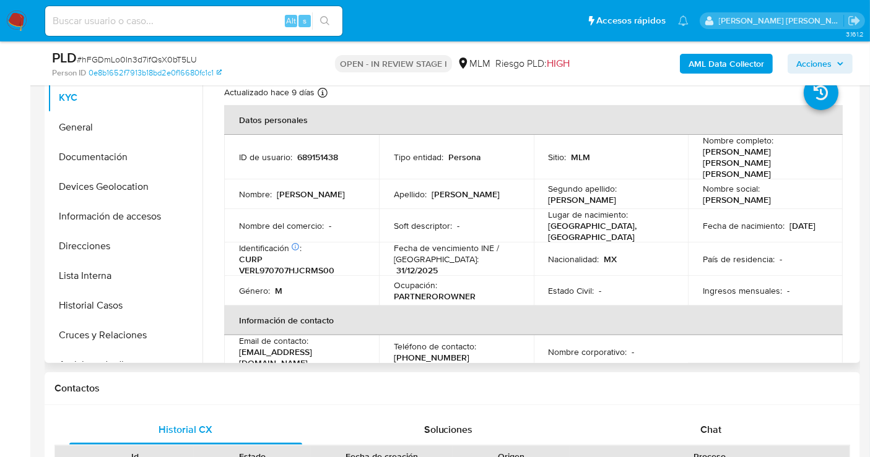
scroll to position [206, 0]
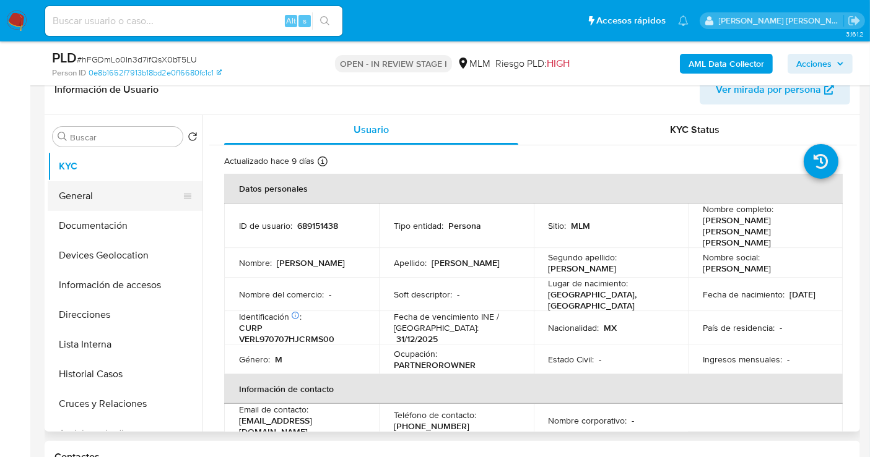
click at [87, 201] on button "General" at bounding box center [120, 196] width 145 height 30
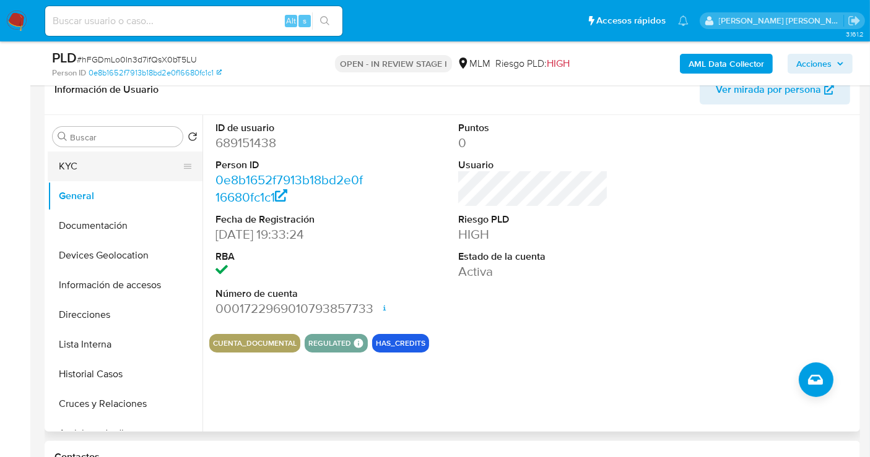
click at [77, 165] on button "KYC" at bounding box center [120, 167] width 145 height 30
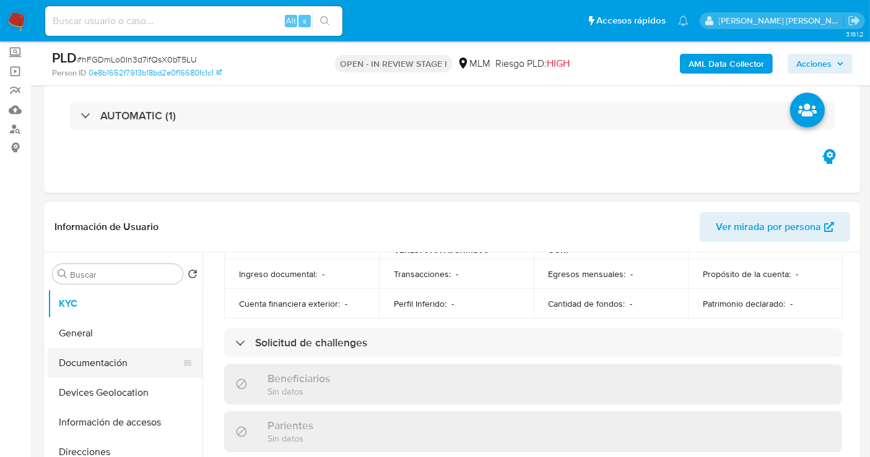
scroll to position [481, 0]
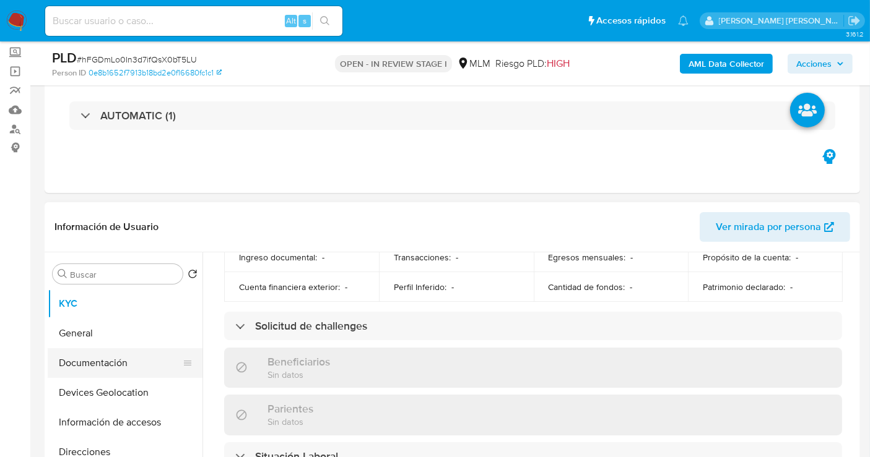
click at [97, 370] on button "Documentación" at bounding box center [120, 363] width 145 height 30
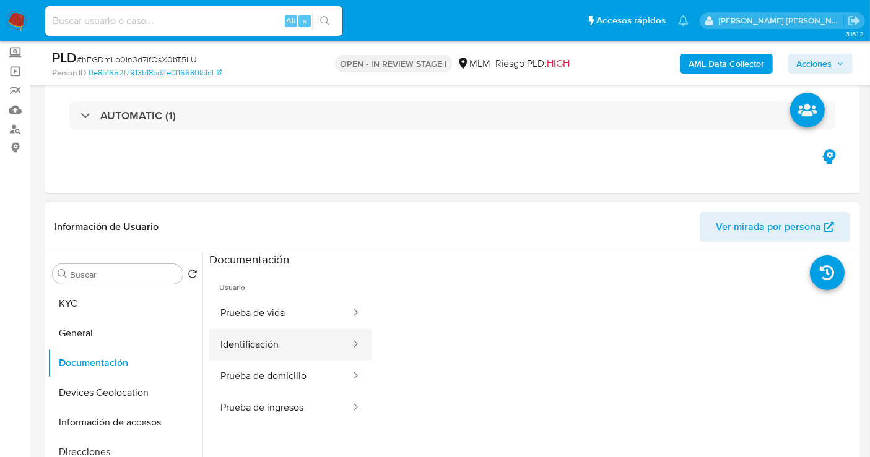
scroll to position [0, 0]
click at [277, 342] on button "Identificación" at bounding box center [280, 345] width 142 height 32
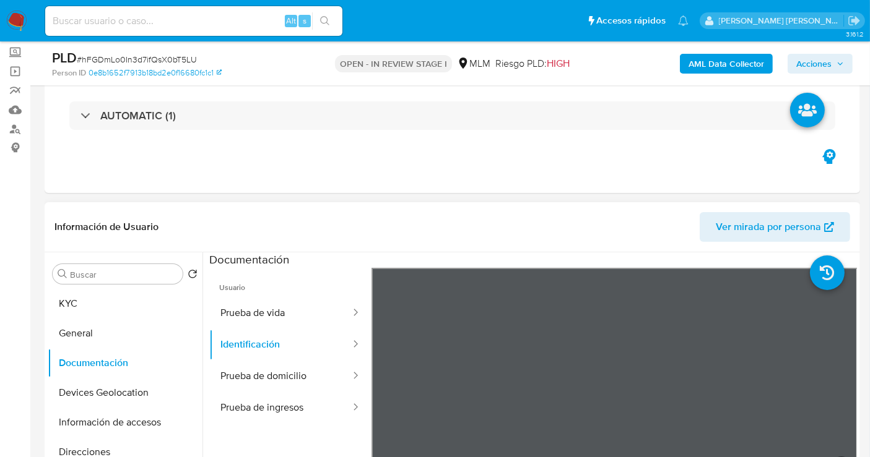
scroll to position [44, 0]
click at [261, 310] on button "Prueba de vida" at bounding box center [280, 314] width 142 height 32
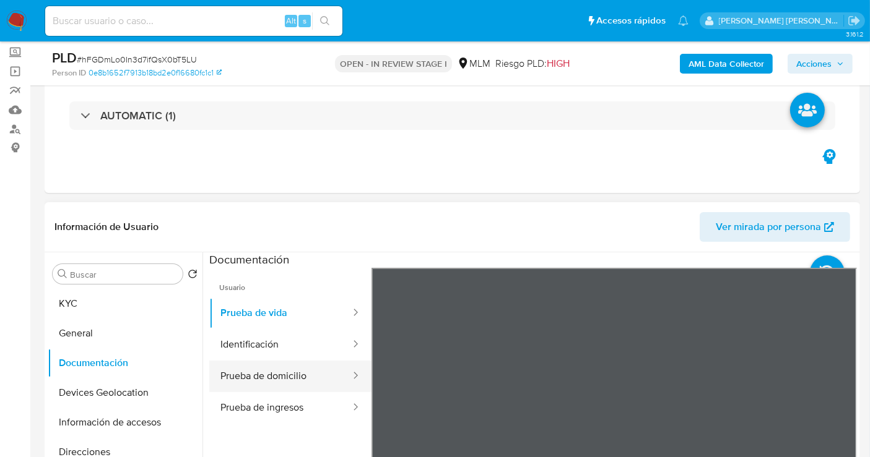
click at [259, 377] on button "Prueba de domicilio" at bounding box center [280, 377] width 142 height 32
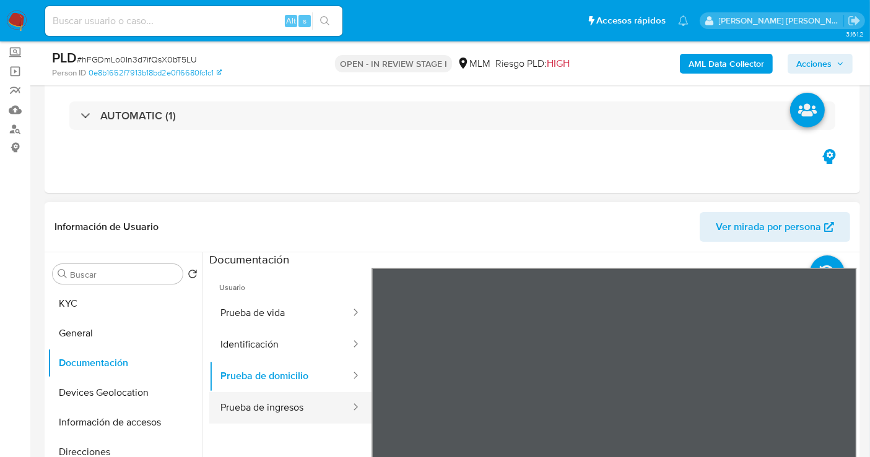
click at [260, 400] on button "Prueba de ingresos" at bounding box center [280, 408] width 142 height 32
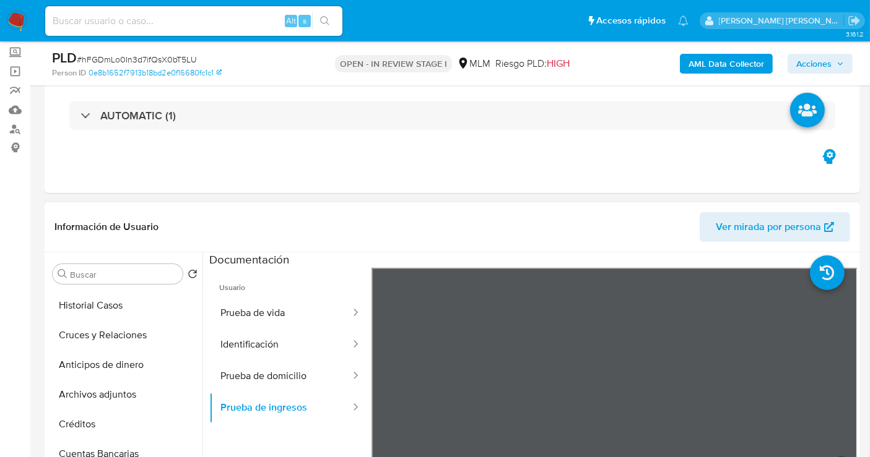
scroll to position [137, 0]
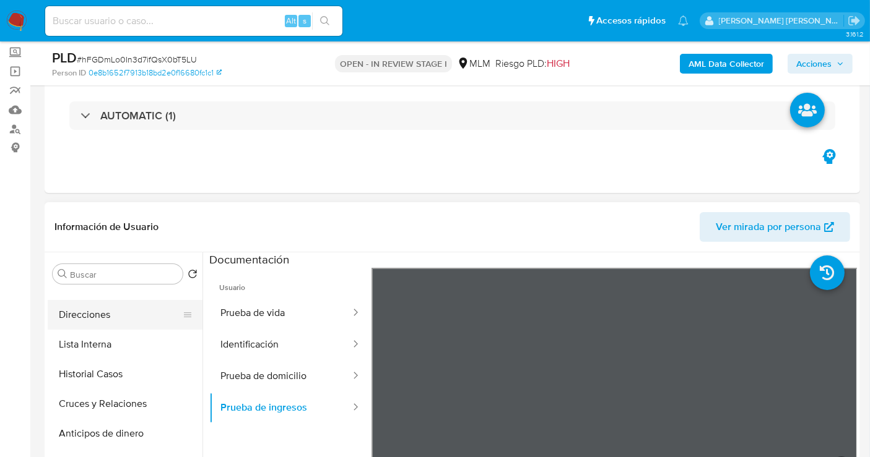
click at [120, 314] on button "Direcciones" at bounding box center [120, 315] width 145 height 30
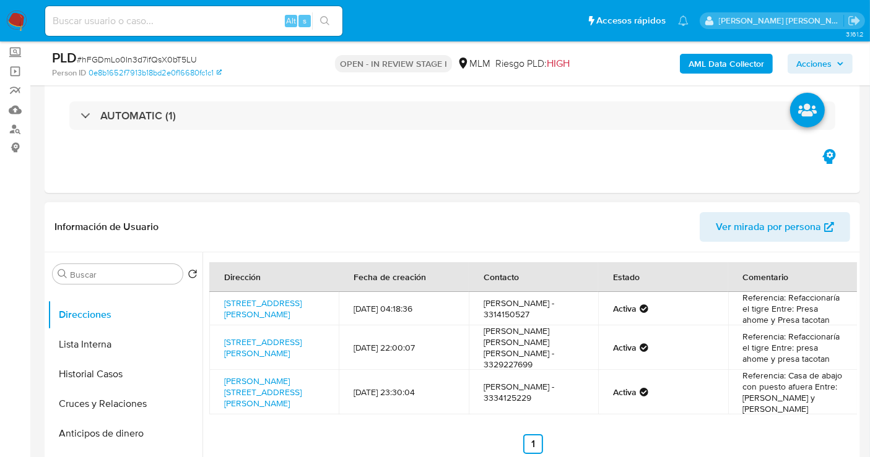
click at [564, 314] on td "[PERSON_NAME] - 3314150527" at bounding box center [533, 308] width 129 height 33
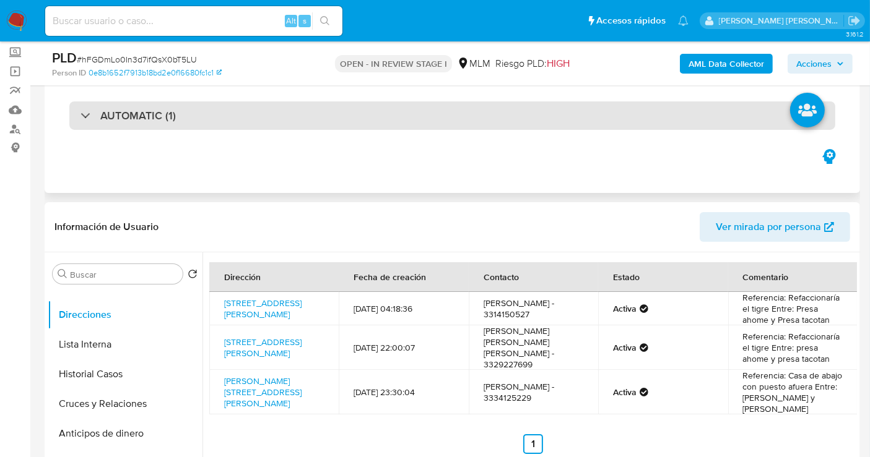
copy td "3314150527"
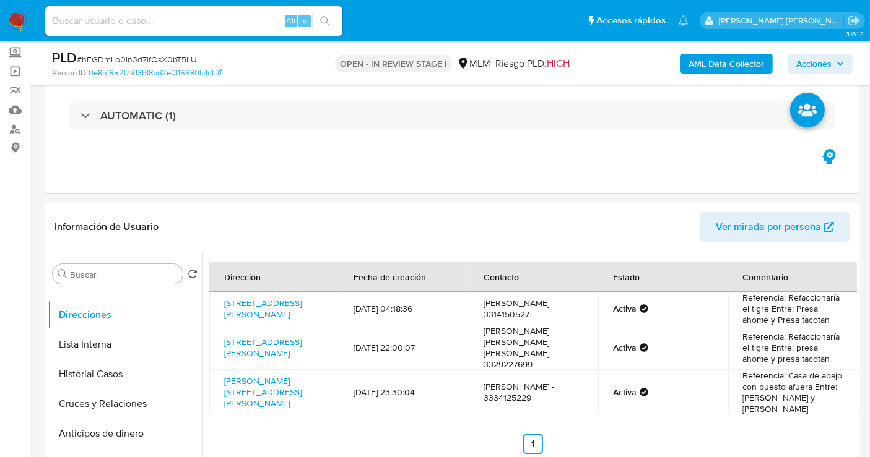
click at [512, 350] on td "[PERSON_NAME] [PERSON_NAME] [PERSON_NAME] - 3329227699" at bounding box center [533, 348] width 129 height 45
copy td "3329227699"
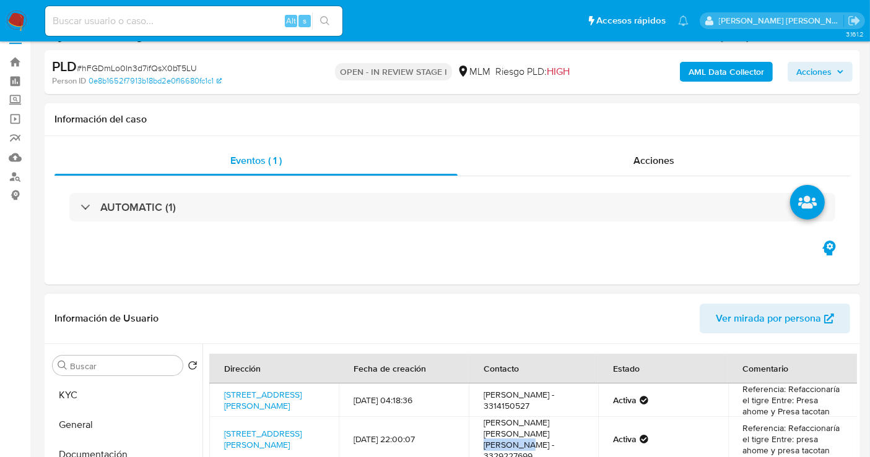
scroll to position [0, 0]
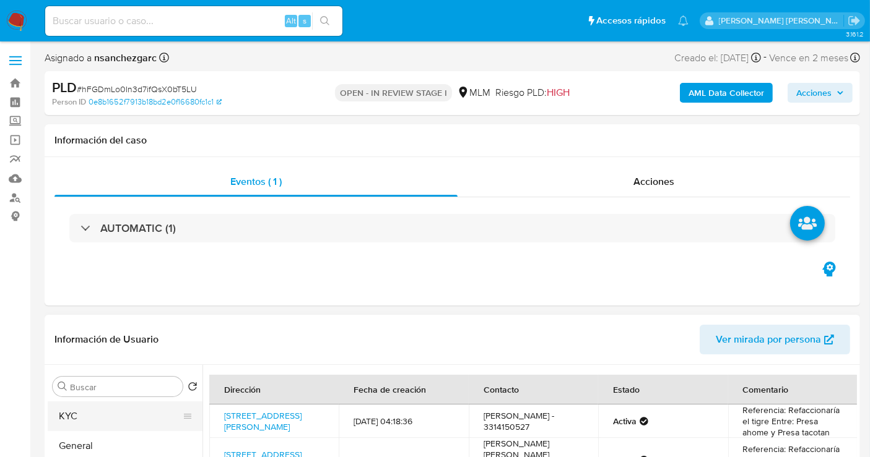
click at [113, 412] on button "KYC" at bounding box center [120, 417] width 145 height 30
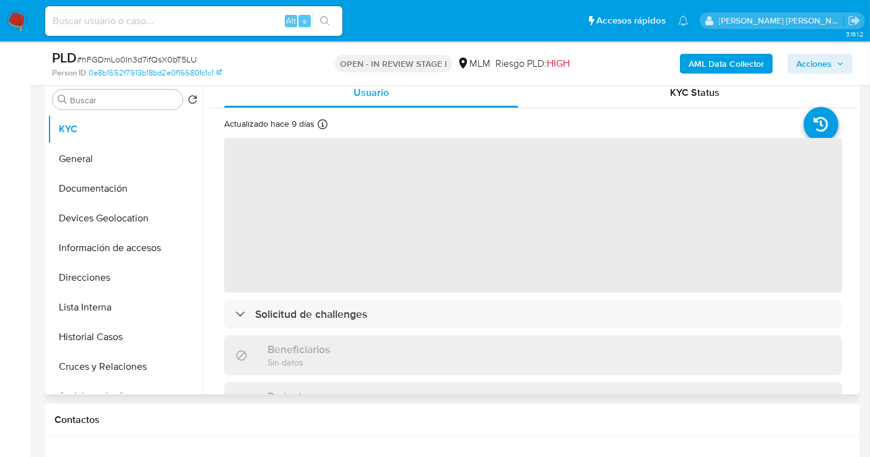
scroll to position [275, 0]
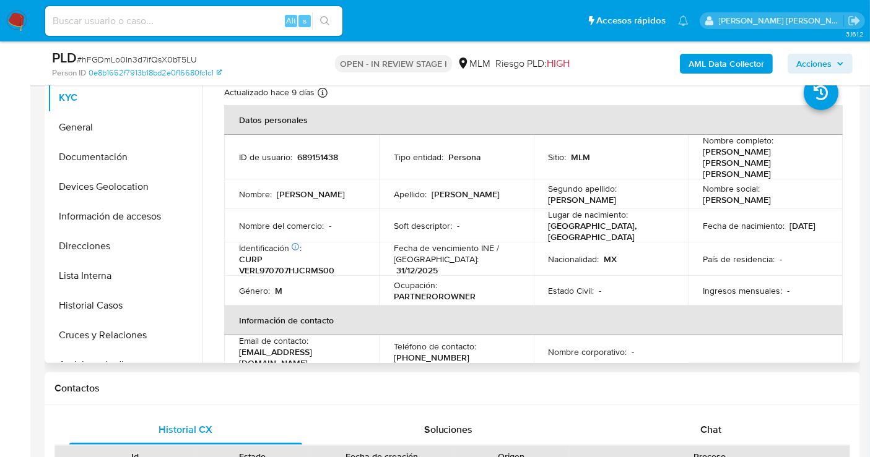
click at [423, 352] on p "[PHONE_NUMBER]" at bounding box center [432, 357] width 76 height 11
copy p "14150527"
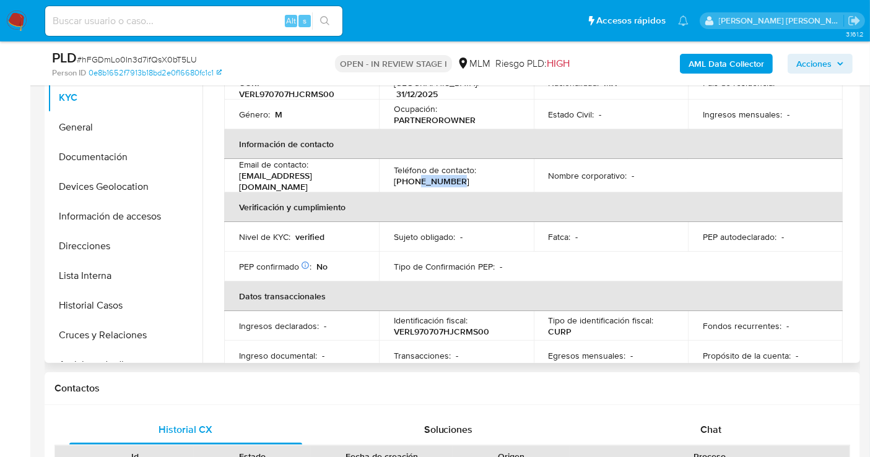
scroll to position [137, 0]
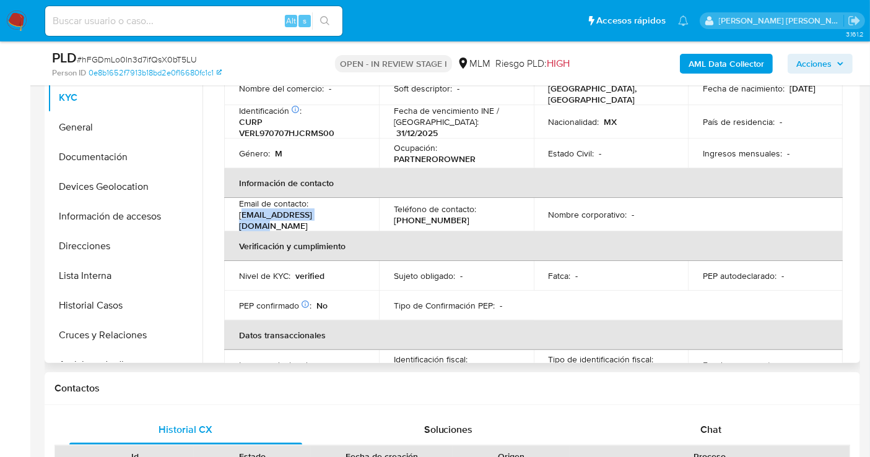
drag, startPoint x: 321, startPoint y: 206, endPoint x: 241, endPoint y: 202, distance: 79.9
click at [241, 202] on td "Email de contacto : [EMAIL_ADDRESS][DOMAIN_NAME]" at bounding box center [301, 214] width 155 height 33
copy p "[EMAIL_ADDRESS][DOMAIN_NAME]"
drag, startPoint x: 334, startPoint y: 201, endPoint x: 238, endPoint y: 206, distance: 96.0
click at [238, 206] on td "Email de contacto : [EMAIL_ADDRESS][DOMAIN_NAME]" at bounding box center [301, 214] width 155 height 33
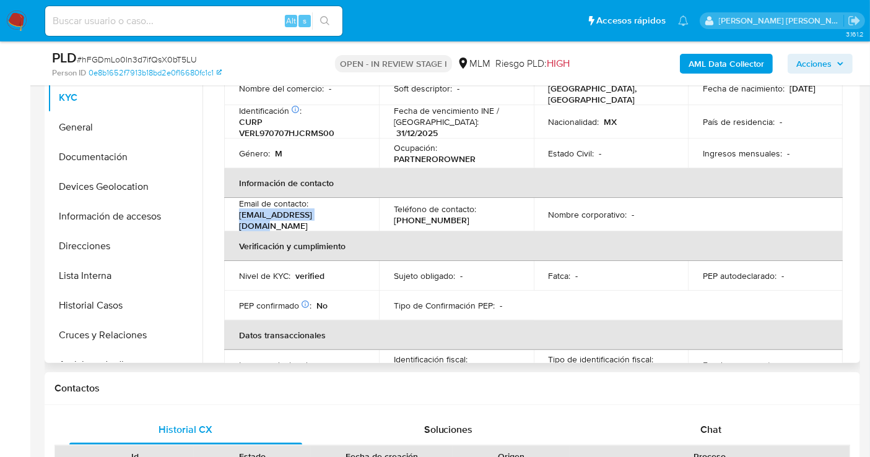
copy p "[EMAIL_ADDRESS][DOMAIN_NAME]"
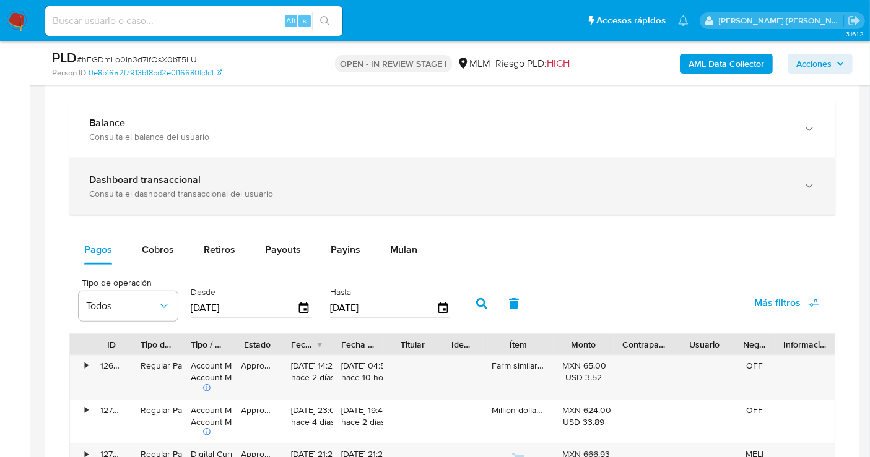
scroll to position [825, 0]
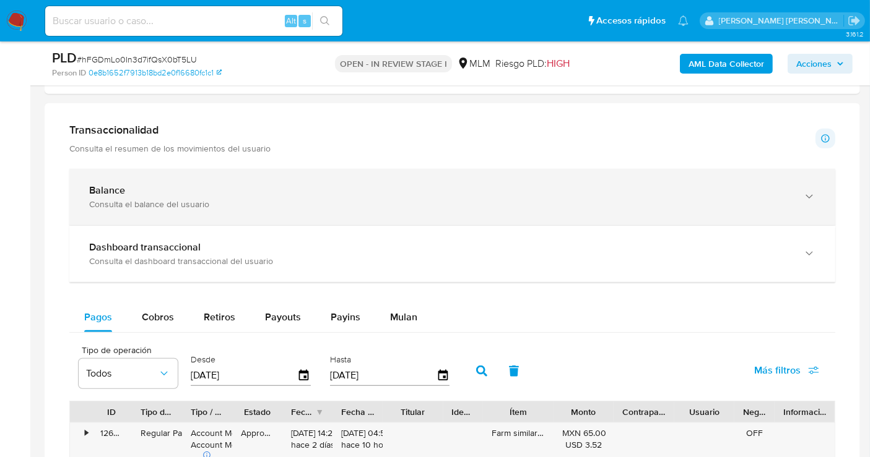
click at [180, 209] on div "Balance Consulta el balance del usuario" at bounding box center [452, 197] width 766 height 56
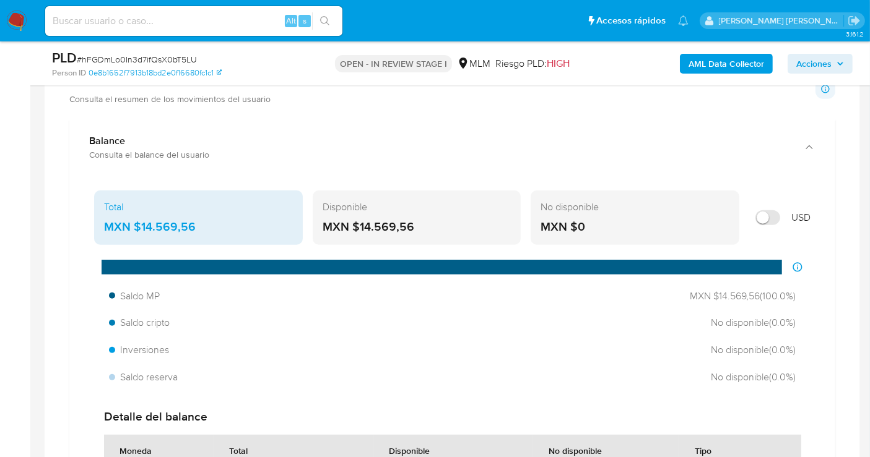
scroll to position [894, 0]
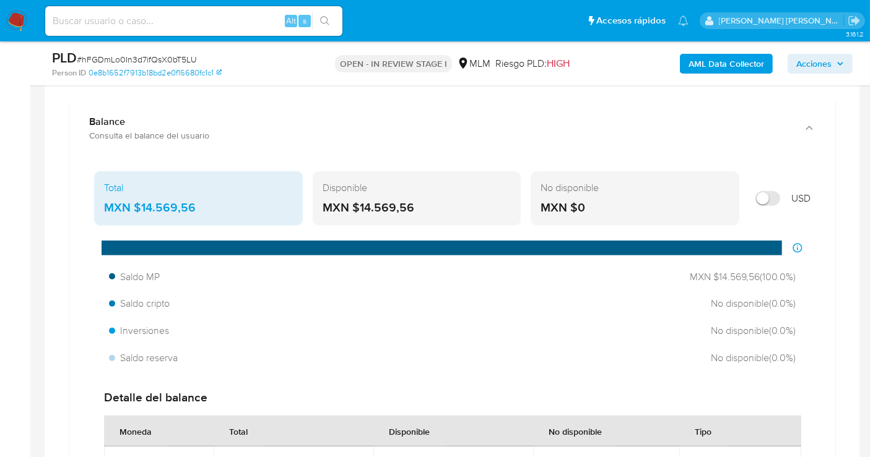
click at [166, 208] on div "MXN $14.569,56" at bounding box center [198, 208] width 189 height 16
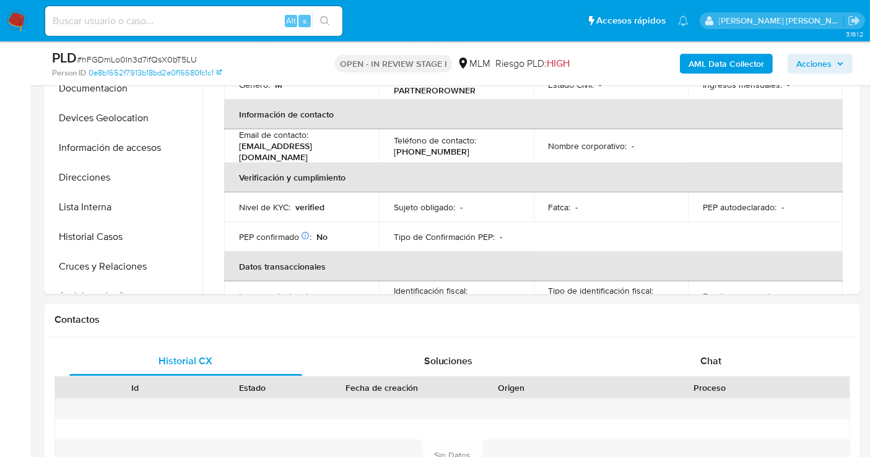
scroll to position [206, 0]
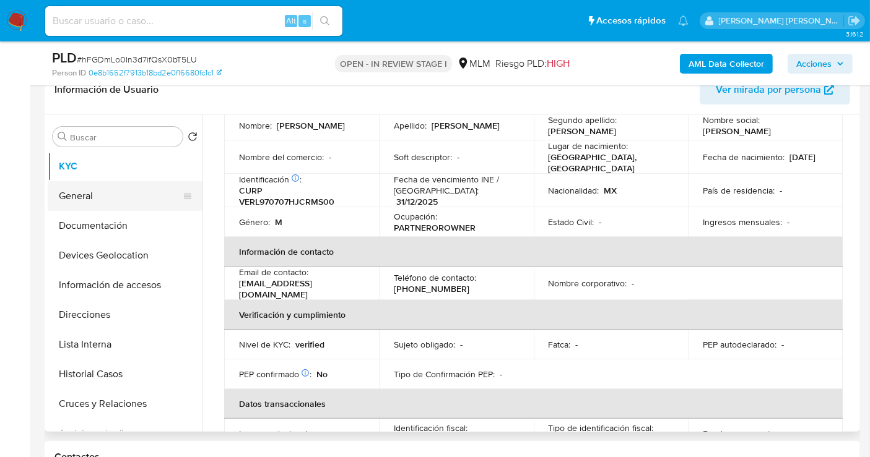
click at [102, 200] on button "General" at bounding box center [120, 196] width 145 height 30
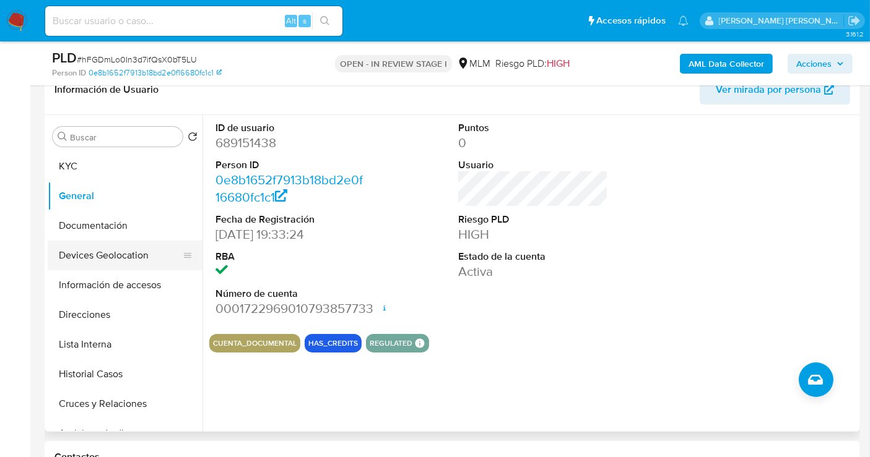
click at [110, 253] on button "Devices Geolocation" at bounding box center [120, 256] width 145 height 30
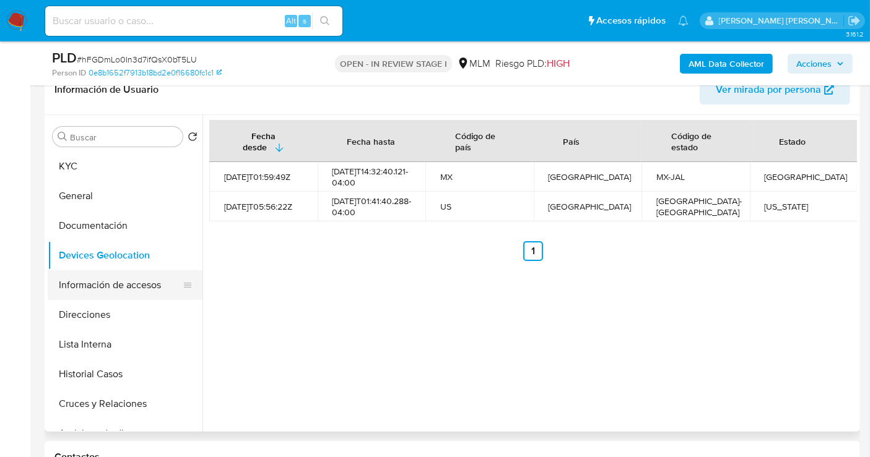
click at [116, 280] on button "Información de accesos" at bounding box center [120, 286] width 145 height 30
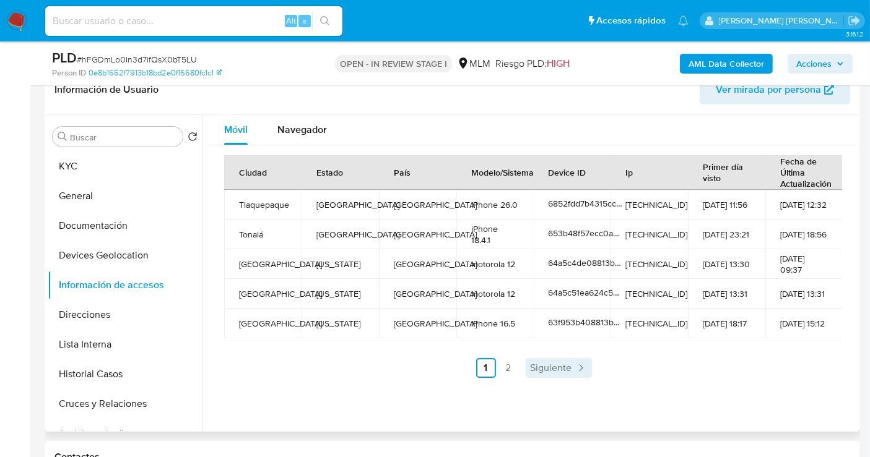
click at [541, 365] on span "Siguiente" at bounding box center [550, 368] width 41 height 10
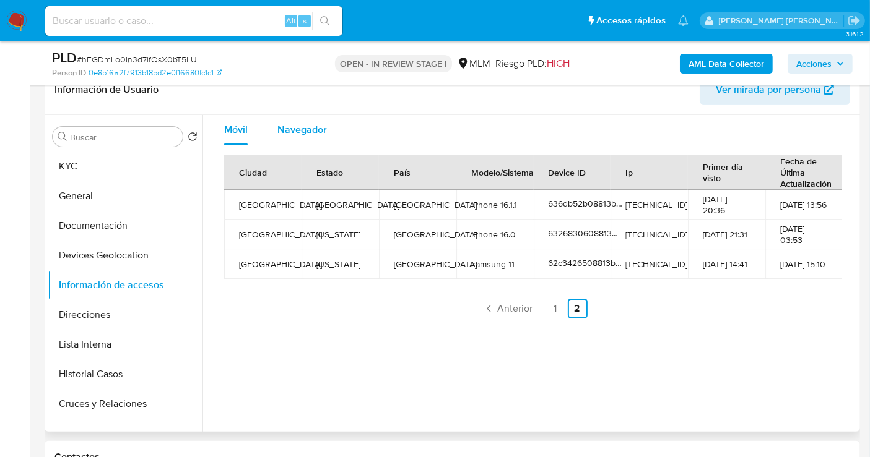
click at [295, 126] on span "Navegador" at bounding box center [302, 130] width 50 height 14
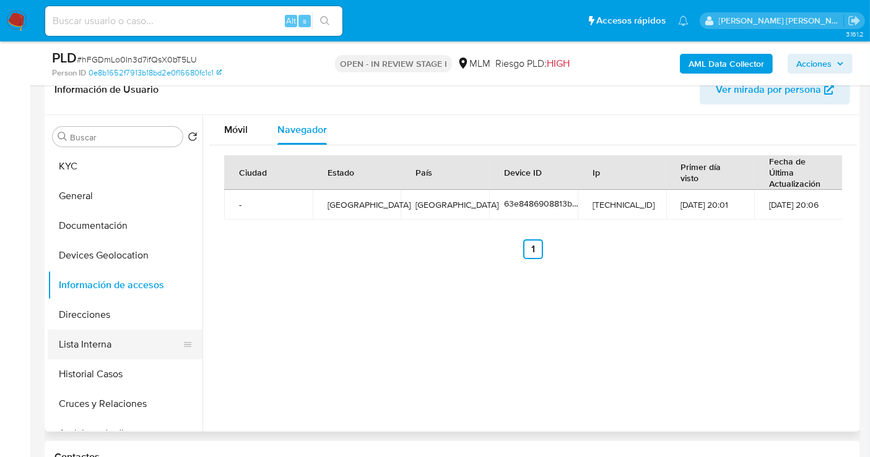
click at [106, 349] on button "Lista Interna" at bounding box center [120, 345] width 145 height 30
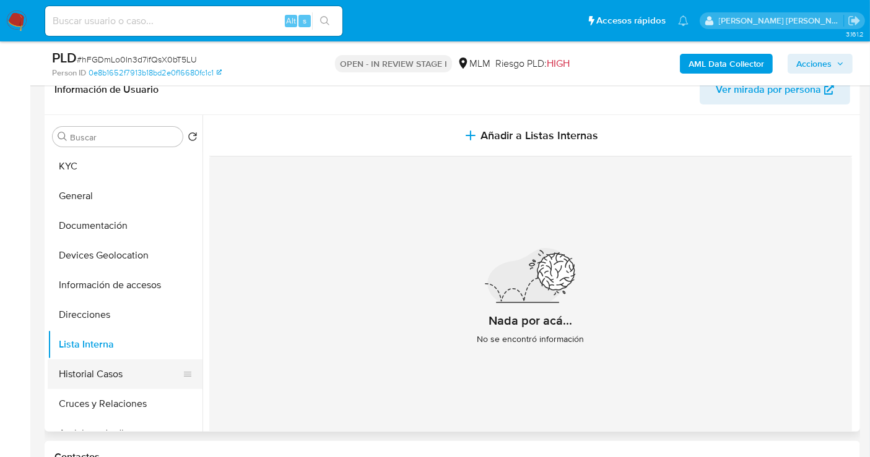
click at [107, 378] on button "Historial Casos" at bounding box center [120, 375] width 145 height 30
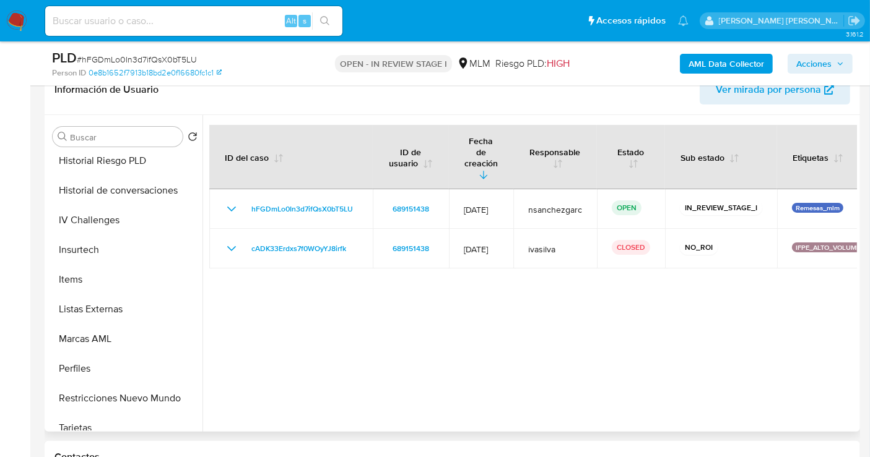
scroll to position [481, 0]
click at [82, 274] on button "Items" at bounding box center [120, 280] width 145 height 30
